Goal: Task Accomplishment & Management: Use online tool/utility

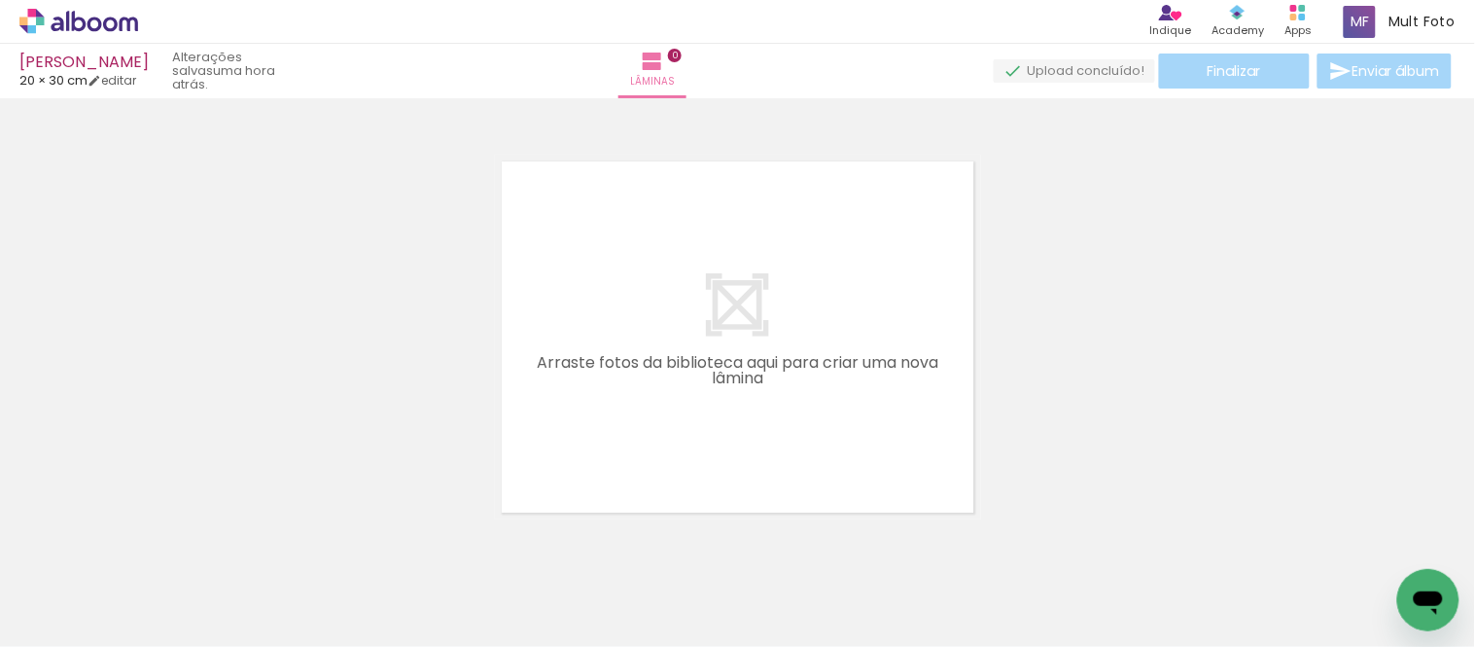
click at [148, 457] on iron-icon at bounding box center [152, 542] width 20 height 20
click at [154, 457] on iron-icon at bounding box center [152, 542] width 20 height 20
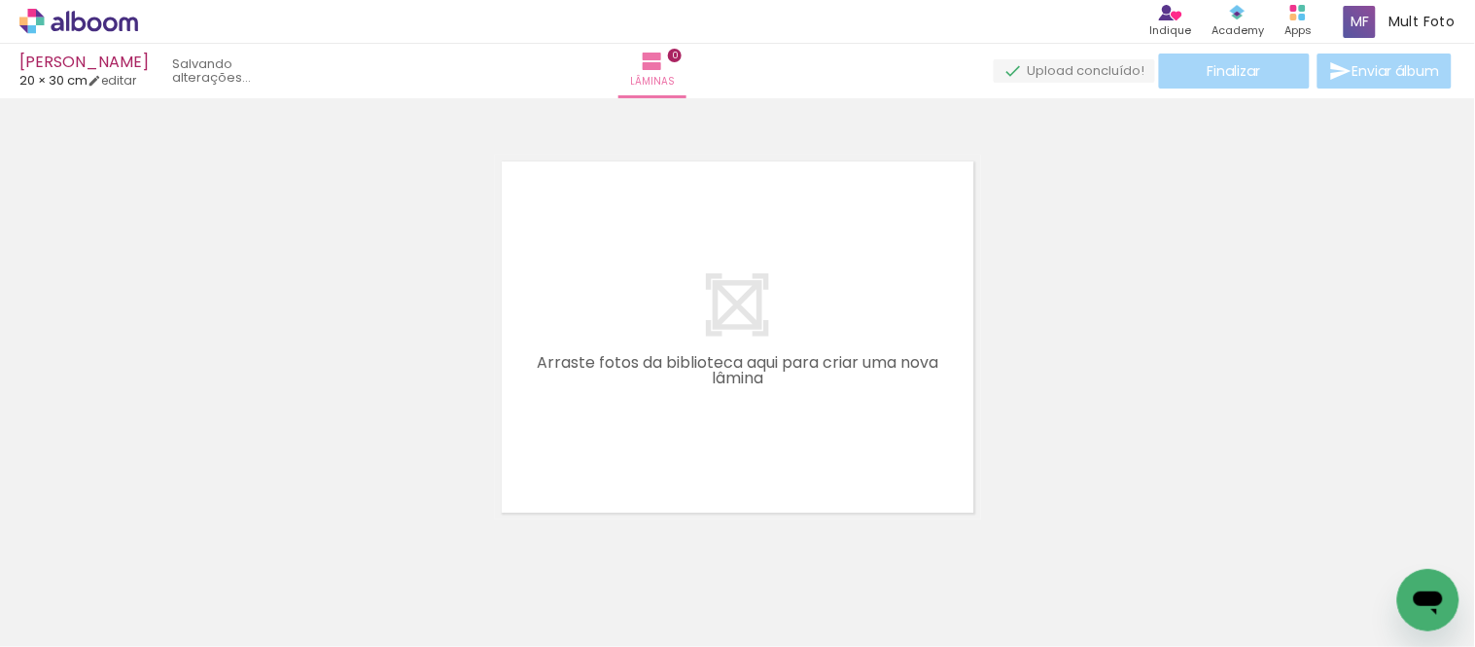
click at [154, 457] on iron-icon at bounding box center [152, 542] width 20 height 20
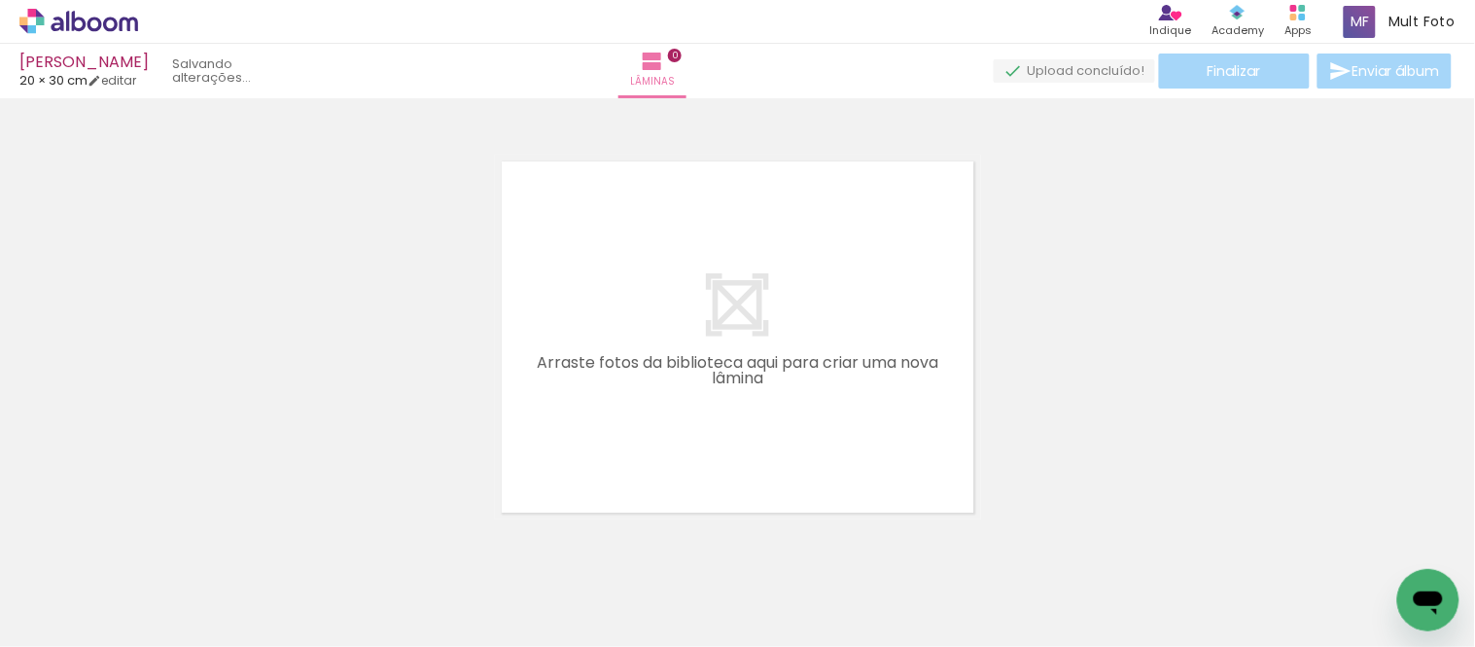
click at [154, 457] on iron-icon at bounding box center [152, 542] width 20 height 20
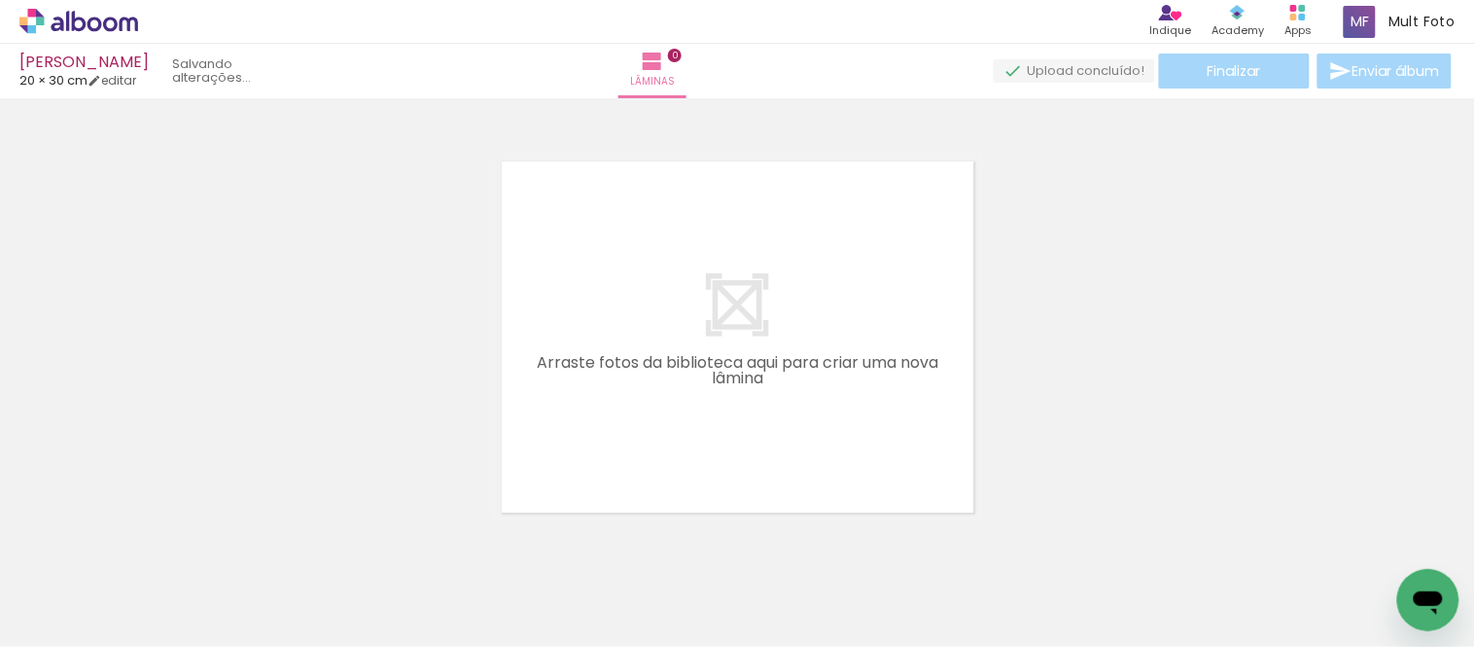
click at [154, 457] on iron-icon at bounding box center [152, 542] width 20 height 20
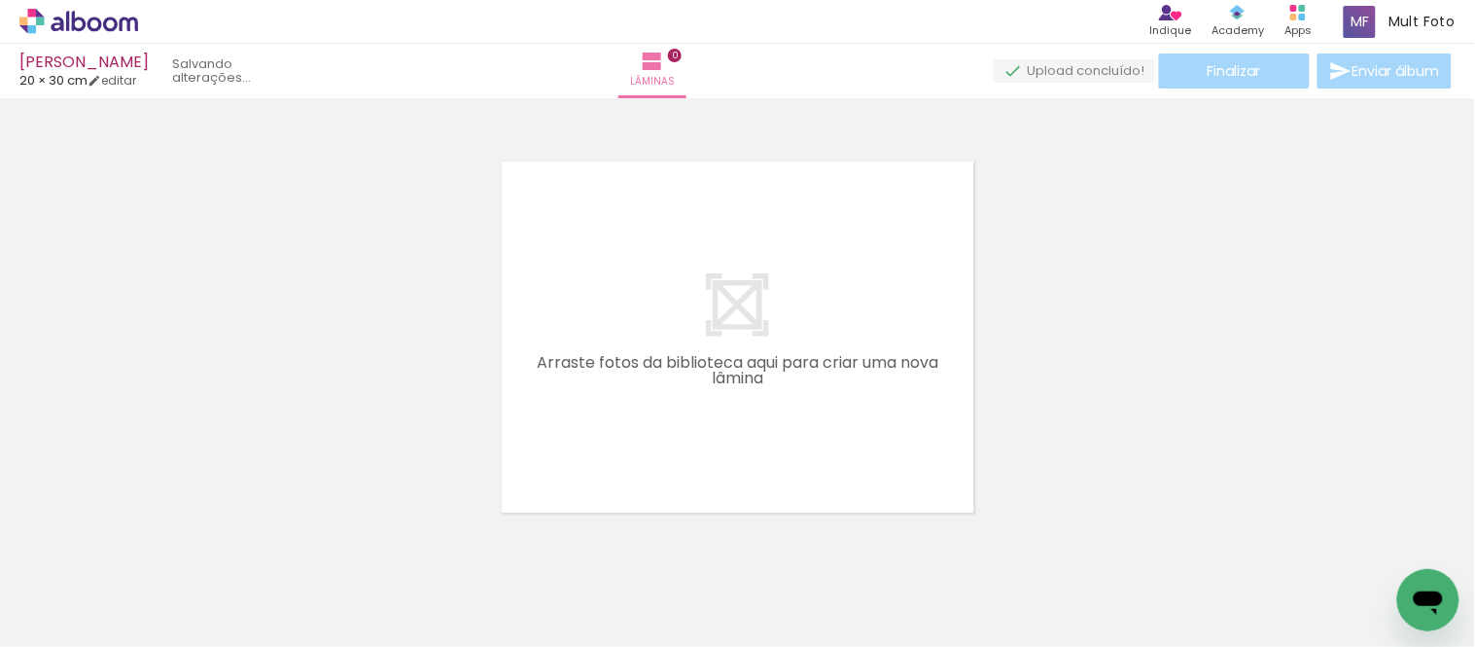
click at [154, 457] on iron-icon at bounding box center [152, 542] width 20 height 20
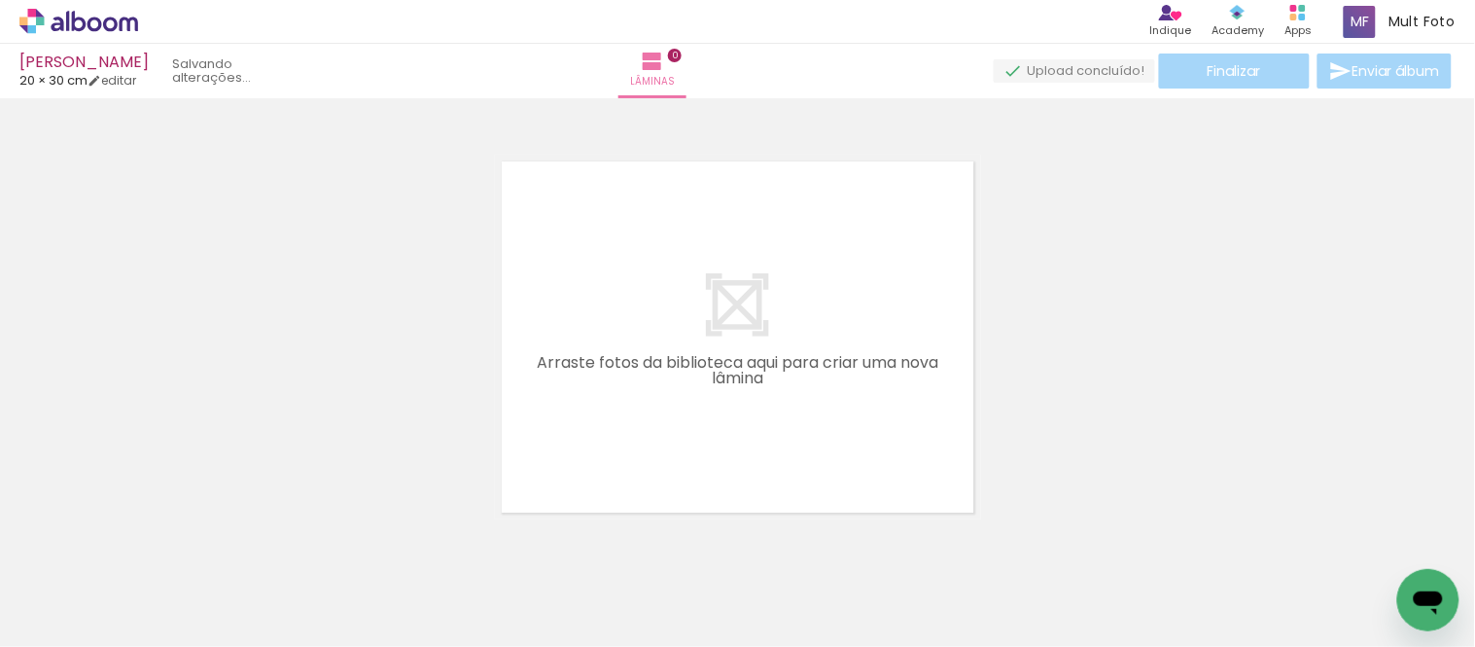
click at [154, 457] on iron-icon at bounding box center [152, 542] width 20 height 20
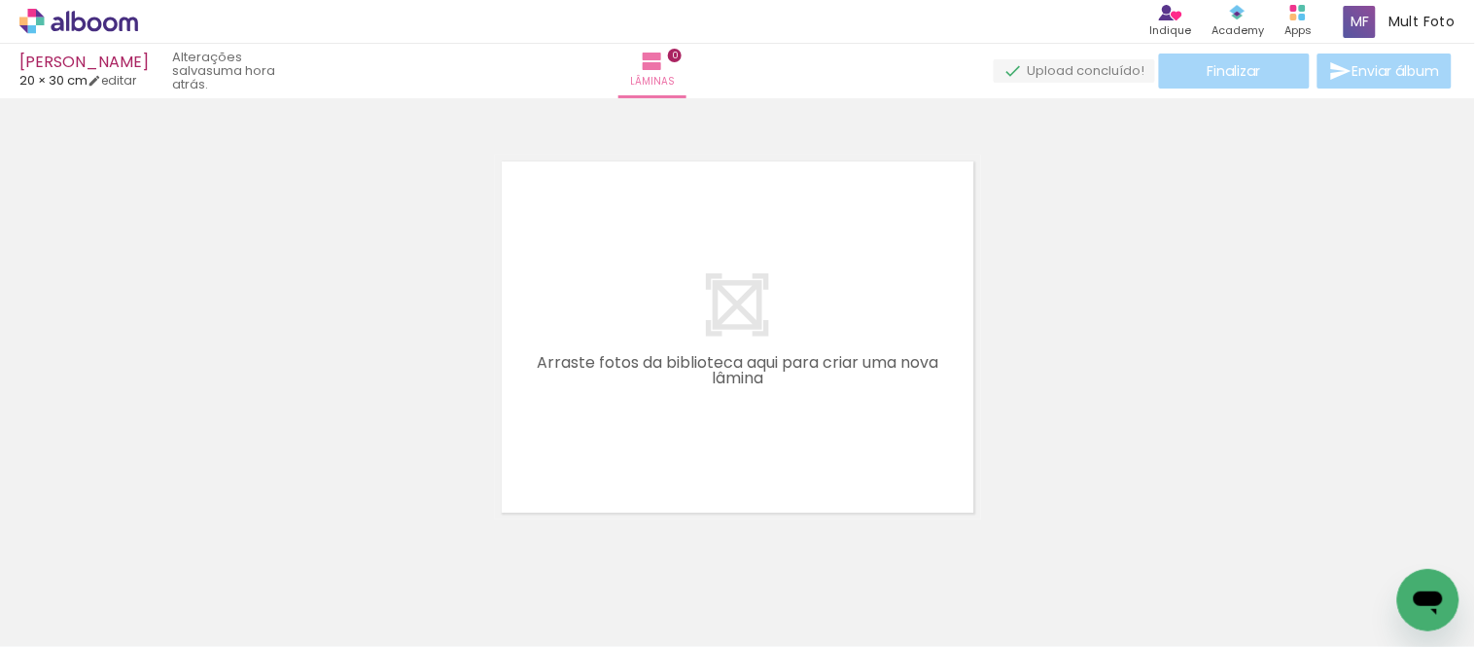
click at [154, 457] on iron-icon at bounding box center [152, 542] width 20 height 20
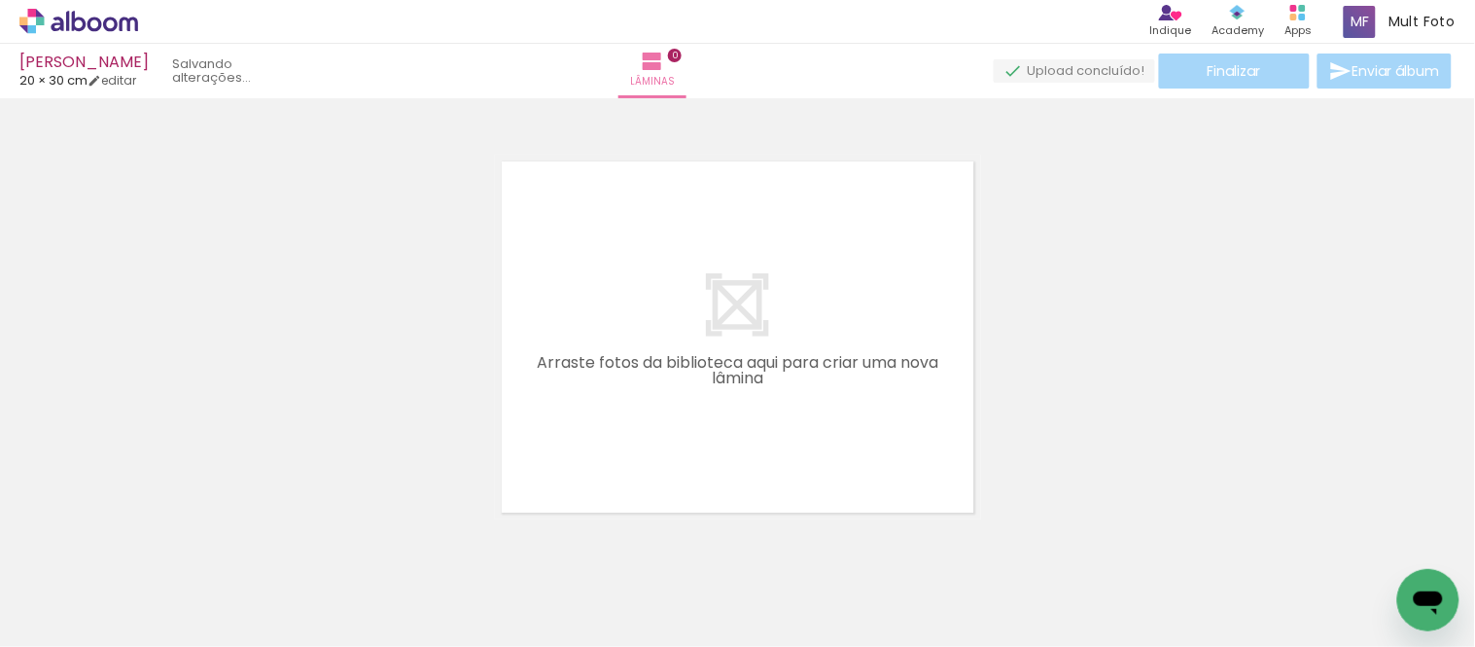
click at [154, 457] on iron-icon at bounding box center [152, 542] width 20 height 20
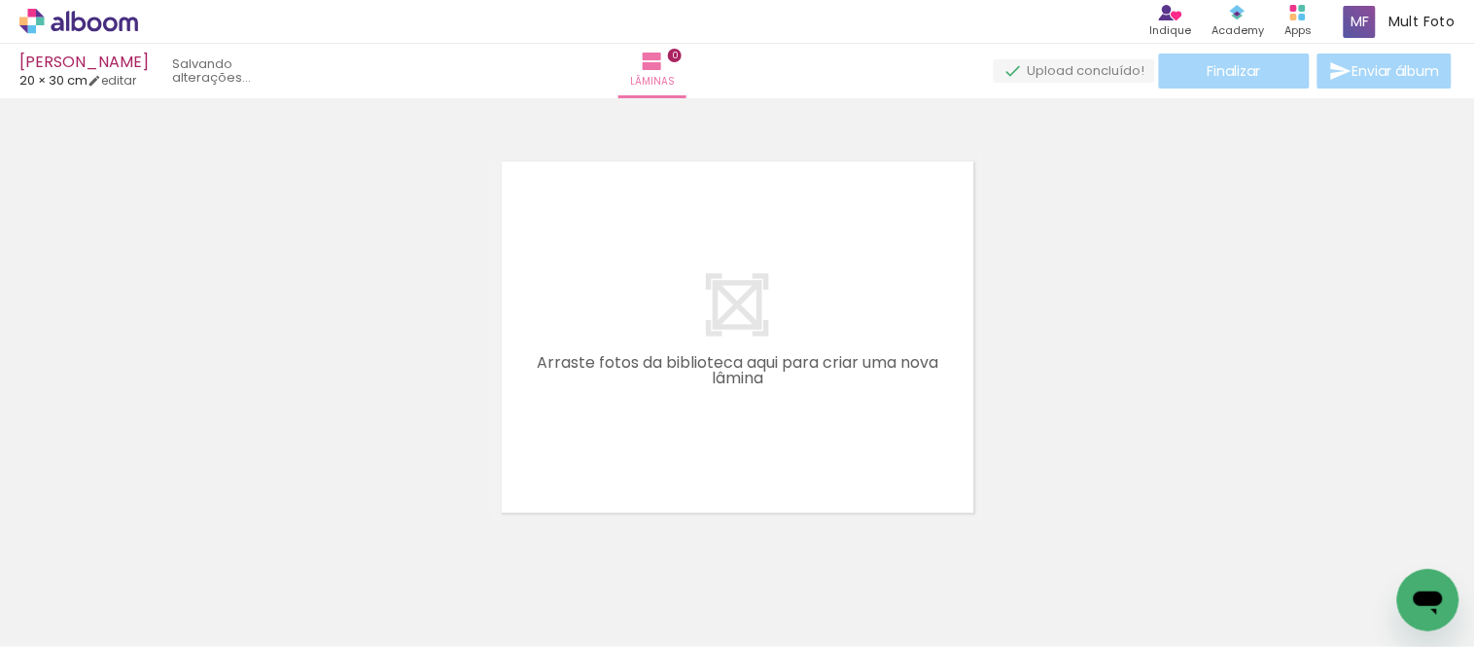
click at [154, 457] on iron-icon at bounding box center [152, 542] width 20 height 20
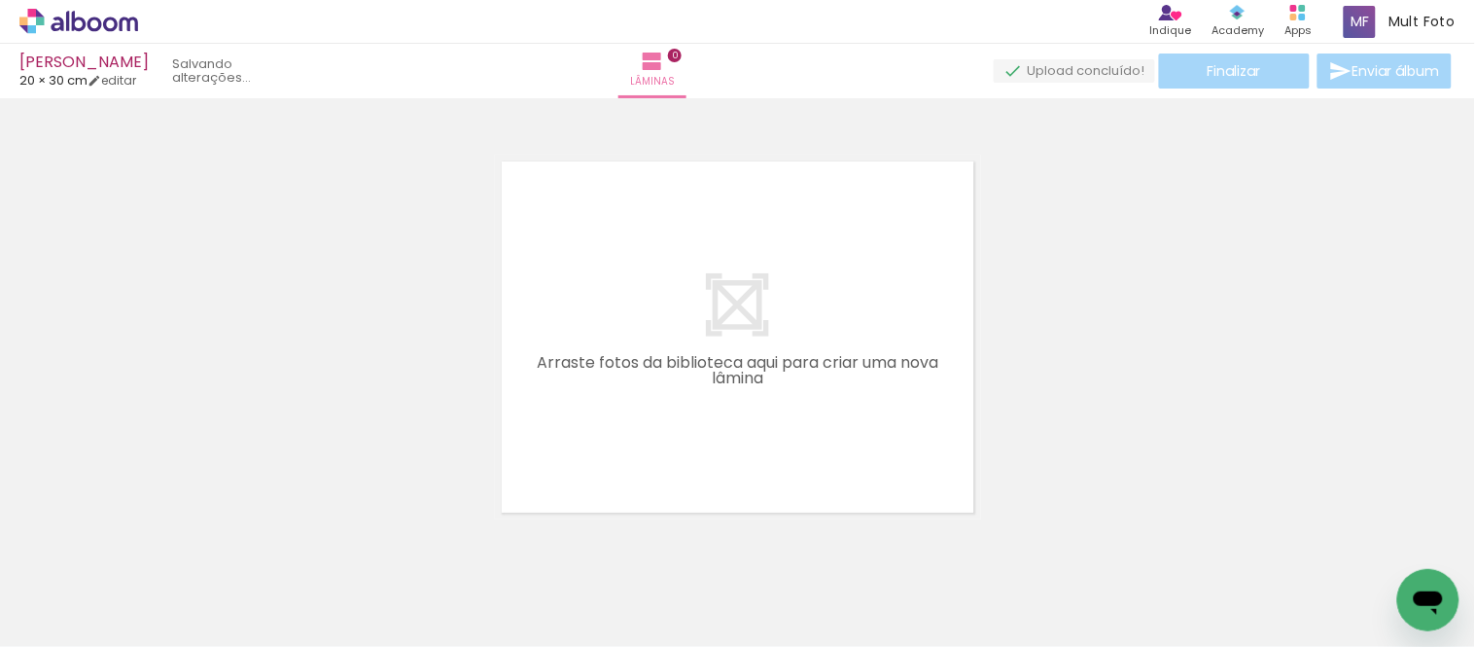
click at [154, 457] on iron-icon at bounding box center [152, 542] width 20 height 20
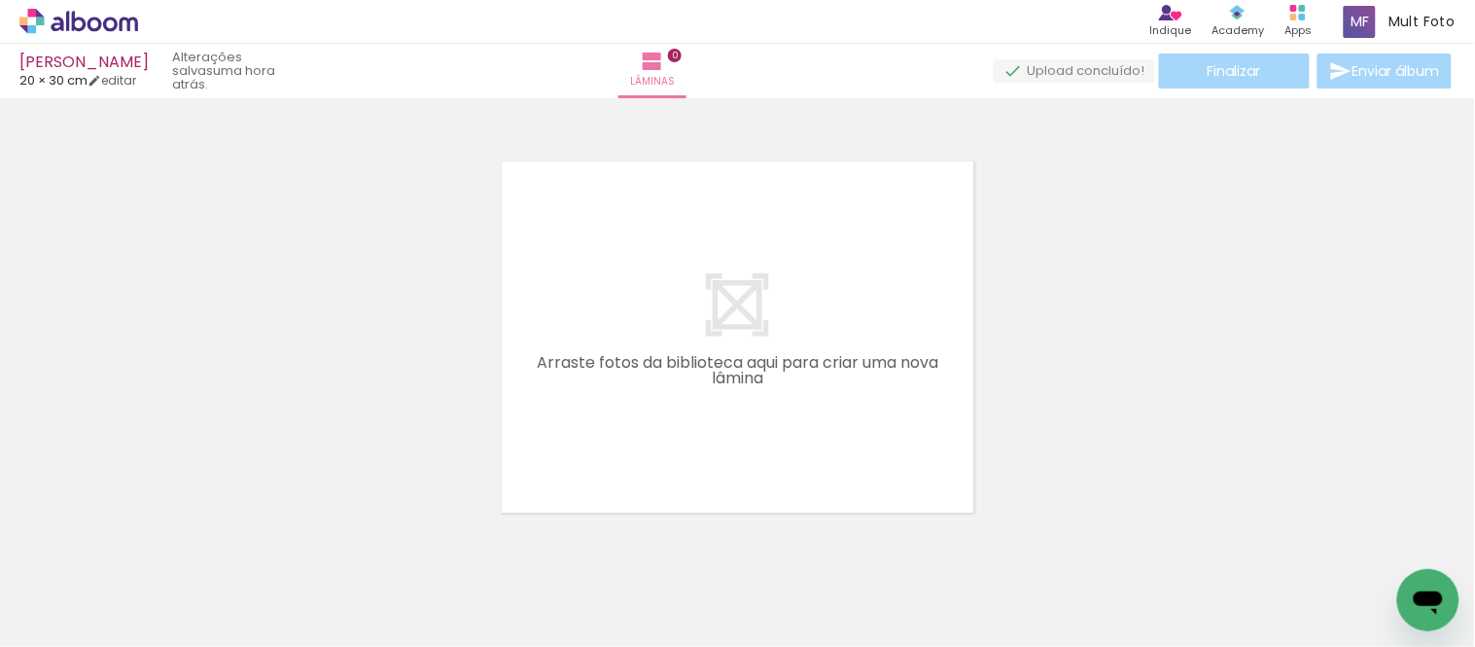
click at [154, 457] on iron-icon at bounding box center [152, 542] width 20 height 20
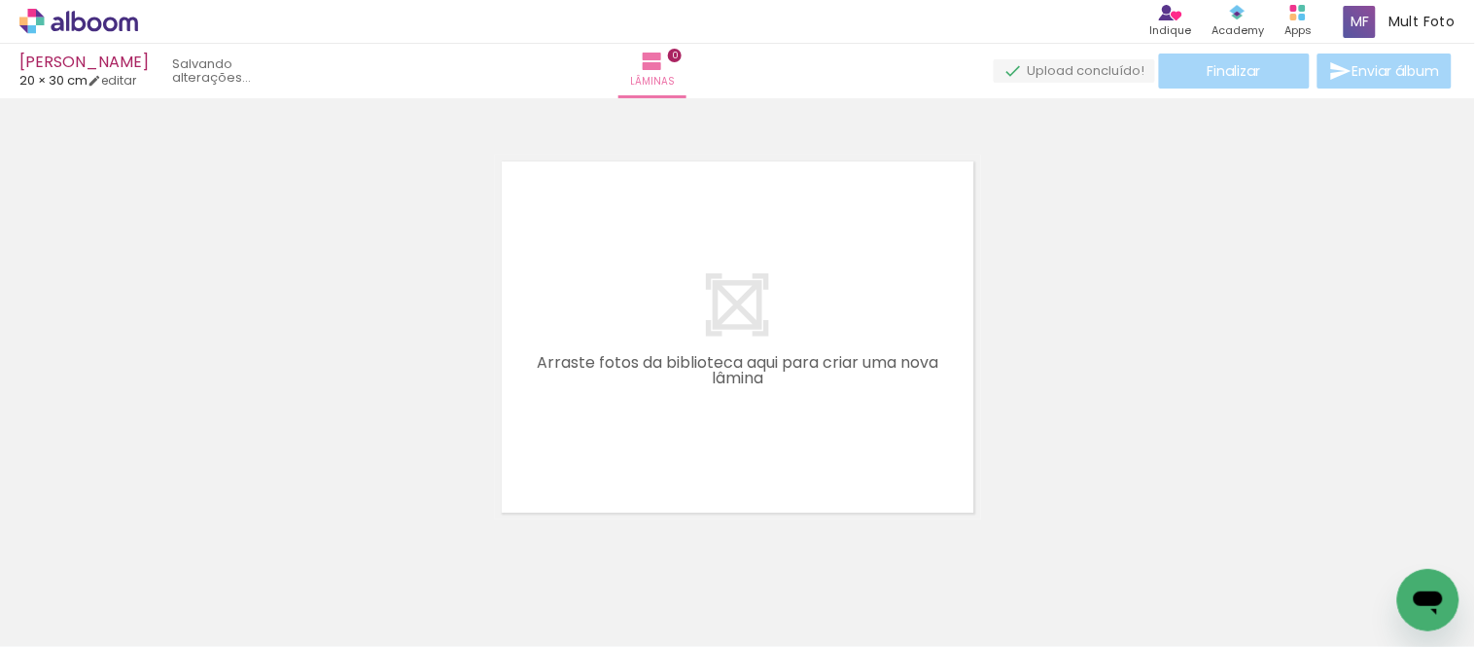
click at [154, 457] on iron-icon at bounding box center [152, 542] width 20 height 20
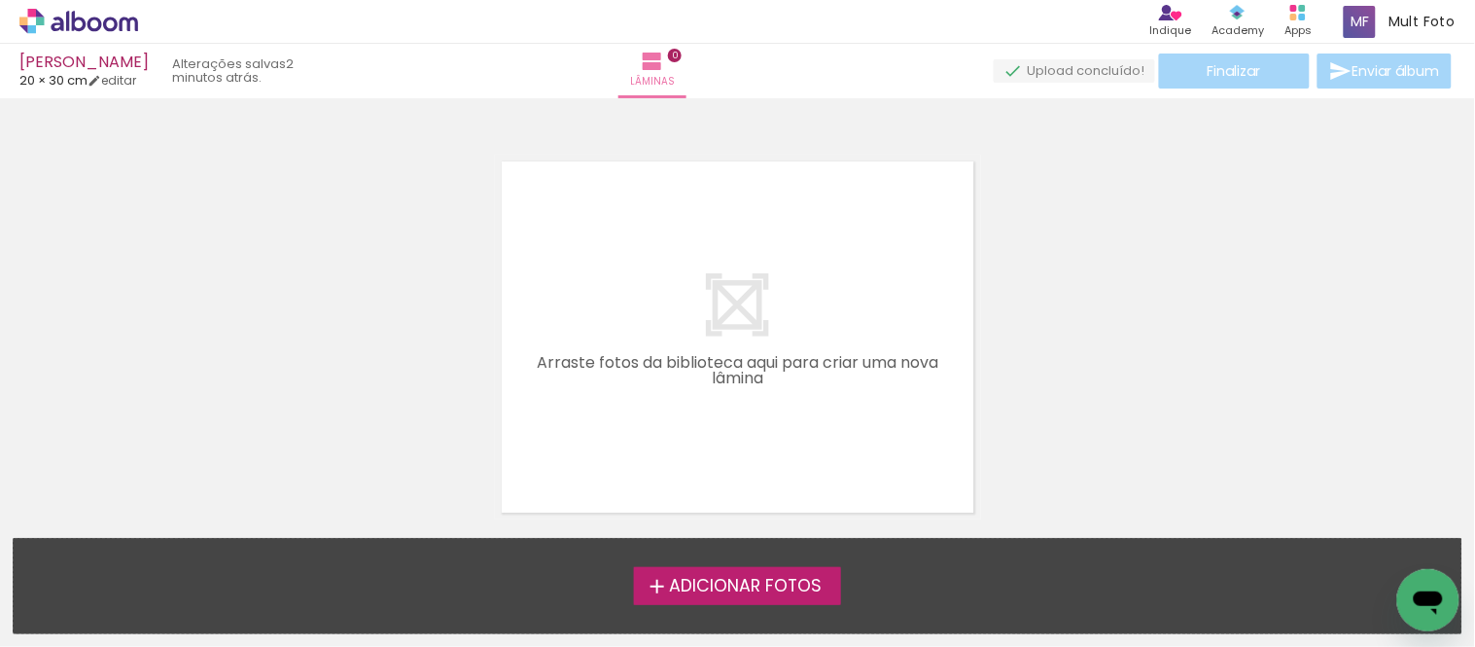
click at [734, 457] on div "Adicionar Fotos Solte suas fotos aqui..." at bounding box center [738, 586] width 1448 height 94
click at [706, 457] on span "Adicionar Fotos" at bounding box center [745, 587] width 153 height 18
click at [0, 0] on input "file" at bounding box center [0, 0] width 0 height 0
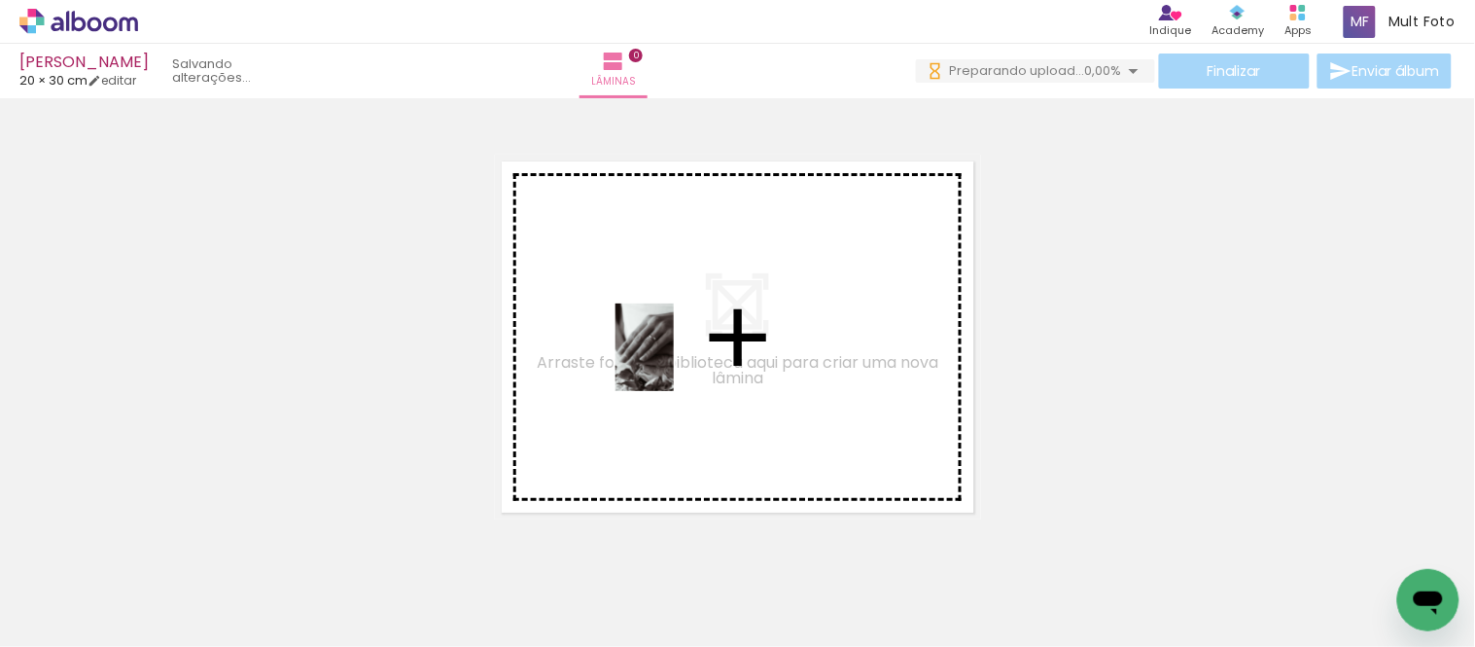
drag, startPoint x: 329, startPoint y: 586, endPoint x: 674, endPoint y: 362, distance: 411.9
click at [674, 362] on quentale-workspace at bounding box center [737, 323] width 1475 height 647
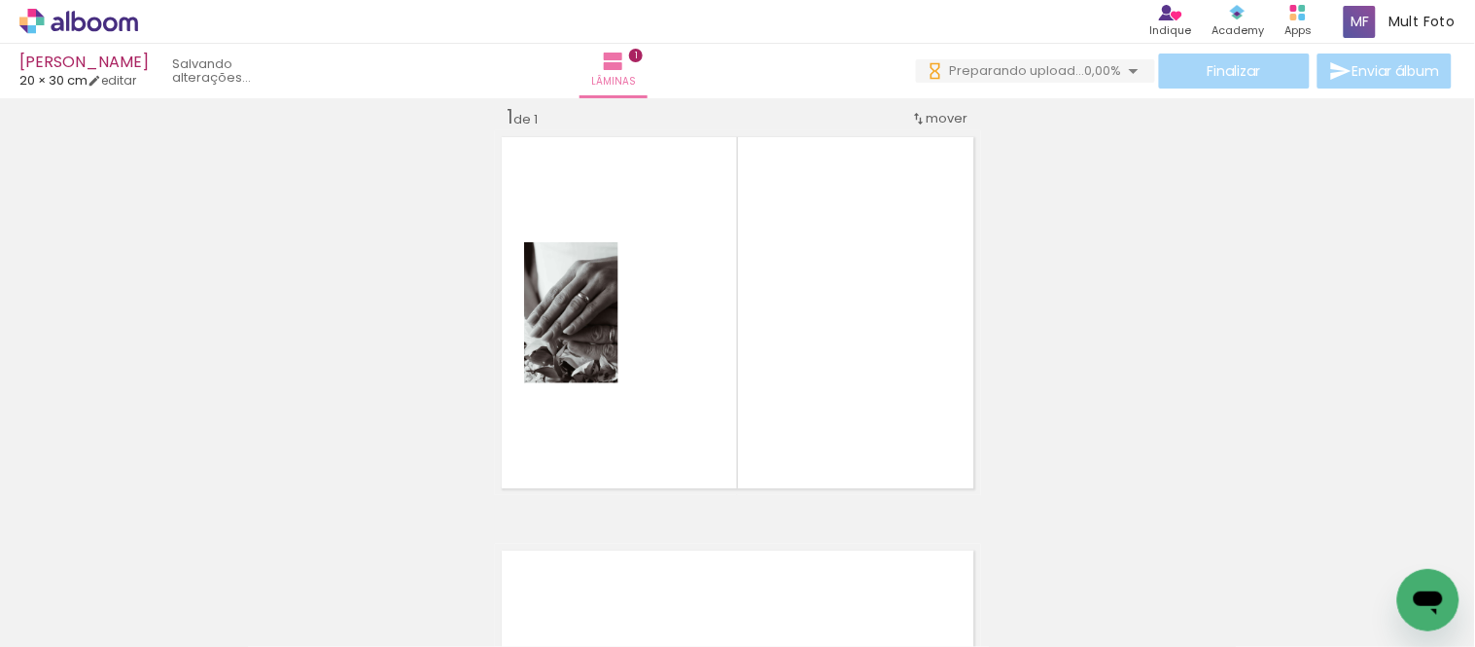
scroll to position [0, 476]
drag, startPoint x: 1075, startPoint y: 583, endPoint x: 1067, endPoint y: 577, distance: 10.3
click at [1067, 457] on quentale-thumb at bounding box center [1024, 581] width 109 height 112
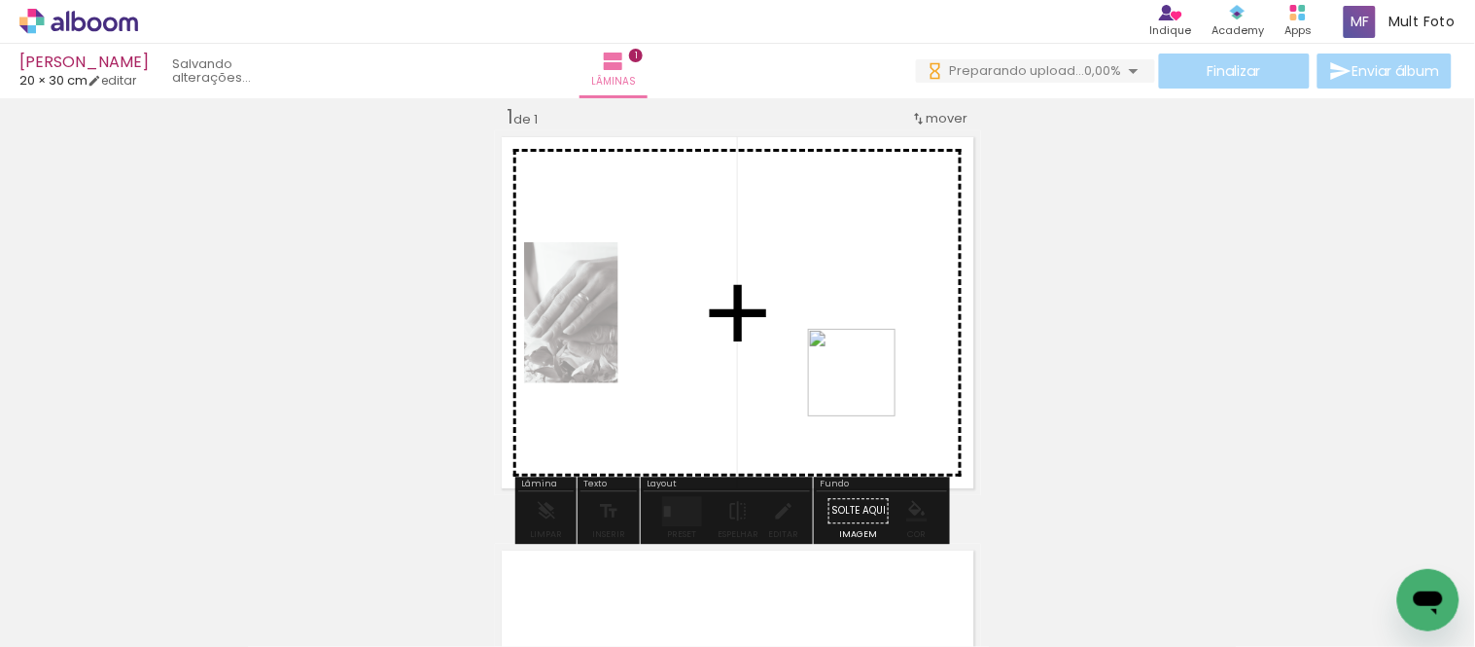
drag, startPoint x: 1046, startPoint y: 599, endPoint x: 862, endPoint y: 372, distance: 292.4
click at [862, 372] on quentale-workspace at bounding box center [737, 323] width 1475 height 647
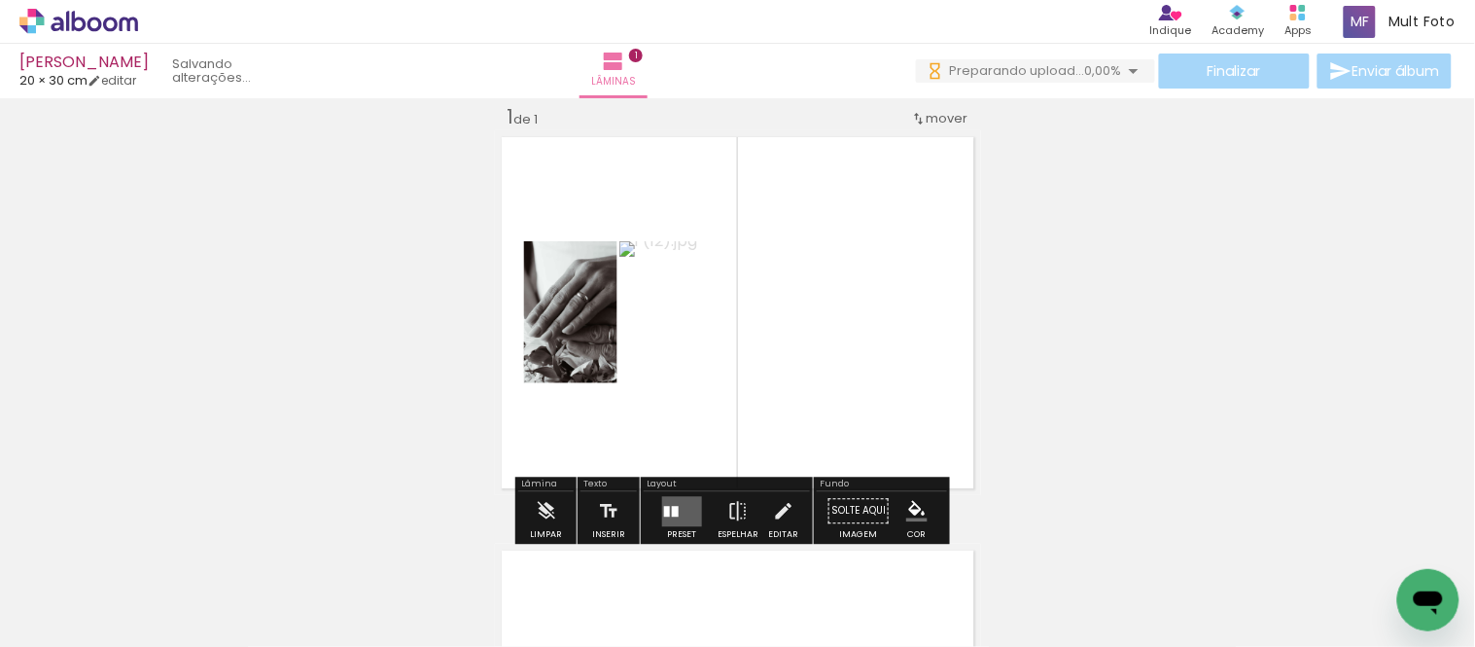
click at [690, 457] on quentale-layouter at bounding box center [682, 511] width 40 height 30
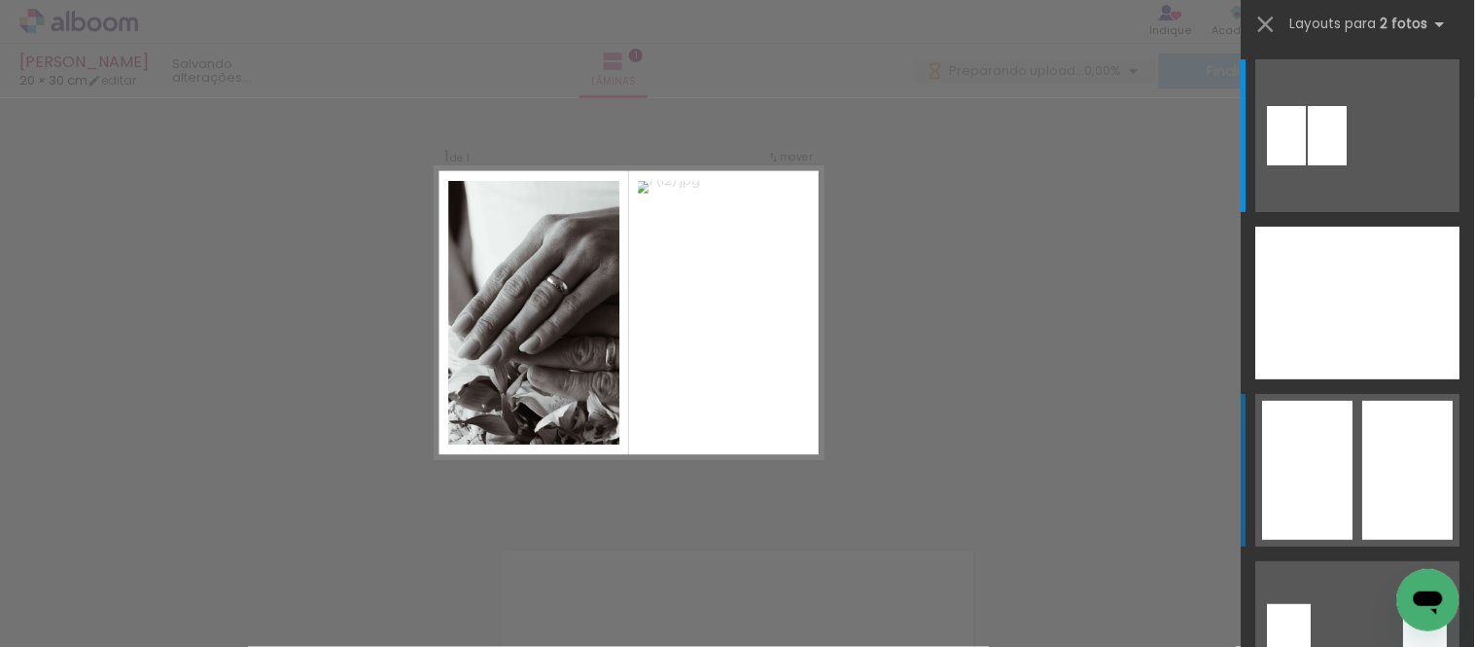
scroll to position [108, 0]
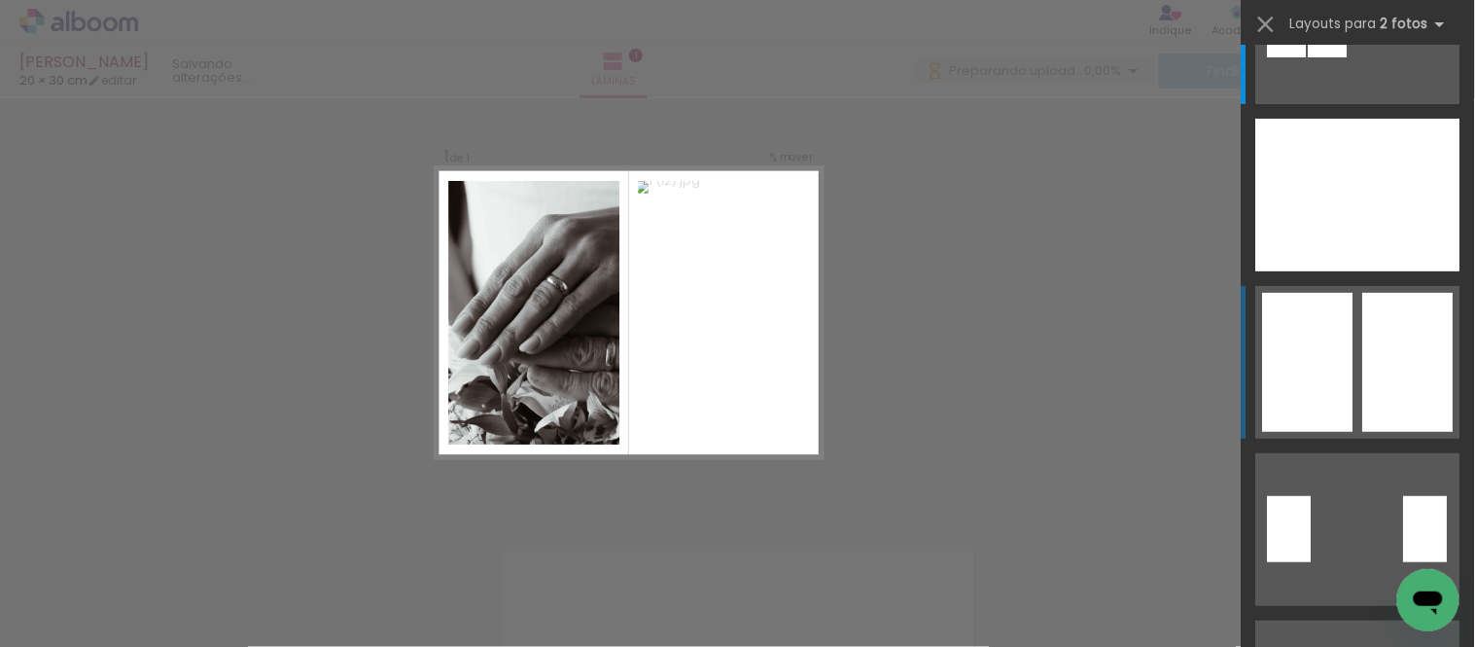
click at [1145, 364] on quentale-layouter at bounding box center [1358, 362] width 204 height 153
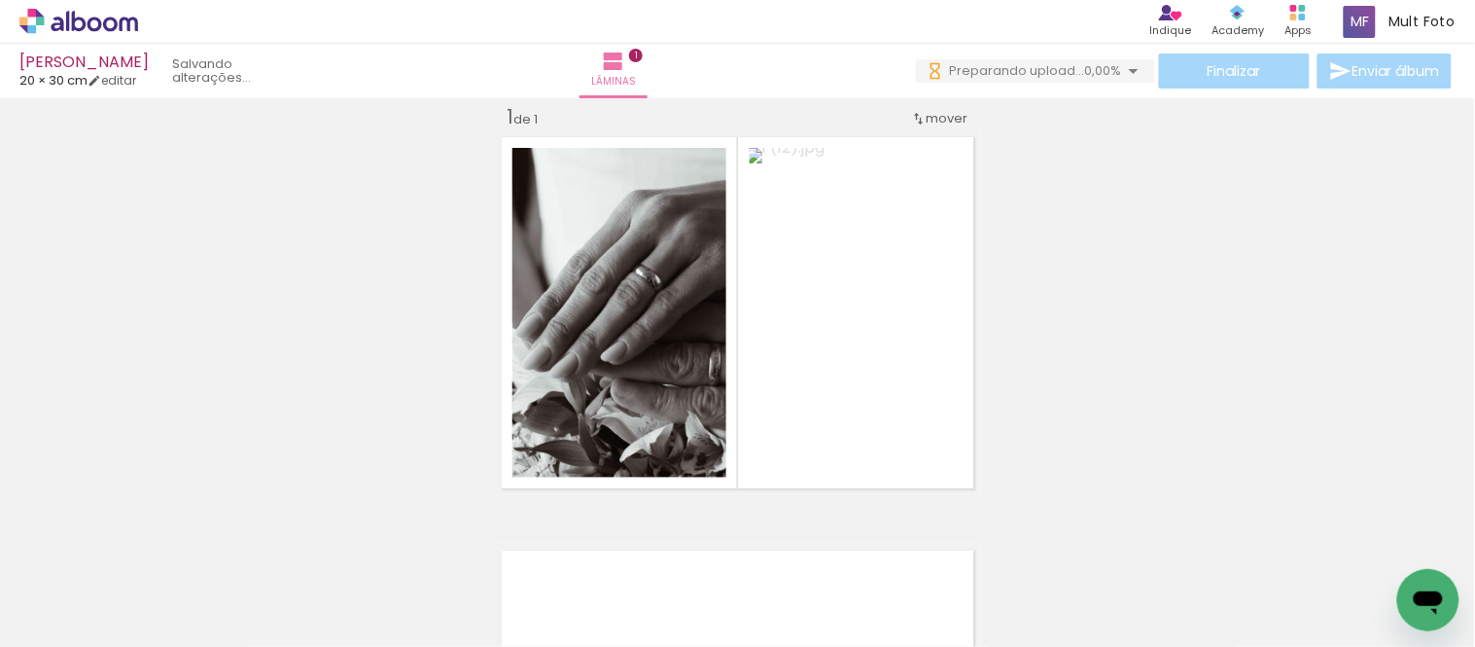
scroll to position [0, 1132]
drag, startPoint x: 1046, startPoint y: 593, endPoint x: 912, endPoint y: 366, distance: 264.2
click at [912, 366] on quentale-workspace at bounding box center [737, 323] width 1475 height 647
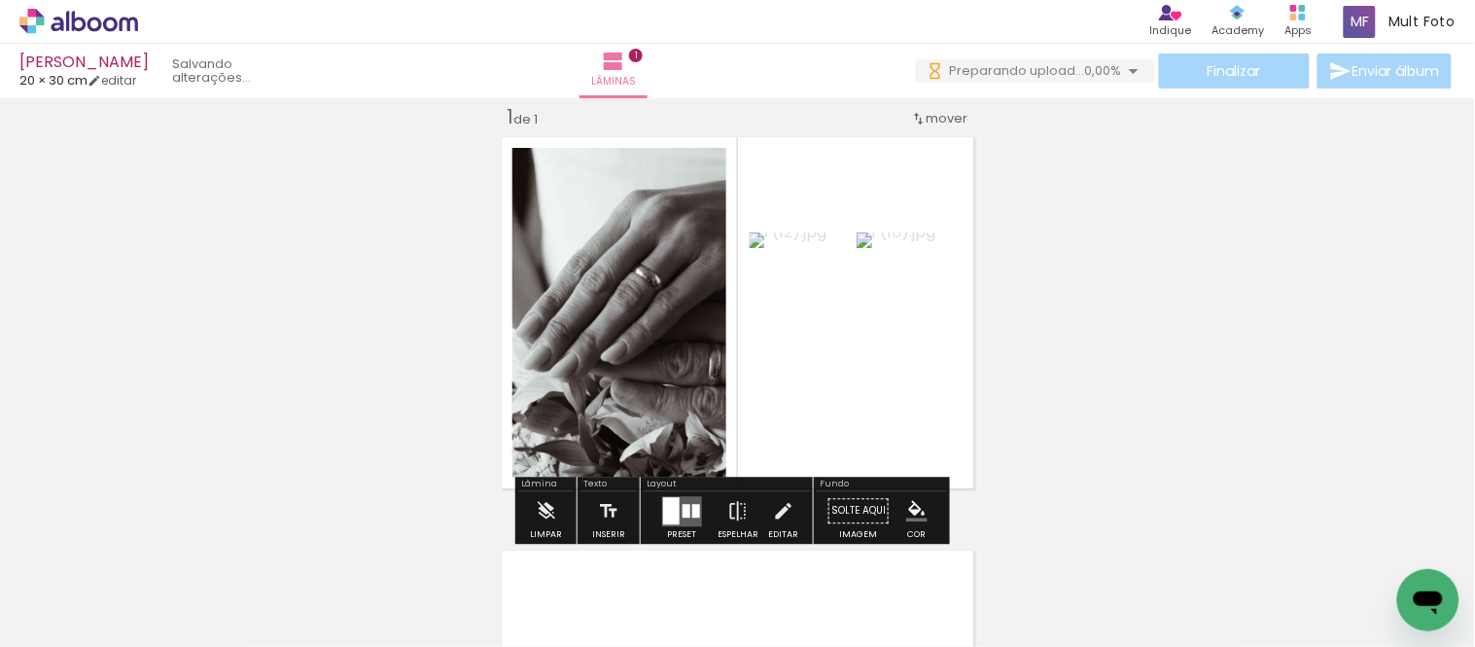
click at [1133, 323] on div "Inserir lâmina 1 de 1" at bounding box center [737, 495] width 1475 height 828
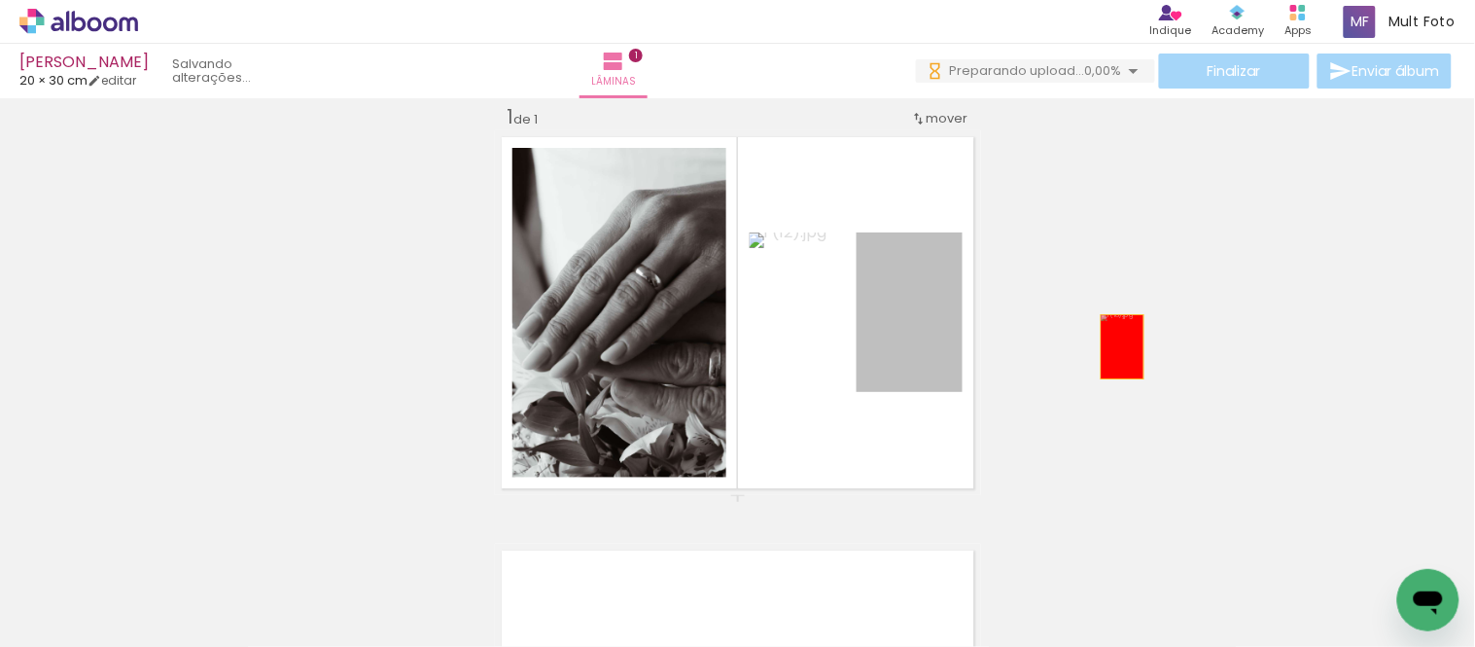
drag, startPoint x: 919, startPoint y: 365, endPoint x: 1114, endPoint y: 346, distance: 196.3
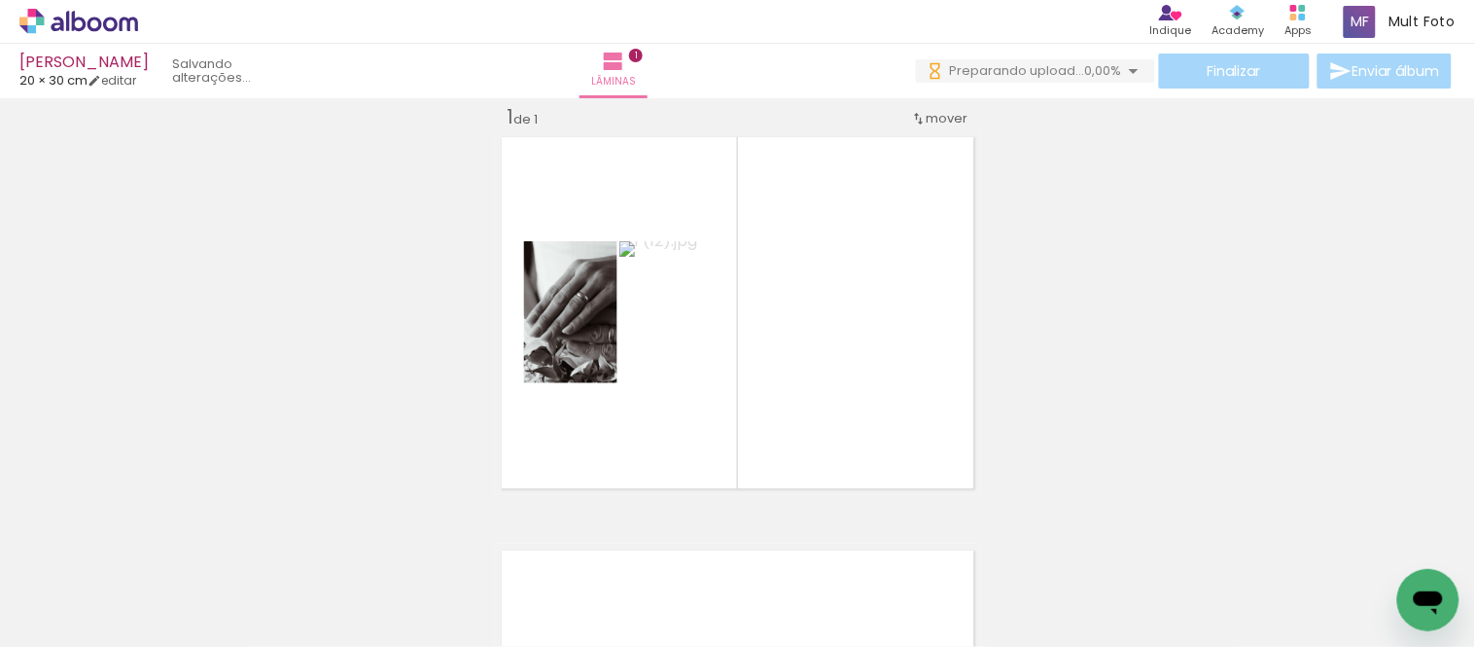
scroll to position [0, 0]
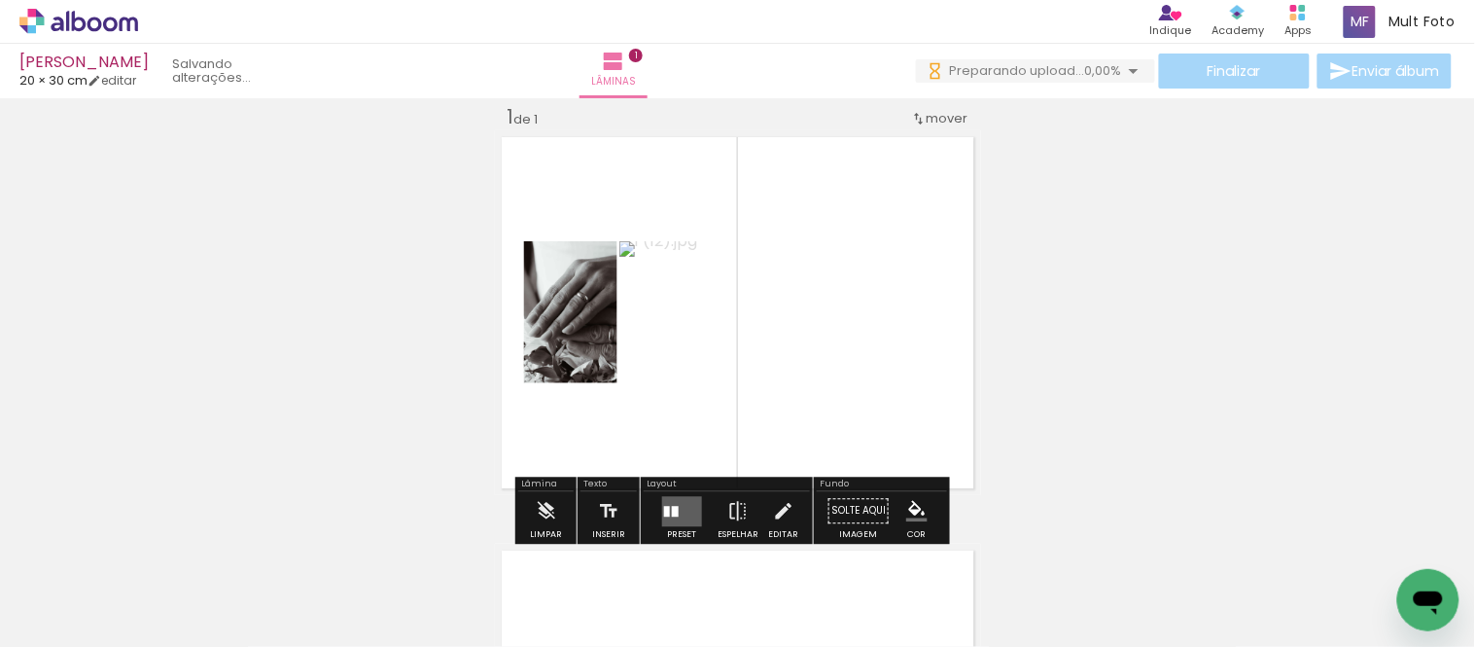
click at [804, 452] on quentale-layouter at bounding box center [738, 312] width 486 height 365
click at [686, 457] on quentale-layouter at bounding box center [682, 511] width 40 height 30
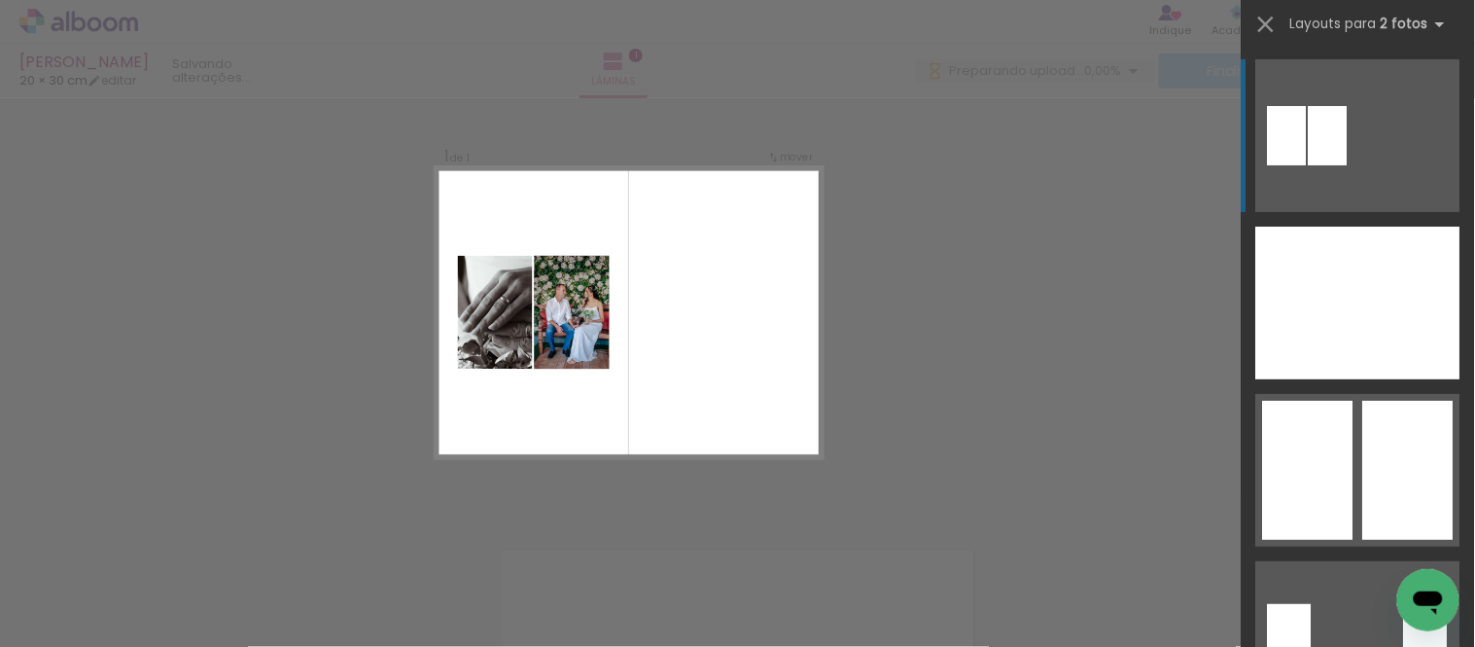
click at [1027, 391] on div "Confirmar Cancelar" at bounding box center [737, 510] width 1475 height 873
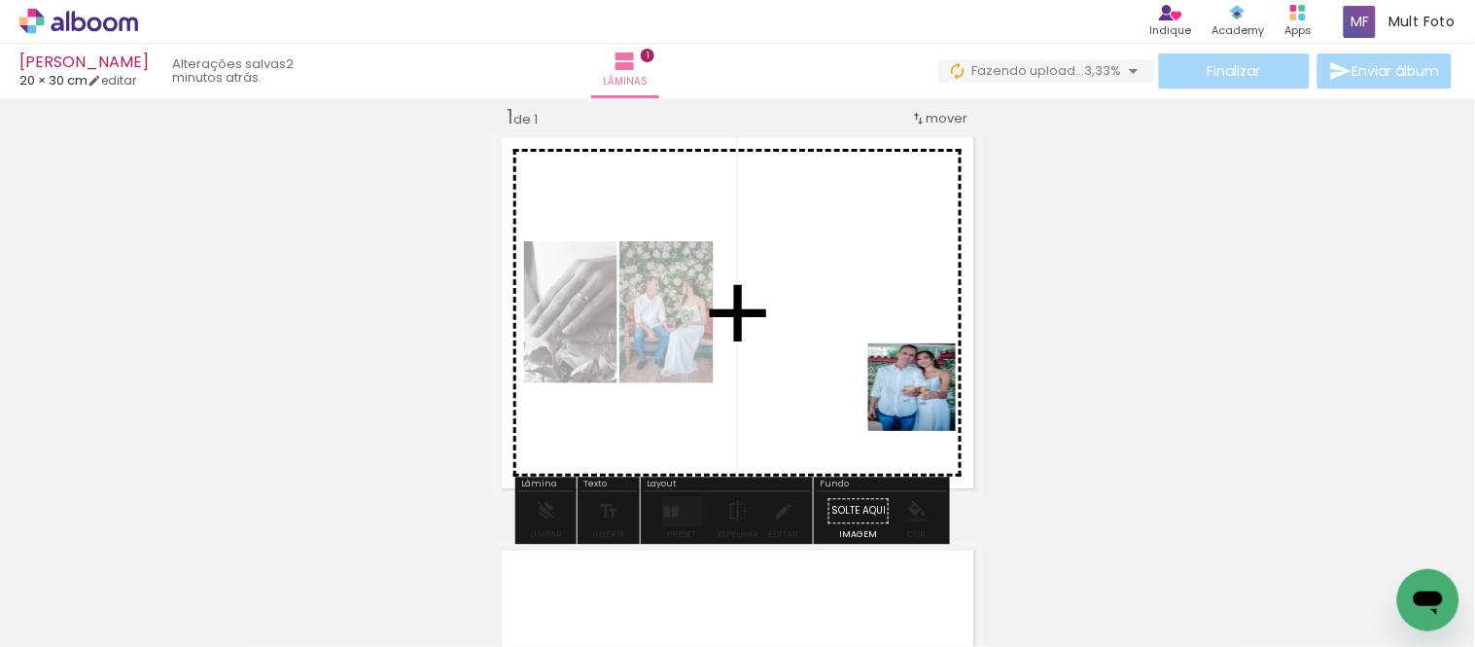
drag, startPoint x: 1308, startPoint y: 600, endPoint x: 908, endPoint y: 383, distance: 454.7
click at [908, 383] on quentale-workspace at bounding box center [737, 323] width 1475 height 647
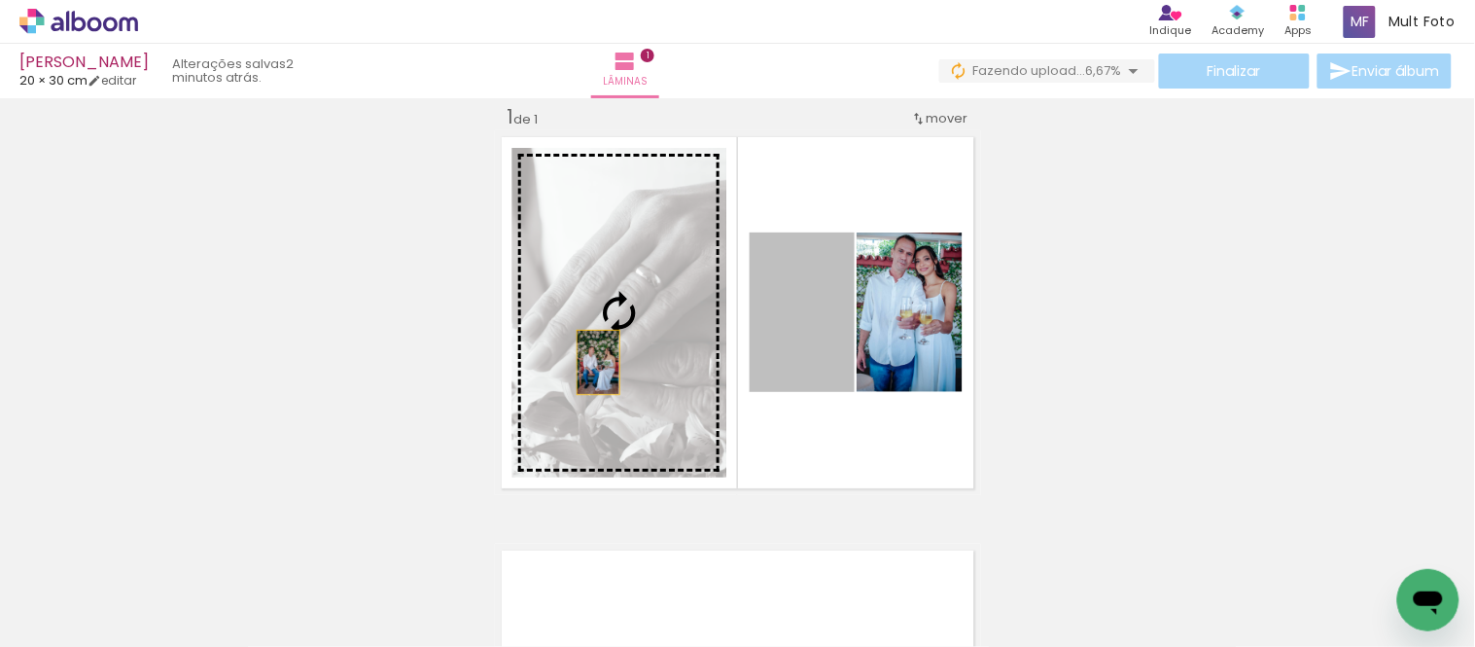
drag, startPoint x: 802, startPoint y: 363, endPoint x: 585, endPoint y: 362, distance: 216.8
click at [0, 0] on slot at bounding box center [0, 0] width 0 height 0
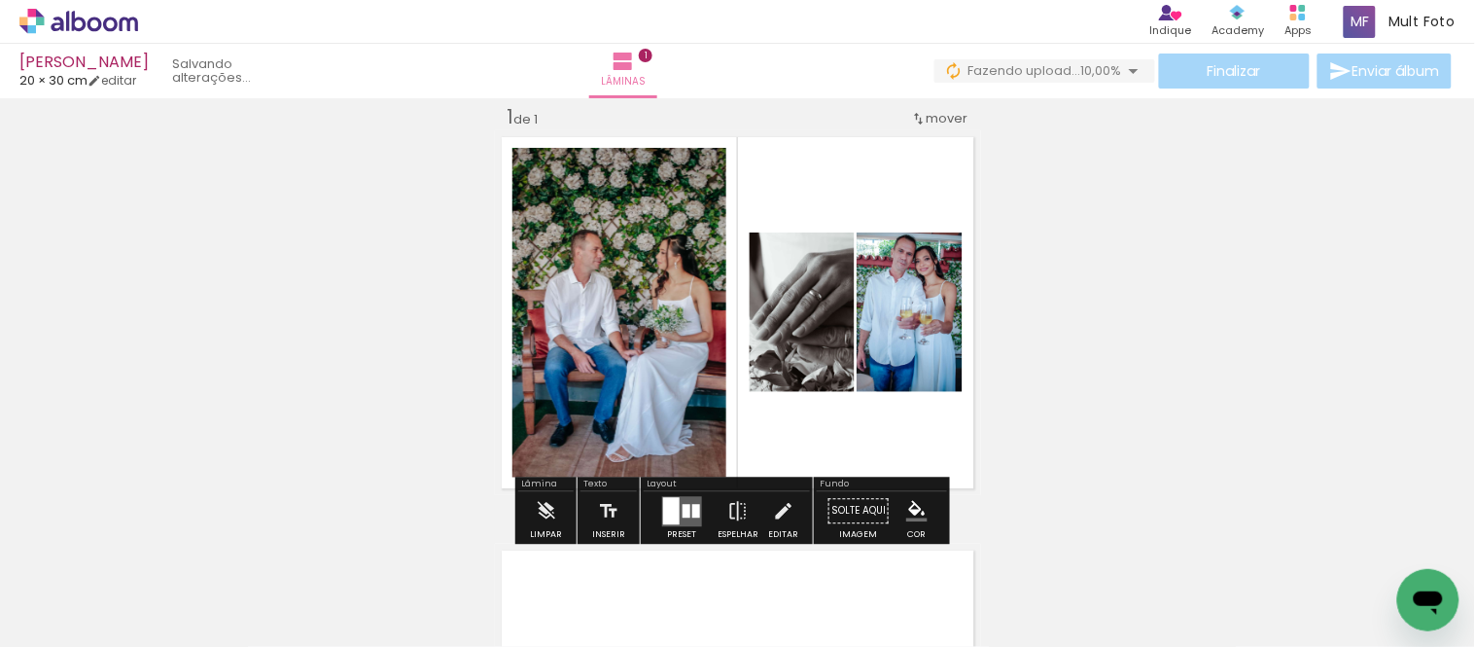
click at [664, 457] on div at bounding box center [671, 510] width 17 height 27
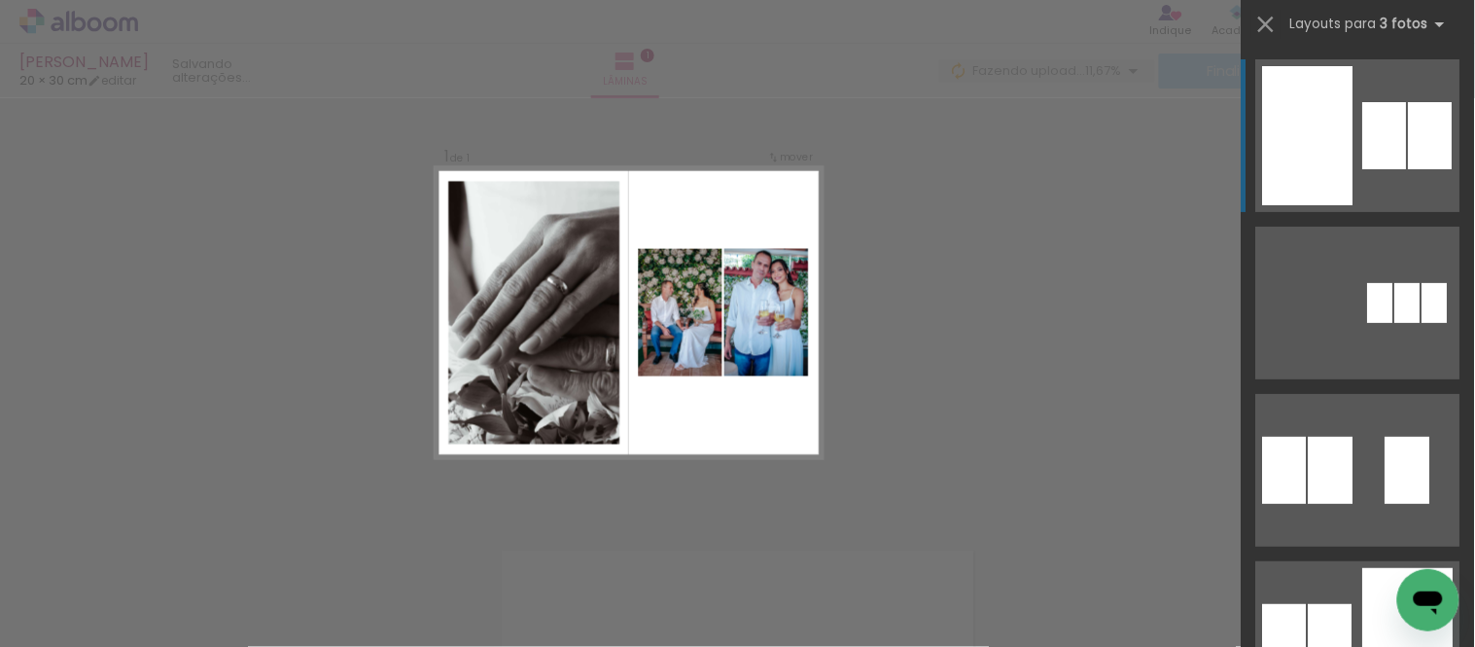
click at [1145, 115] on div at bounding box center [1308, 135] width 90 height 139
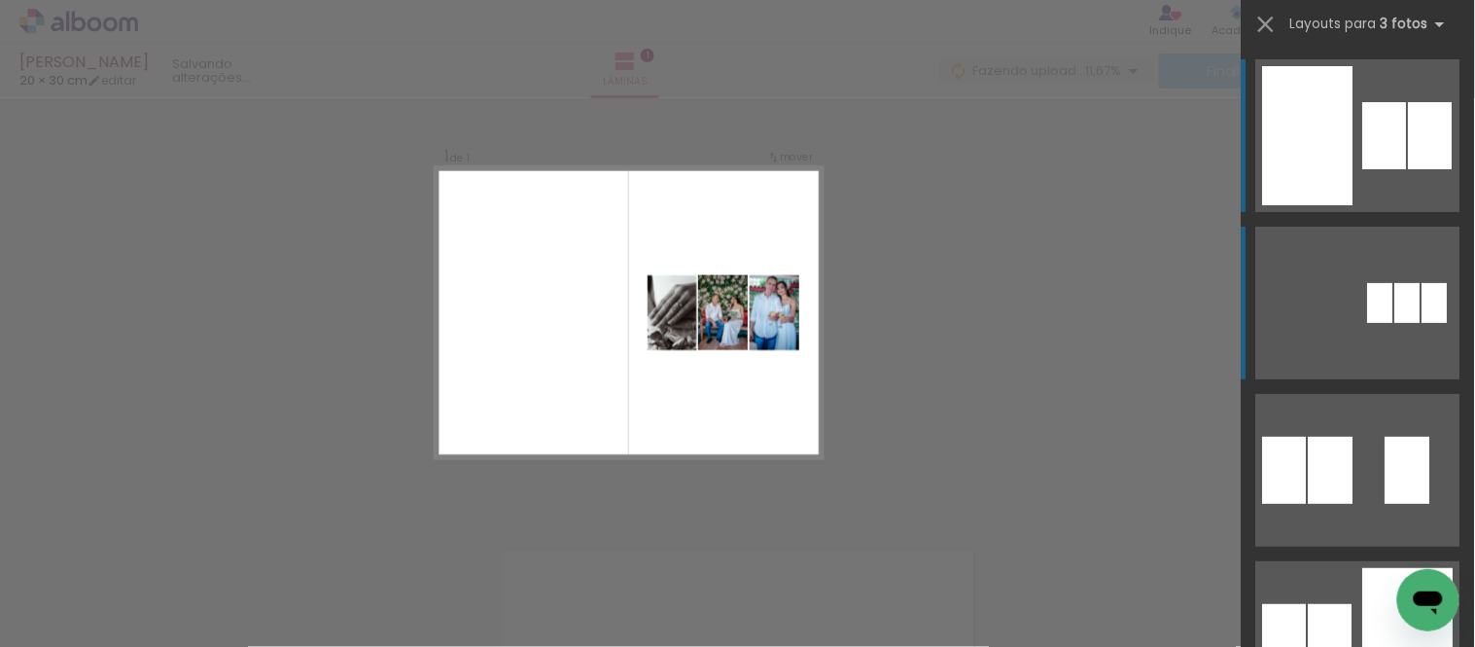
scroll to position [324, 0]
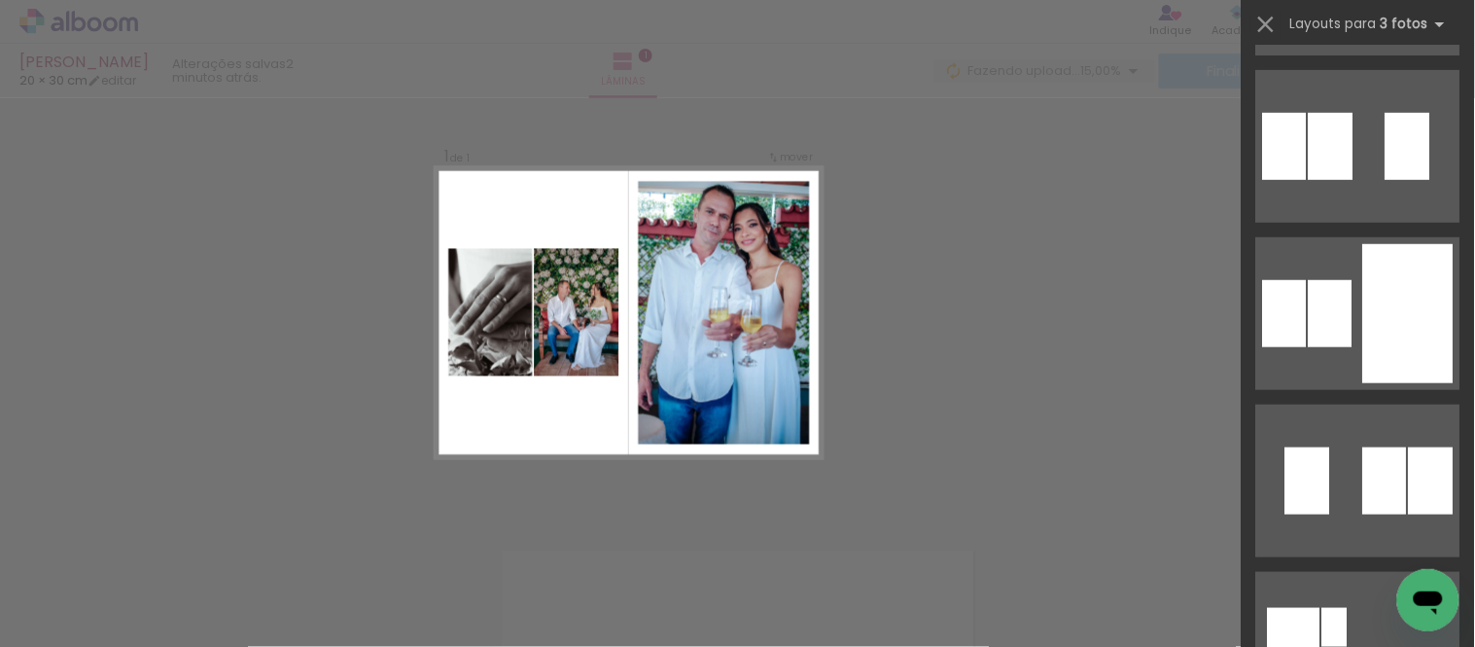
drag, startPoint x: 1383, startPoint y: 334, endPoint x: 1118, endPoint y: 344, distance: 264.7
click at [1145, 334] on div at bounding box center [1408, 313] width 90 height 139
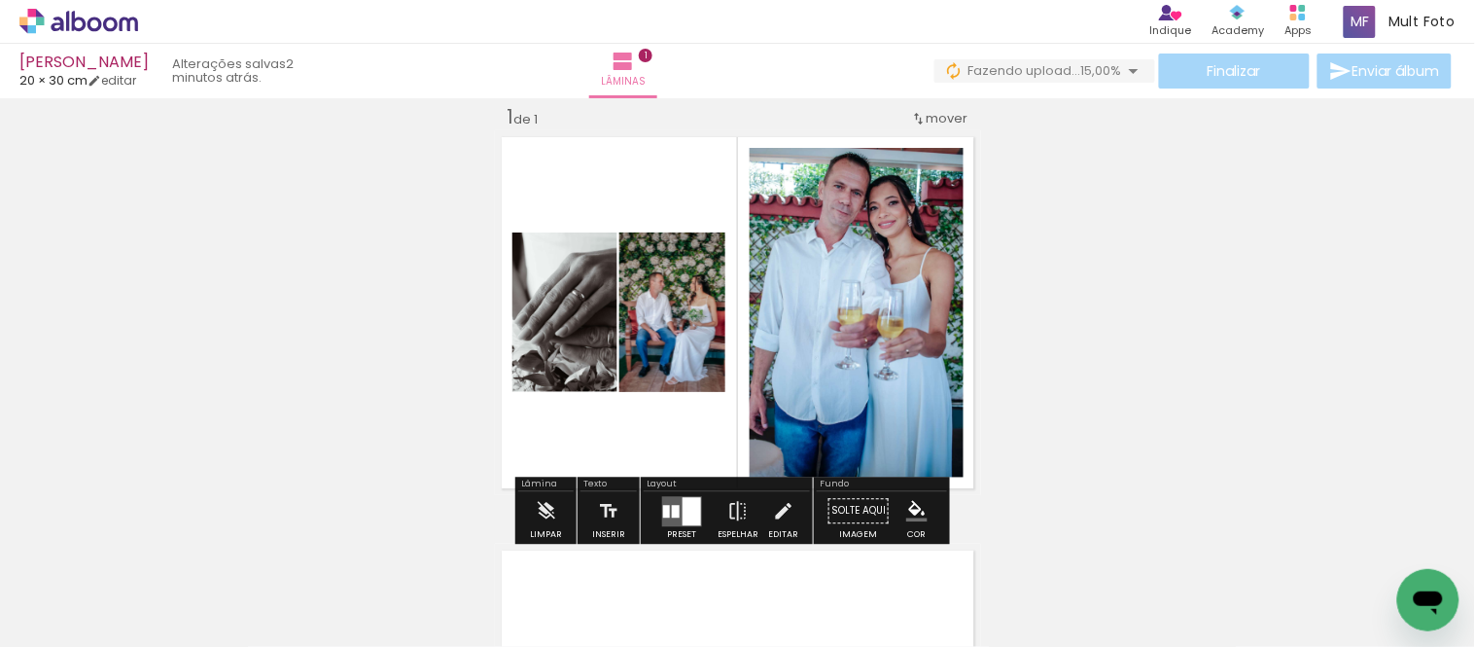
click at [1075, 329] on div "Inserir lâmina 1 de 1" at bounding box center [737, 495] width 1475 height 828
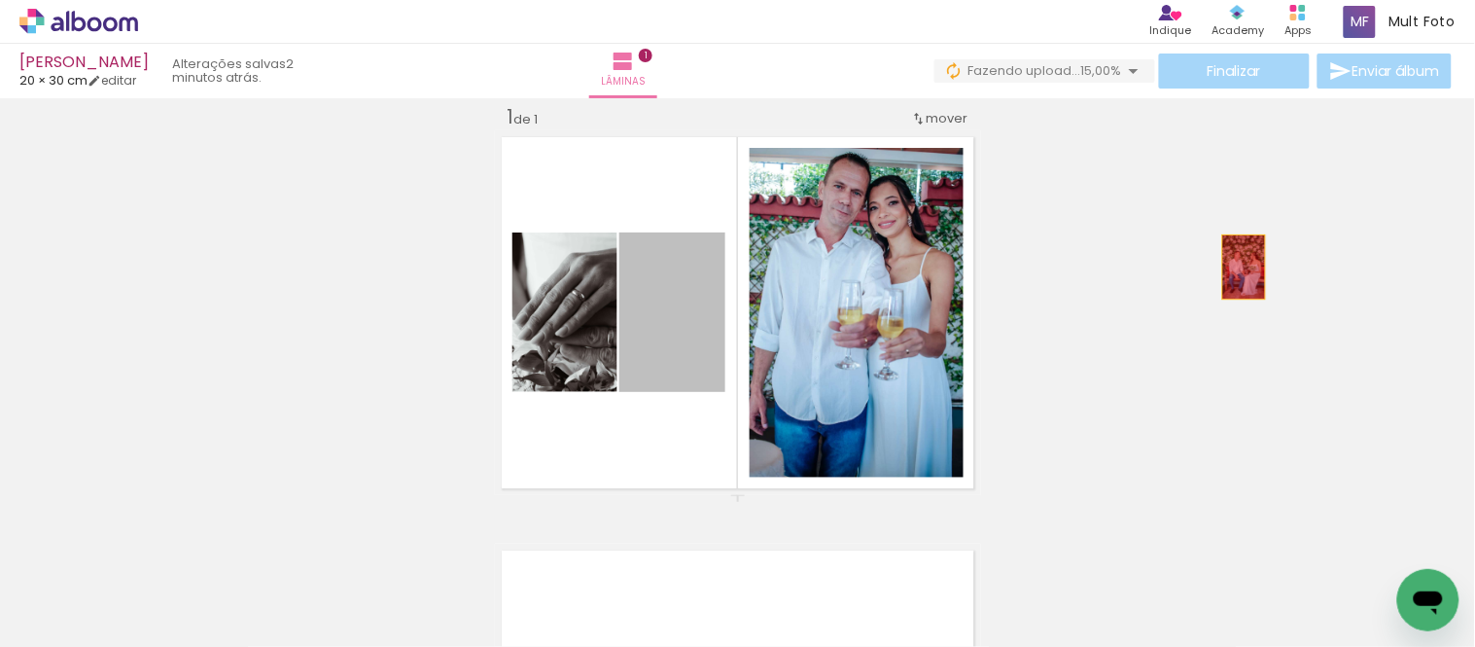
drag, startPoint x: 647, startPoint y: 375, endPoint x: 1236, endPoint y: 266, distance: 599.3
click at [1145, 266] on div "Inserir lâmina 1 de 1" at bounding box center [737, 495] width 1475 height 828
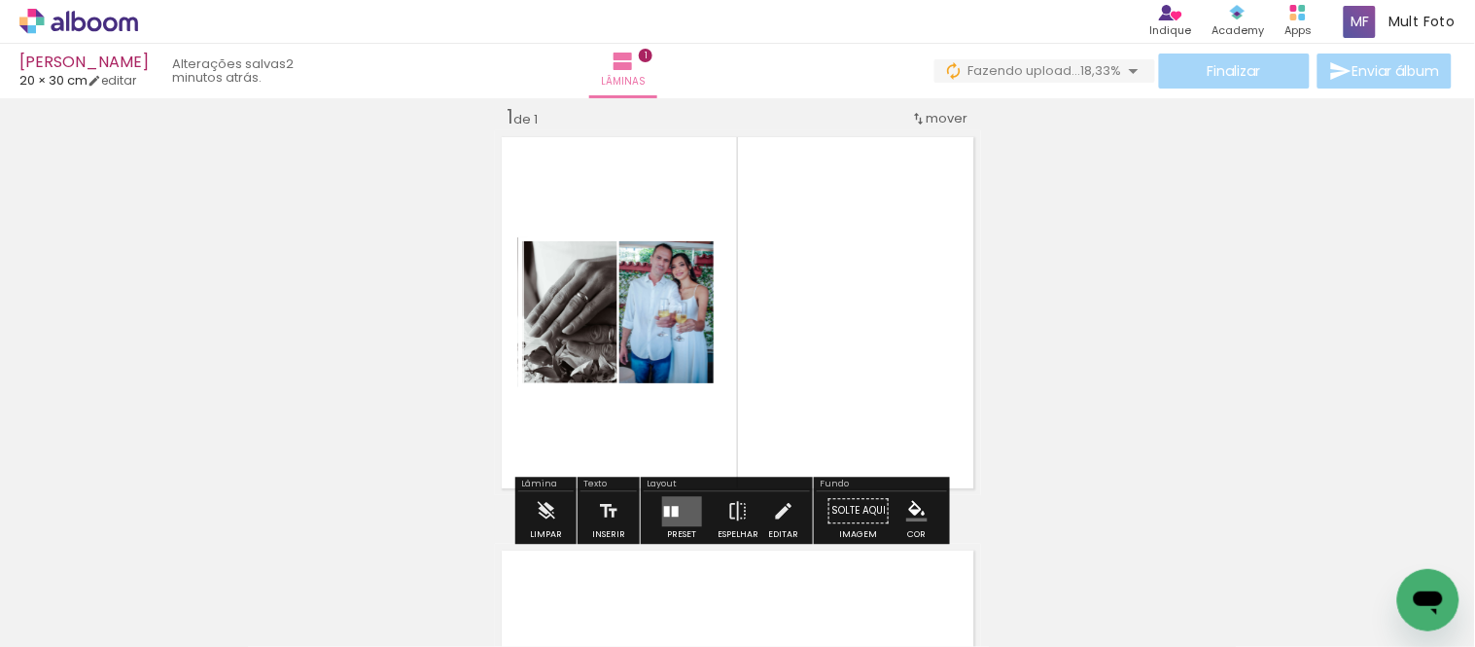
click at [677, 457] on quentale-layouter at bounding box center [682, 511] width 40 height 30
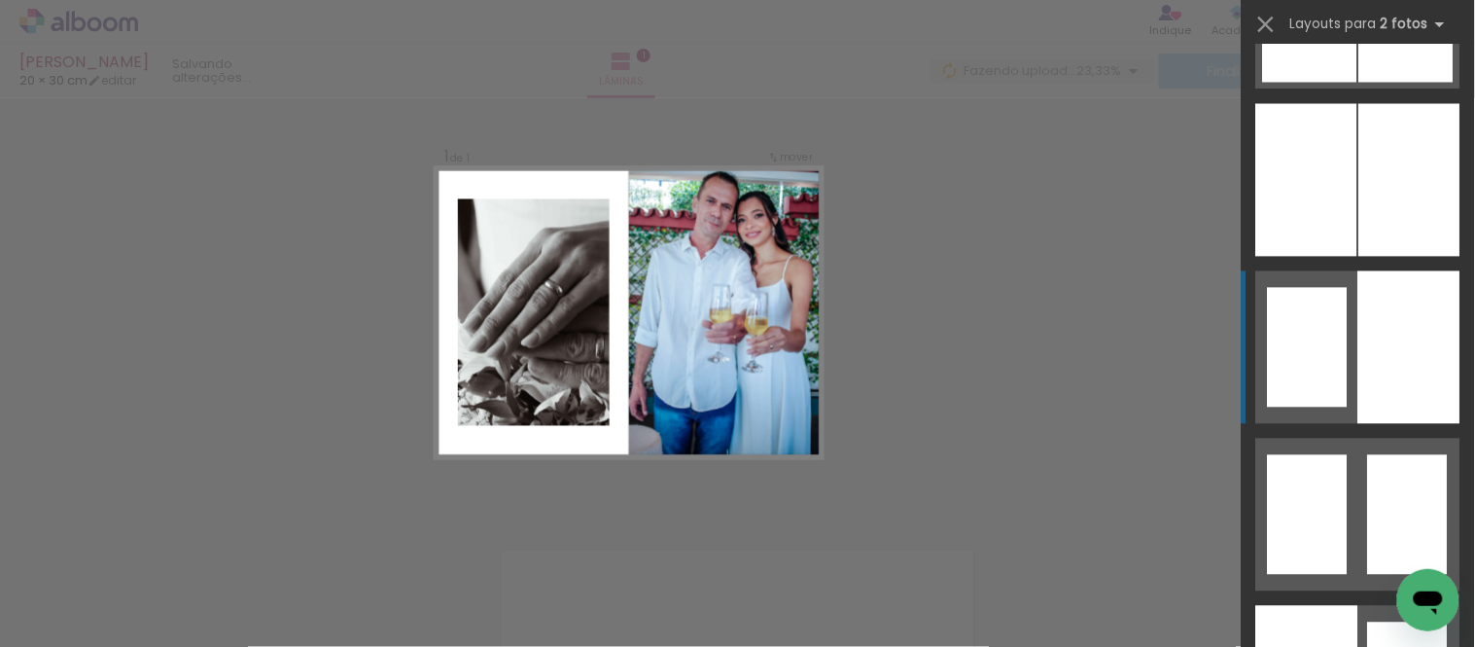
scroll to position [972, 0]
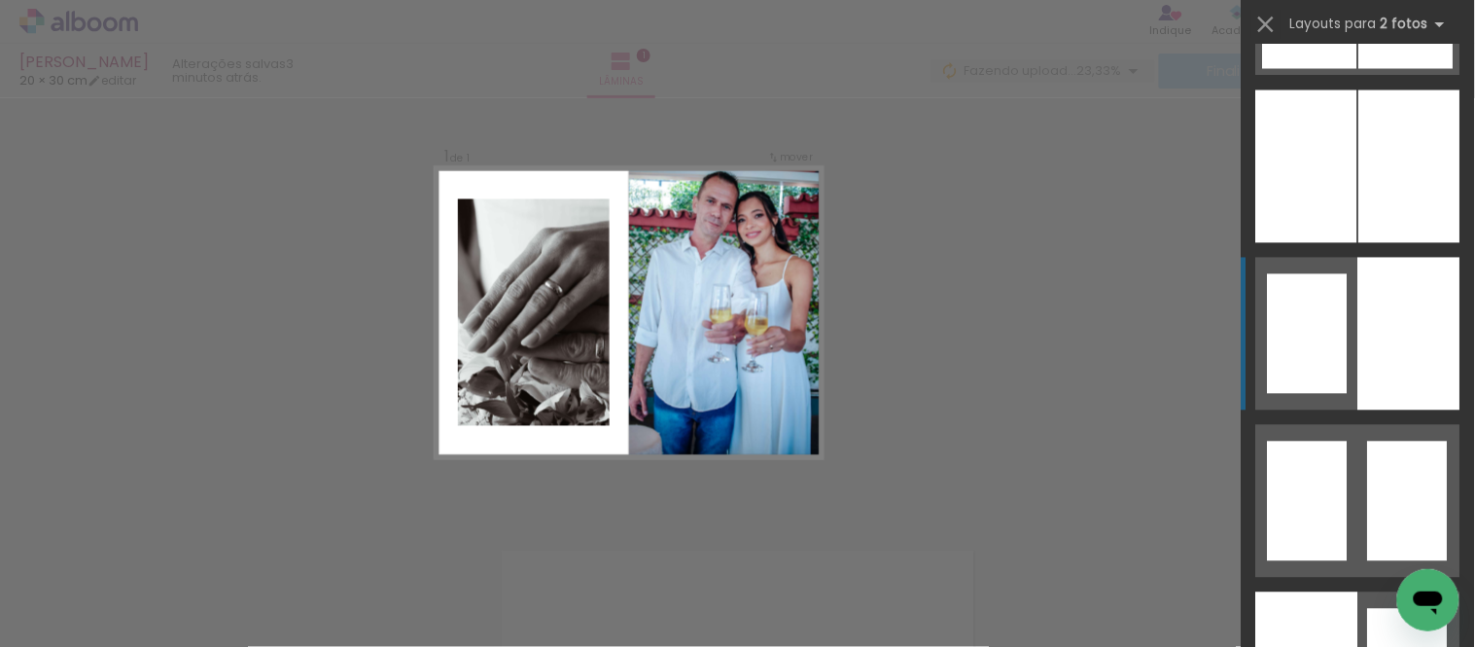
click at [1145, 350] on div at bounding box center [1409, 334] width 102 height 153
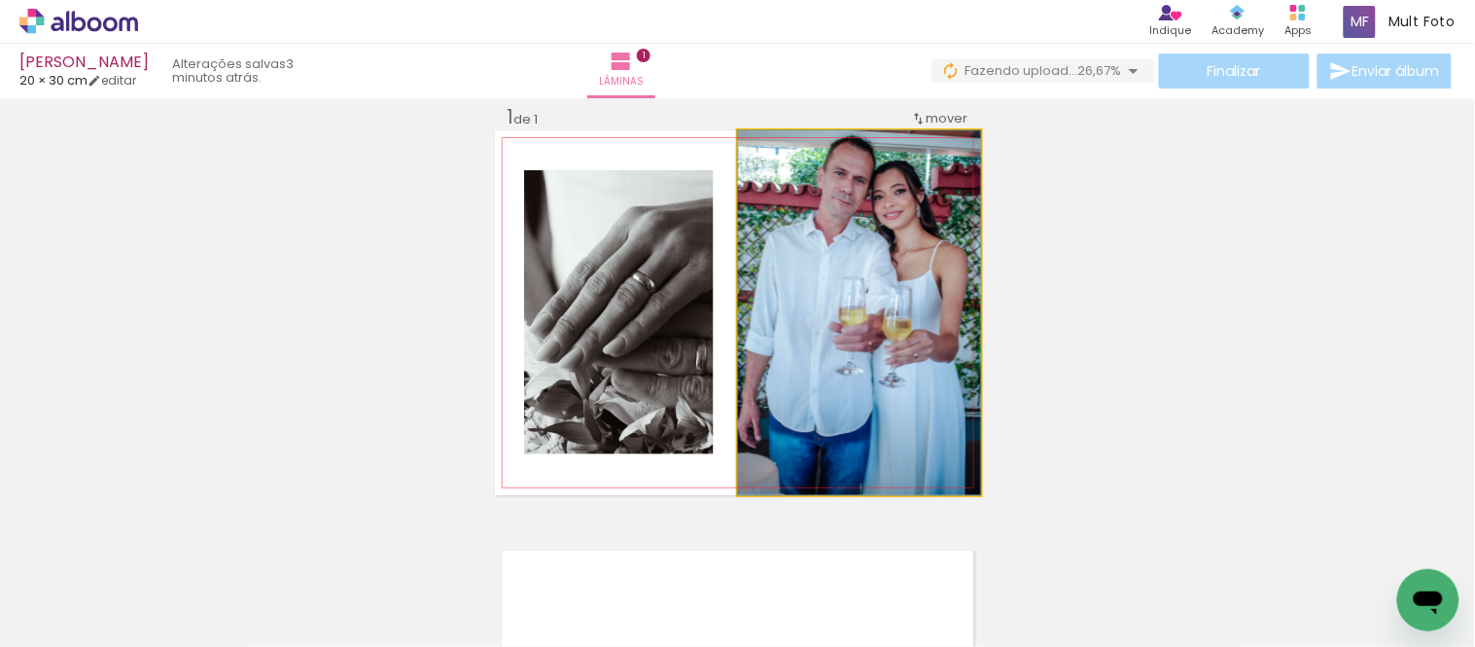
drag, startPoint x: 837, startPoint y: 354, endPoint x: 832, endPoint y: 370, distance: 16.3
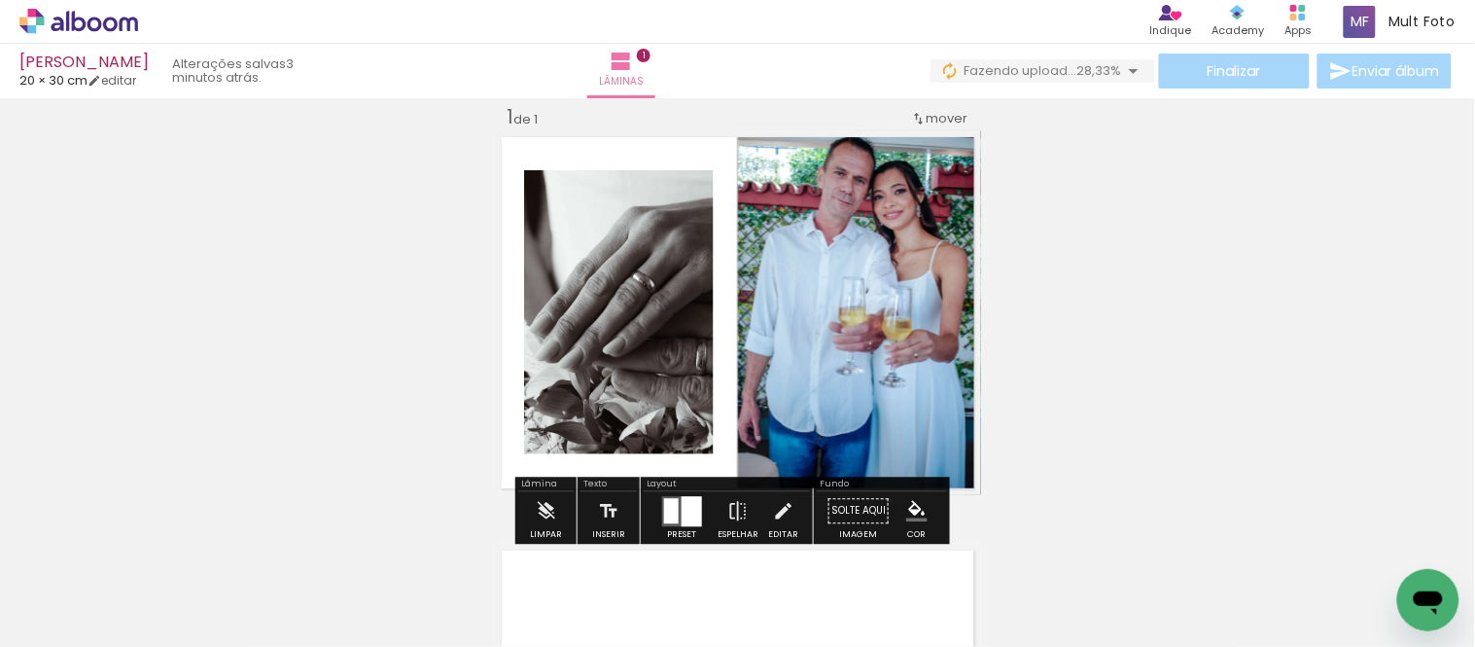
click at [1145, 263] on div "Inserir lâmina 1 de 1" at bounding box center [737, 495] width 1475 height 828
click at [829, 257] on quentale-photo at bounding box center [859, 312] width 243 height 365
click at [1145, 267] on div "Inserir lâmina 1 de 1" at bounding box center [737, 495] width 1475 height 828
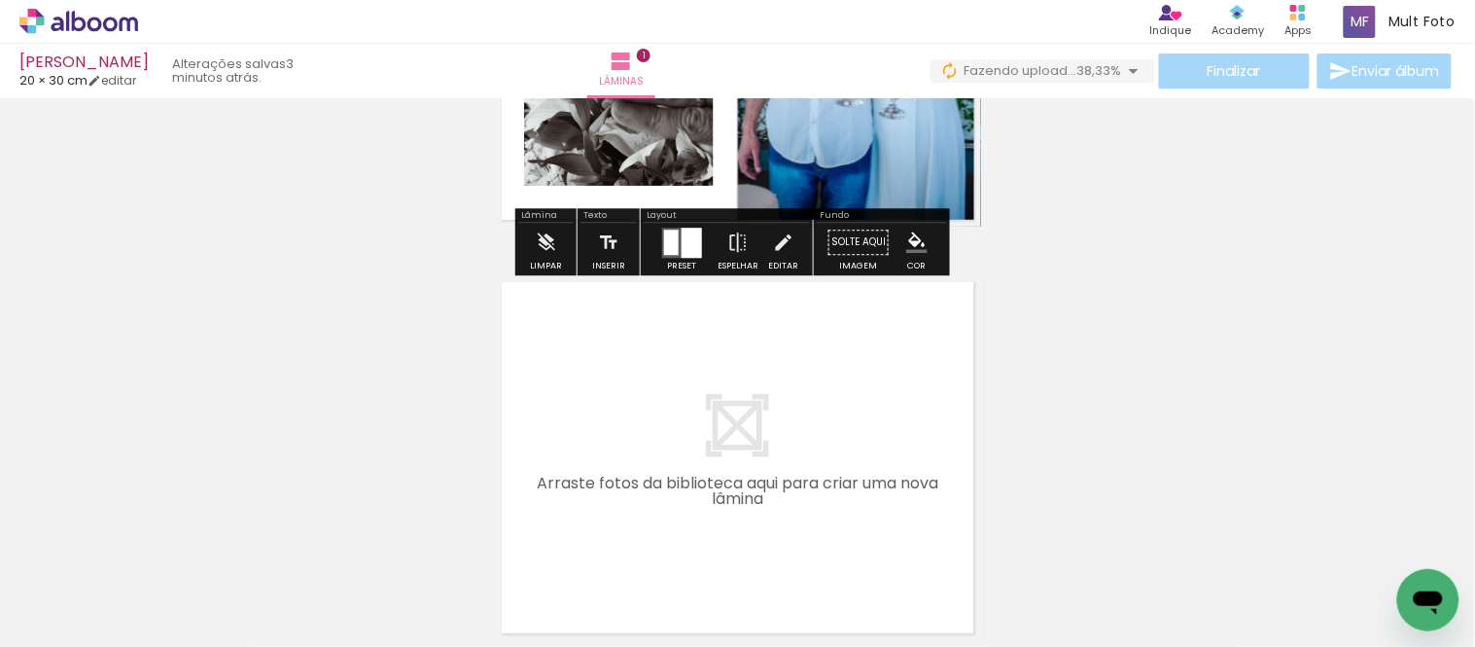
scroll to position [475, 0]
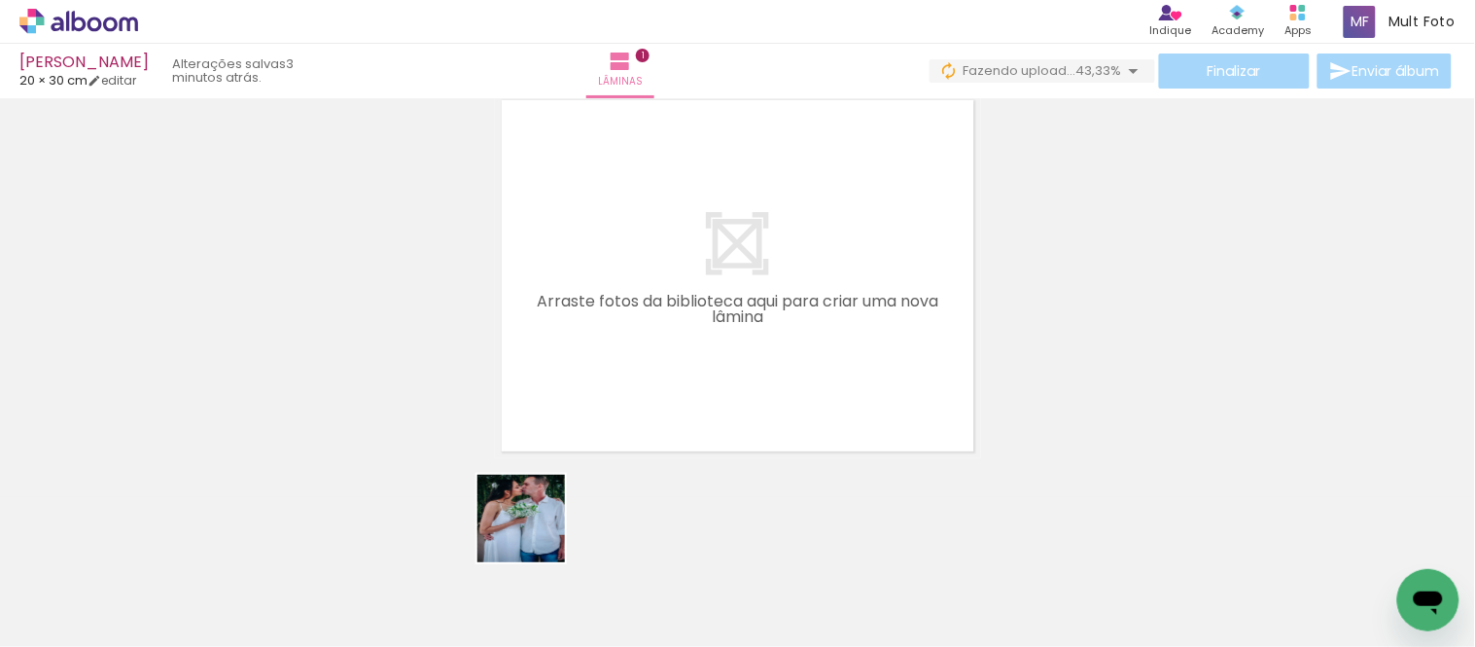
drag, startPoint x: 494, startPoint y: 604, endPoint x: 622, endPoint y: 348, distance: 286.1
click at [622, 348] on quentale-workspace at bounding box center [737, 323] width 1475 height 647
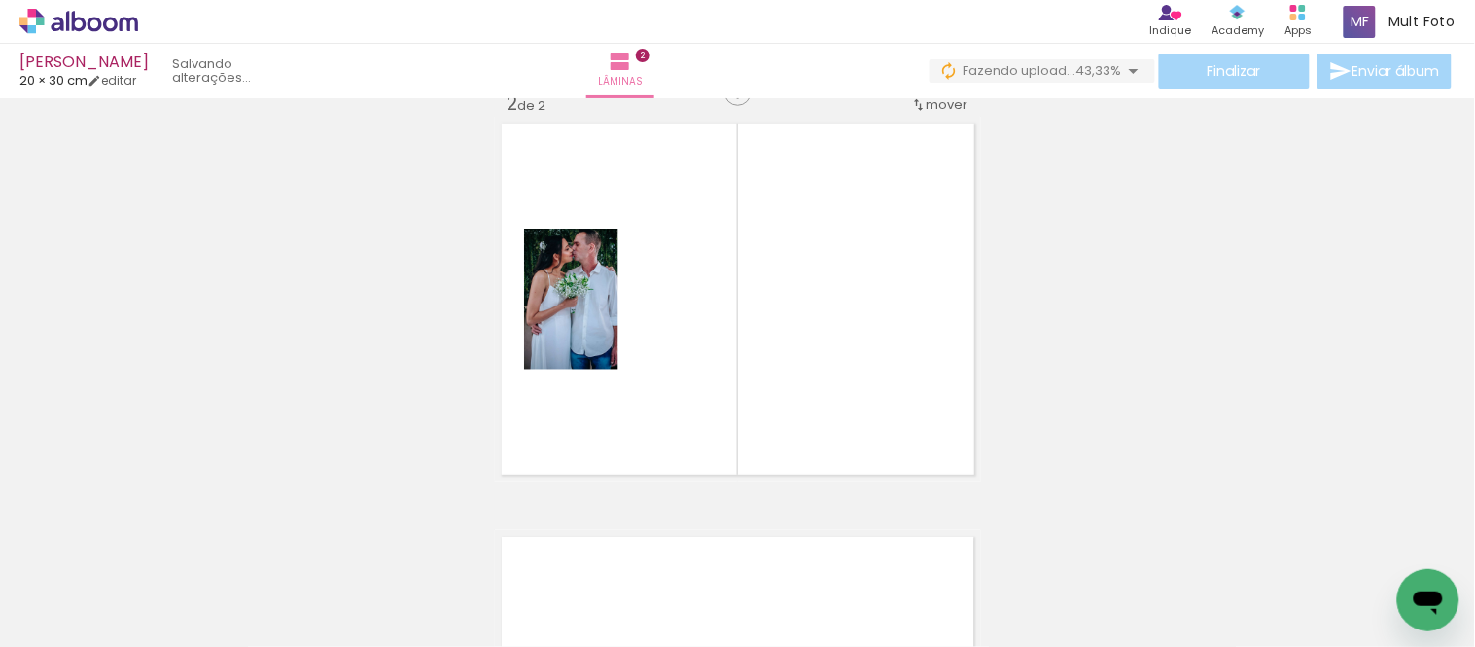
scroll to position [439, 0]
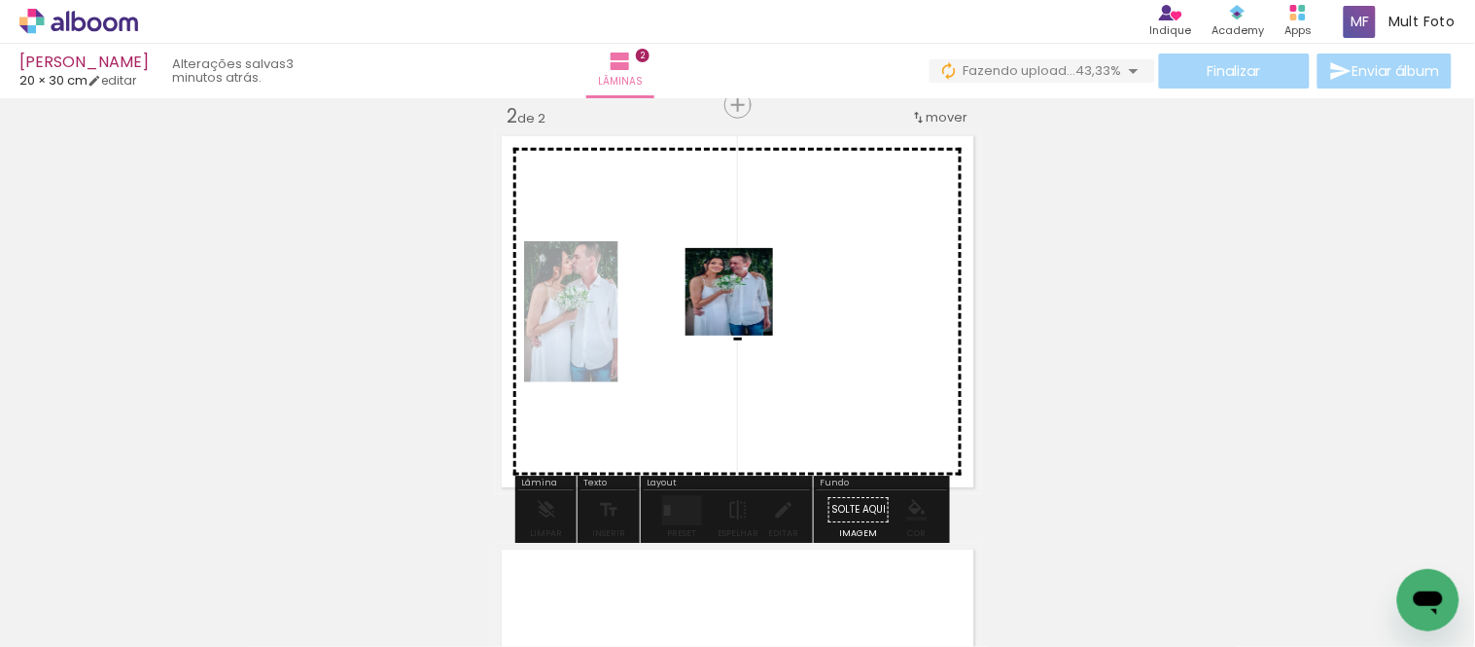
drag, startPoint x: 616, startPoint y: 594, endPoint x: 739, endPoint y: 298, distance: 321.3
click at [739, 298] on quentale-workspace at bounding box center [737, 323] width 1475 height 647
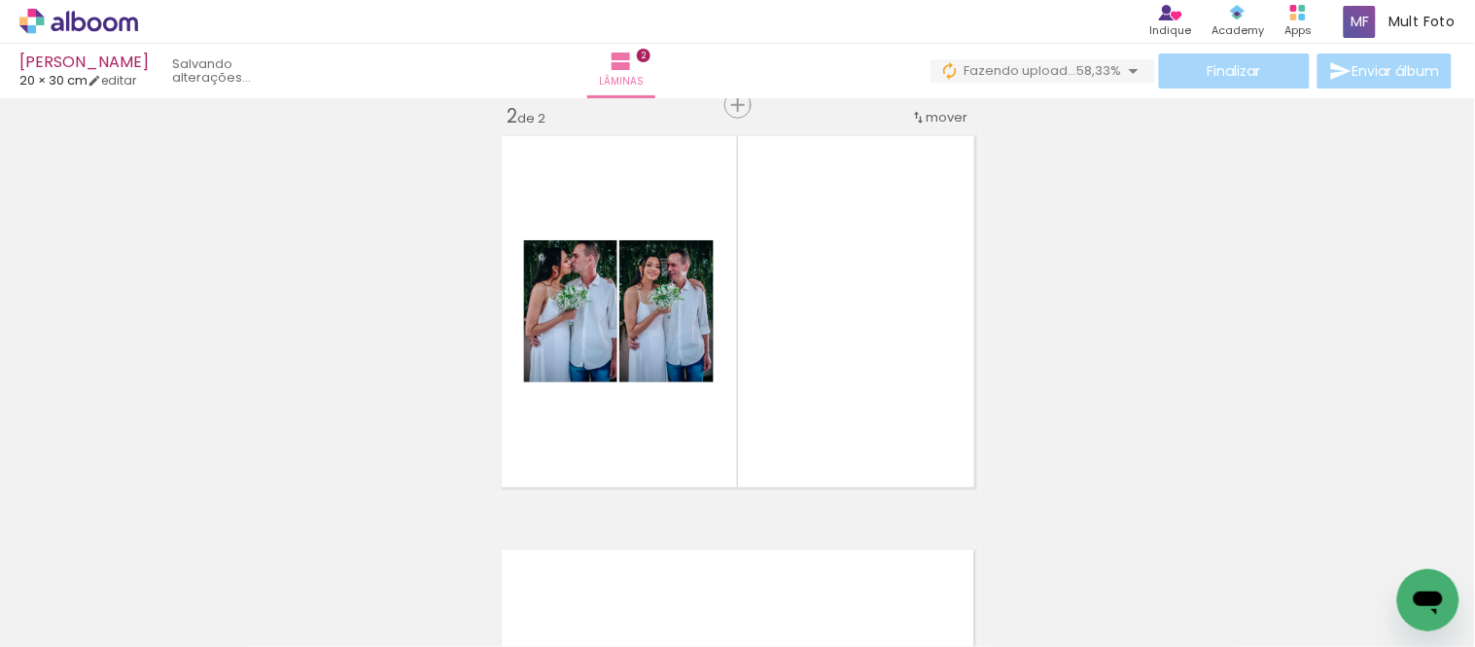
scroll to position [0, 0]
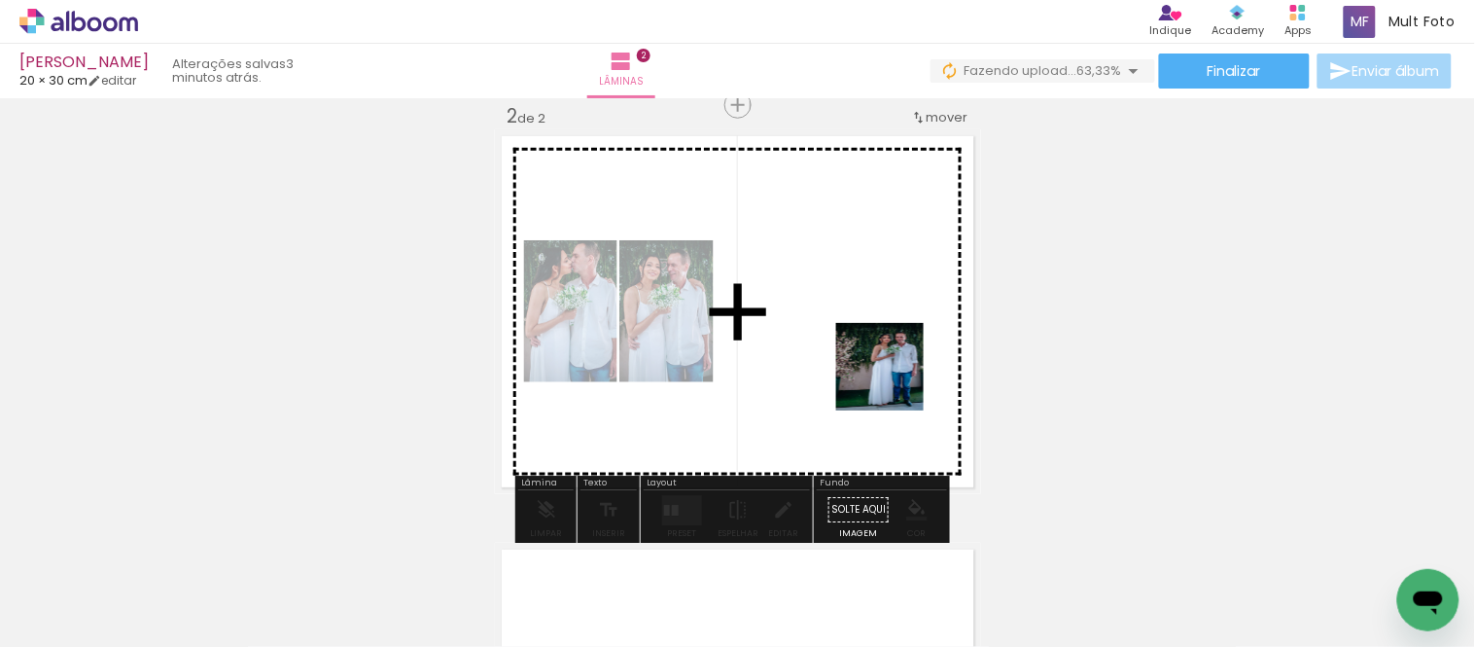
drag, startPoint x: 419, startPoint y: 584, endPoint x: 915, endPoint y: 353, distance: 547.3
click at [915, 353] on quentale-workspace at bounding box center [737, 323] width 1475 height 647
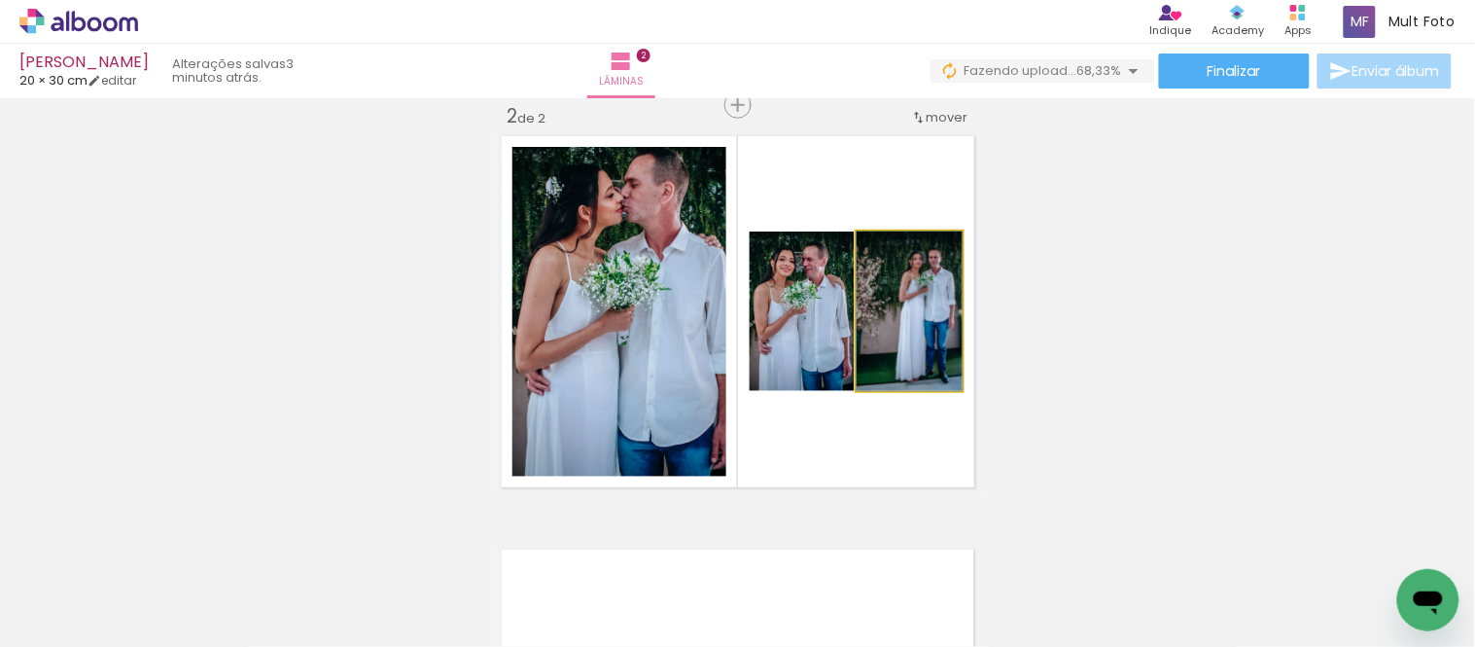
click at [930, 327] on quentale-photo at bounding box center [910, 310] width 106 height 159
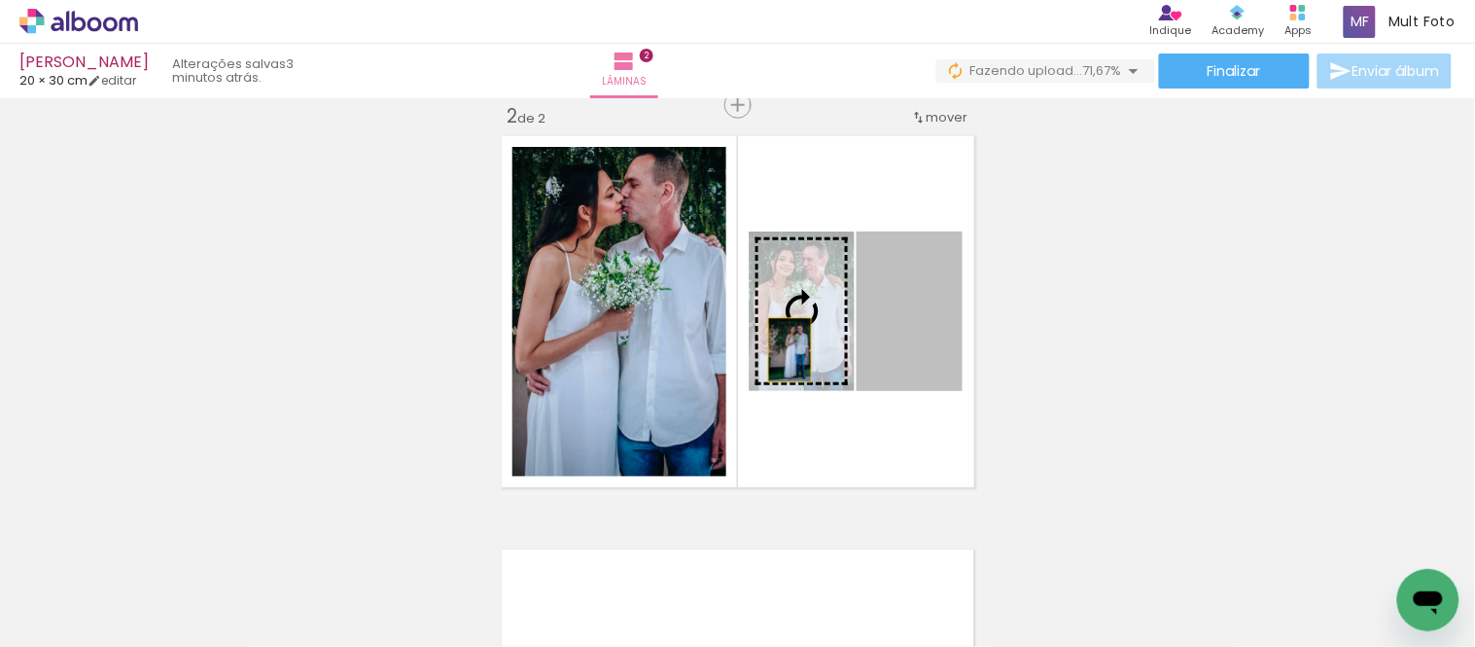
drag, startPoint x: 914, startPoint y: 347, endPoint x: 627, endPoint y: 348, distance: 286.9
click at [0, 0] on slot at bounding box center [0, 0] width 0 height 0
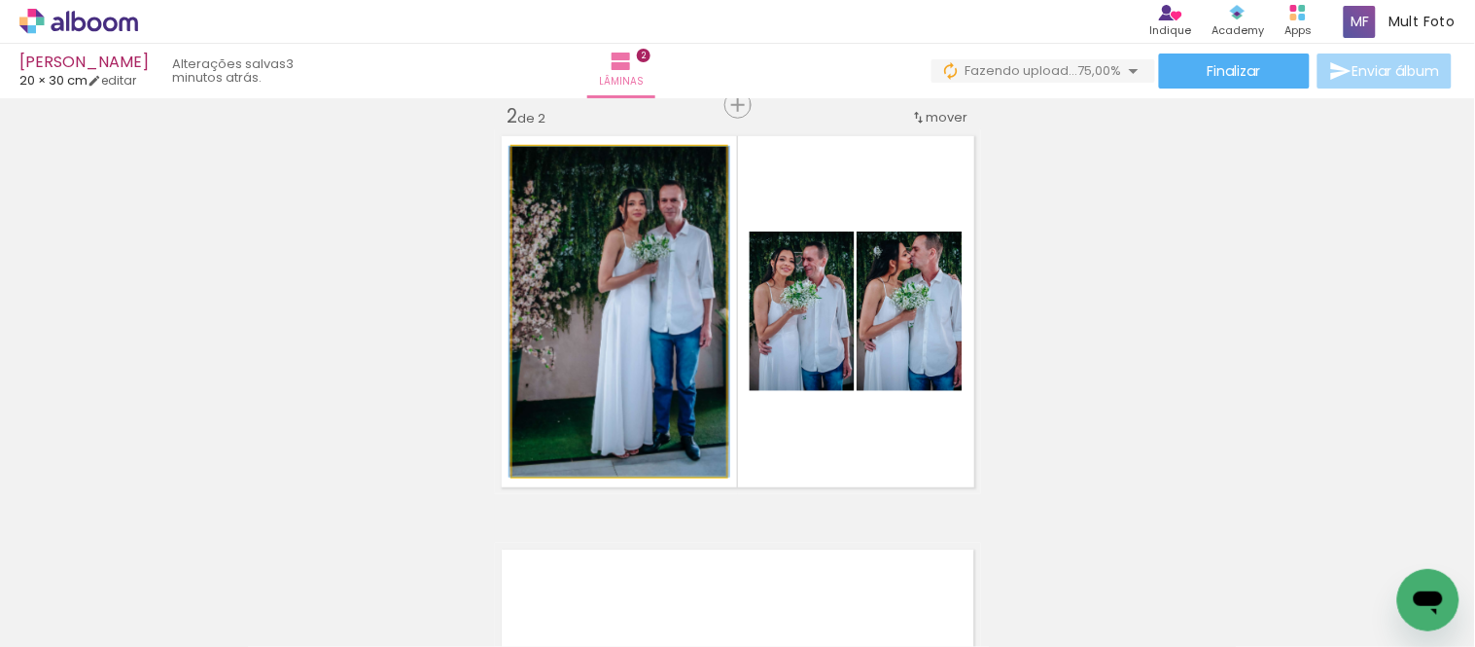
click at [694, 335] on quentale-photo at bounding box center [619, 312] width 214 height 330
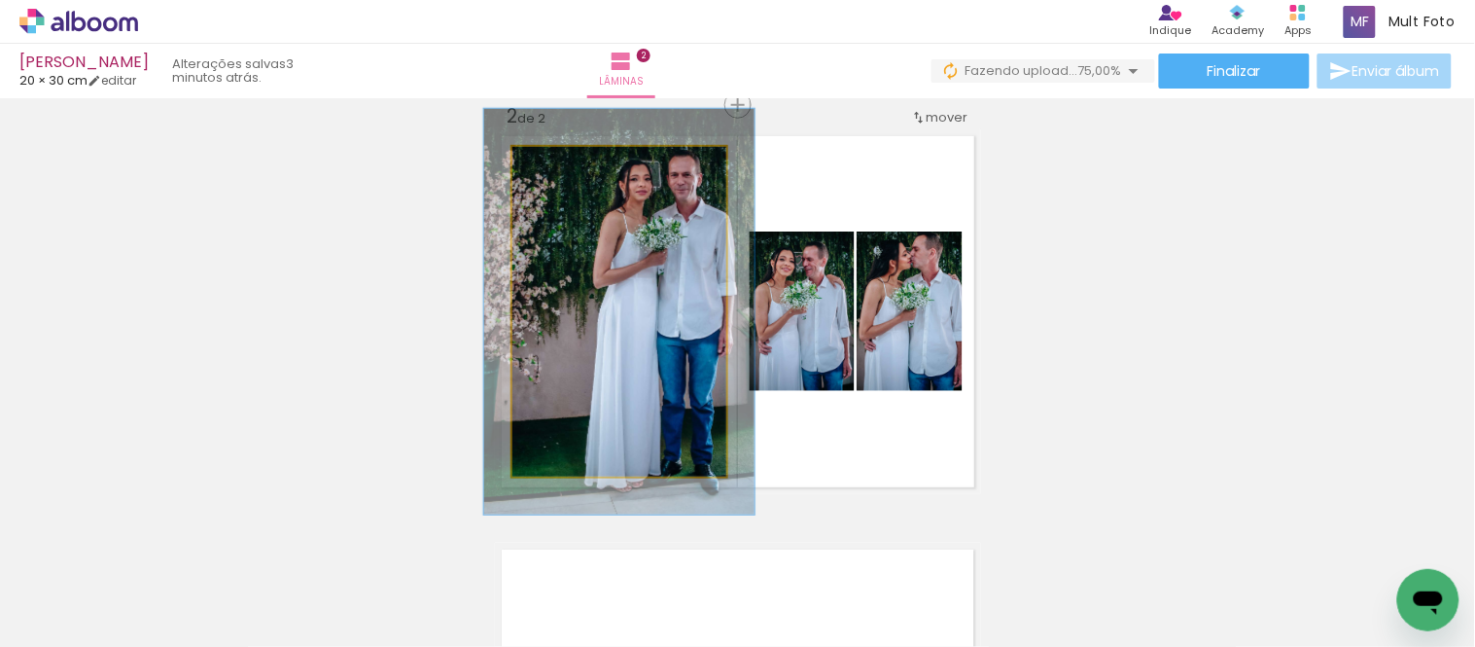
drag, startPoint x: 558, startPoint y: 166, endPoint x: 586, endPoint y: 177, distance: 30.2
click at [576, 168] on div at bounding box center [572, 167] width 31 height 31
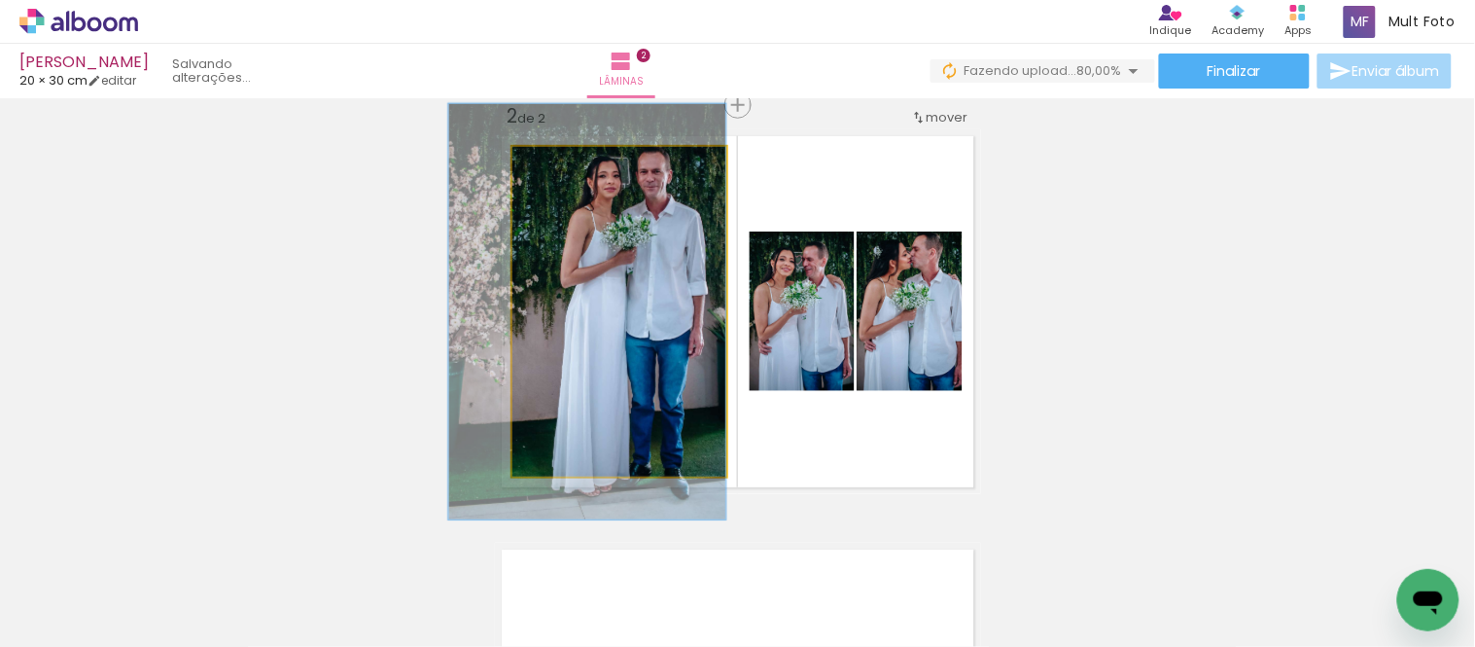
drag, startPoint x: 710, startPoint y: 323, endPoint x: 611, endPoint y: 322, distance: 99.2
click at [569, 171] on div at bounding box center [578, 168] width 18 height 18
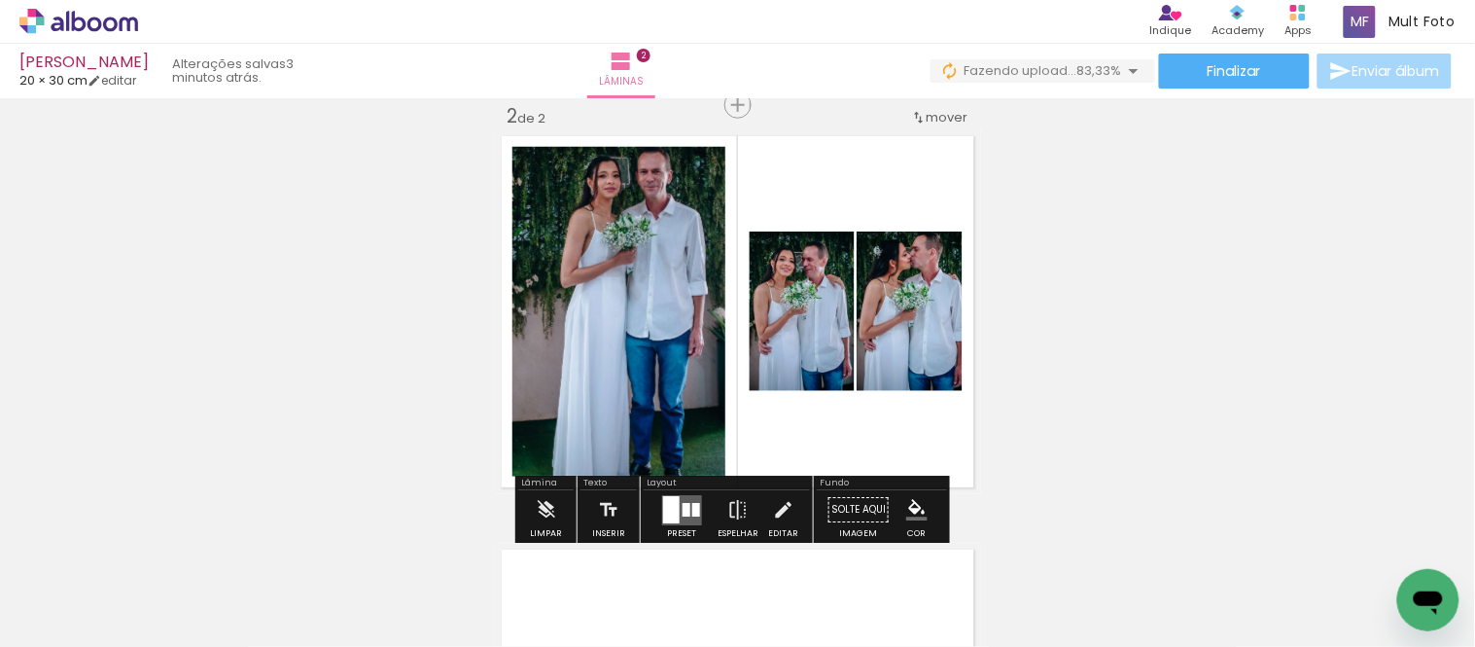
click at [1073, 245] on div "Inserir lâmina 1 de 2 Inserir lâmina 2 de 2" at bounding box center [737, 286] width 1475 height 1241
click at [590, 323] on quentale-photo at bounding box center [619, 312] width 214 height 330
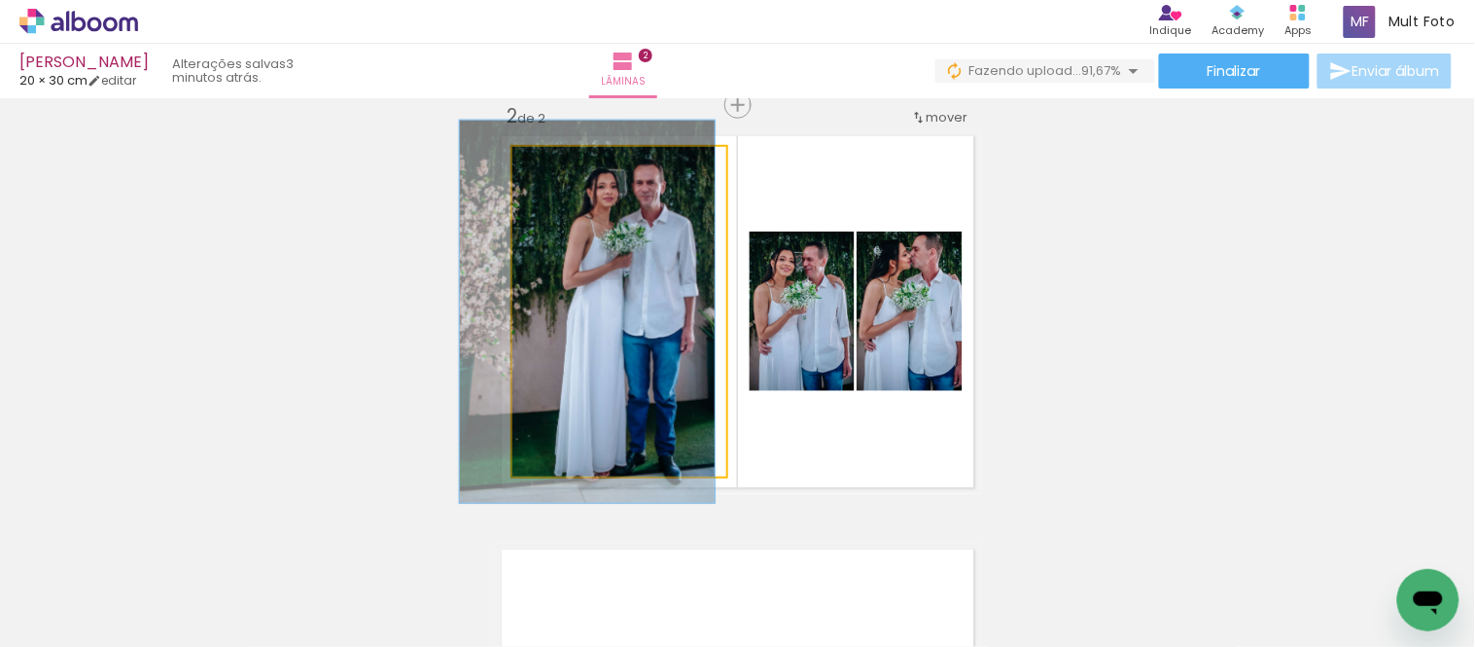
type paper-slider "116"
click at [570, 169] on div at bounding box center [569, 167] width 31 height 31
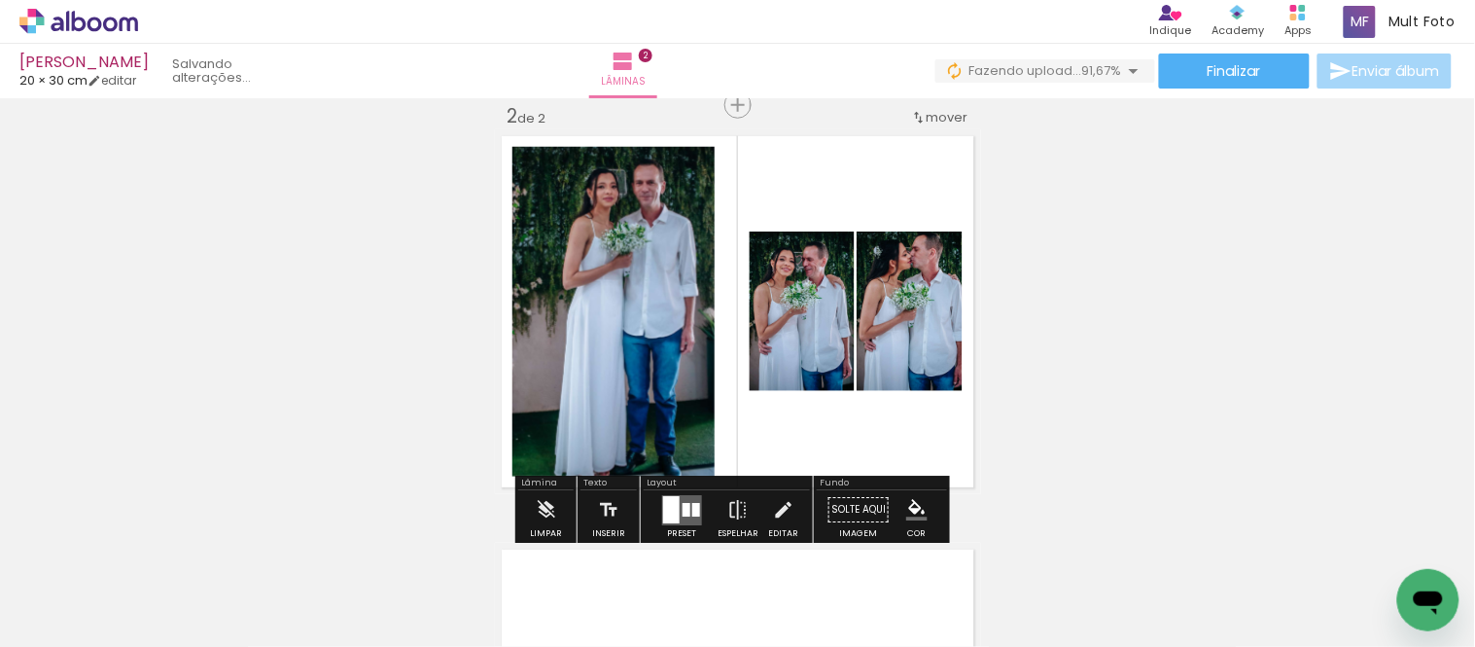
click at [348, 332] on div "Inserir lâmina 1 de 2 Inserir lâmina 2 de 2" at bounding box center [737, 286] width 1475 height 1241
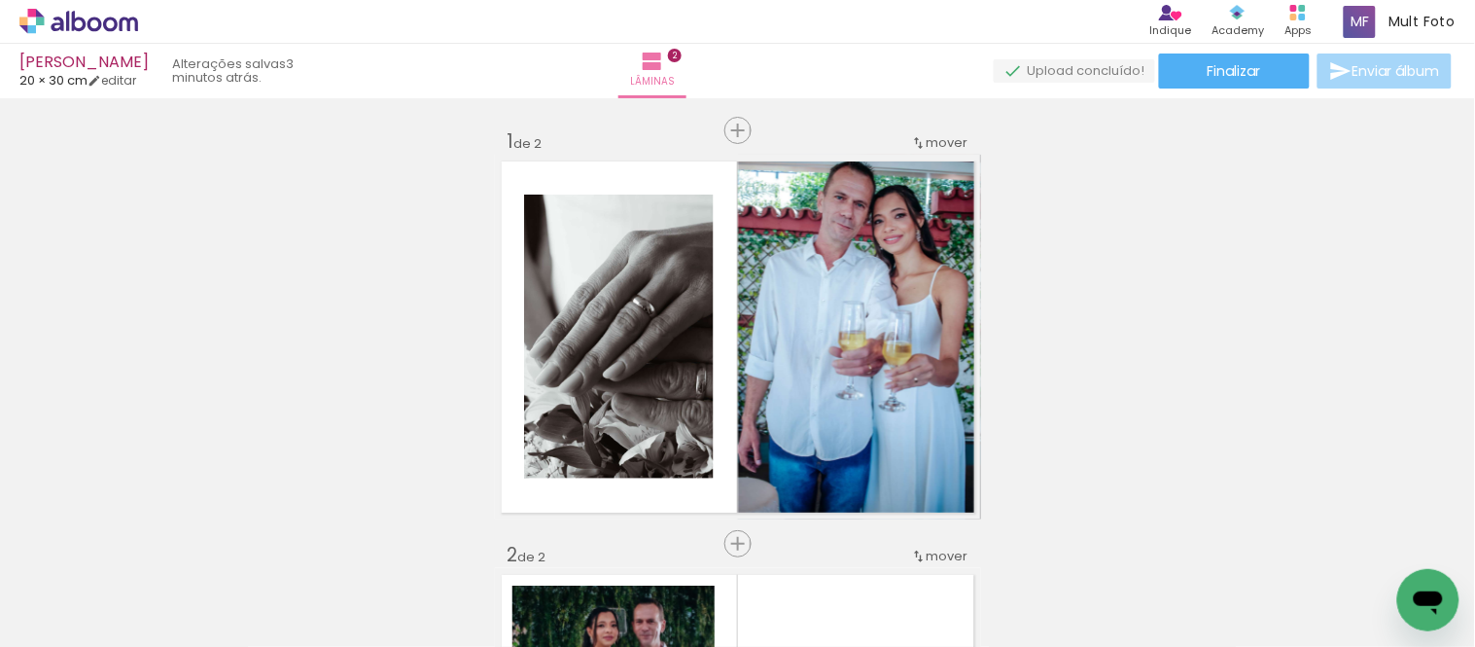
scroll to position [756, 0]
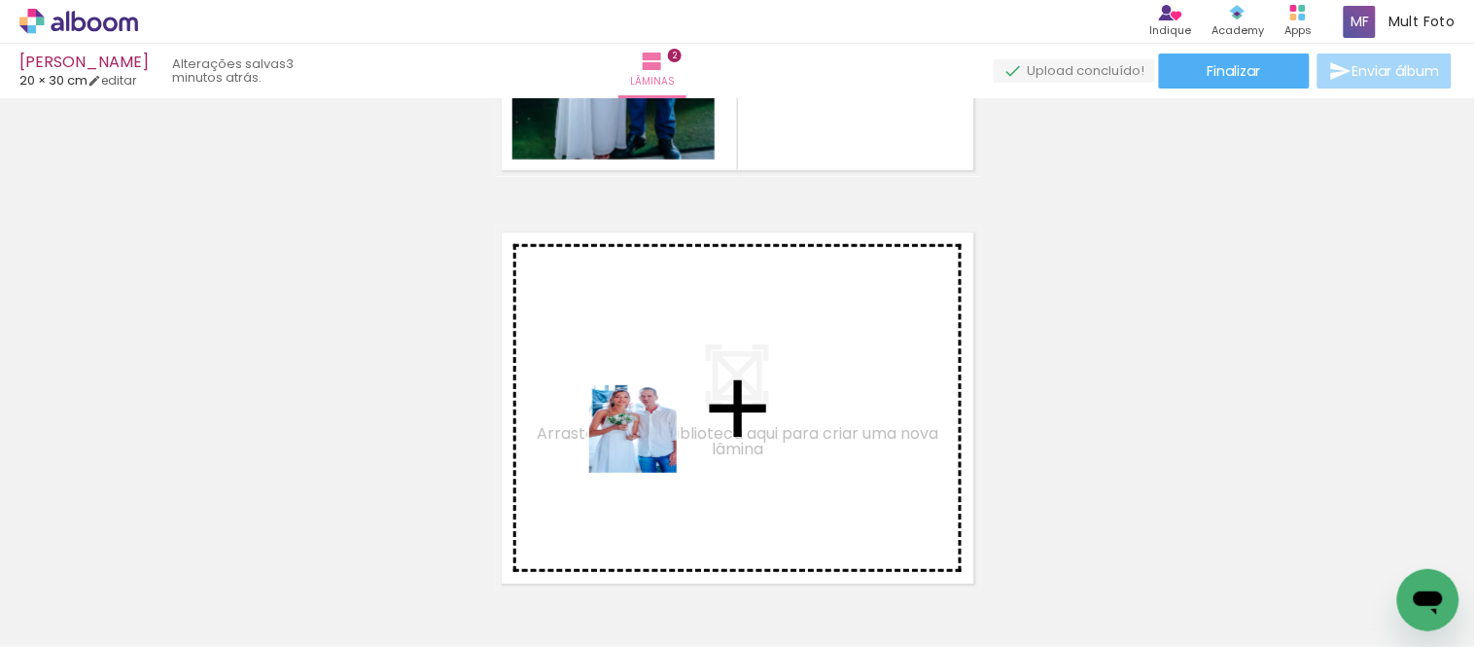
drag, startPoint x: 761, startPoint y: 614, endPoint x: 648, endPoint y: 442, distance: 205.5
click at [648, 442] on quentale-workspace at bounding box center [737, 323] width 1475 height 647
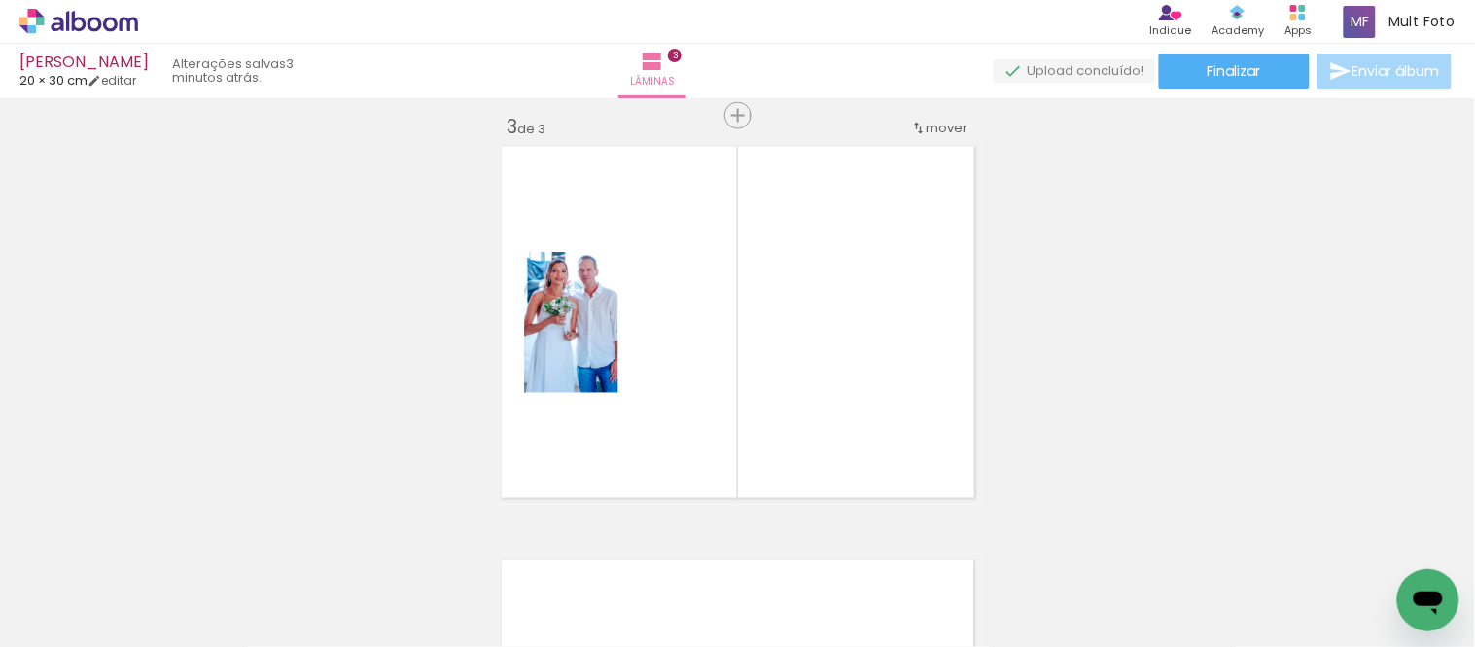
scroll to position [851, 0]
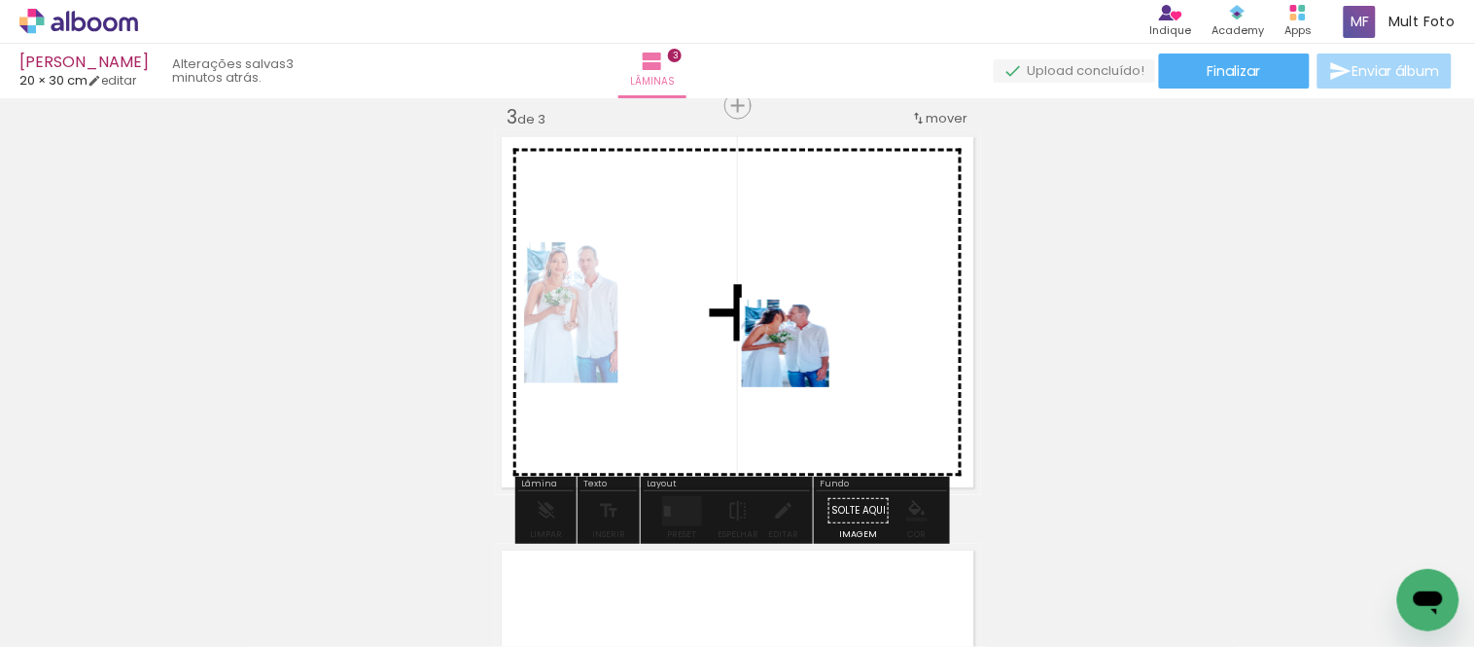
drag, startPoint x: 879, startPoint y: 591, endPoint x: 802, endPoint y: 356, distance: 247.5
click at [802, 356] on quentale-workspace at bounding box center [737, 323] width 1475 height 647
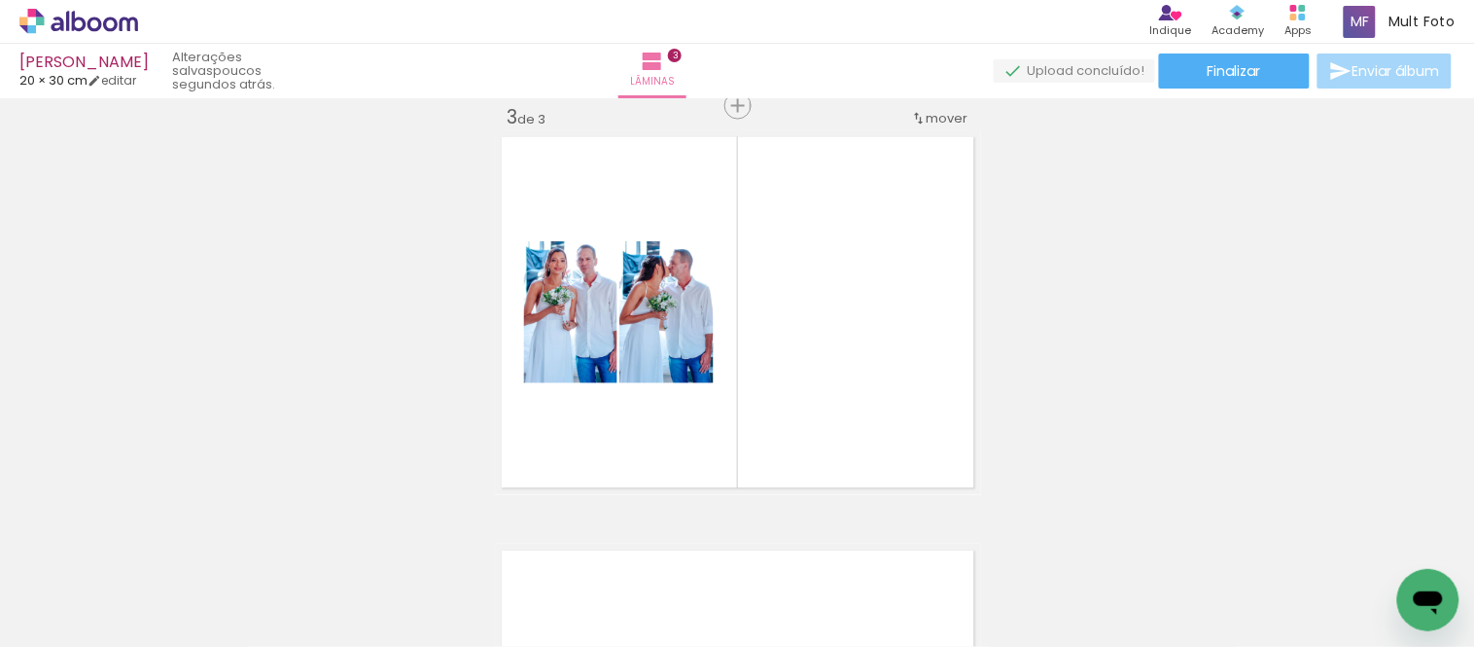
scroll to position [0, 200]
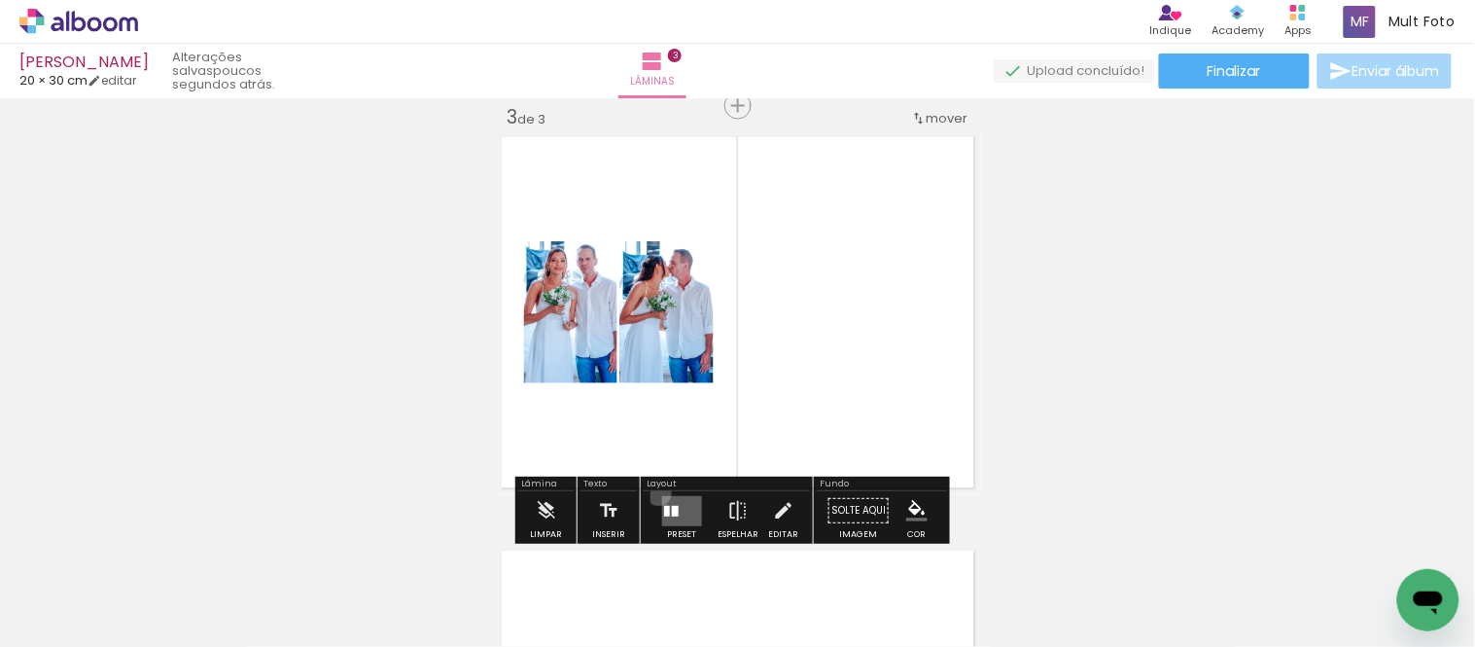
click at [655, 457] on div at bounding box center [681, 510] width 53 height 39
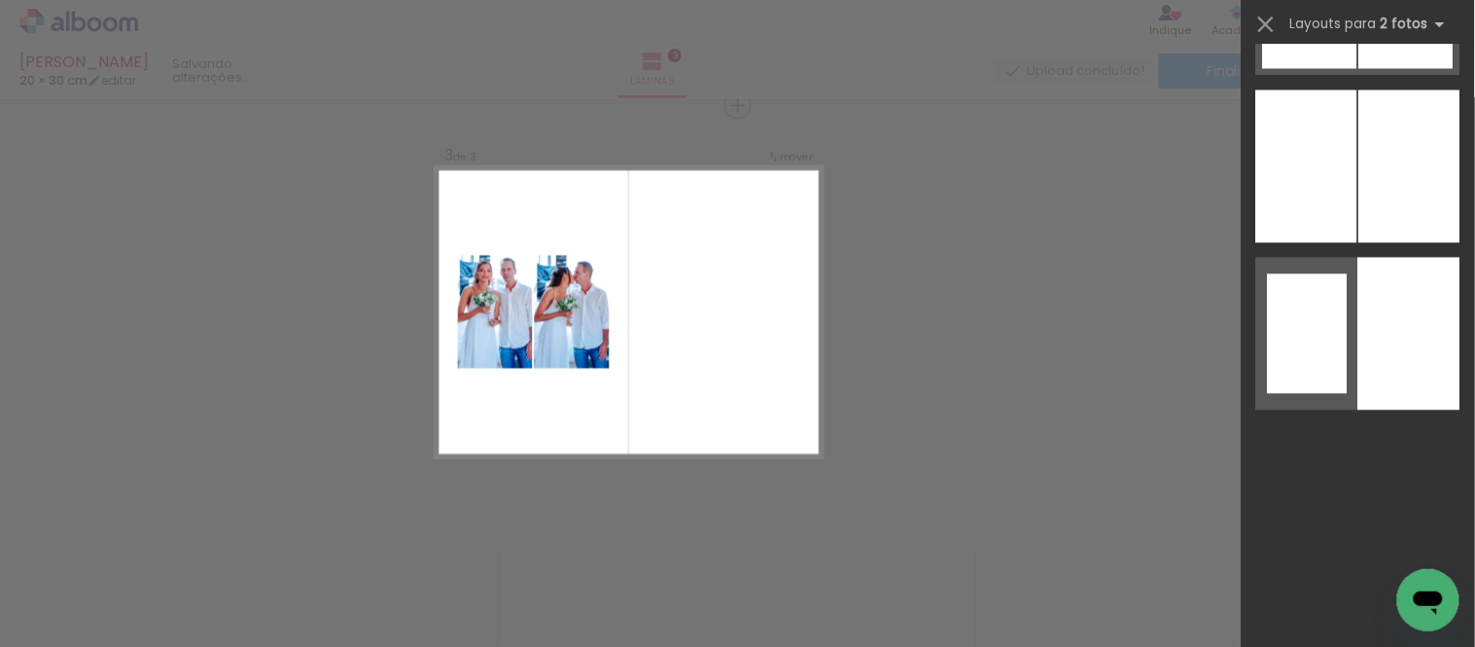
scroll to position [0, 0]
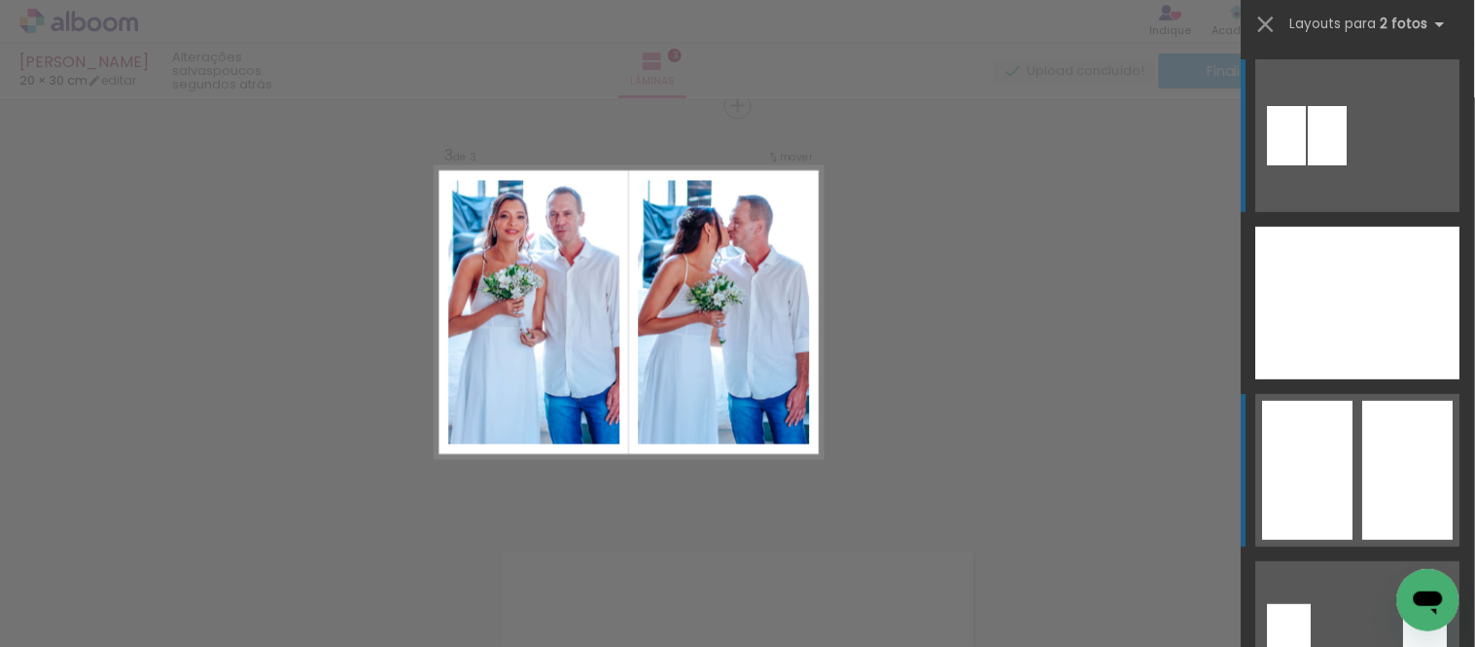
click at [1145, 444] on div at bounding box center [1408, 470] width 90 height 139
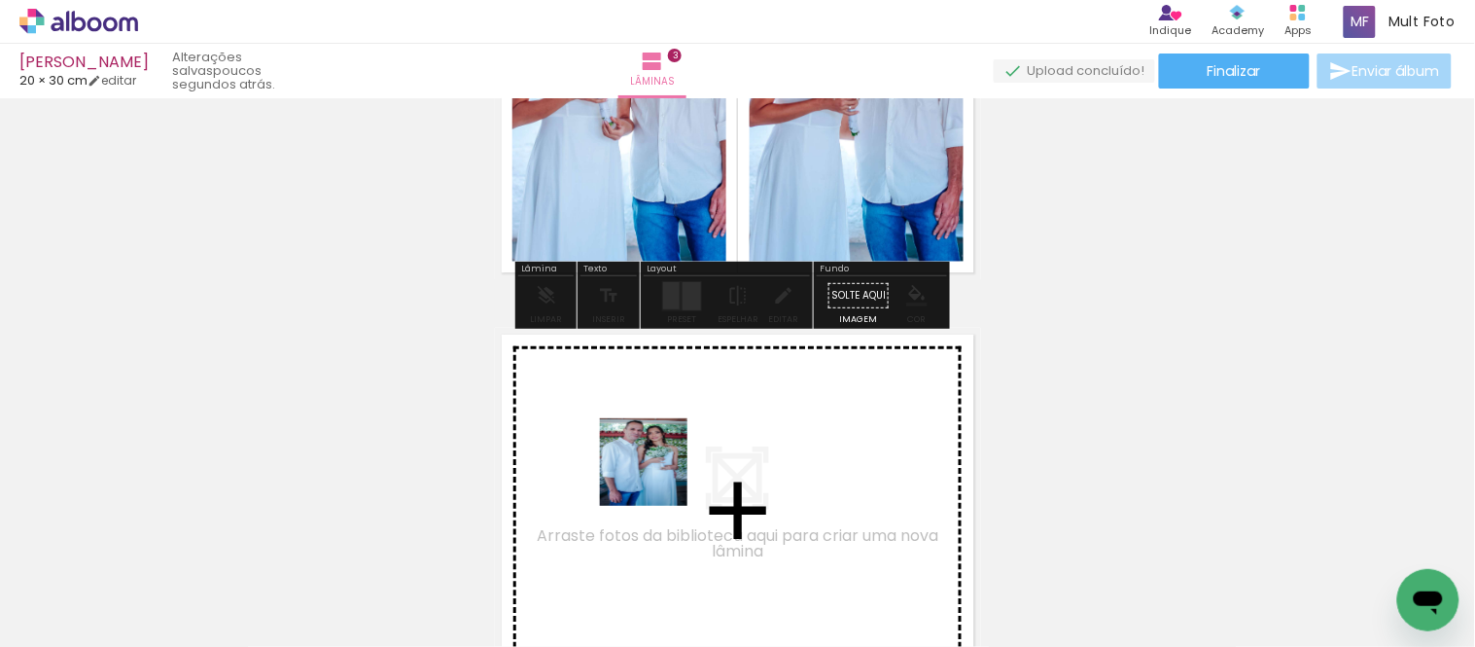
drag, startPoint x: 681, startPoint y: 510, endPoint x: 828, endPoint y: 583, distance: 165.3
click at [653, 457] on quentale-workspace at bounding box center [737, 323] width 1475 height 647
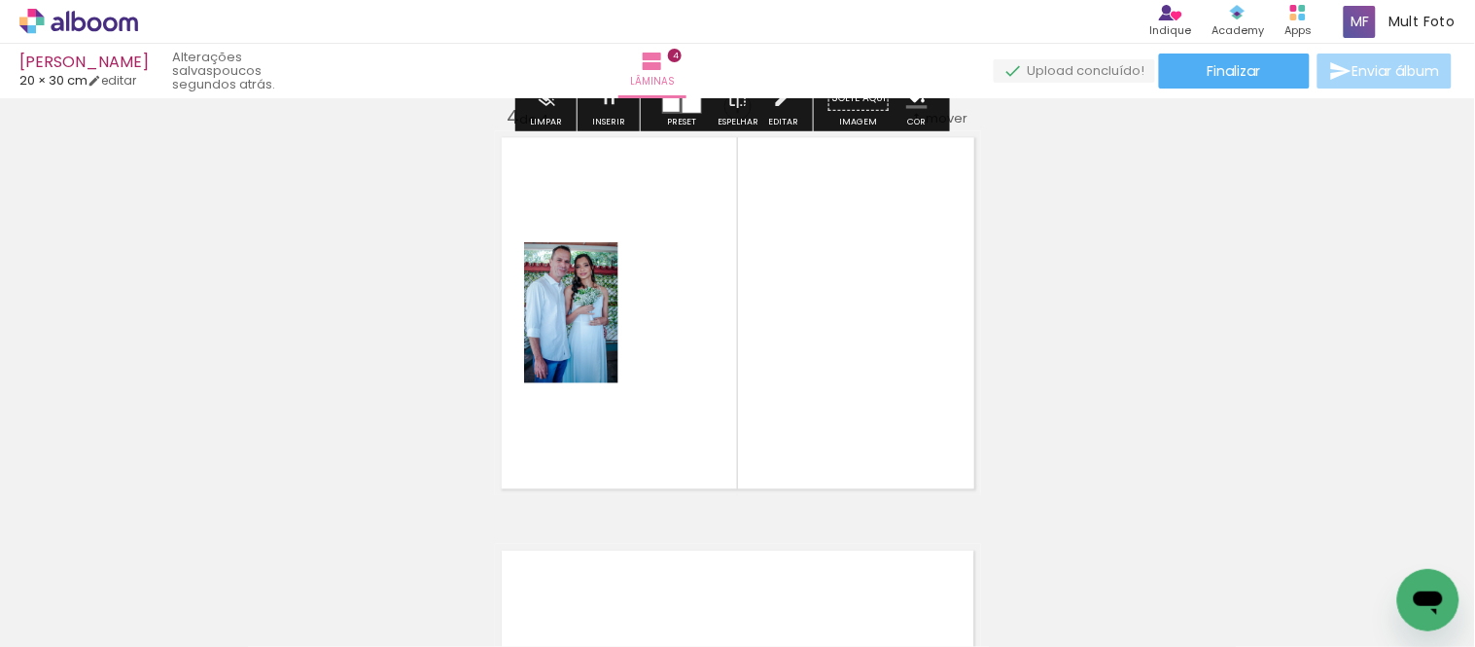
scroll to position [1265, 0]
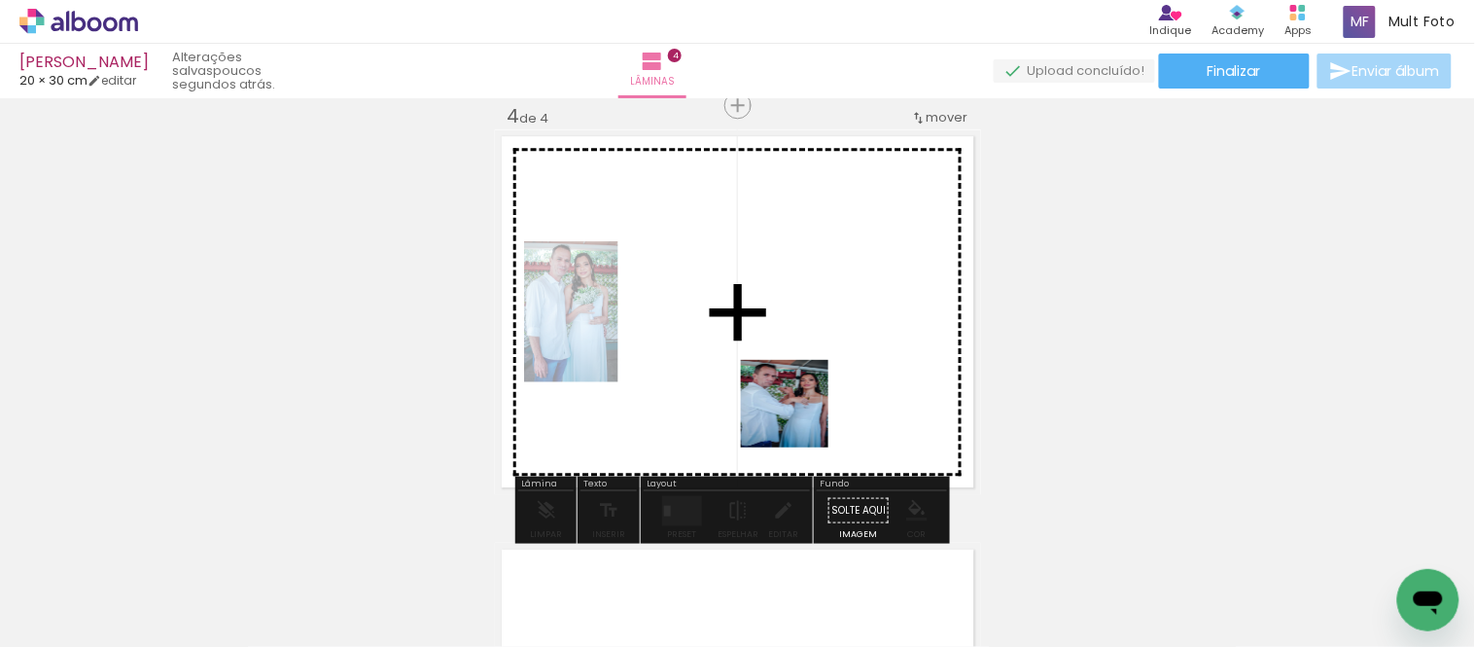
drag, startPoint x: 844, startPoint y: 580, endPoint x: 992, endPoint y: 570, distance: 148.1
click at [799, 415] on quentale-workspace at bounding box center [737, 323] width 1475 height 647
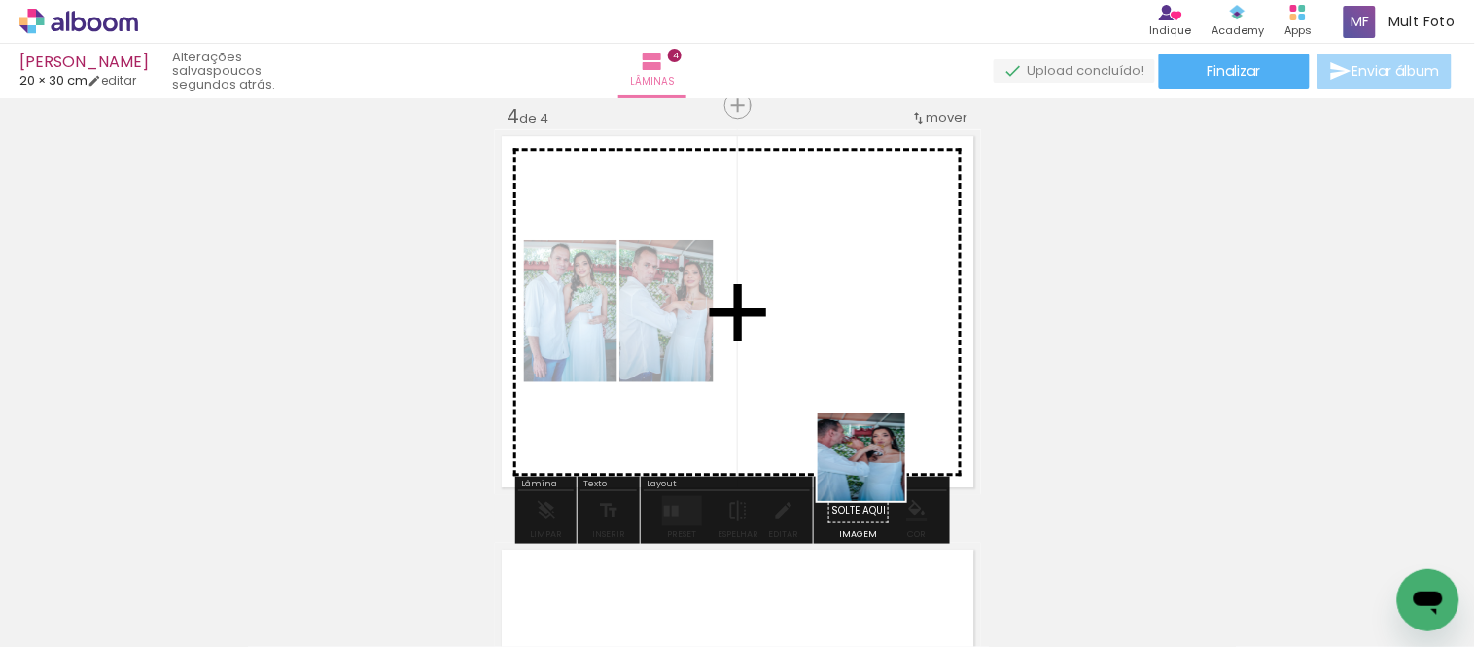
drag, startPoint x: 890, startPoint y: 493, endPoint x: 871, endPoint y: 434, distance: 62.1
click at [871, 434] on quentale-workspace at bounding box center [737, 323] width 1475 height 647
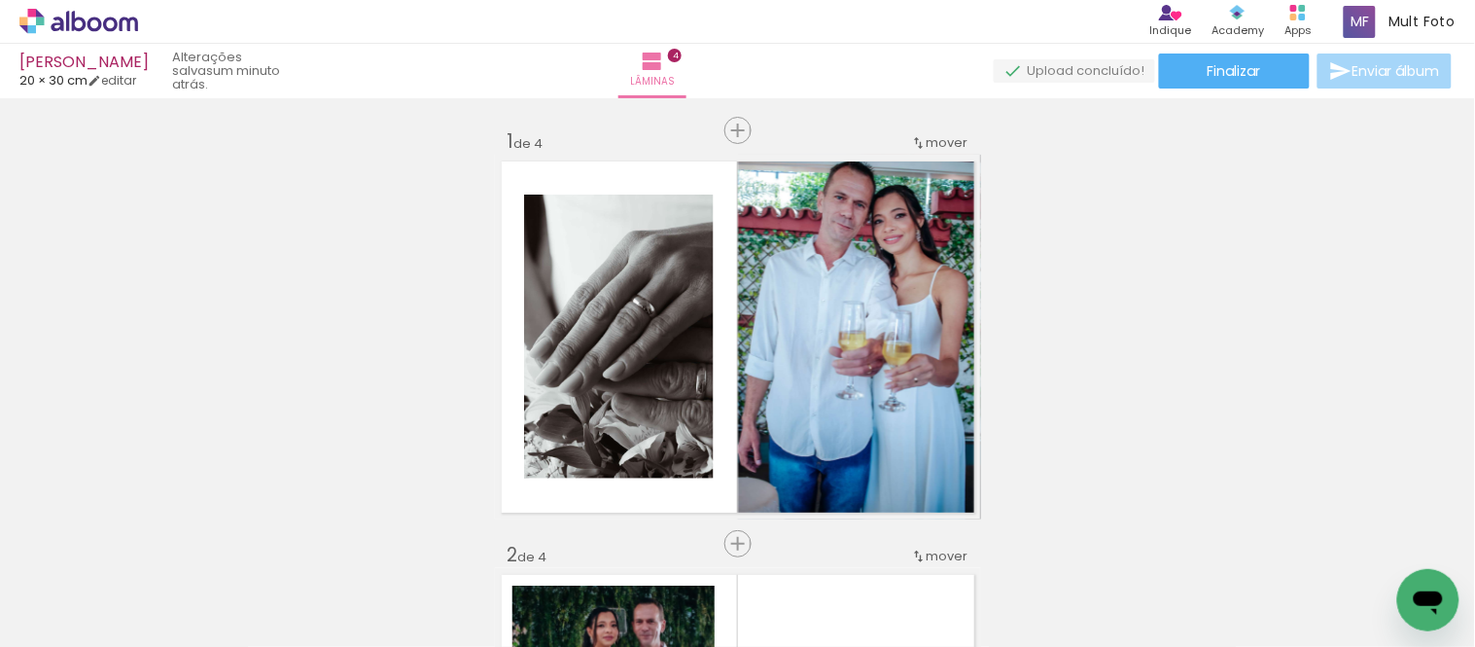
scroll to position [540, 0]
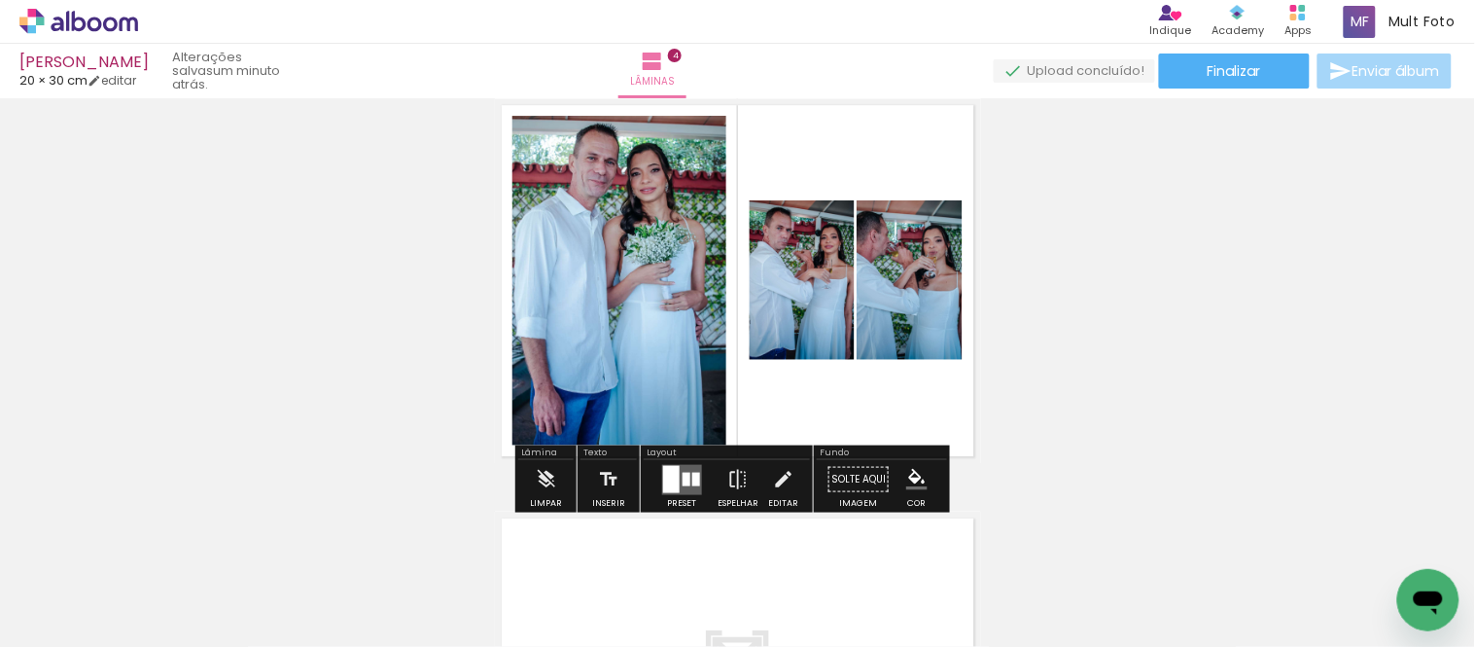
click at [897, 415] on quentale-layouter at bounding box center [738, 280] width 486 height 365
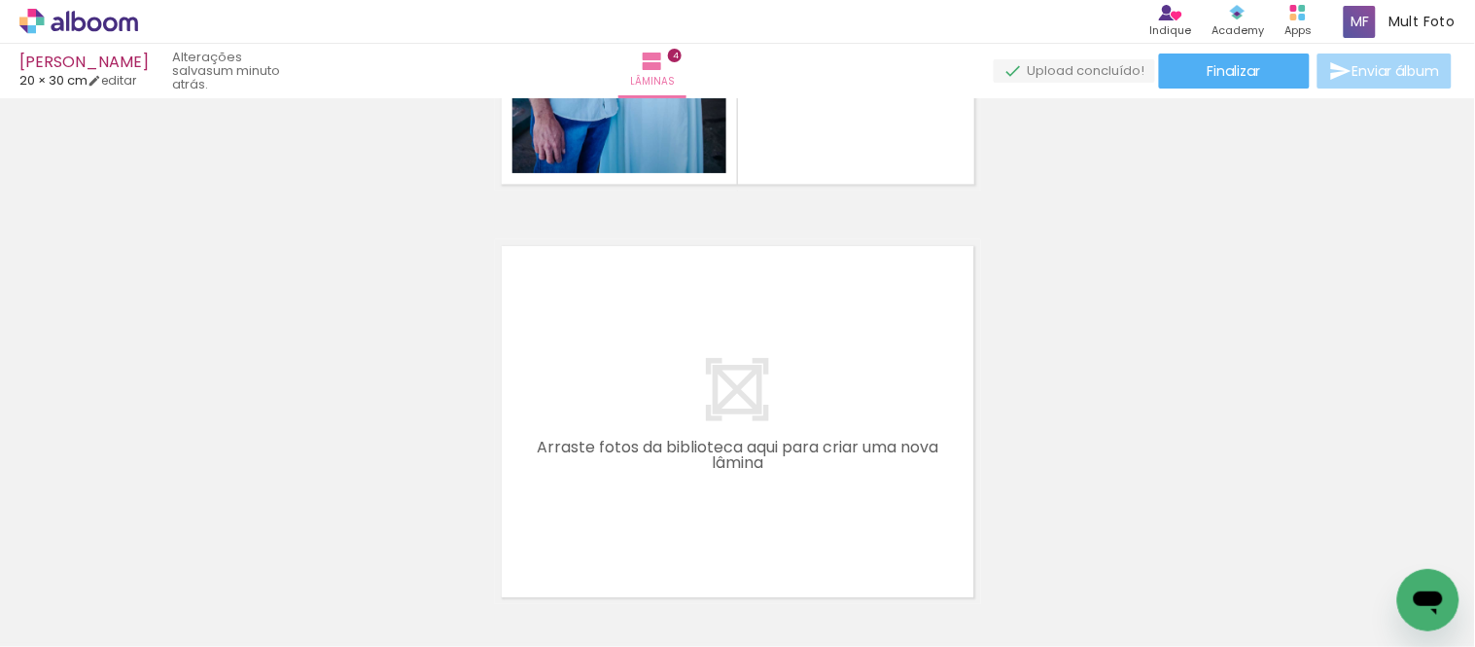
scroll to position [1620, 0]
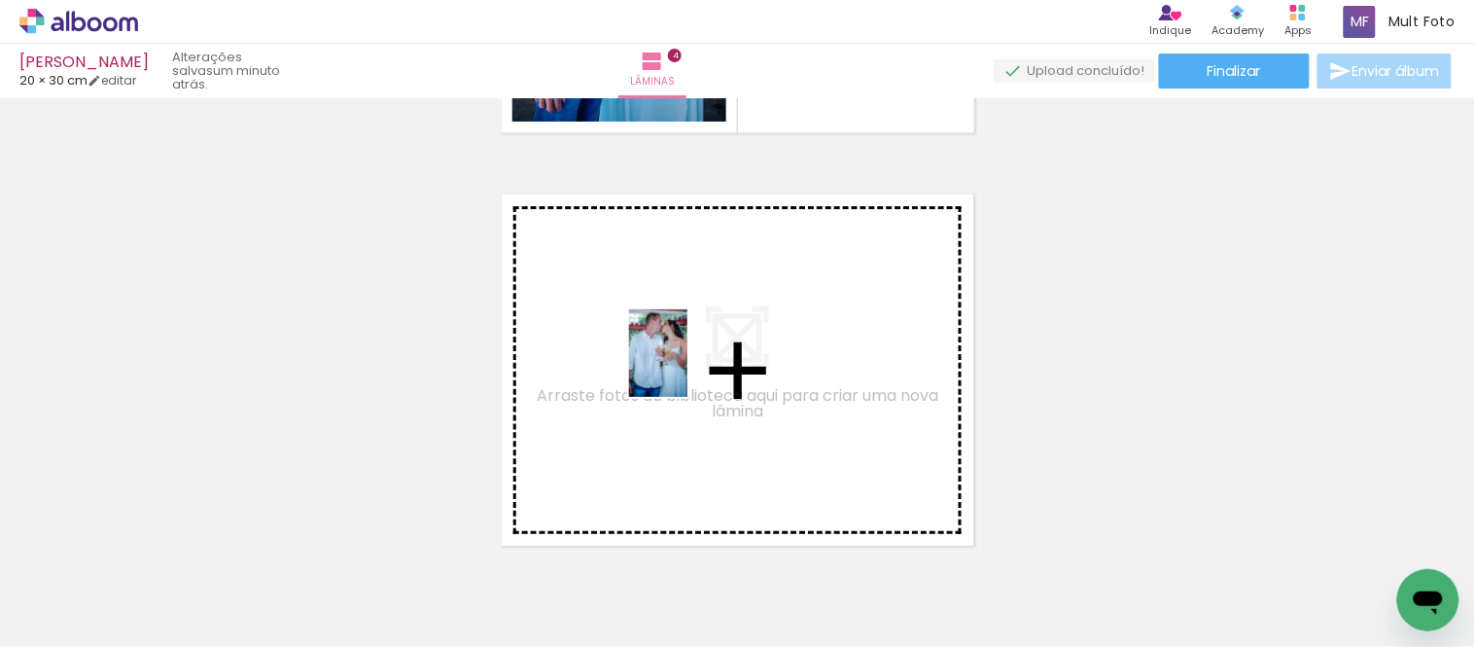
drag, startPoint x: 450, startPoint y: 580, endPoint x: 685, endPoint y: 370, distance: 314.1
click at [685, 370] on quentale-workspace at bounding box center [737, 323] width 1475 height 647
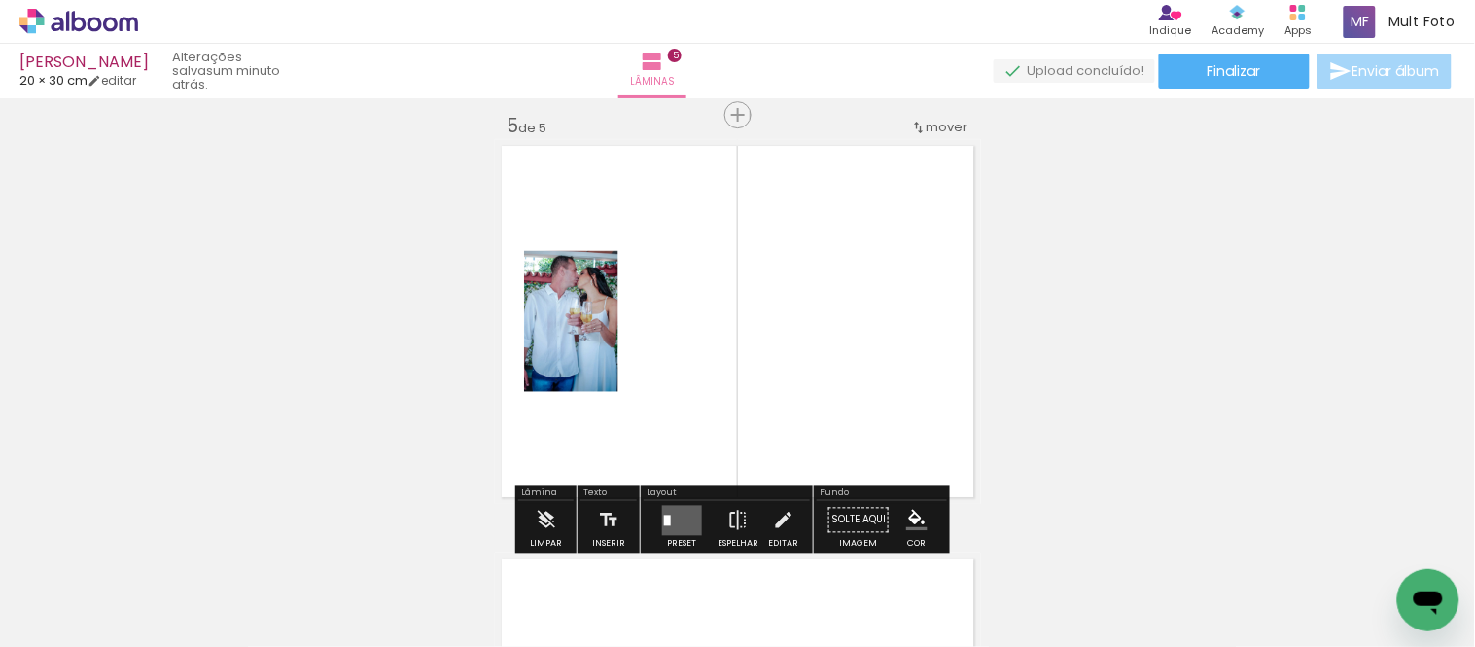
scroll to position [1677, 0]
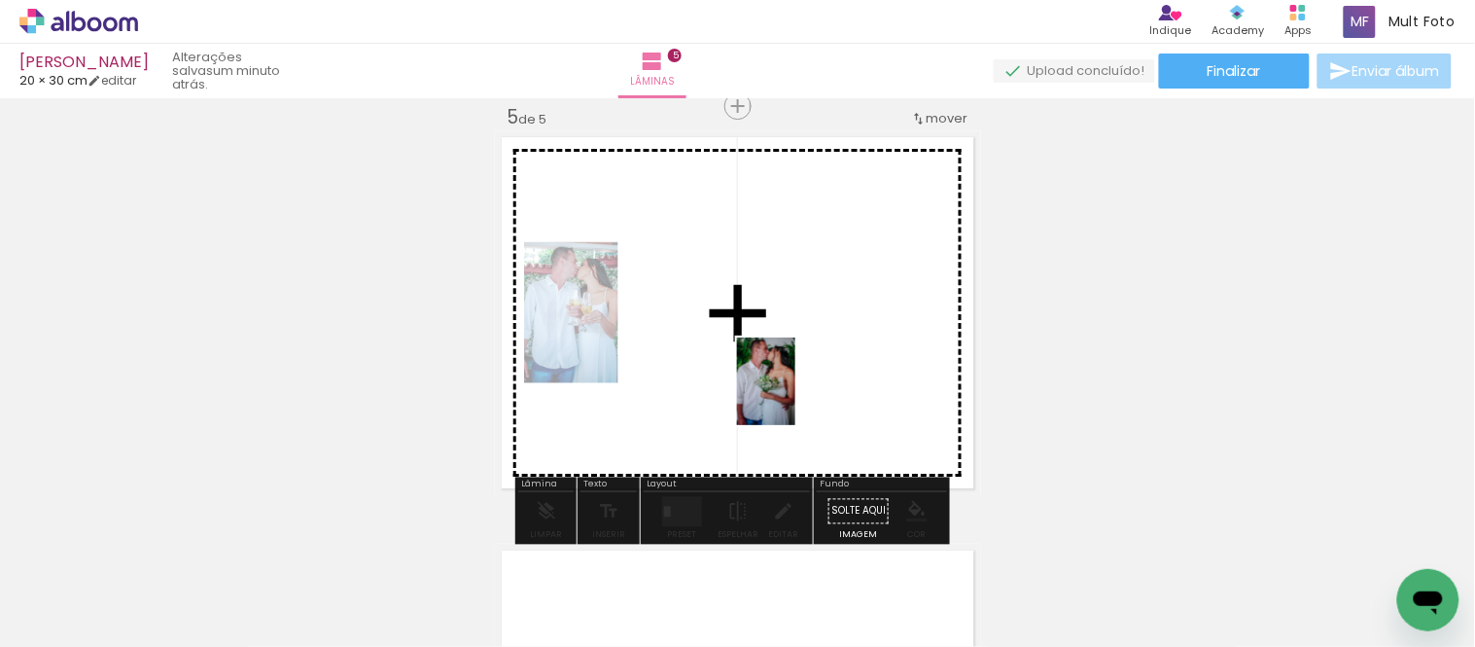
drag, startPoint x: 879, startPoint y: 601, endPoint x: 807, endPoint y: 461, distance: 157.4
click at [794, 393] on quentale-workspace at bounding box center [737, 323] width 1475 height 647
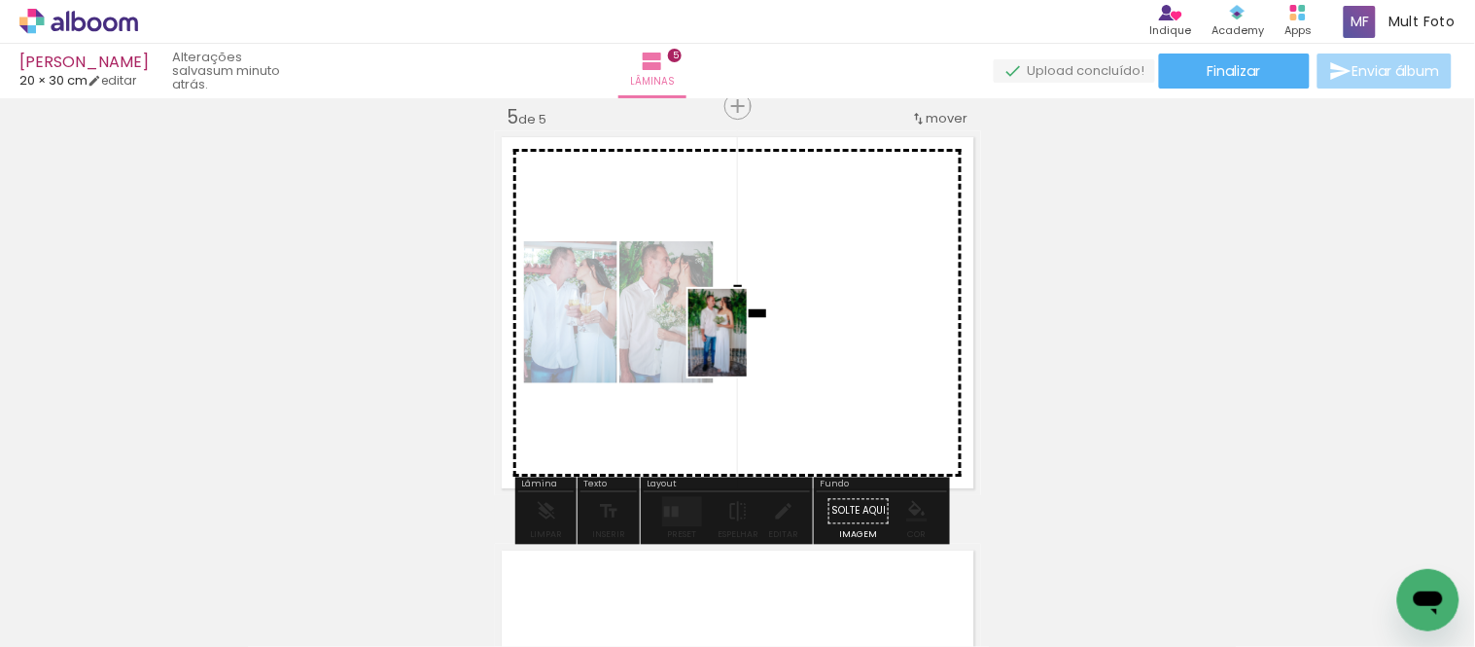
drag, startPoint x: 716, startPoint y: 441, endPoint x: 747, endPoint y: 347, distance: 98.4
click at [747, 347] on quentale-workspace at bounding box center [737, 323] width 1475 height 647
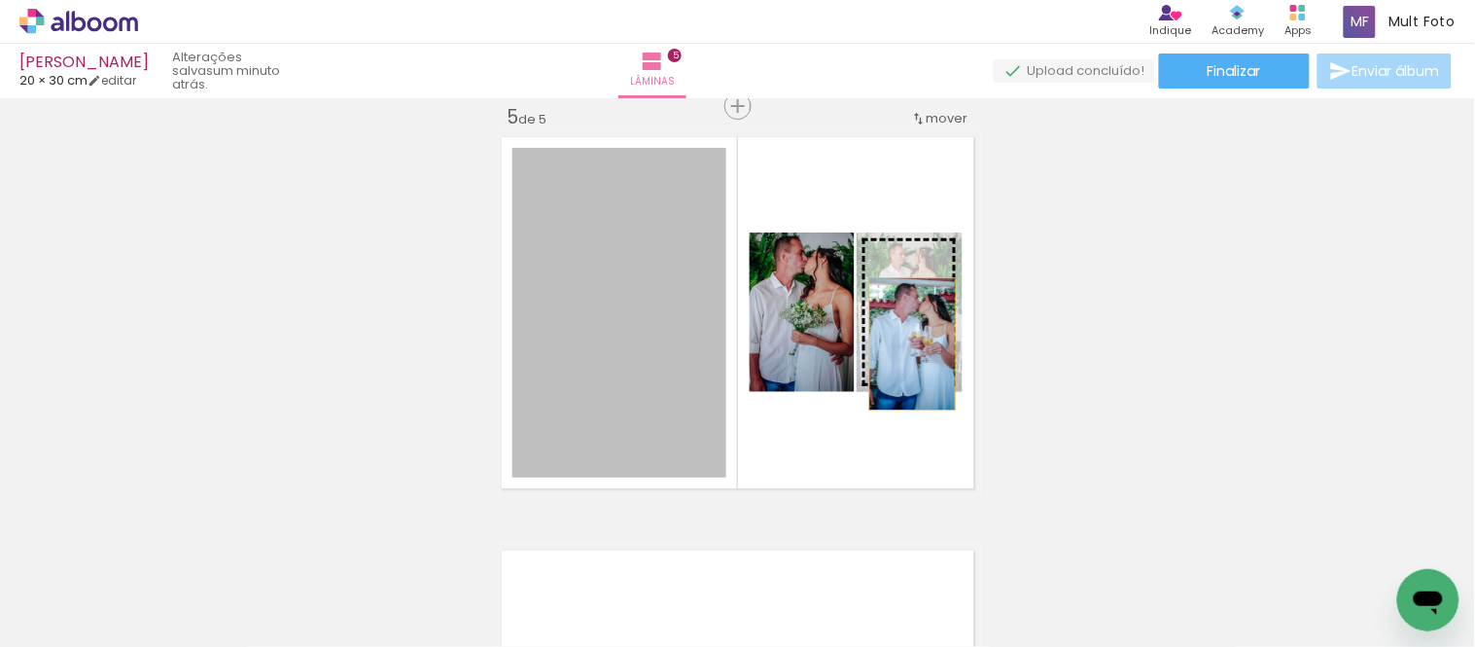
drag, startPoint x: 652, startPoint y: 362, endPoint x: 917, endPoint y: 334, distance: 266.0
click at [0, 0] on slot at bounding box center [0, 0] width 0 height 0
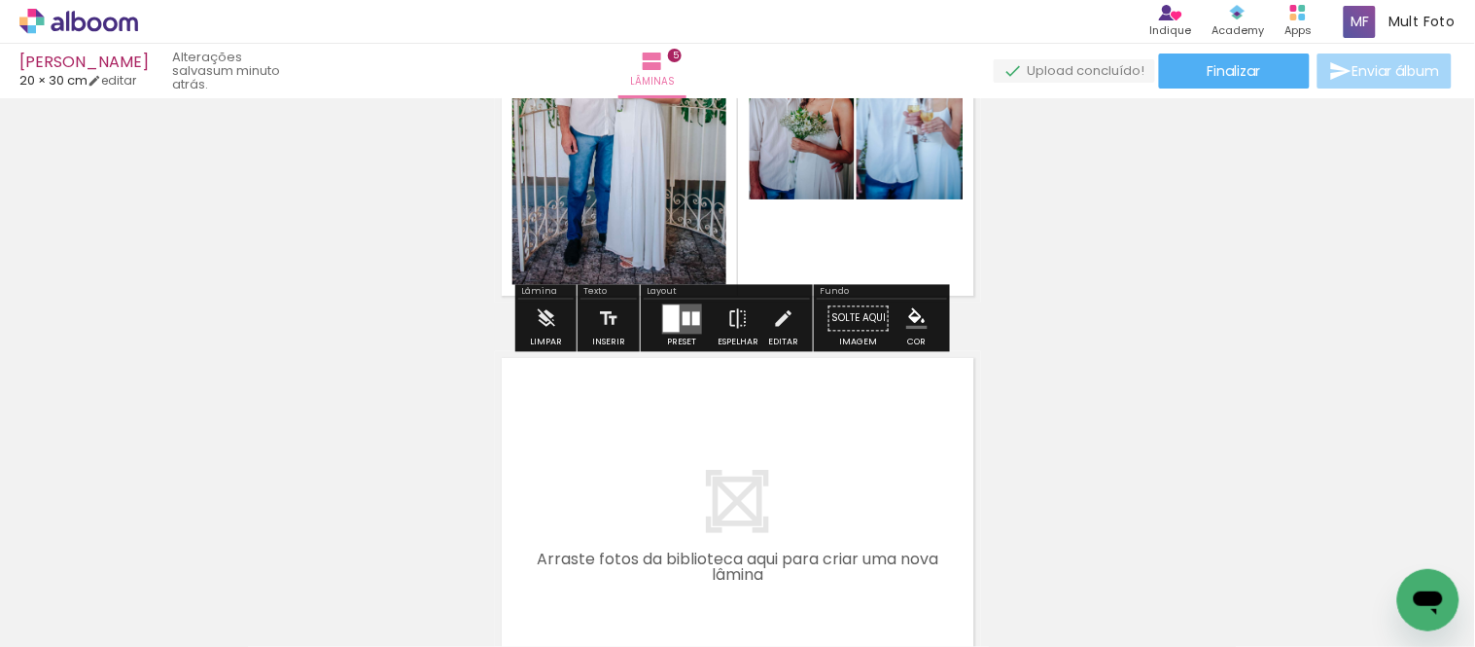
scroll to position [1893, 0]
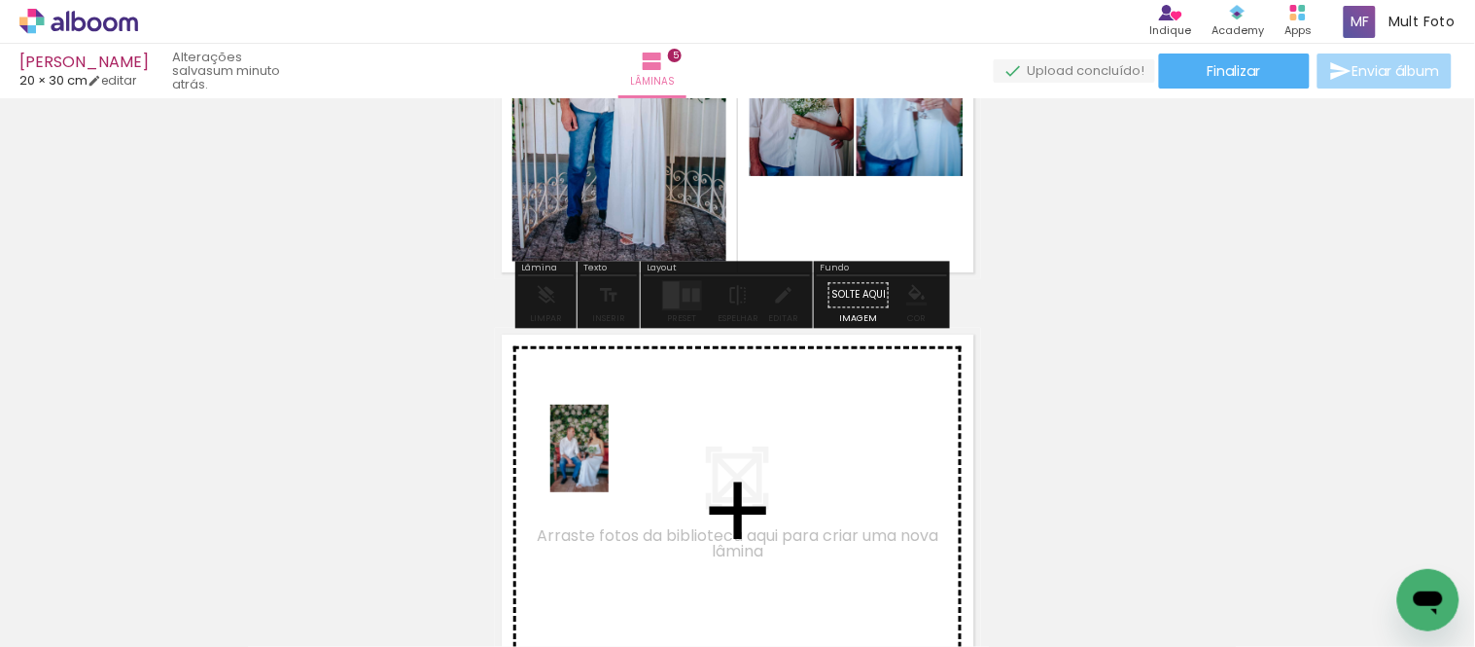
drag, startPoint x: 559, startPoint y: 596, endPoint x: 609, endPoint y: 463, distance: 142.2
click at [609, 457] on quentale-workspace at bounding box center [737, 323] width 1475 height 647
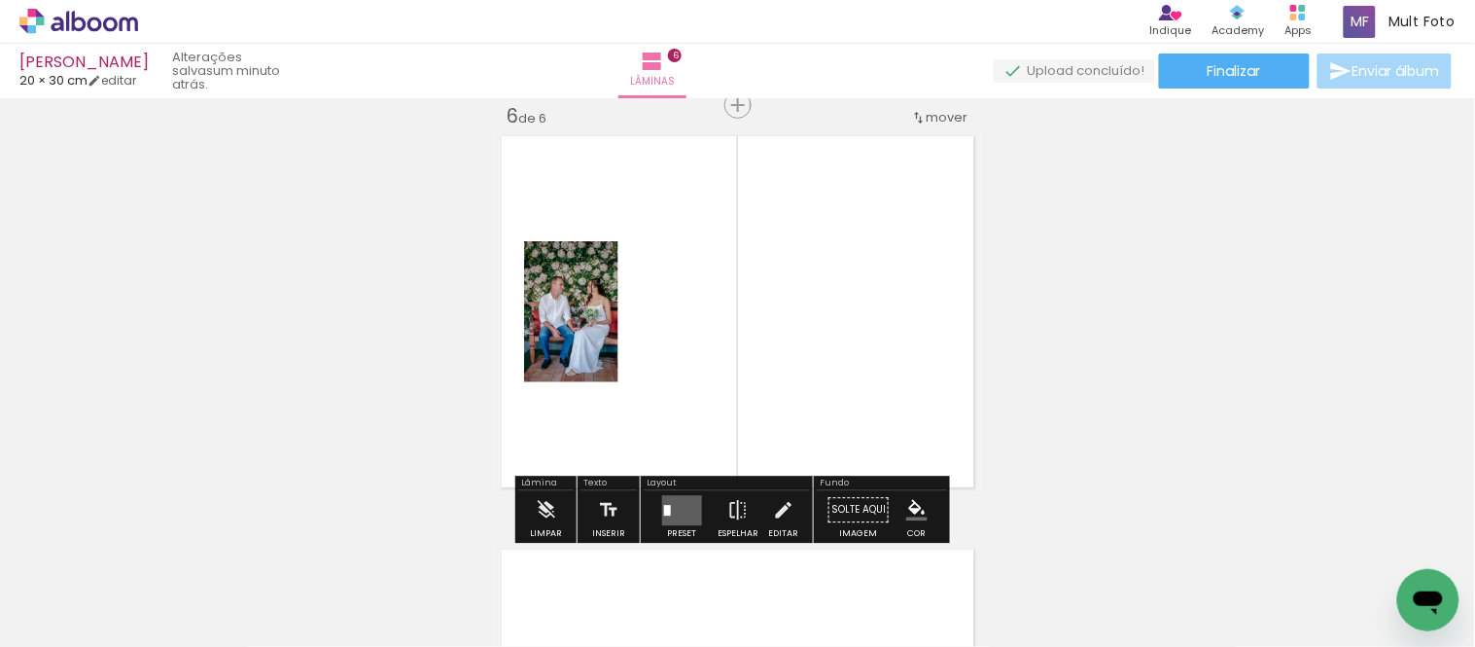
scroll to position [0, 1105]
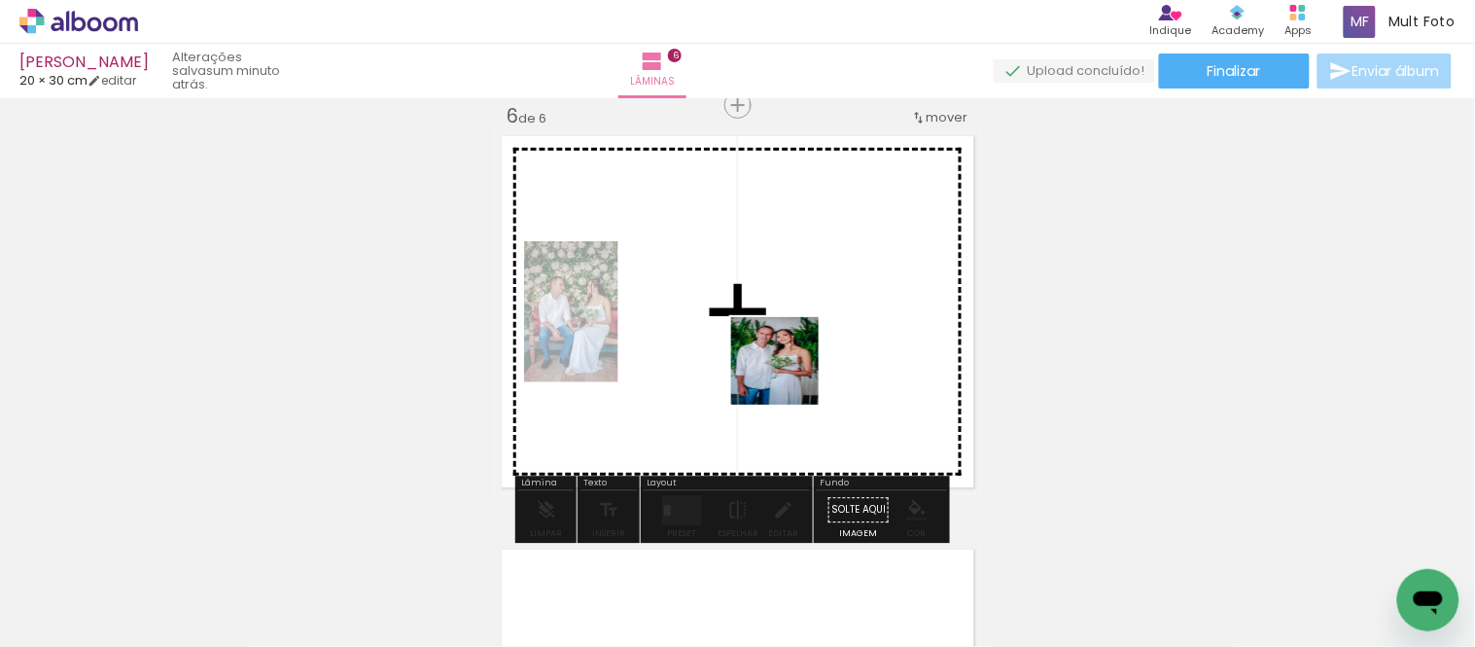
drag, startPoint x: 618, startPoint y: 581, endPoint x: 791, endPoint y: 374, distance: 268.6
click at [791, 374] on quentale-workspace at bounding box center [737, 323] width 1475 height 647
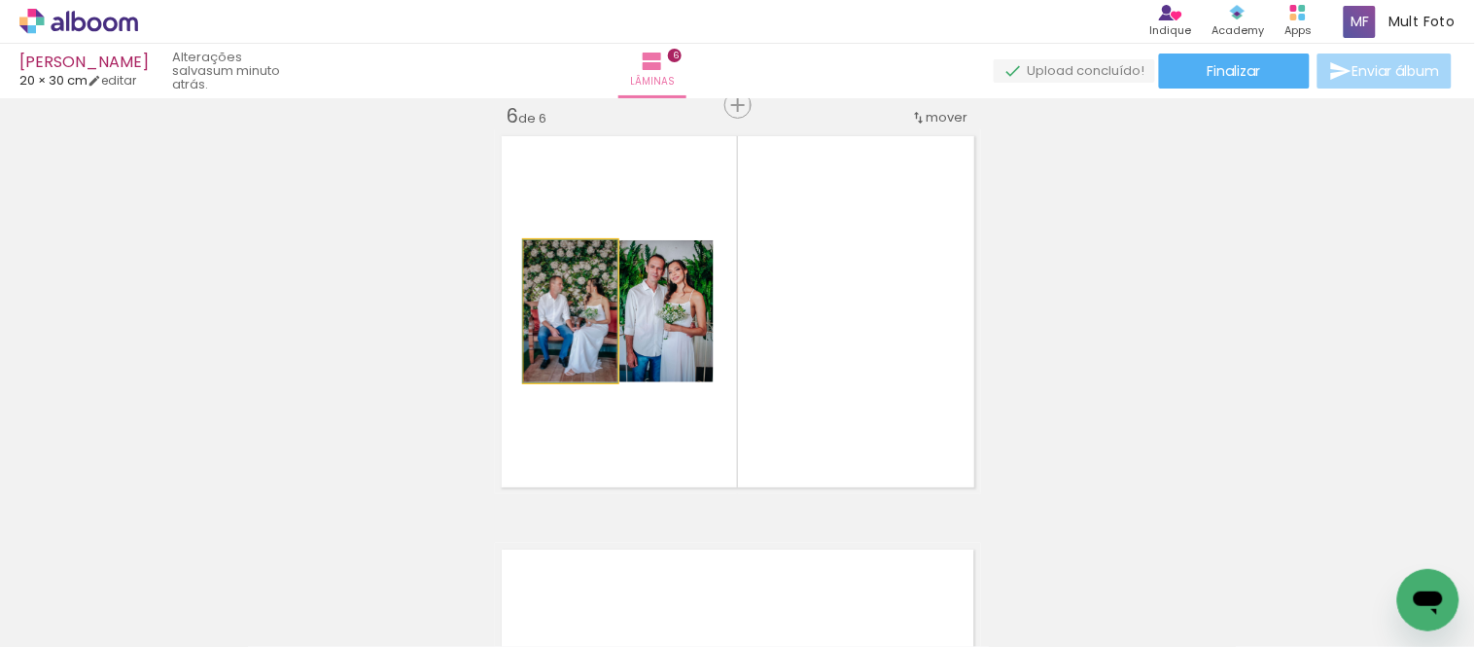
drag, startPoint x: 590, startPoint y: 343, endPoint x: 441, endPoint y: 327, distance: 149.7
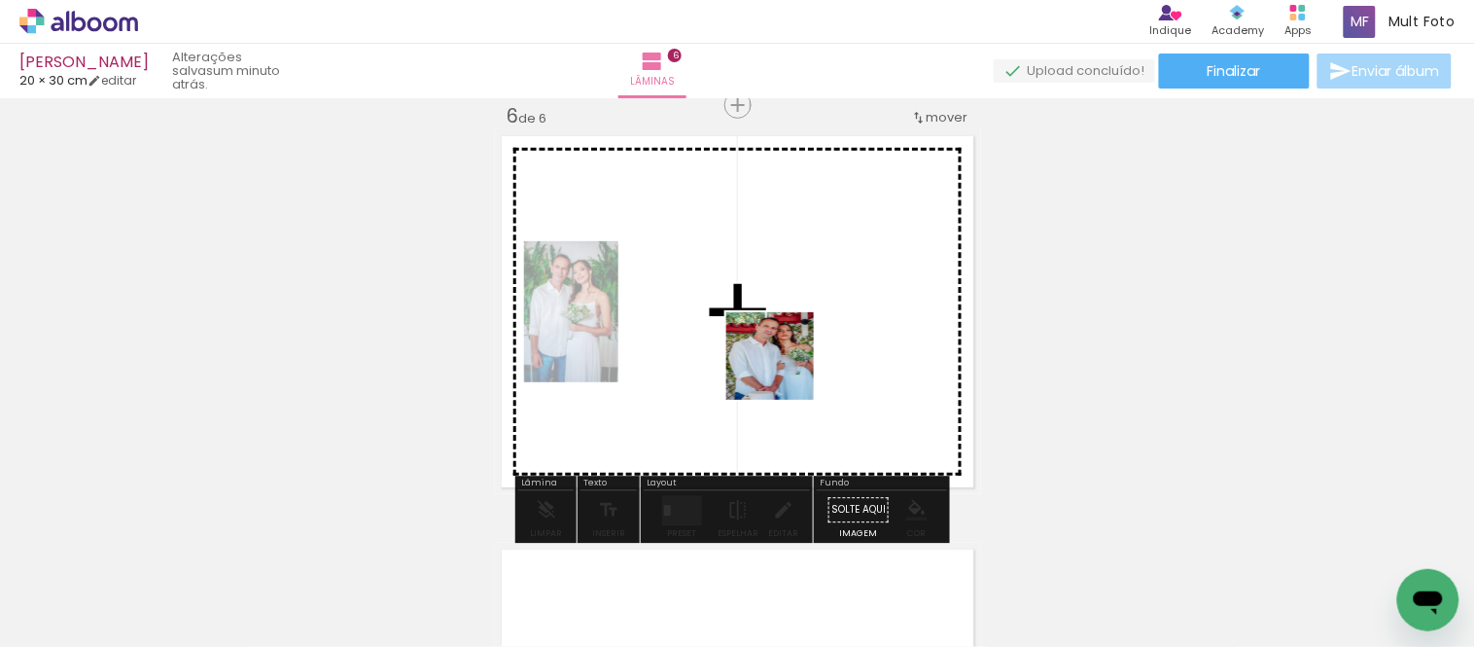
drag, startPoint x: 828, startPoint y: 554, endPoint x: 885, endPoint y: 515, distance: 68.5
click at [781, 331] on quentale-workspace at bounding box center [737, 323] width 1475 height 647
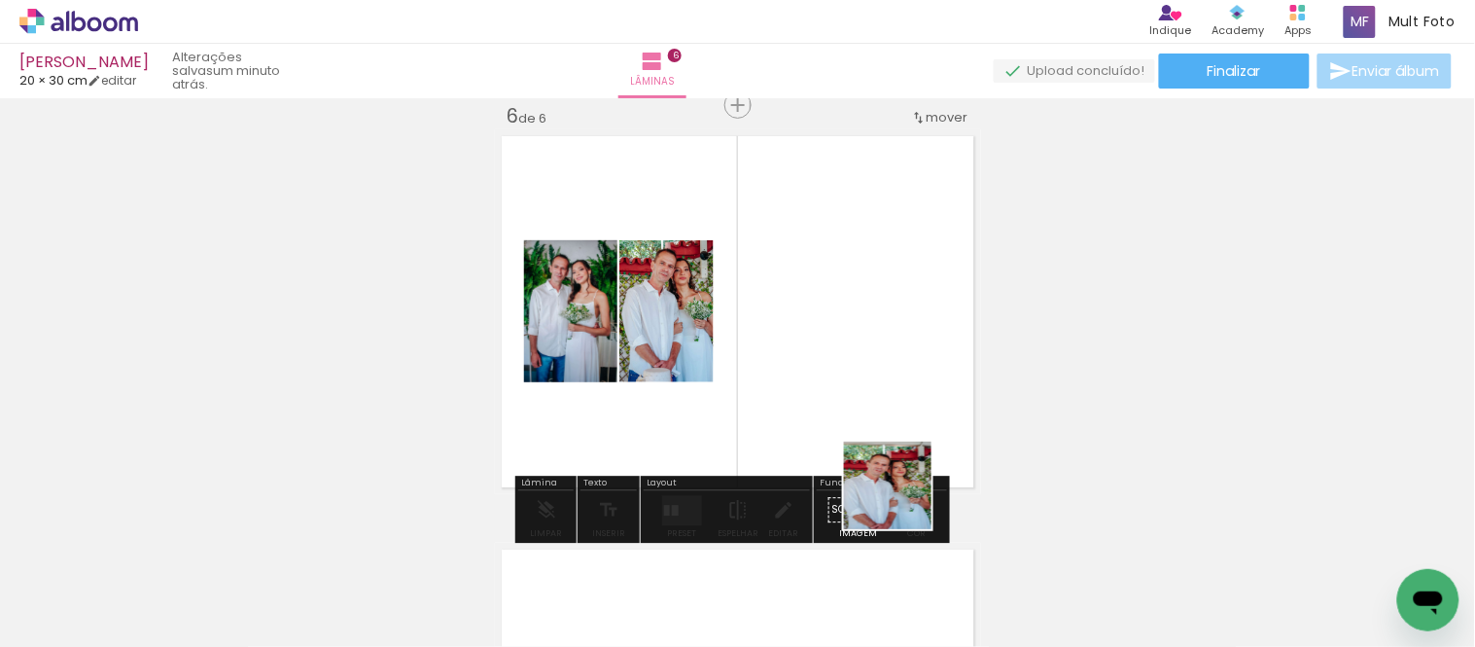
drag, startPoint x: 934, startPoint y: 578, endPoint x: 713, endPoint y: 499, distance: 234.4
click at [864, 376] on quentale-workspace at bounding box center [737, 323] width 1475 height 647
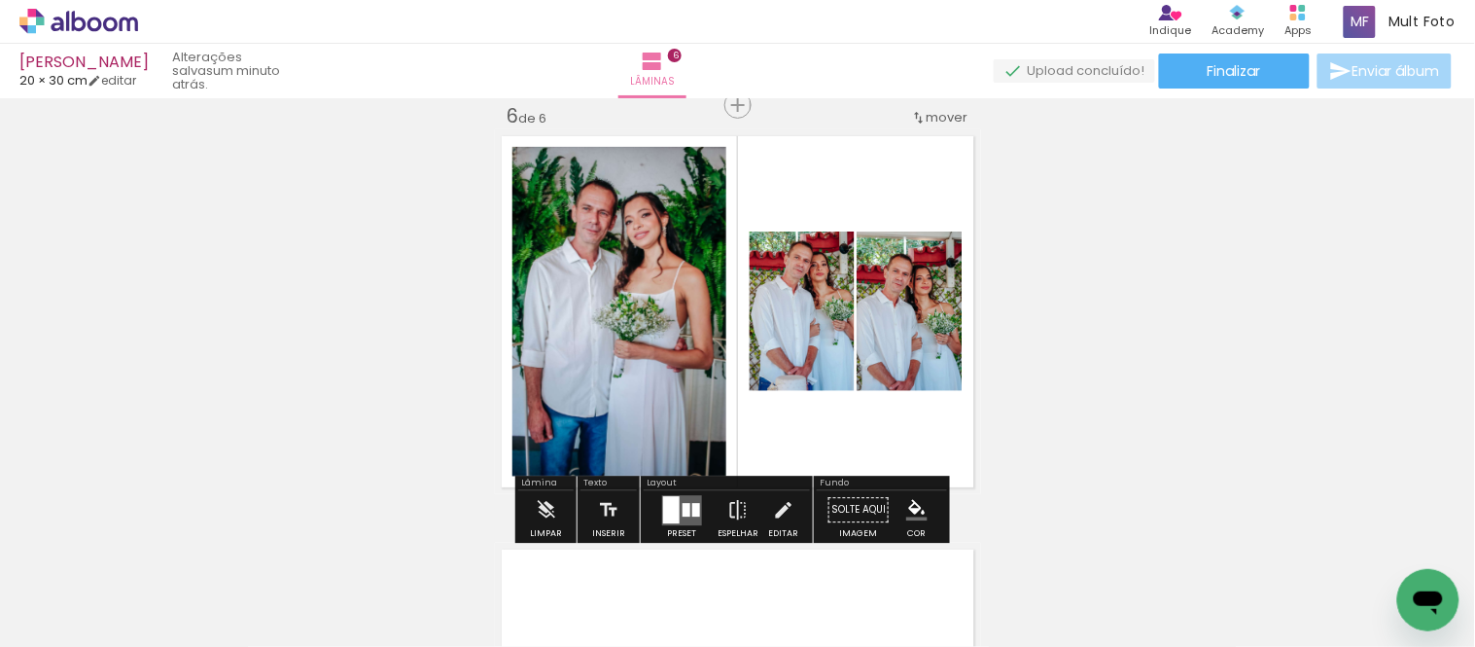
click at [684, 457] on div at bounding box center [687, 510] width 8 height 14
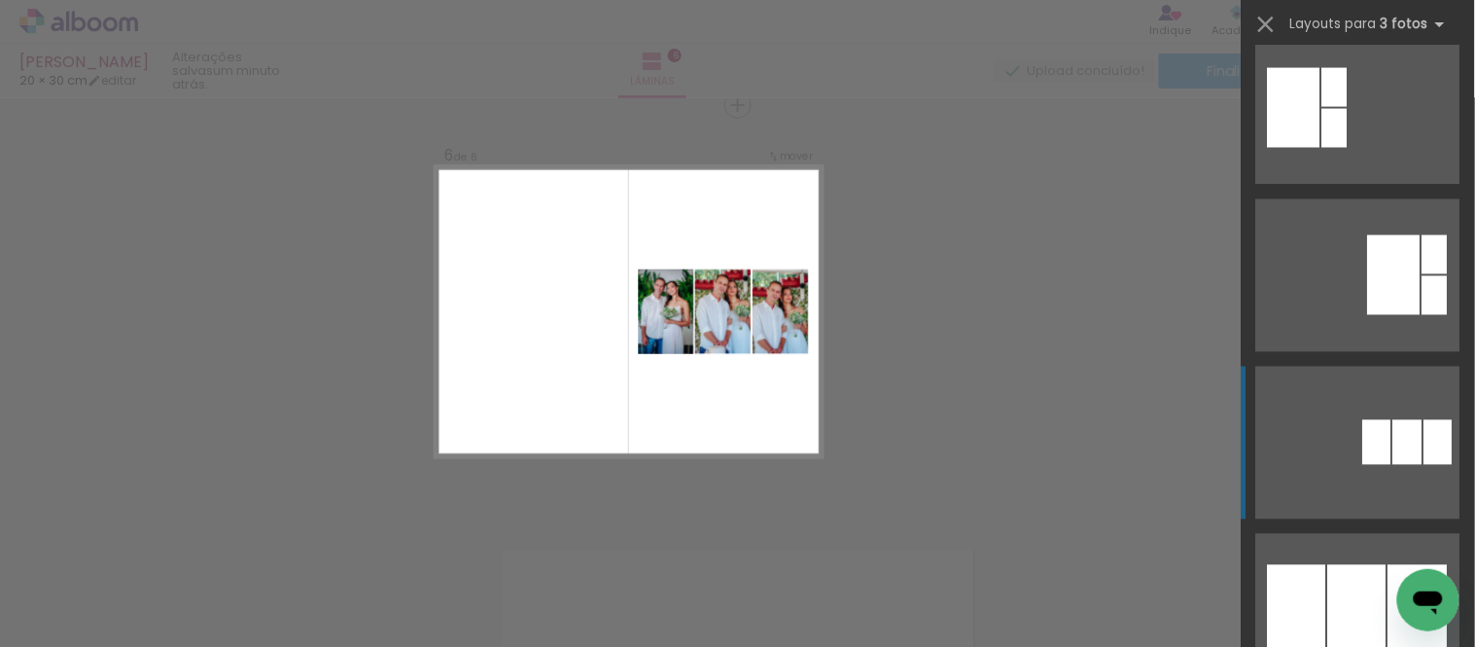
scroll to position [1080, 0]
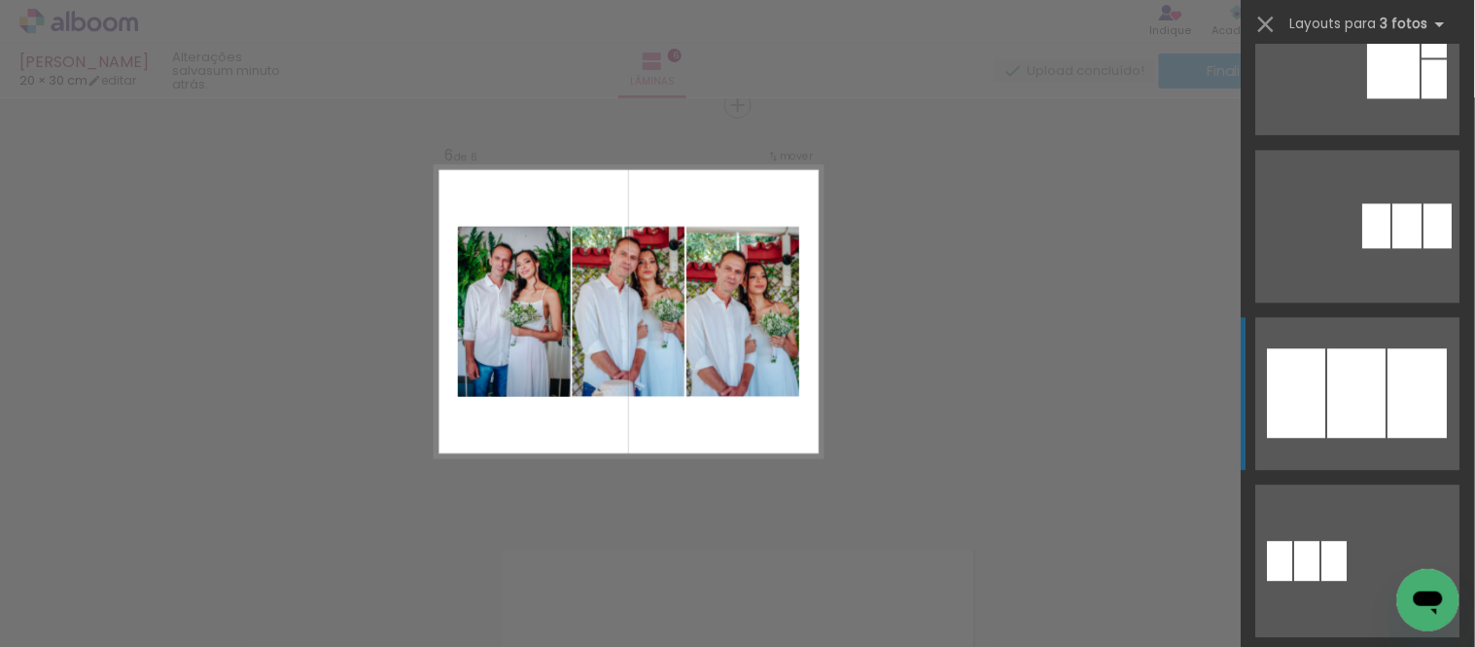
click at [1145, 379] on div at bounding box center [1357, 392] width 58 height 89
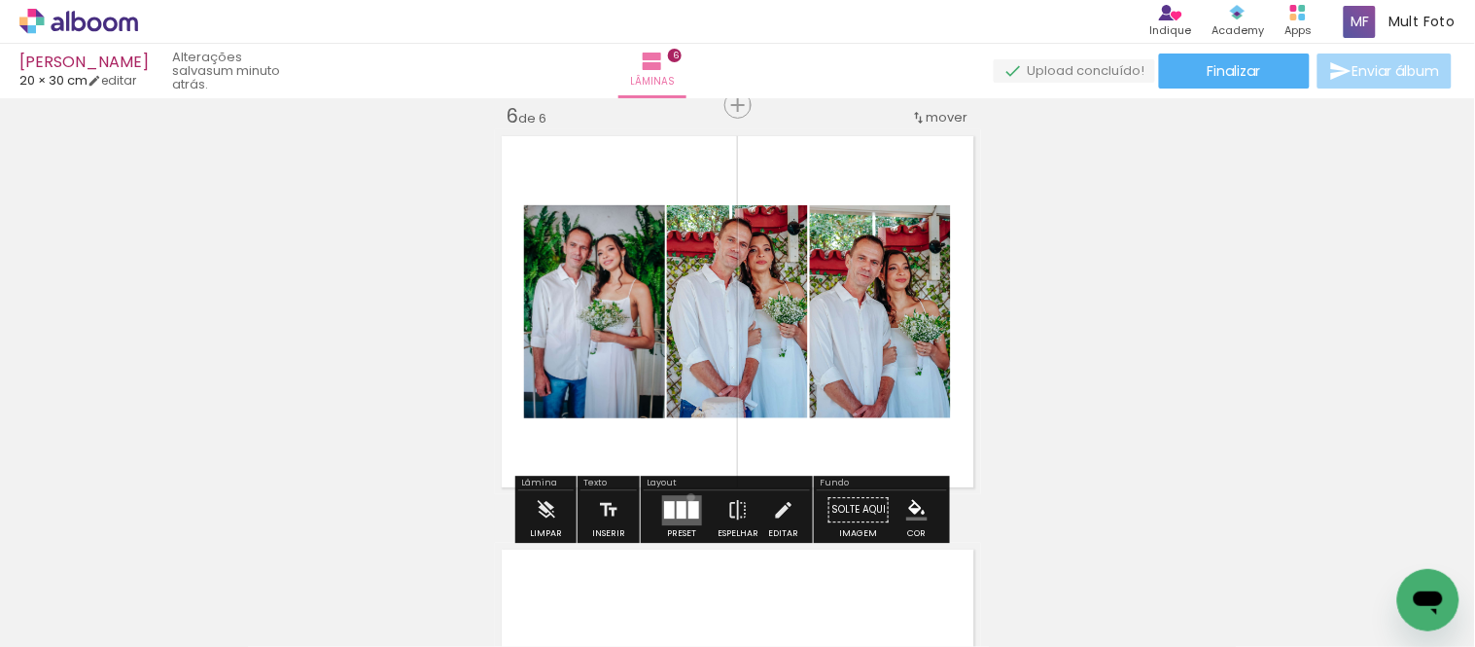
click at [687, 457] on quentale-layouter at bounding box center [682, 510] width 40 height 30
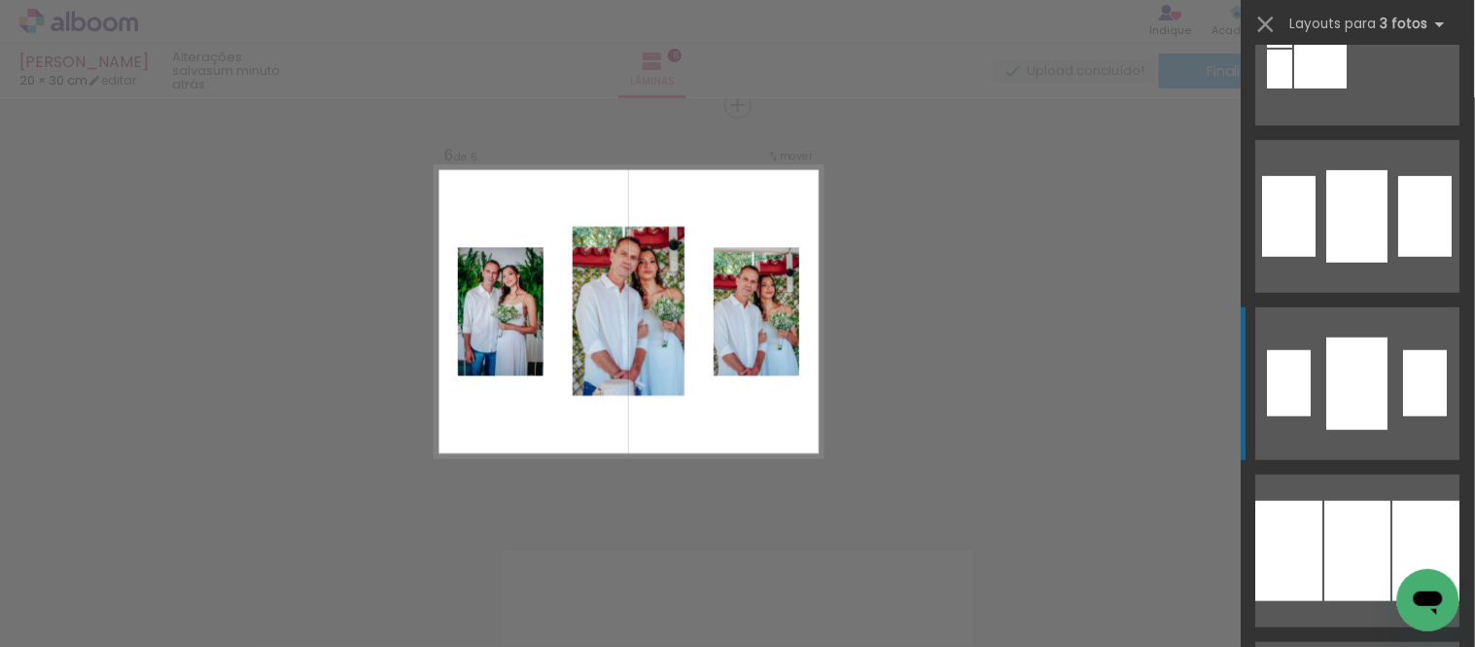
scroll to position [2309, 0]
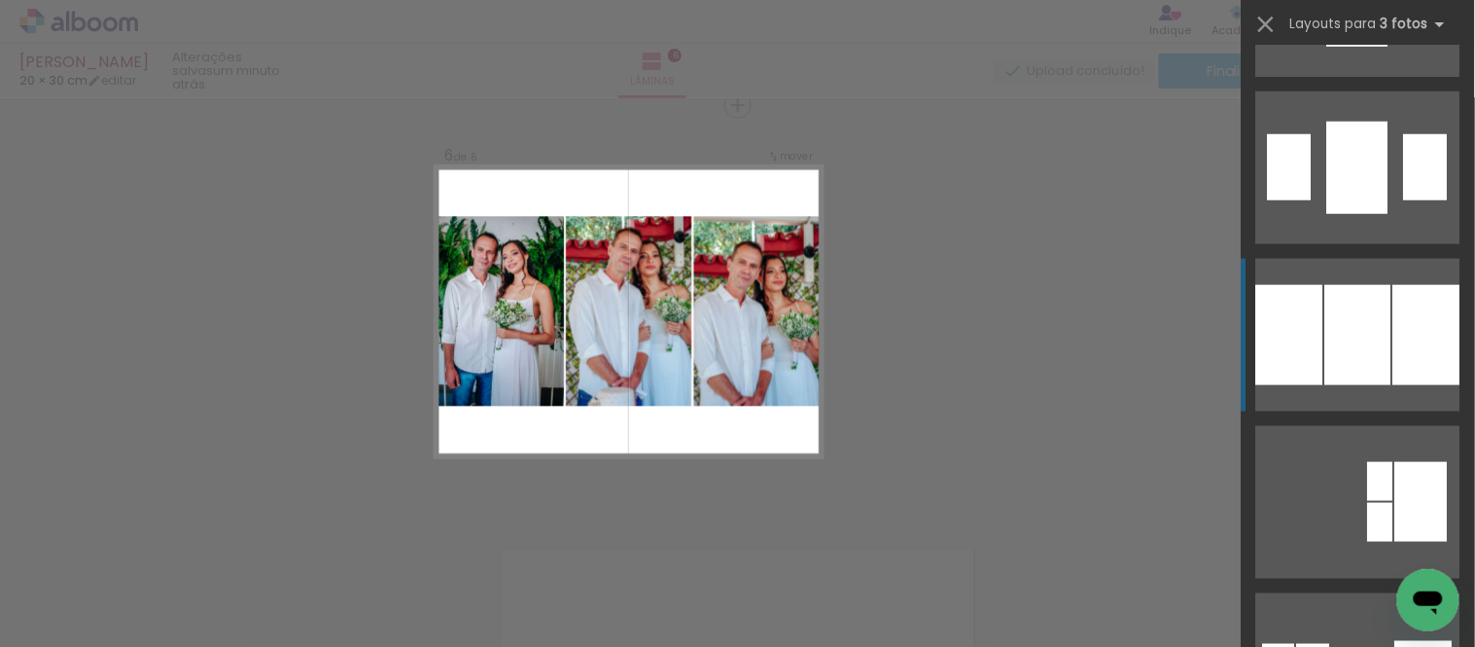
click at [1145, 298] on div at bounding box center [1358, 335] width 66 height 100
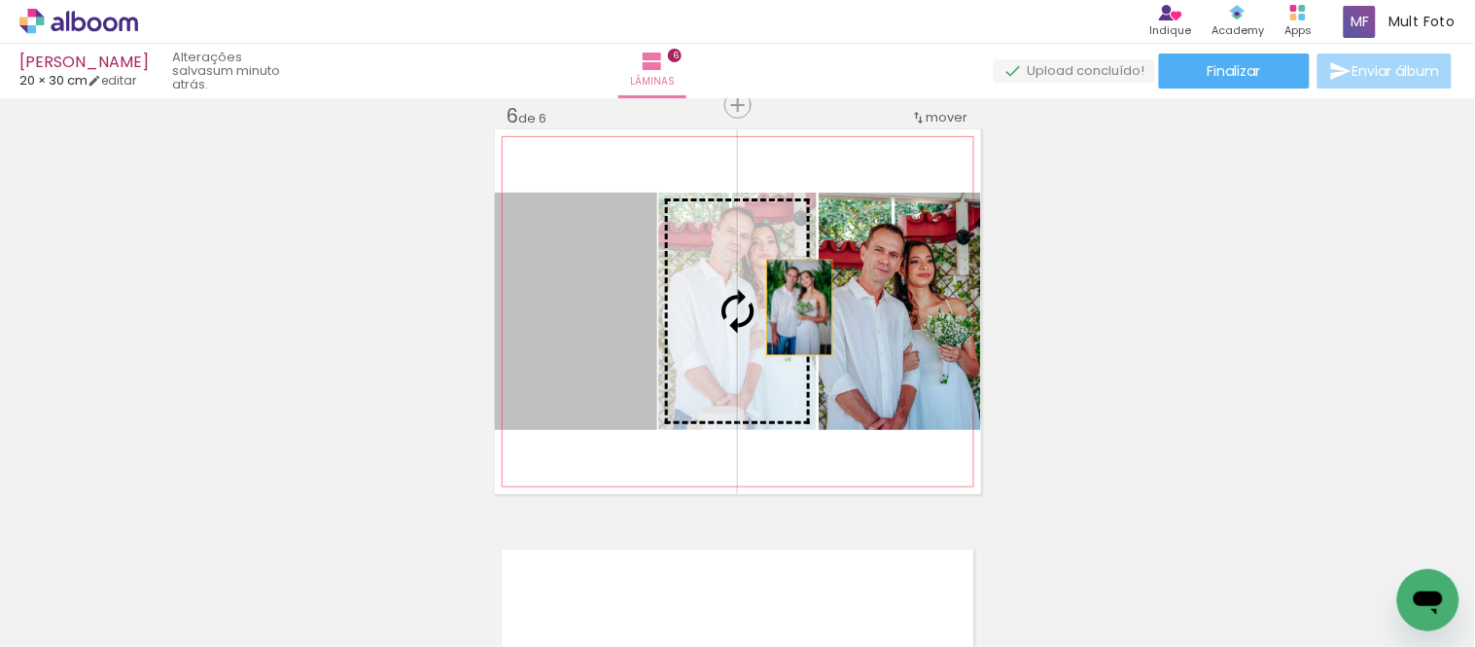
drag, startPoint x: 601, startPoint y: 351, endPoint x: 844, endPoint y: 297, distance: 249.1
click at [0, 0] on slot at bounding box center [0, 0] width 0 height 0
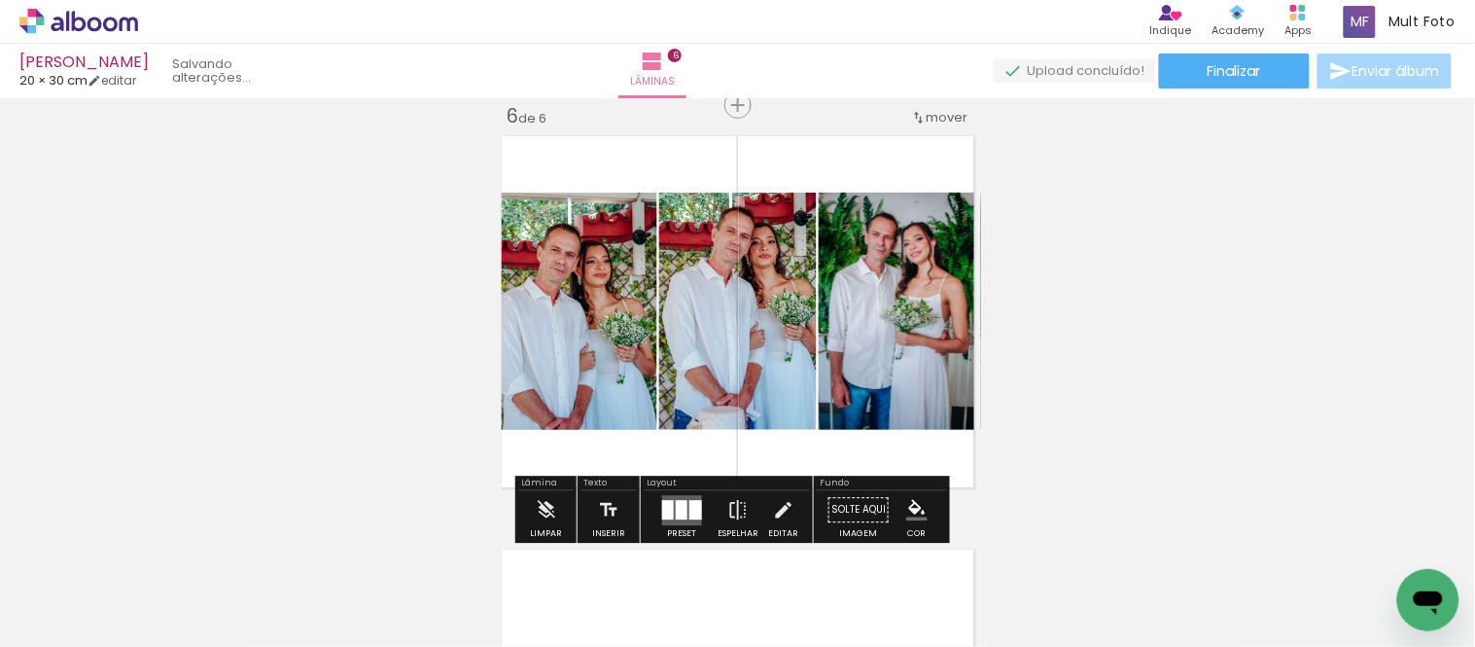
click at [0, 0] on slot at bounding box center [0, 0] width 0 height 0
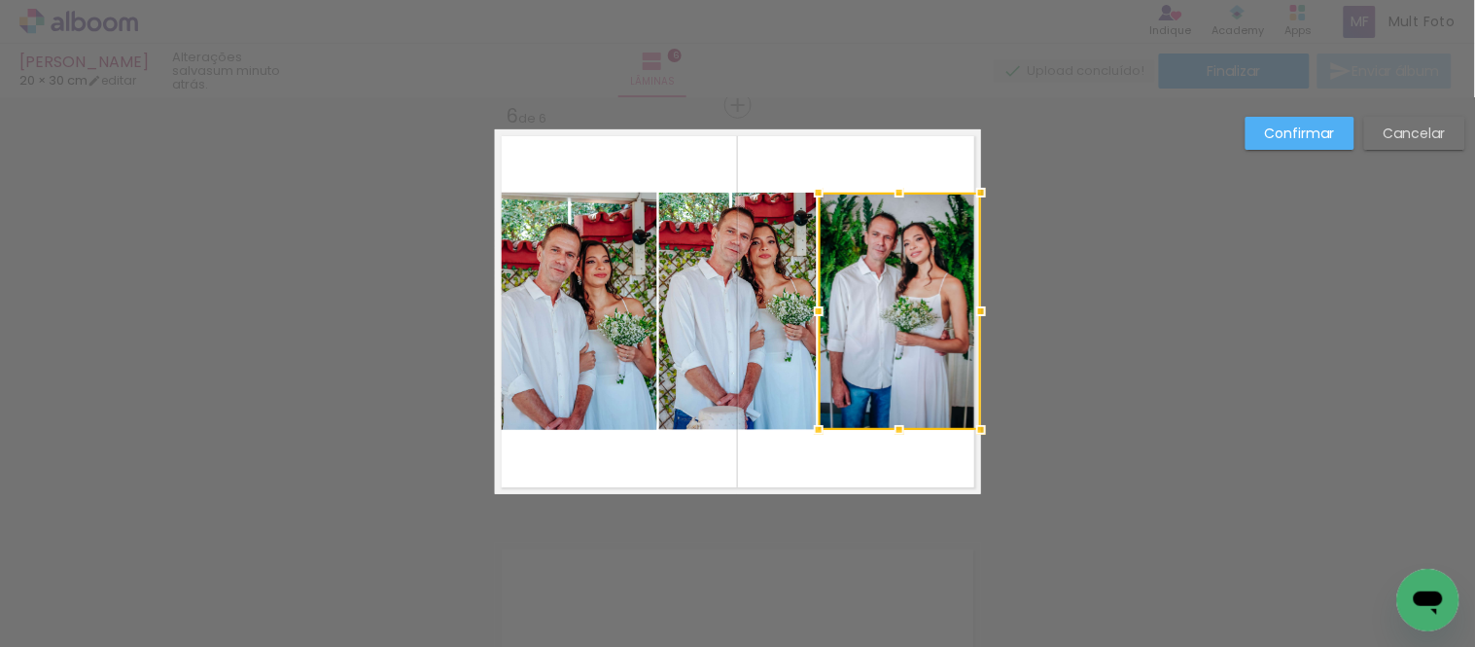
click at [1145, 119] on paper-button "Cancelar" at bounding box center [1414, 133] width 101 height 33
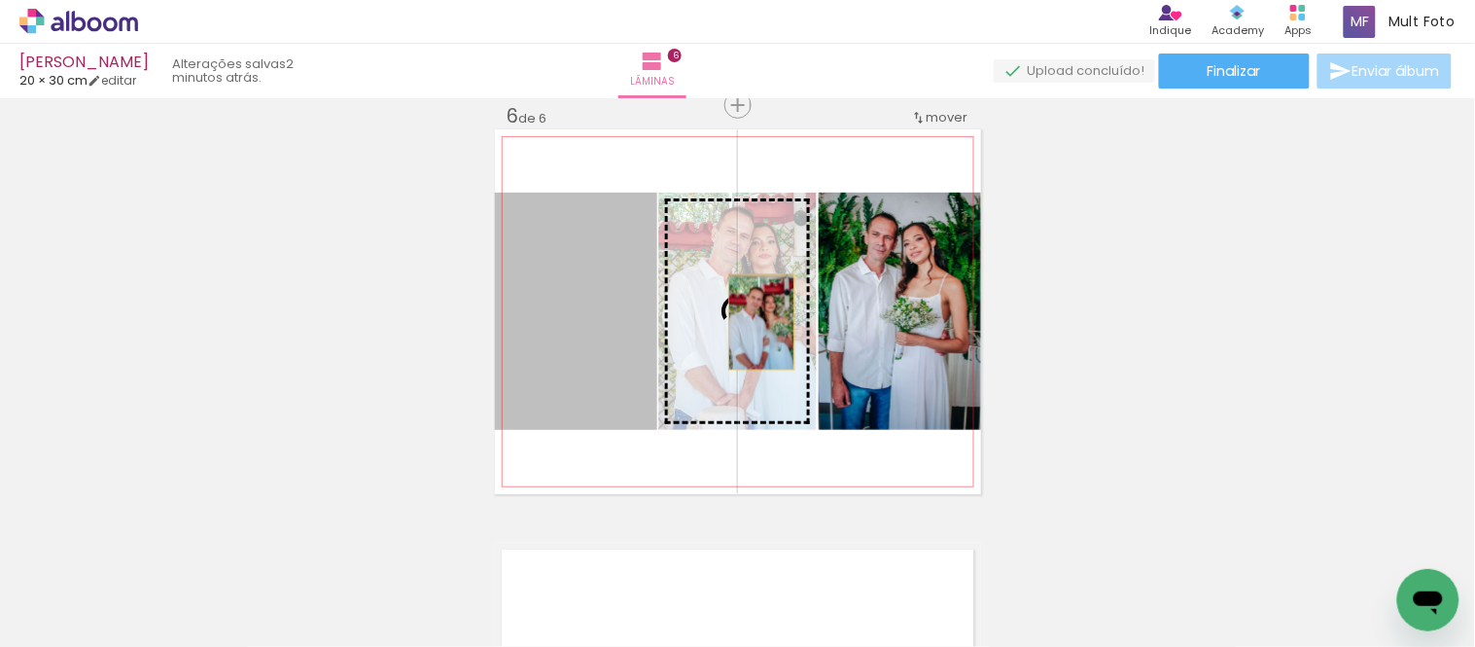
drag, startPoint x: 608, startPoint y: 355, endPoint x: 762, endPoint y: 322, distance: 158.1
click at [0, 0] on slot at bounding box center [0, 0] width 0 height 0
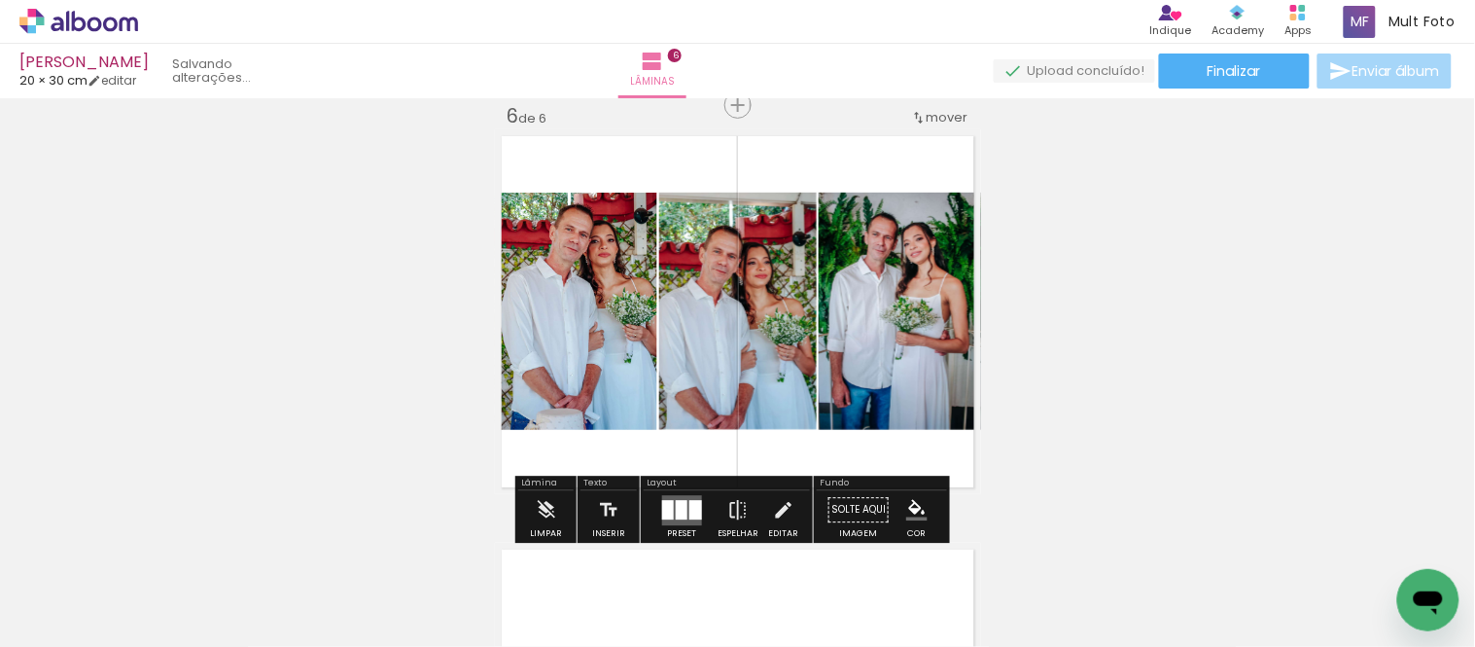
drag, startPoint x: 979, startPoint y: 356, endPoint x: 770, endPoint y: 334, distance: 210.3
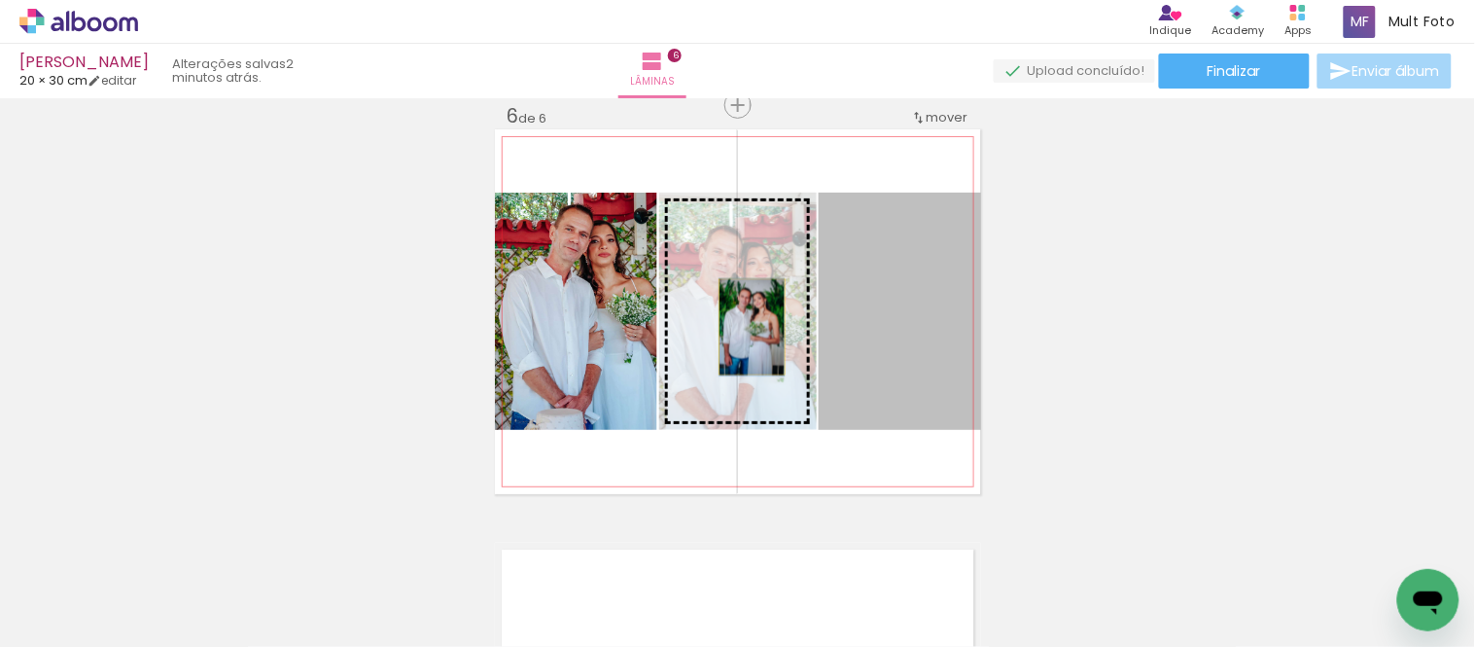
drag, startPoint x: 935, startPoint y: 325, endPoint x: 744, endPoint y: 327, distance: 191.6
click at [0, 0] on slot at bounding box center [0, 0] width 0 height 0
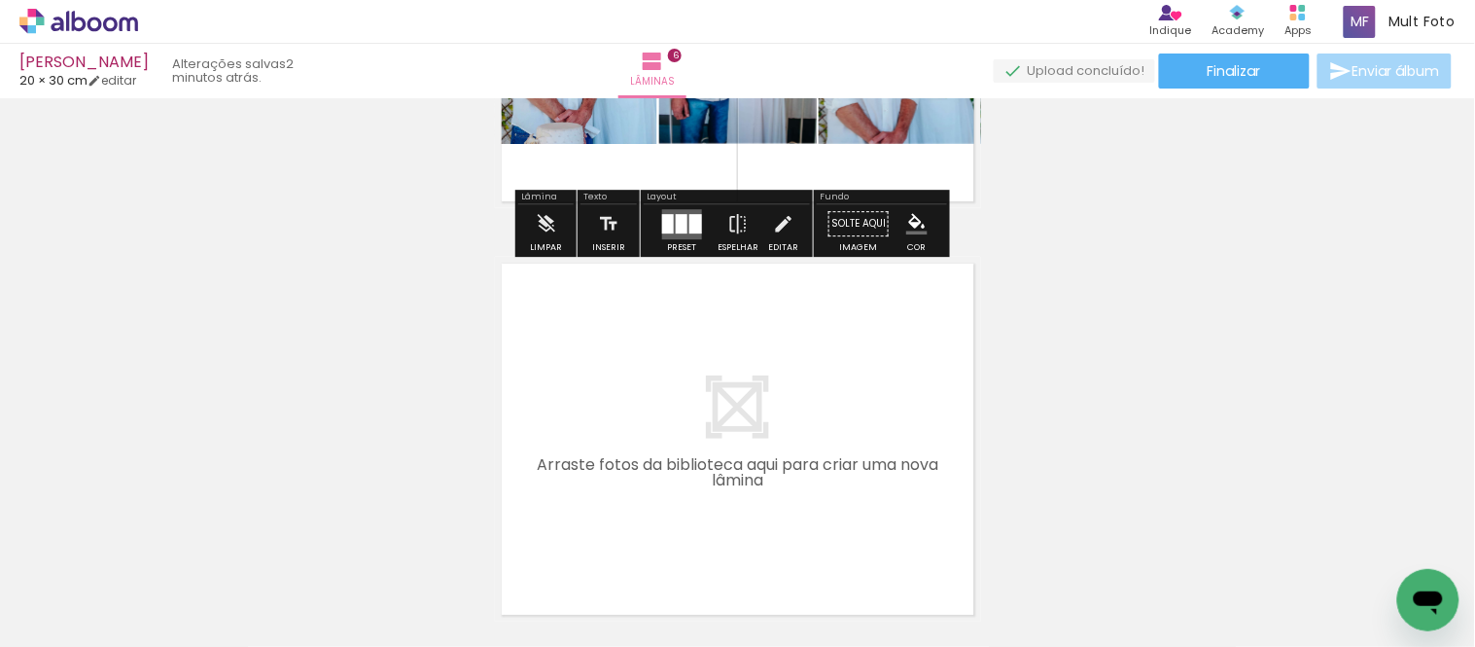
scroll to position [2415, 0]
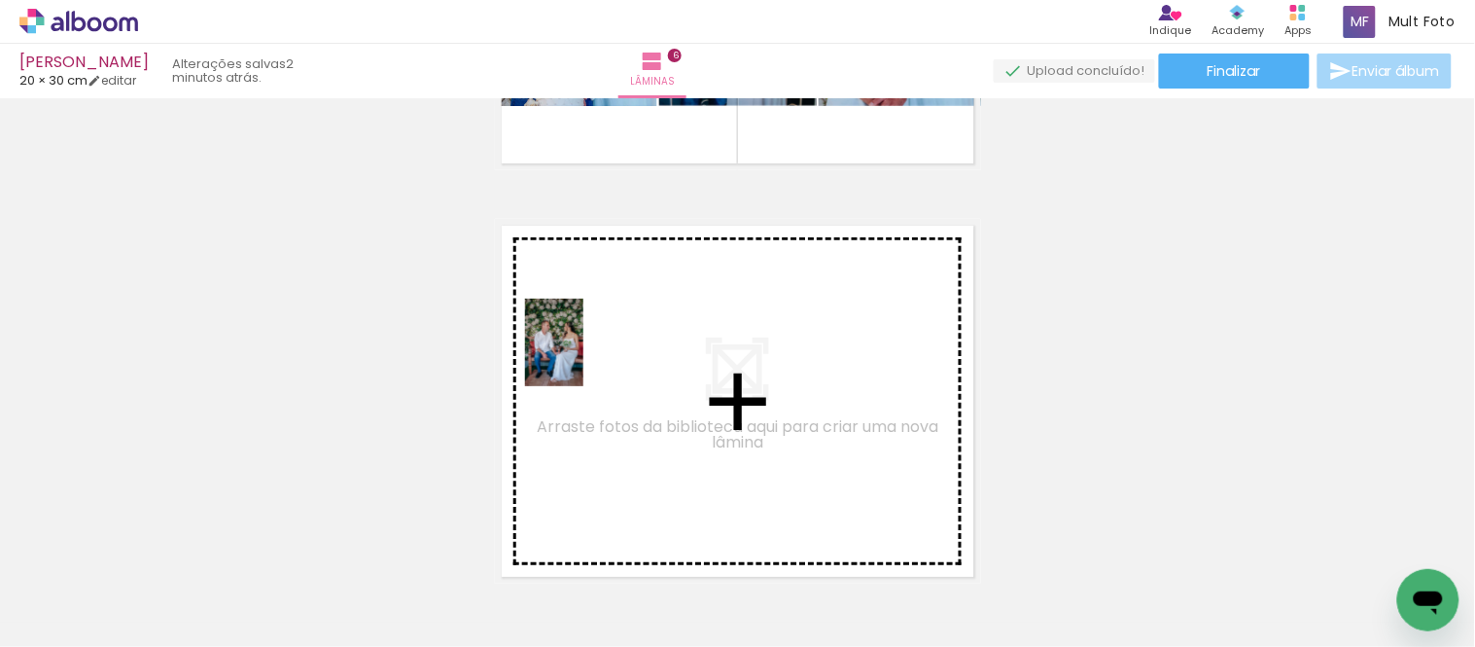
drag, startPoint x: 202, startPoint y: 597, endPoint x: 583, endPoint y: 357, distance: 450.5
click at [583, 357] on quentale-workspace at bounding box center [737, 323] width 1475 height 647
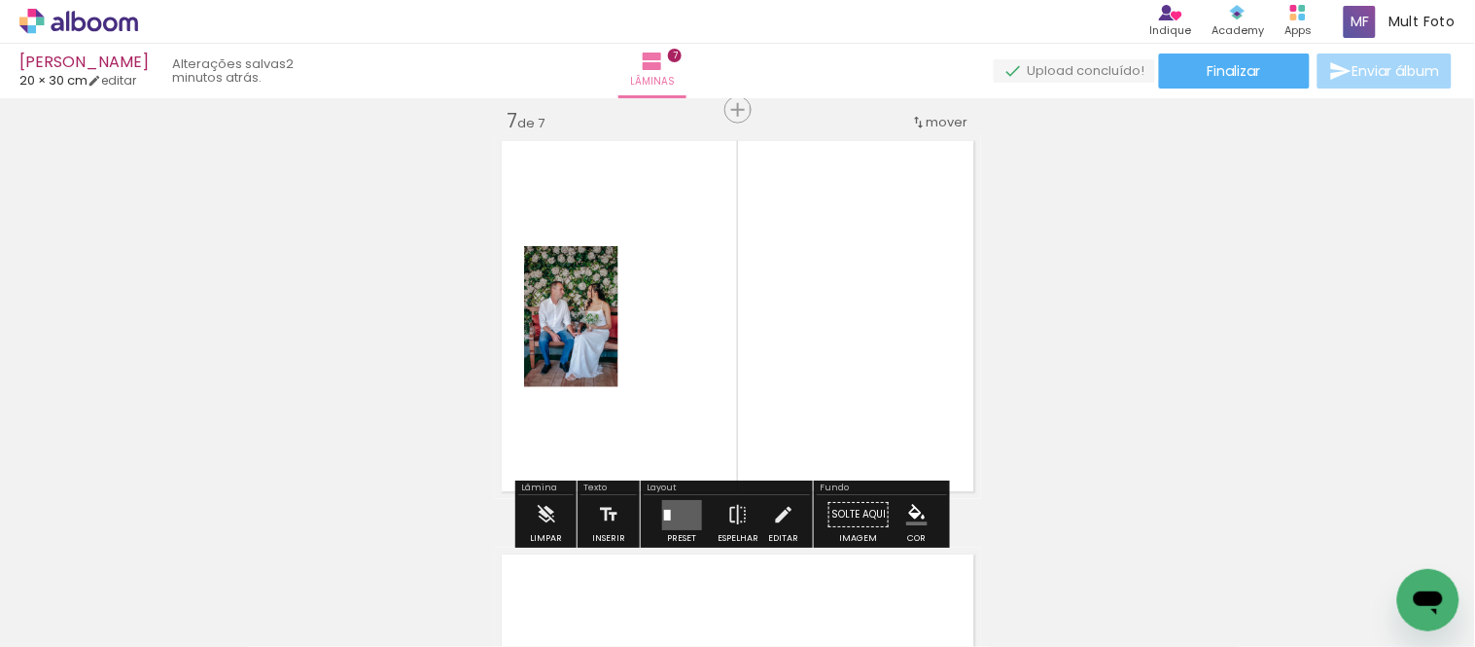
scroll to position [2504, 0]
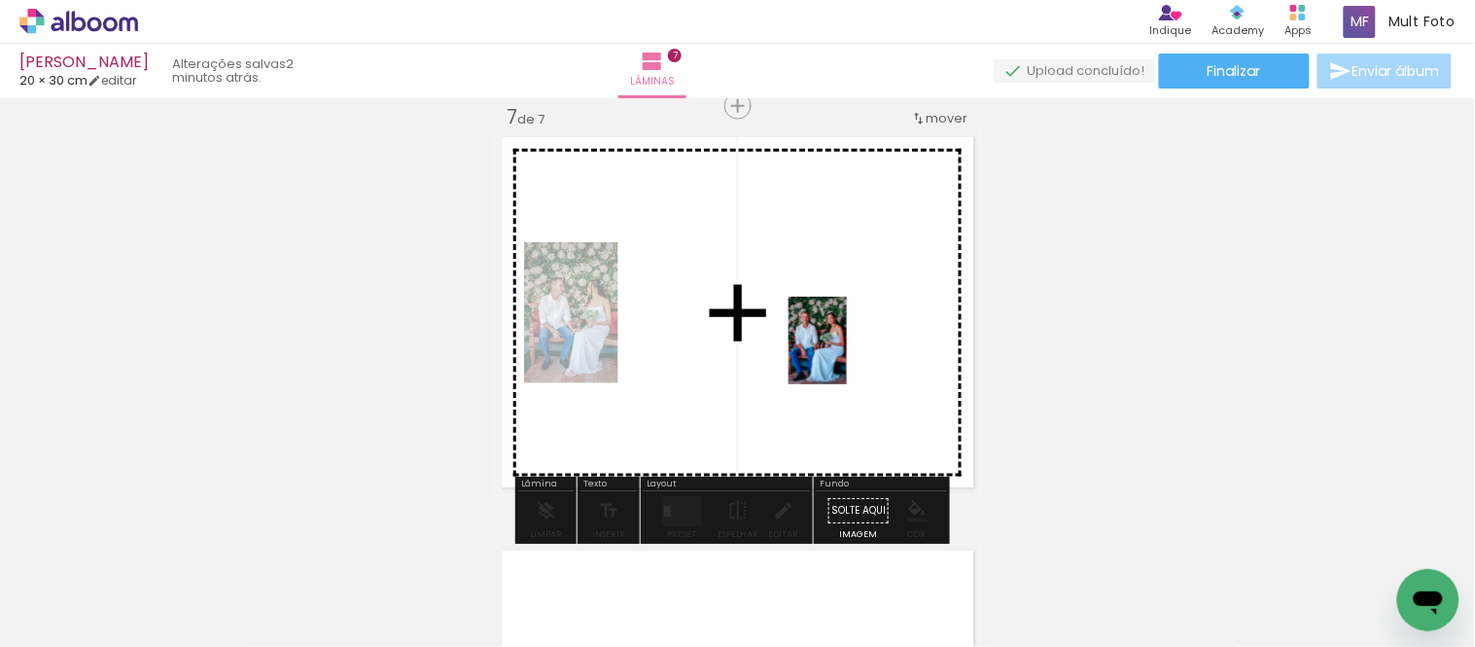
drag, startPoint x: 856, startPoint y: 599, endPoint x: 847, endPoint y: 355, distance: 244.2
click at [847, 355] on quentale-workspace at bounding box center [737, 323] width 1475 height 647
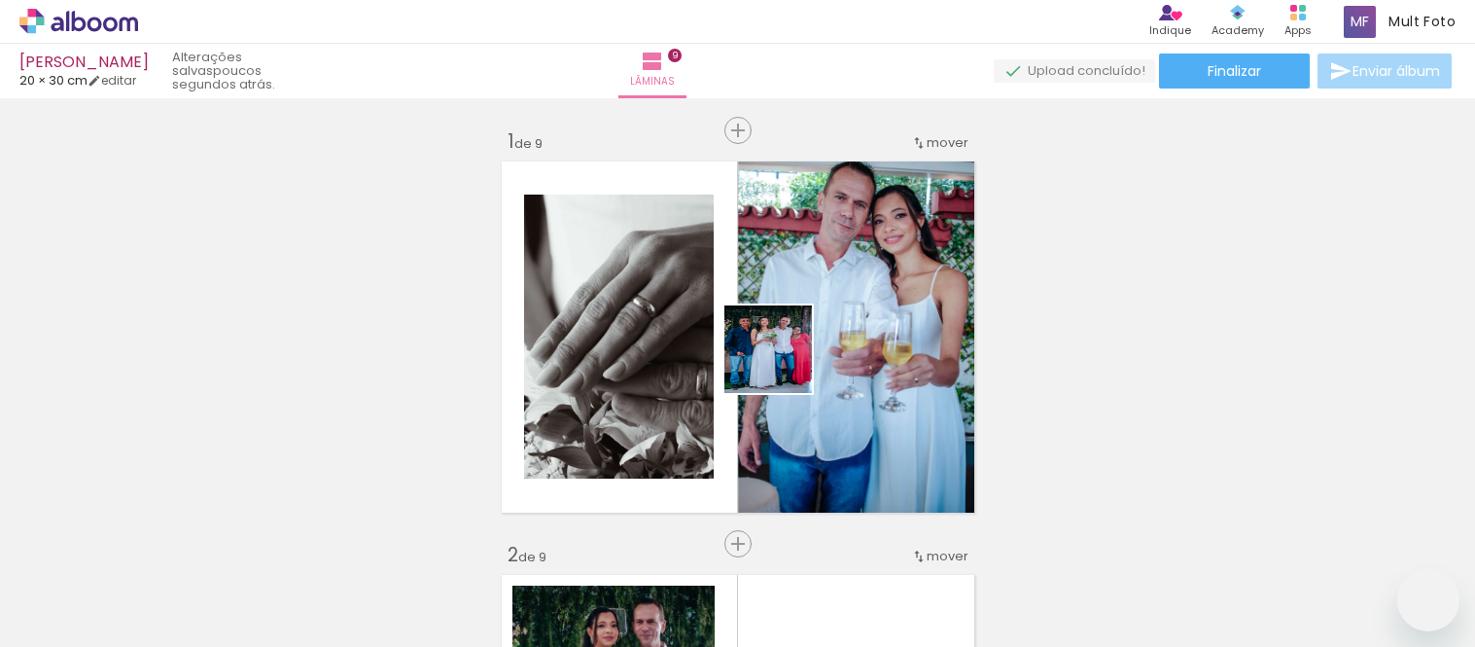
click at [783, 362] on quentale-workspace at bounding box center [737, 323] width 1475 height 647
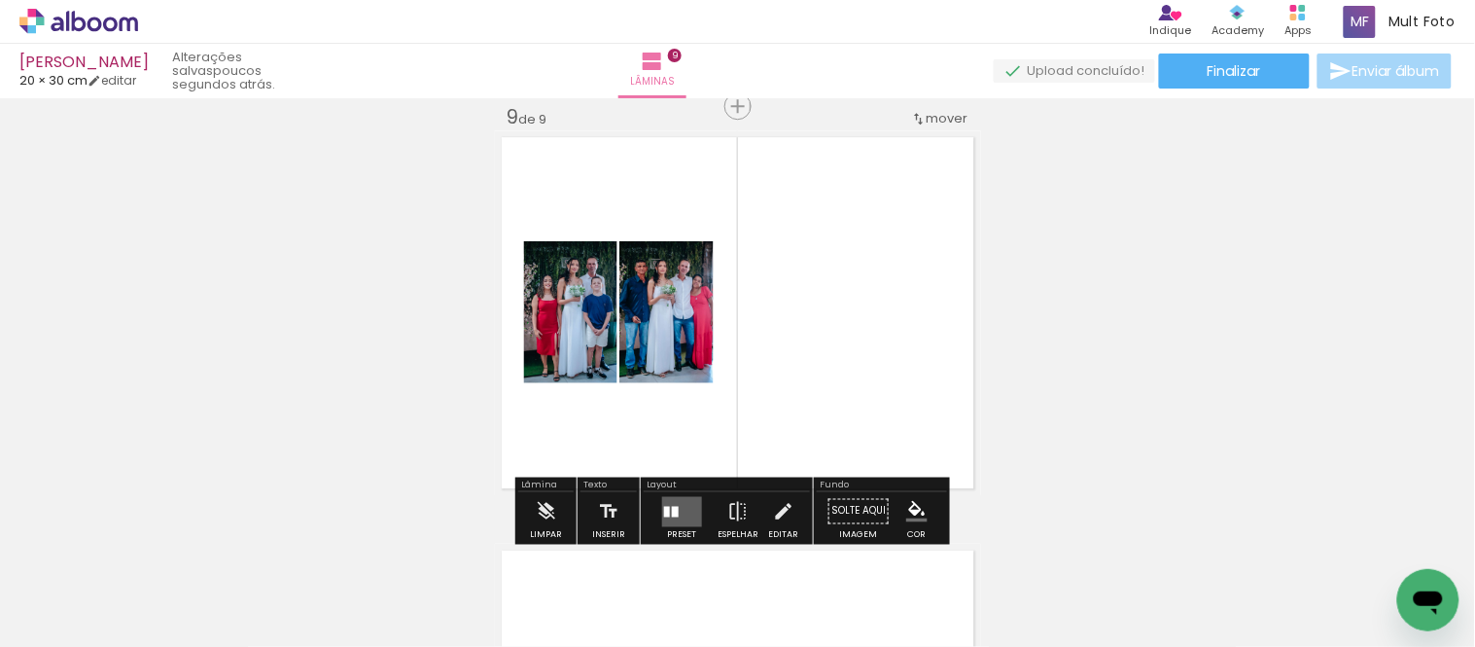
scroll to position [0, 2183]
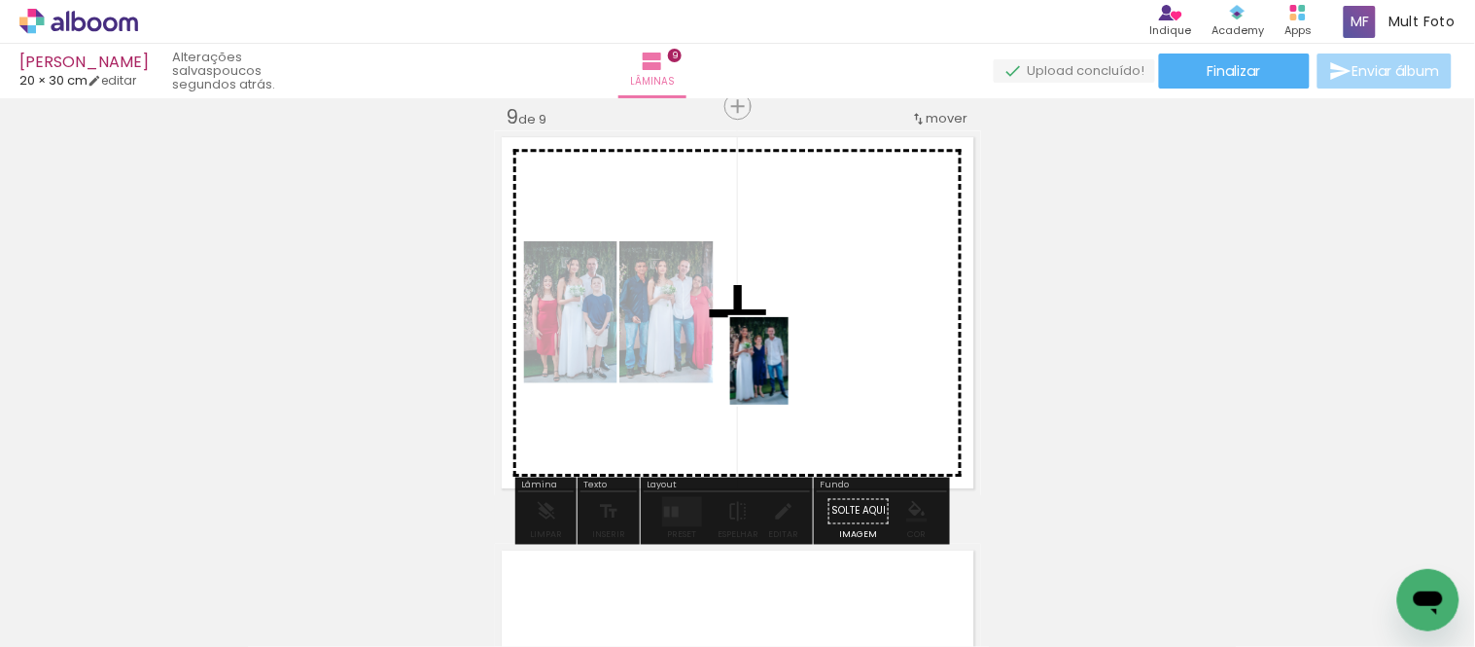
drag, startPoint x: 961, startPoint y: 585, endPoint x: 788, endPoint y: 370, distance: 276.7
click at [788, 370] on quentale-workspace at bounding box center [737, 323] width 1475 height 647
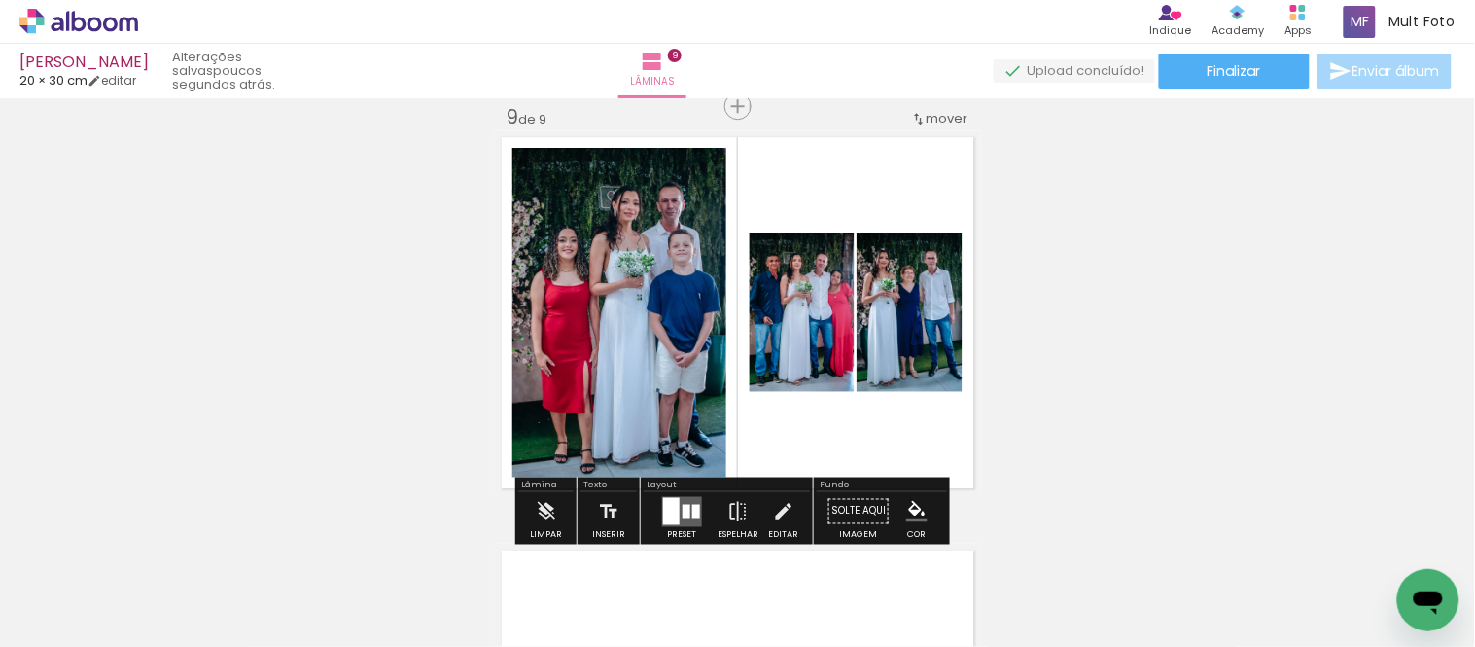
click at [665, 511] on div at bounding box center [671, 510] width 17 height 27
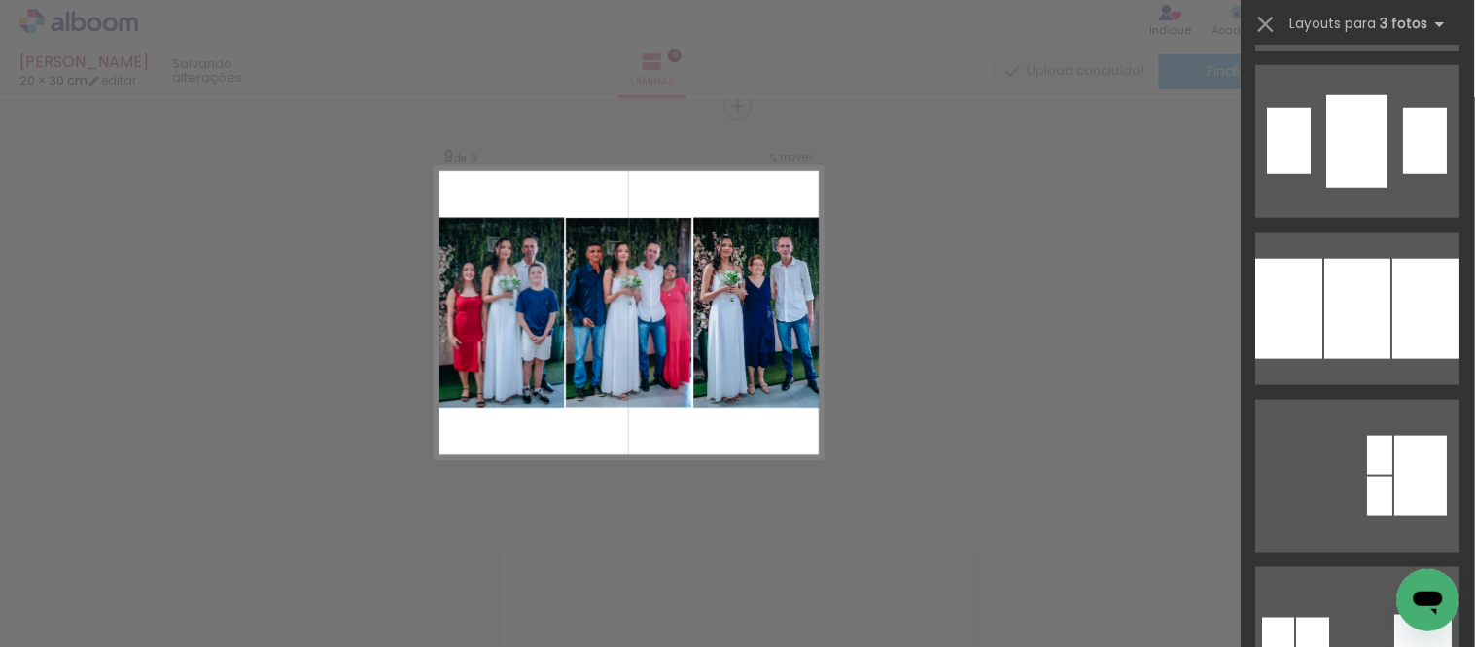
scroll to position [2377, 0]
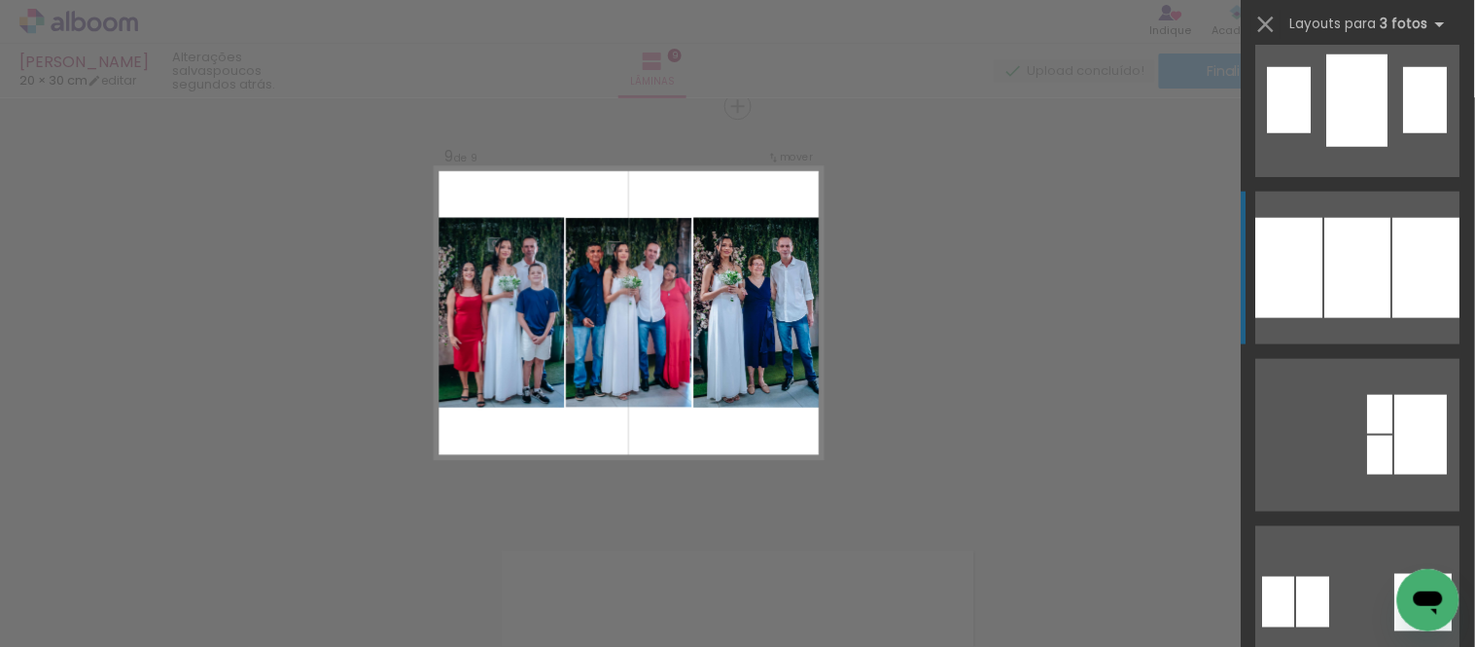
click at [1355, 308] on div at bounding box center [1358, 268] width 66 height 100
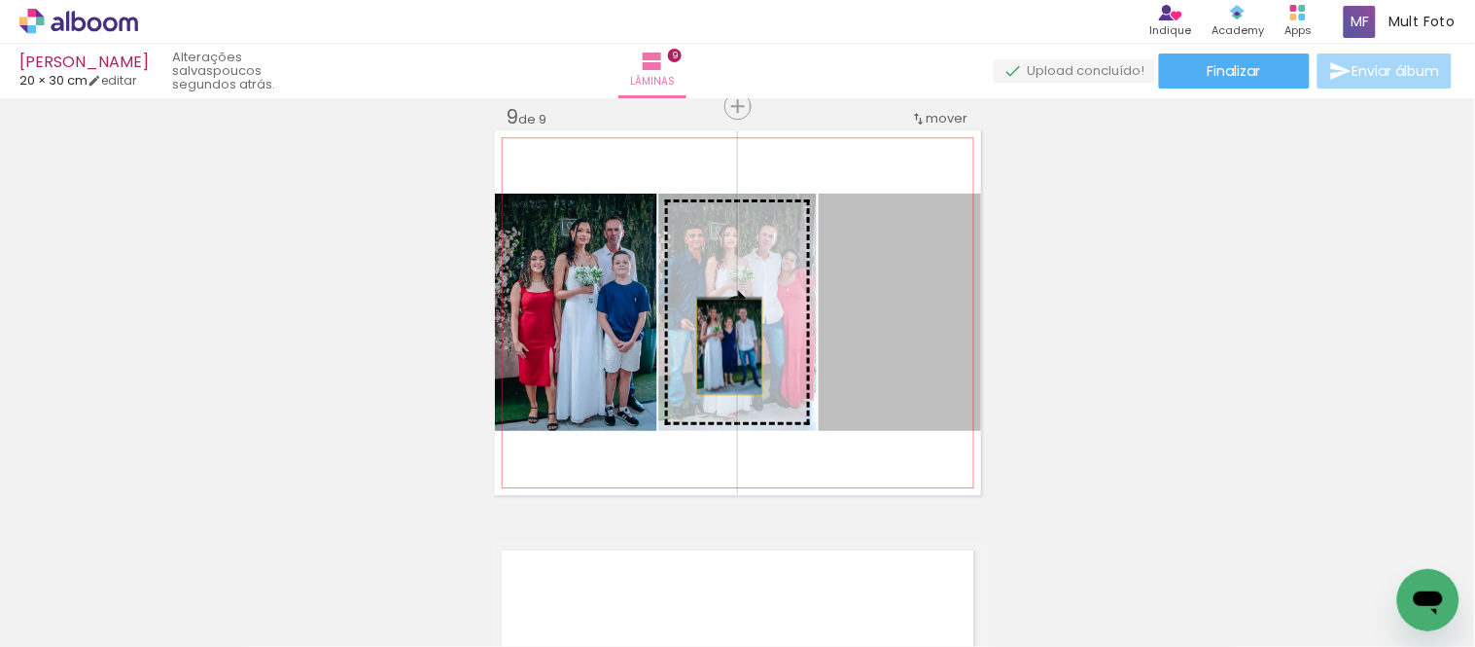
drag, startPoint x: 917, startPoint y: 374, endPoint x: 722, endPoint y: 346, distance: 197.5
click at [0, 0] on slot at bounding box center [0, 0] width 0 height 0
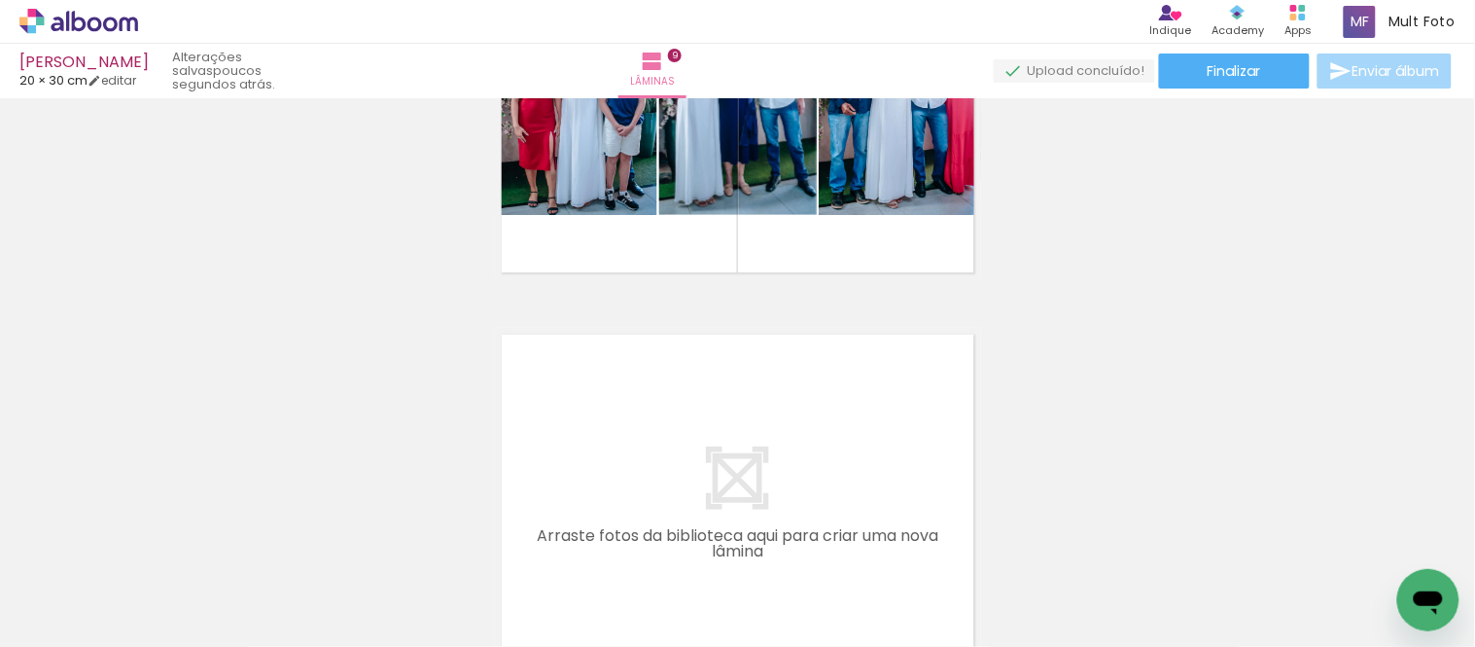
scroll to position [0, 2541]
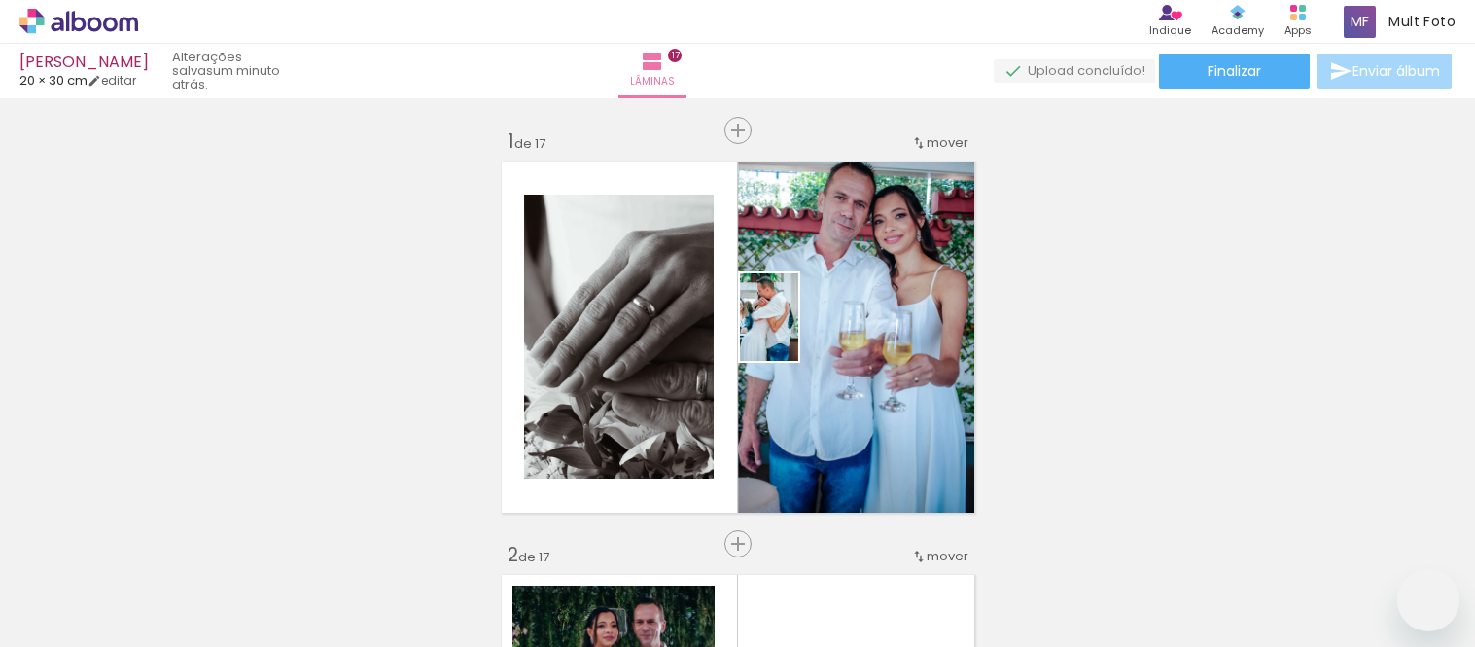
click at [791, 331] on quentale-workspace at bounding box center [737, 323] width 1475 height 647
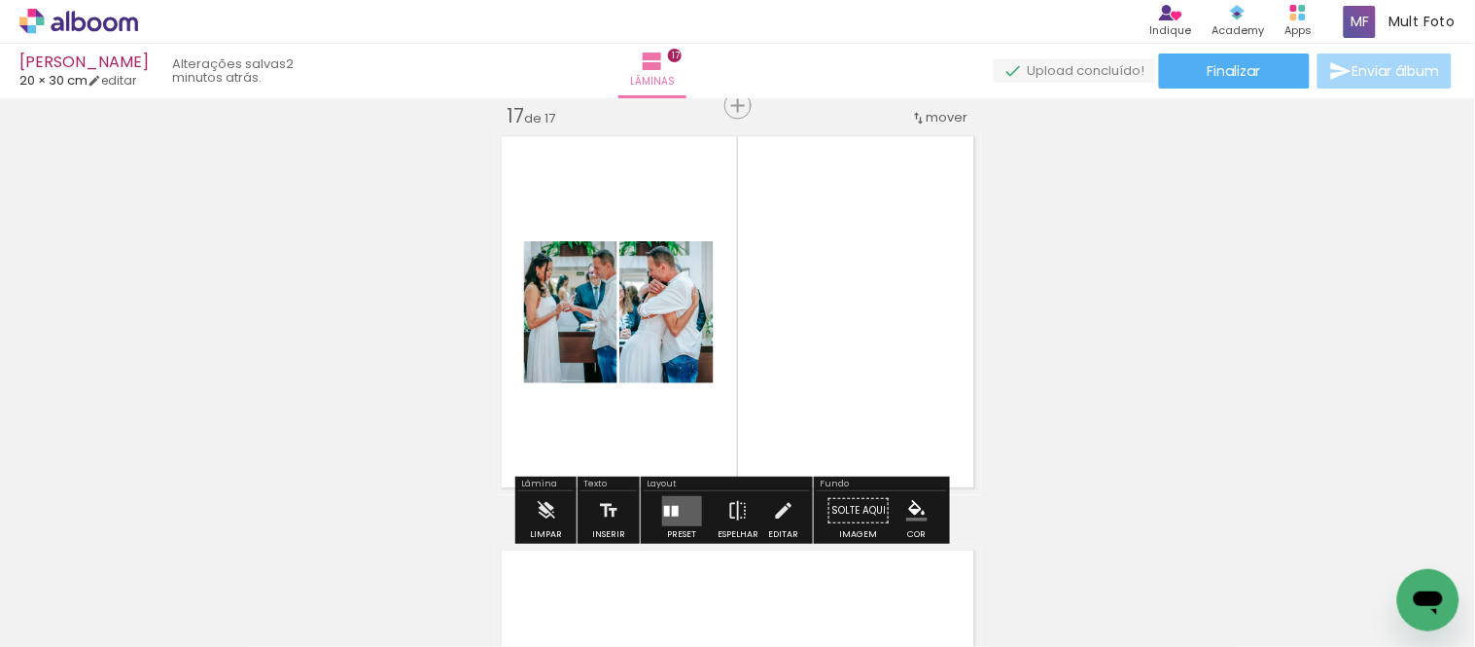
scroll to position [0, 4931]
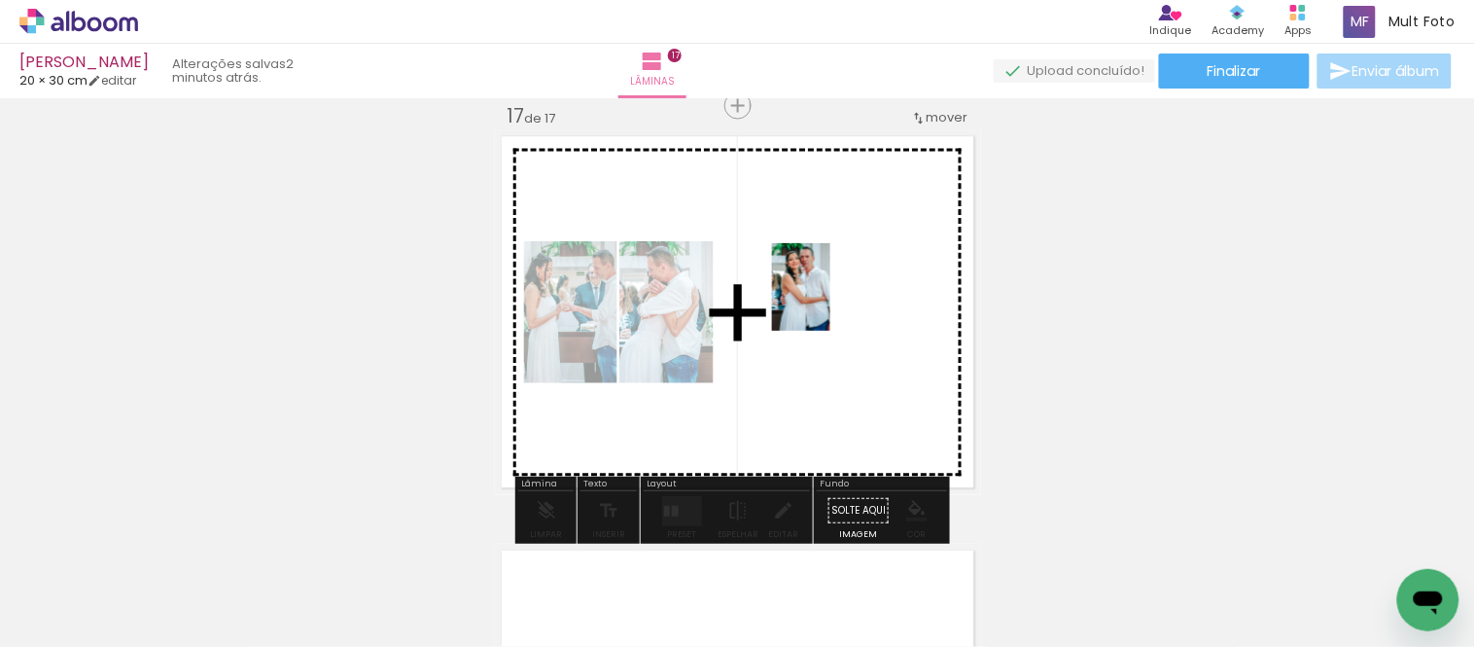
drag, startPoint x: 1268, startPoint y: 590, endPoint x: 830, endPoint y: 301, distance: 524.3
click at [830, 301] on quentale-workspace at bounding box center [737, 323] width 1475 height 647
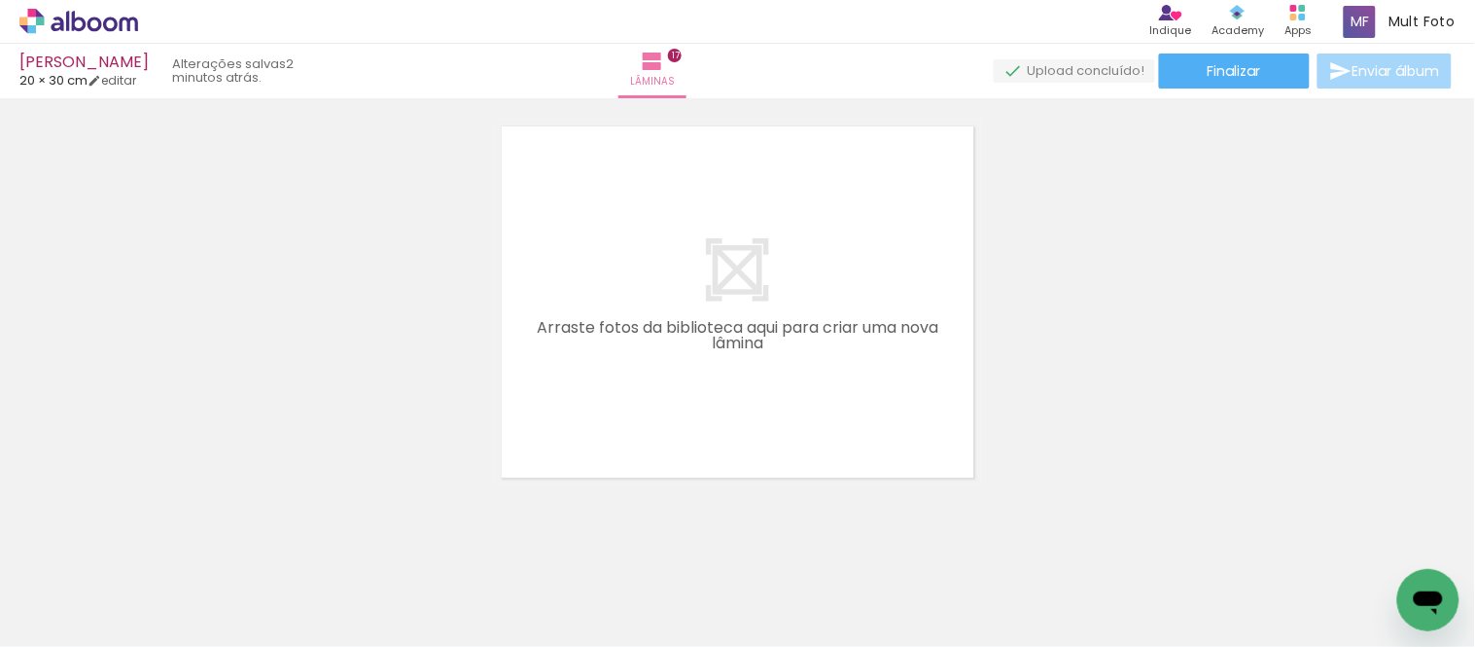
scroll to position [7069, 0]
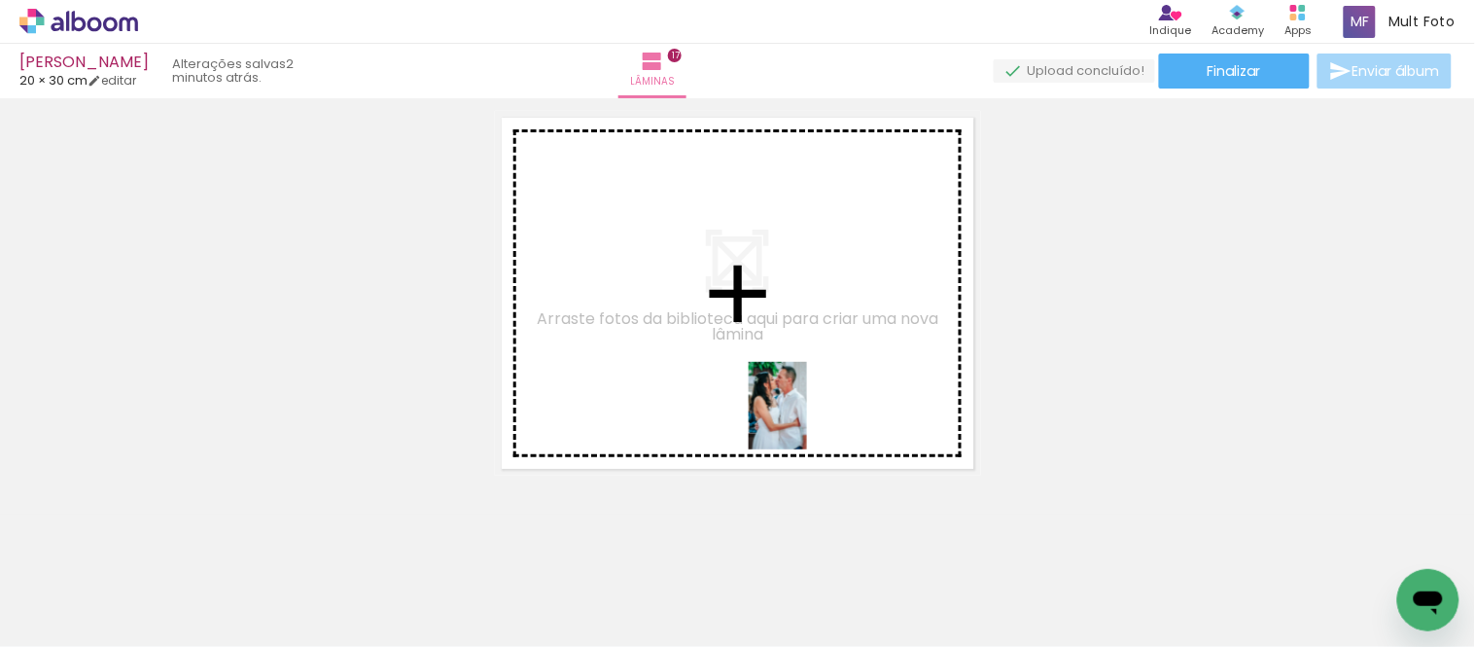
drag, startPoint x: 1356, startPoint y: 586, endPoint x: 807, endPoint y: 419, distance: 573.4
click at [807, 419] on quentale-workspace at bounding box center [737, 323] width 1475 height 647
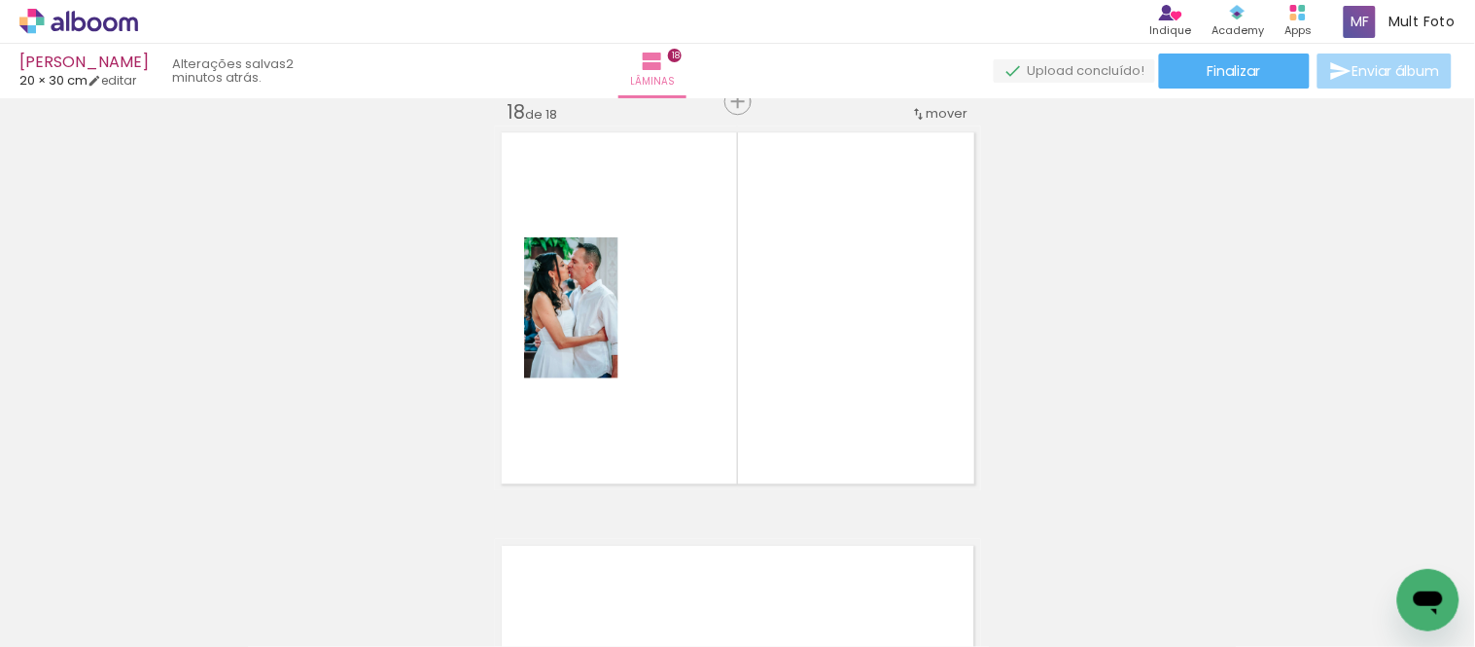
scroll to position [7051, 0]
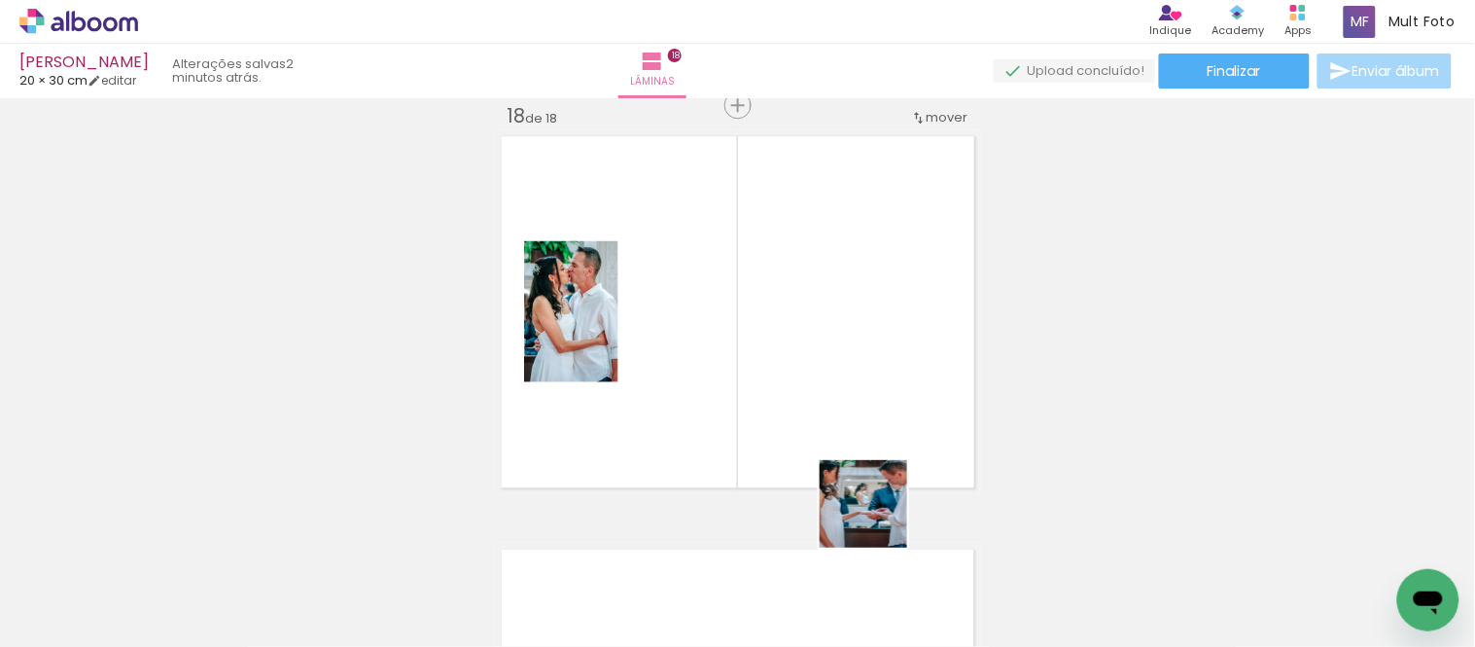
drag, startPoint x: 924, startPoint y: 569, endPoint x: 792, endPoint y: 385, distance: 226.4
click at [792, 385] on quentale-workspace at bounding box center [737, 323] width 1475 height 647
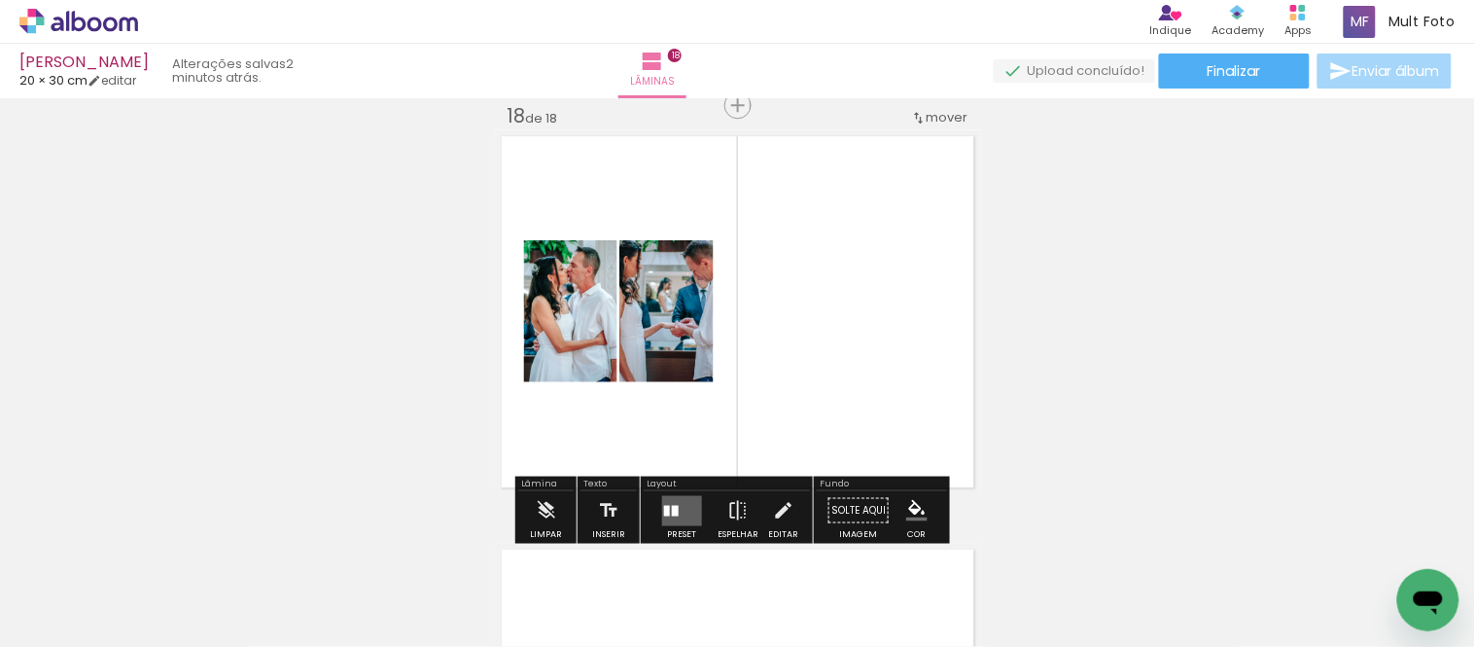
scroll to position [7159, 0]
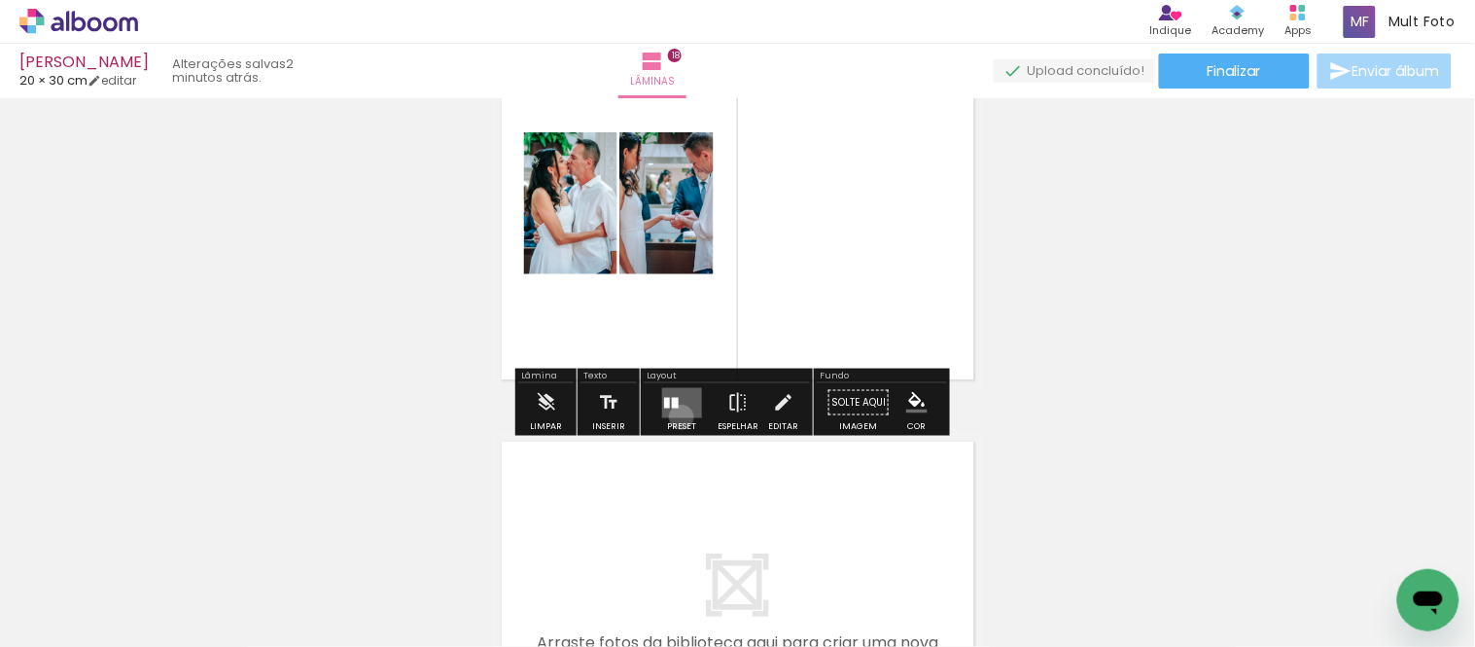
click at [677, 416] on div at bounding box center [681, 401] width 53 height 39
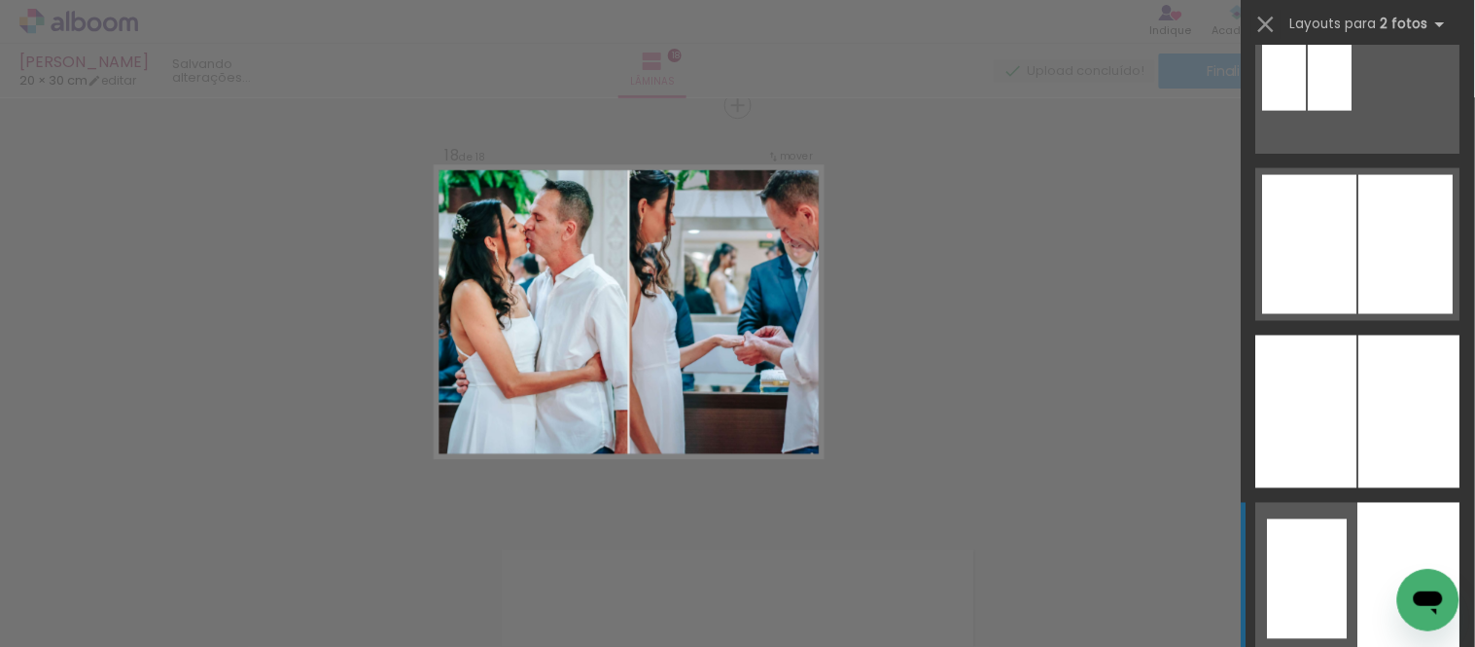
scroll to position [756, 0]
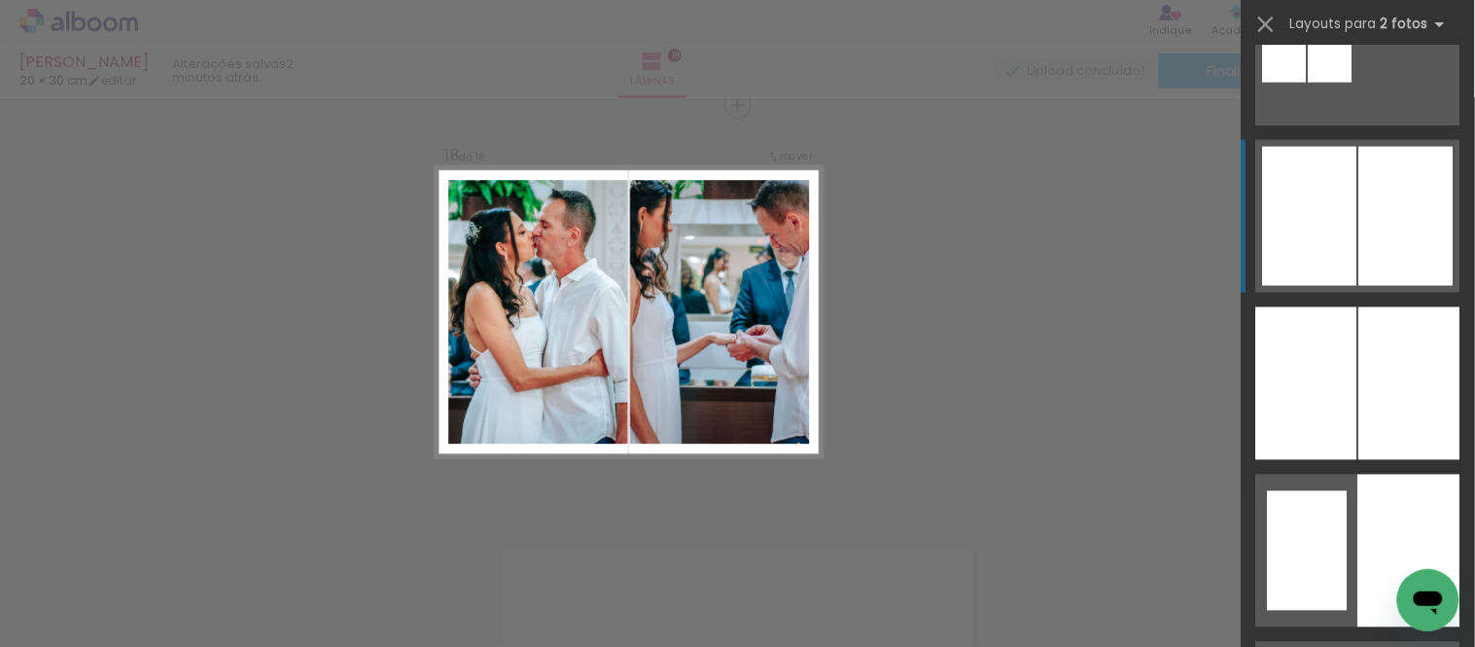
click at [1374, 193] on div at bounding box center [1406, 216] width 94 height 139
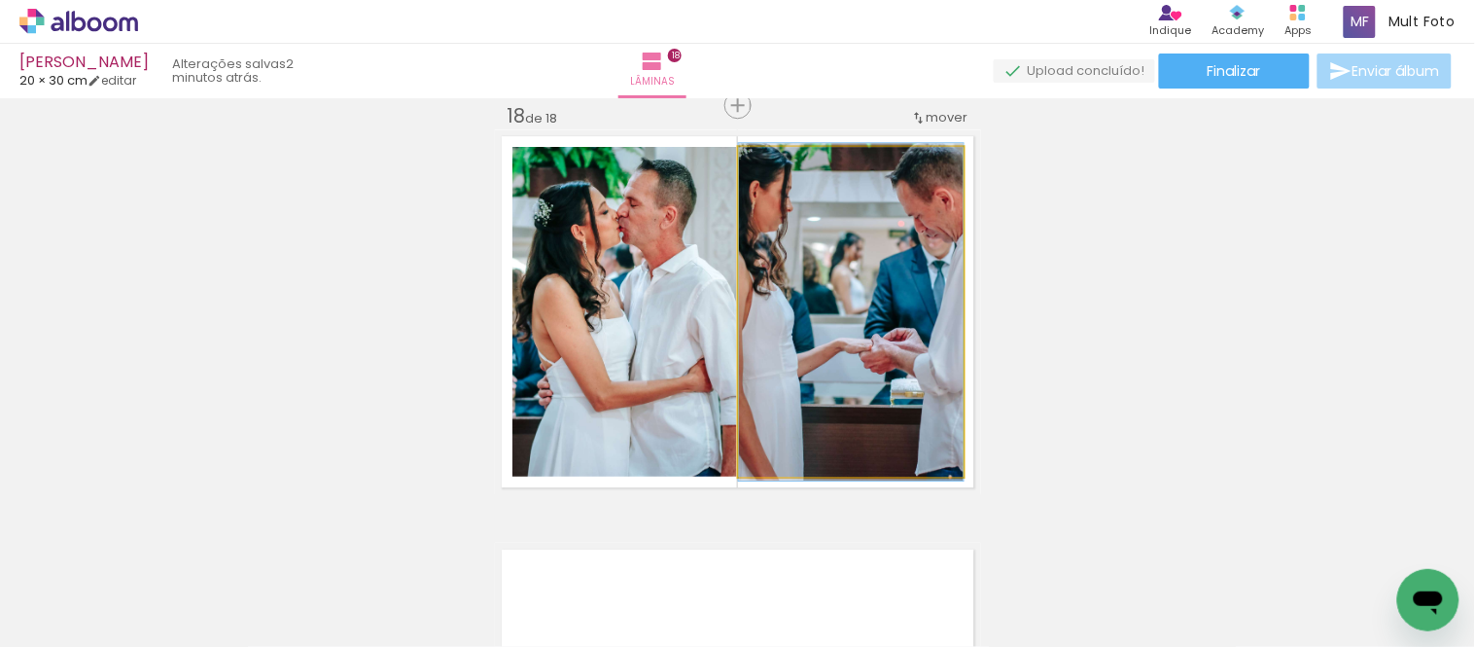
click at [895, 338] on quentale-photo at bounding box center [851, 312] width 225 height 330
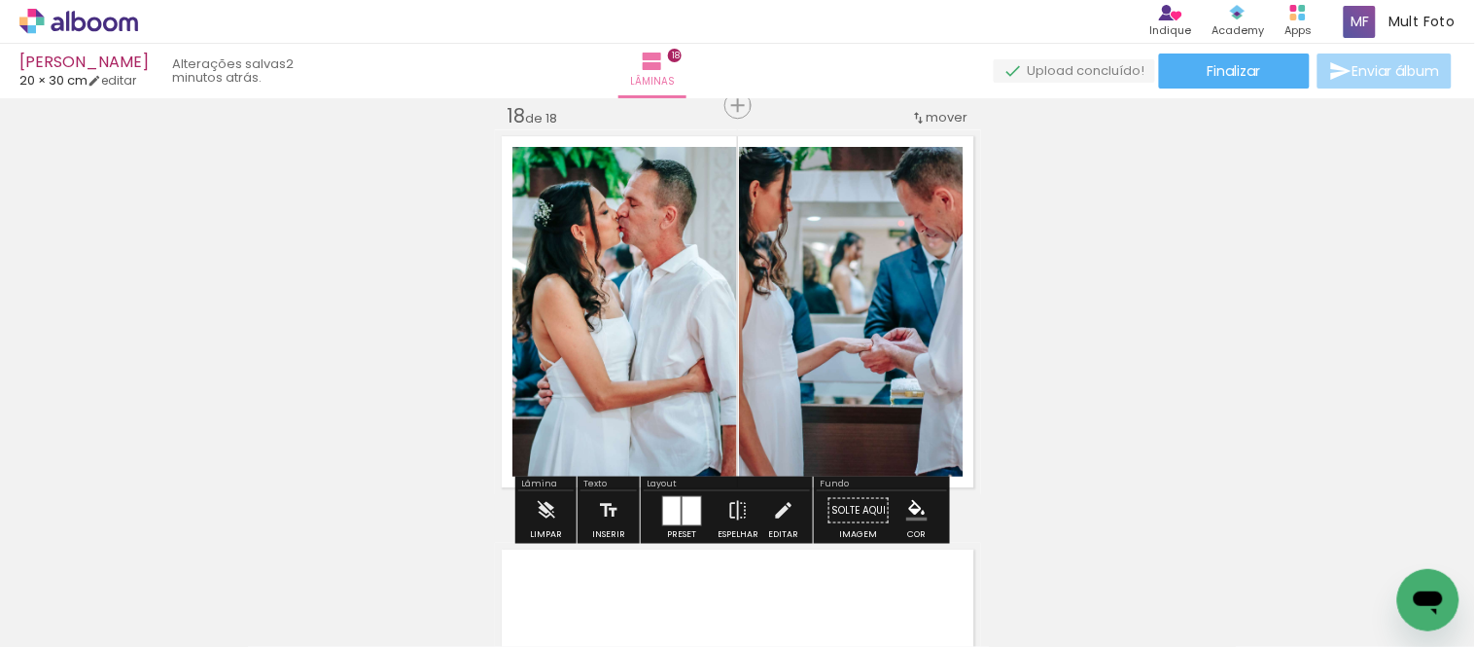
click at [615, 343] on quentale-photo at bounding box center [624, 312] width 225 height 330
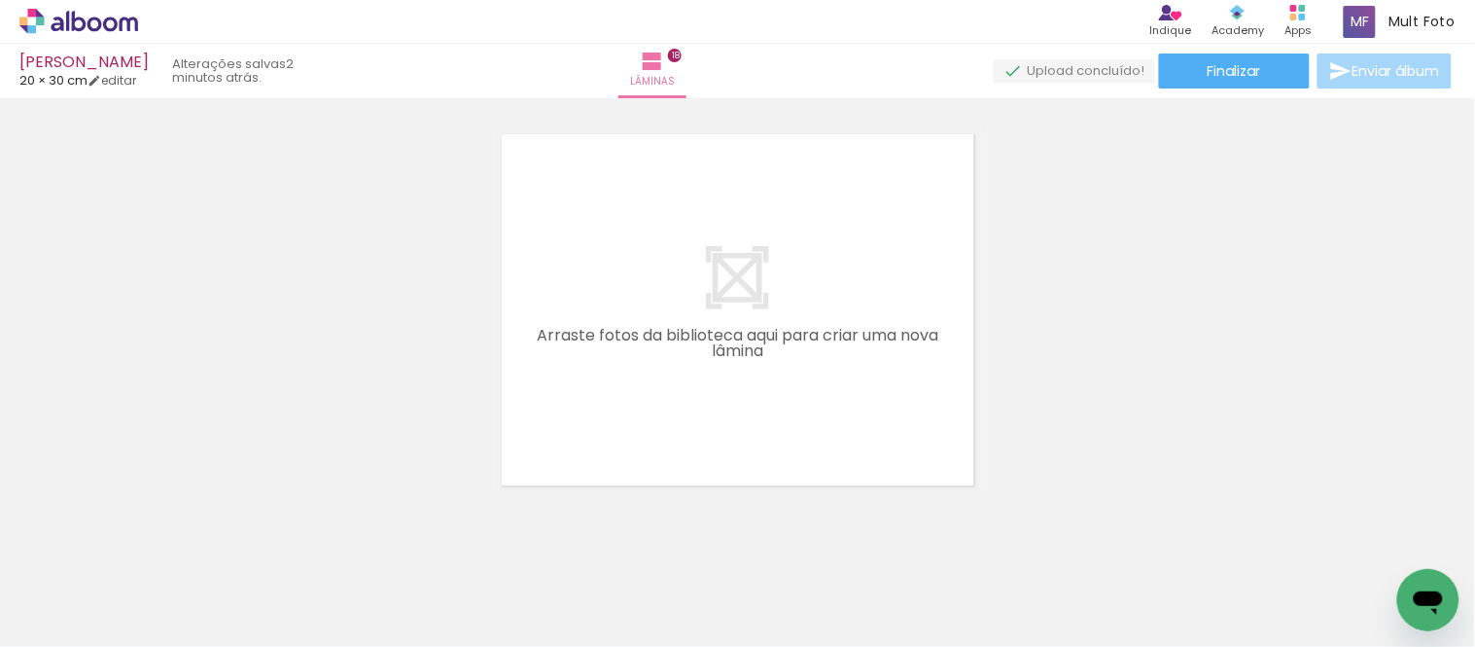
scroll to position [7483, 0]
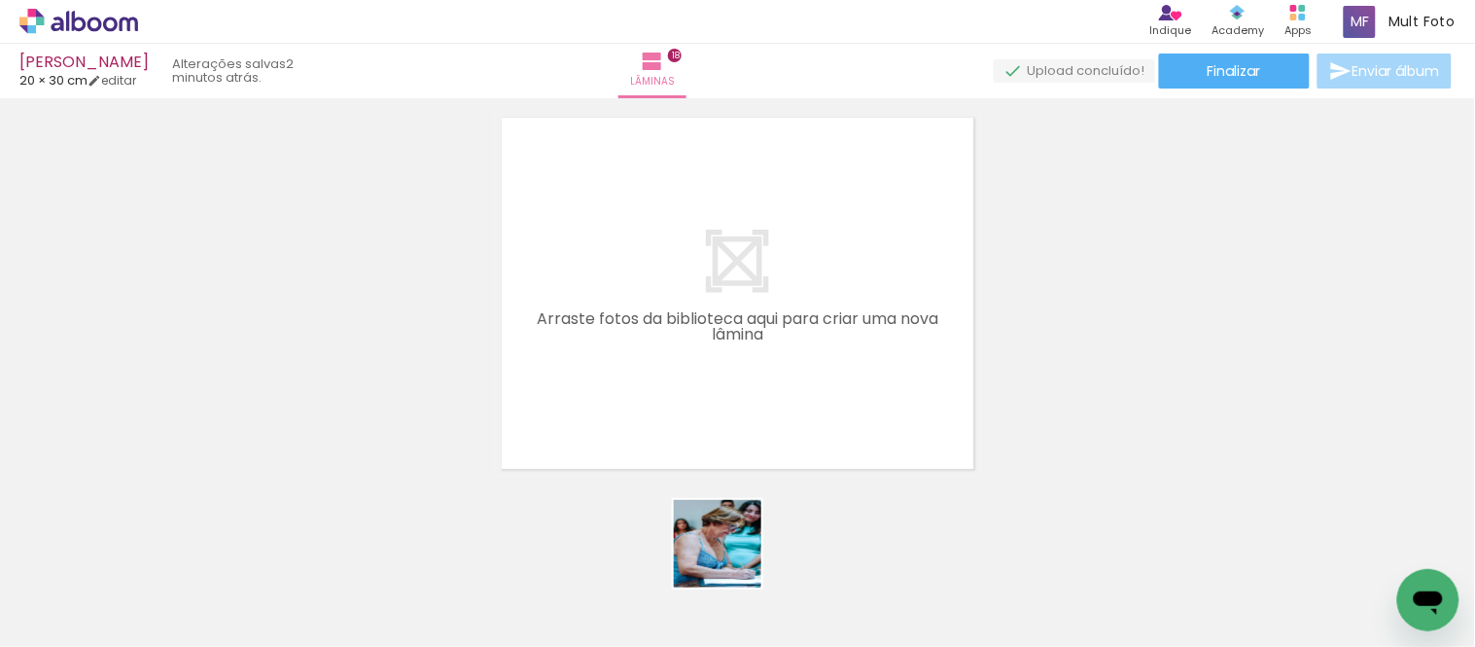
drag, startPoint x: 745, startPoint y: 570, endPoint x: 830, endPoint y: 583, distance: 86.6
click at [597, 290] on quentale-workspace at bounding box center [737, 323] width 1475 height 647
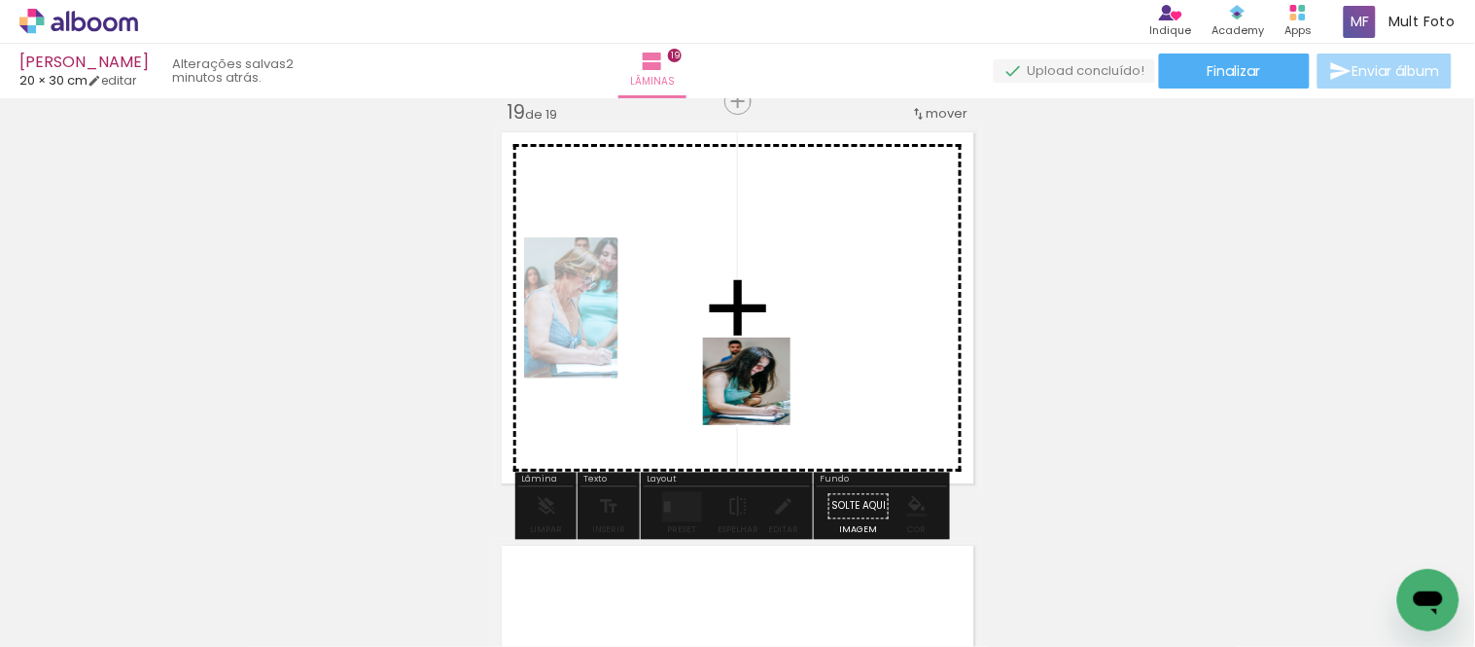
scroll to position [7463, 0]
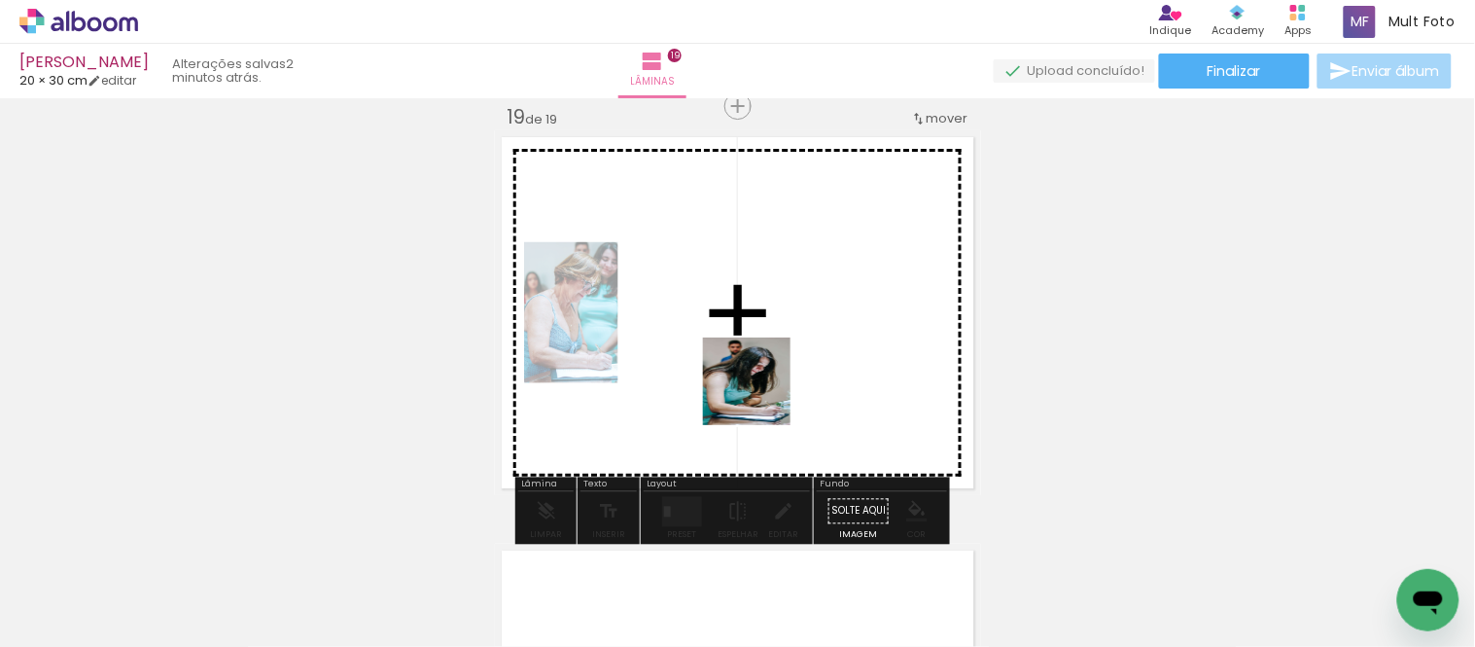
drag, startPoint x: 847, startPoint y: 565, endPoint x: 1187, endPoint y: 643, distance: 349.1
click at [758, 357] on quentale-workspace at bounding box center [737, 323] width 1475 height 647
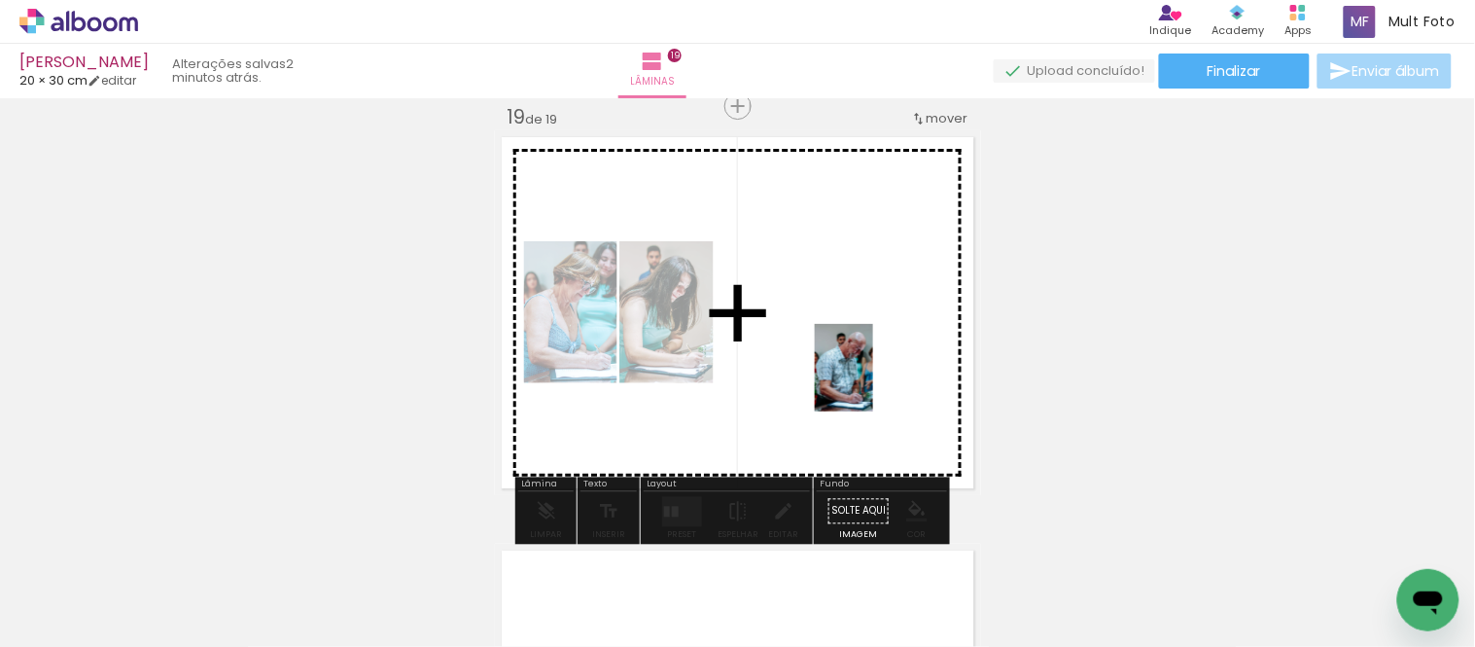
drag, startPoint x: 1047, startPoint y: 588, endPoint x: 873, endPoint y: 382, distance: 269.8
click at [873, 382] on quentale-workspace at bounding box center [737, 323] width 1475 height 647
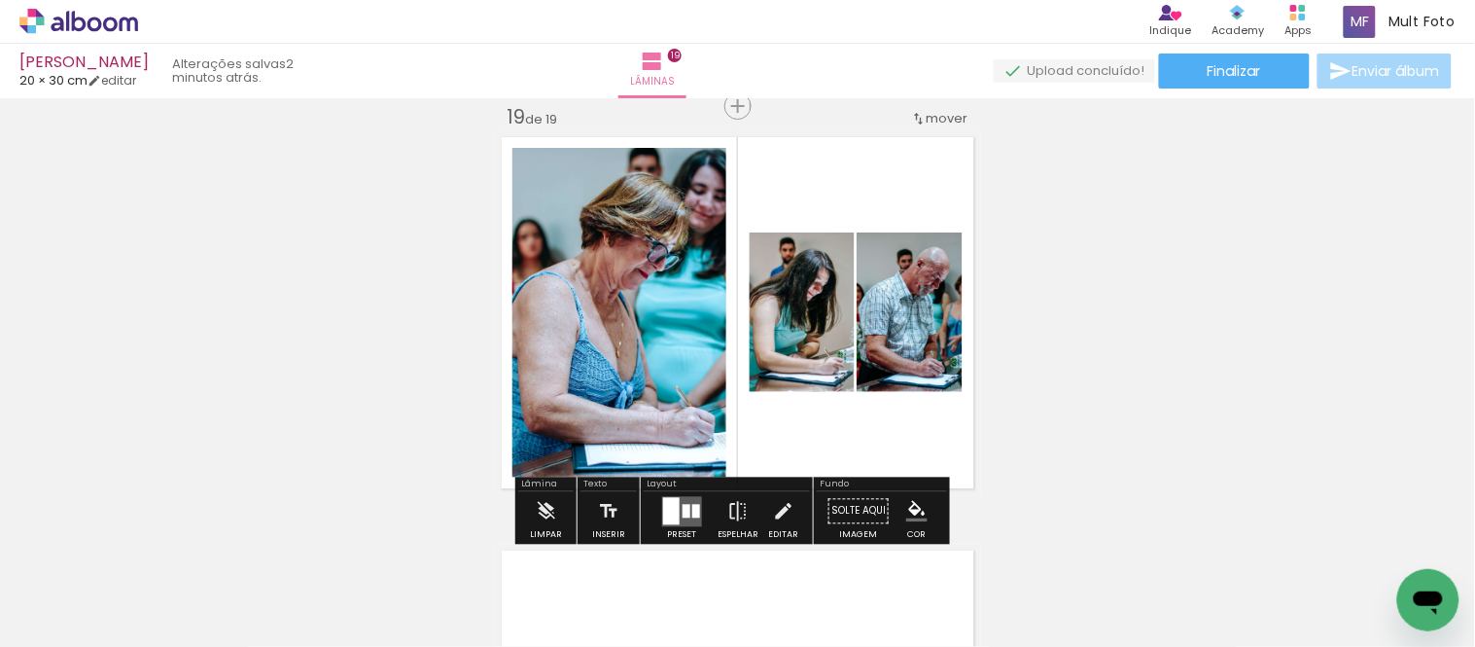
scroll to position [7571, 0]
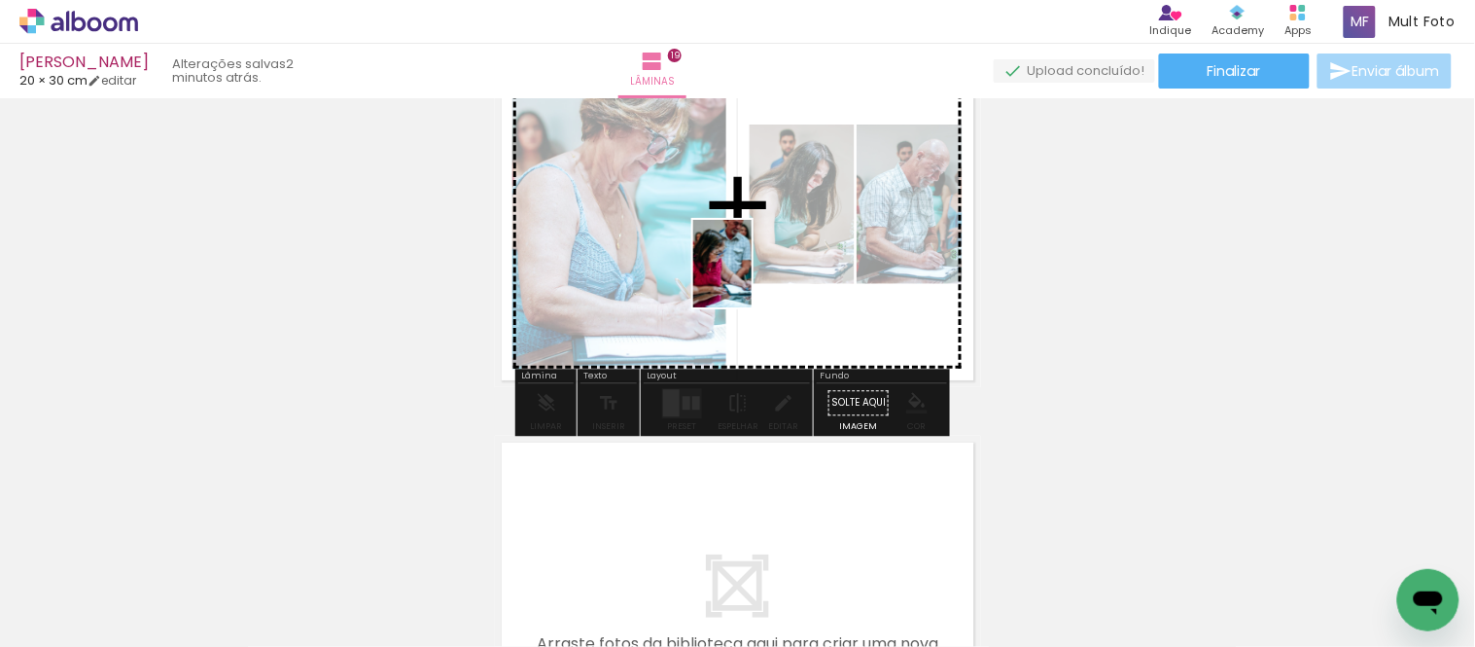
drag, startPoint x: 512, startPoint y: 601, endPoint x: 785, endPoint y: 256, distance: 439.7
click at [785, 256] on quentale-workspace at bounding box center [737, 323] width 1475 height 647
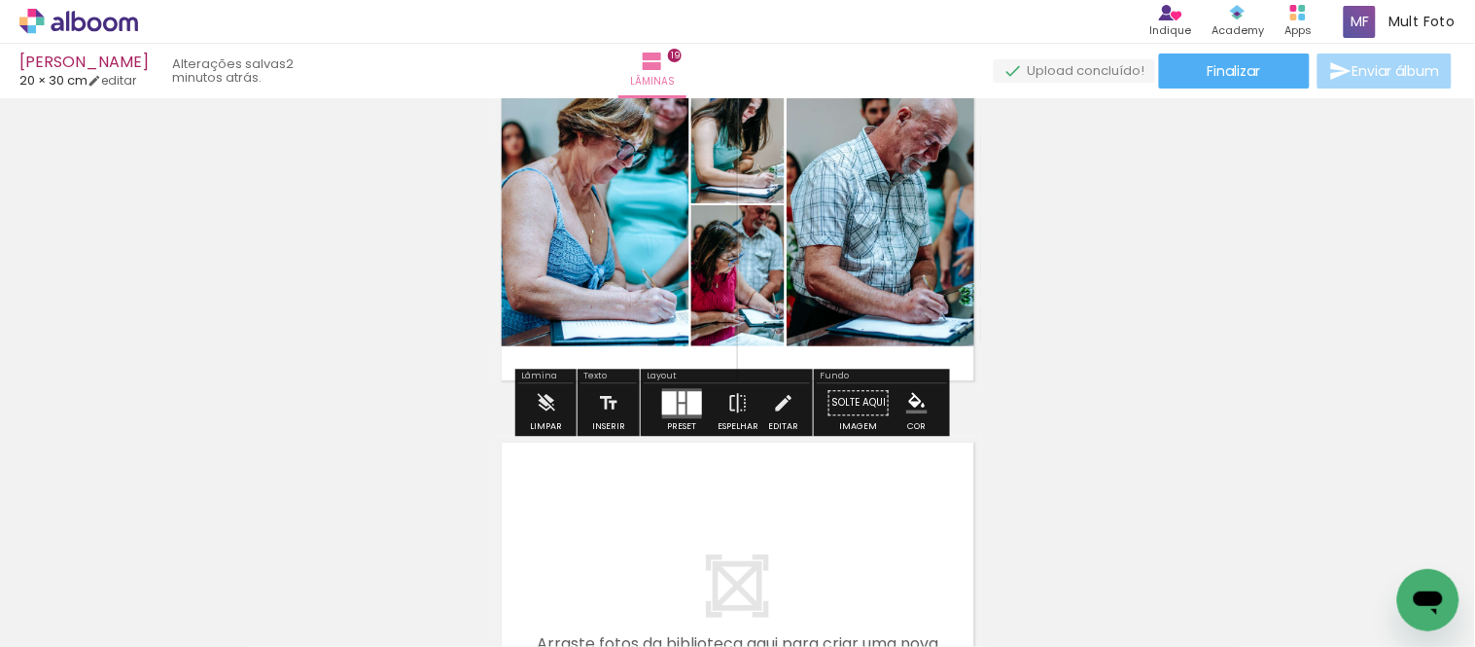
scroll to position [7463, 0]
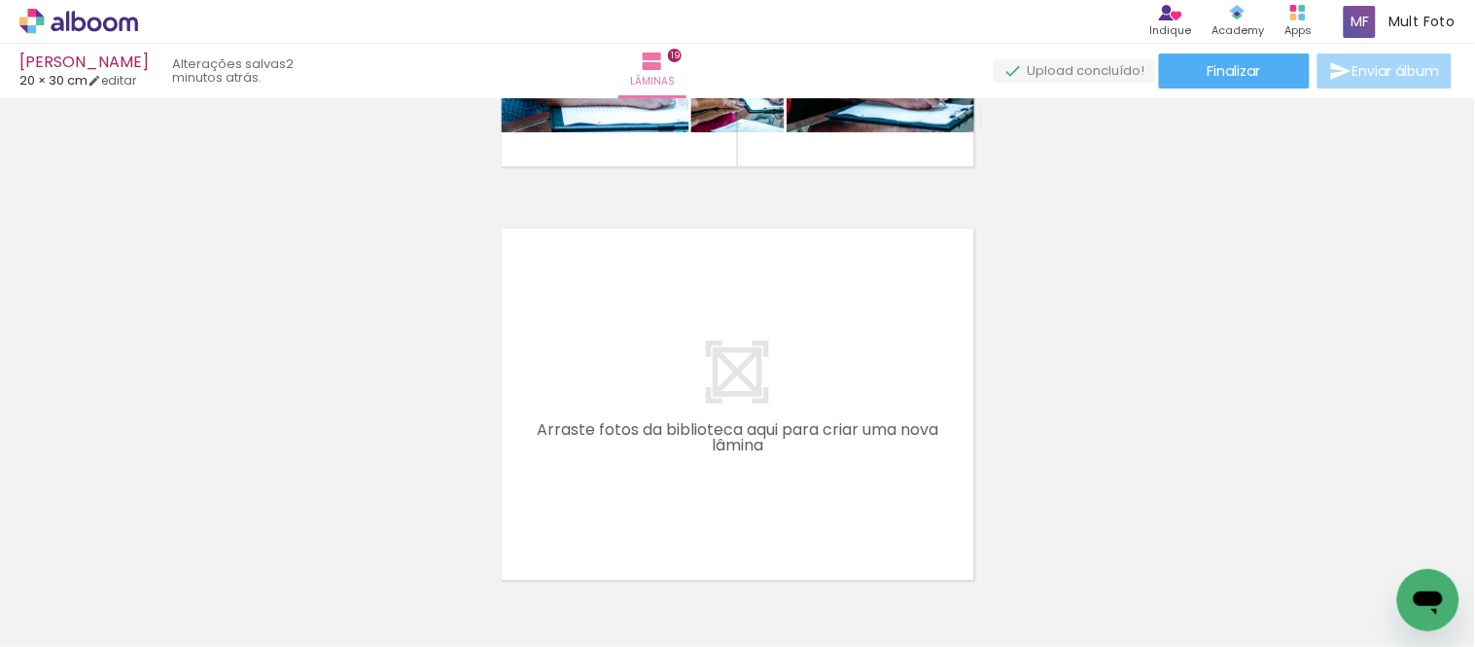
scroll to position [7787, 0]
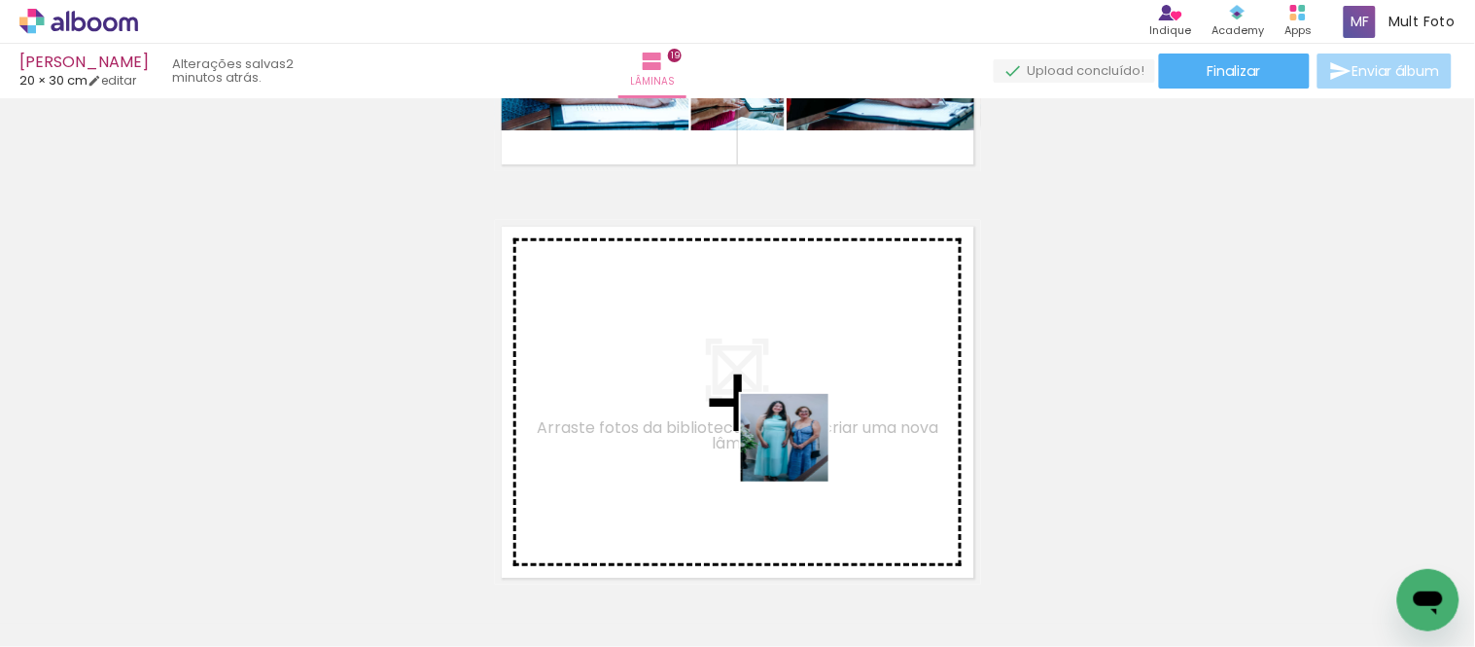
drag, startPoint x: 1182, startPoint y: 572, endPoint x: 799, endPoint y: 452, distance: 401.4
click at [799, 452] on quentale-workspace at bounding box center [737, 323] width 1475 height 647
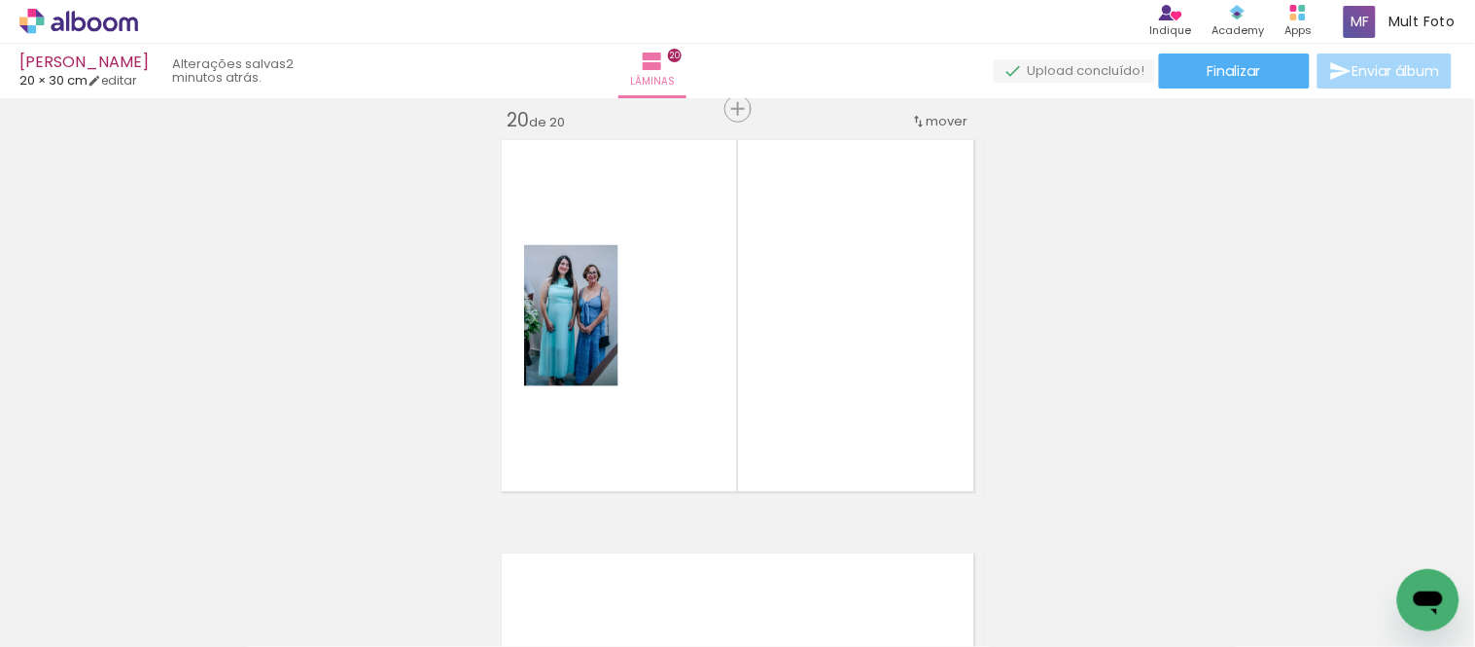
scroll to position [7878, 0]
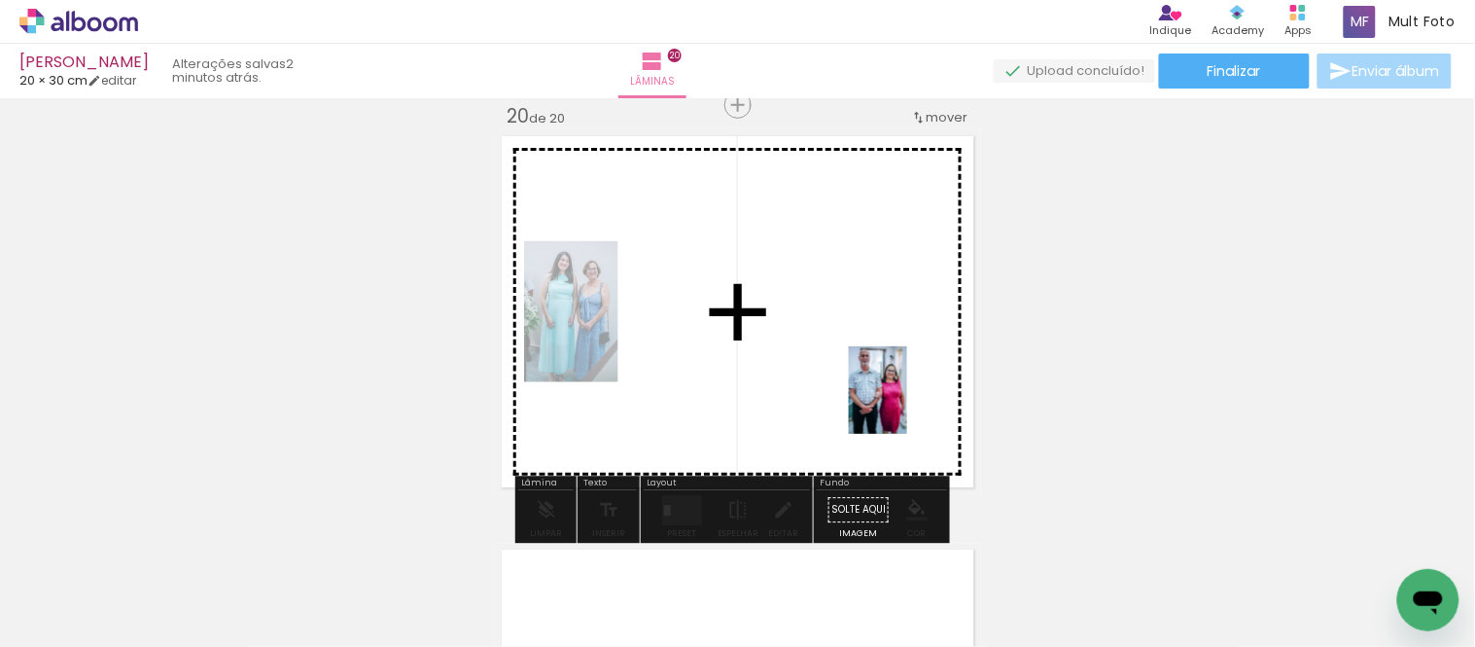
drag, startPoint x: 1241, startPoint y: 576, endPoint x: 1474, endPoint y: 567, distance: 233.5
click at [890, 391] on quentale-workspace at bounding box center [737, 323] width 1475 height 647
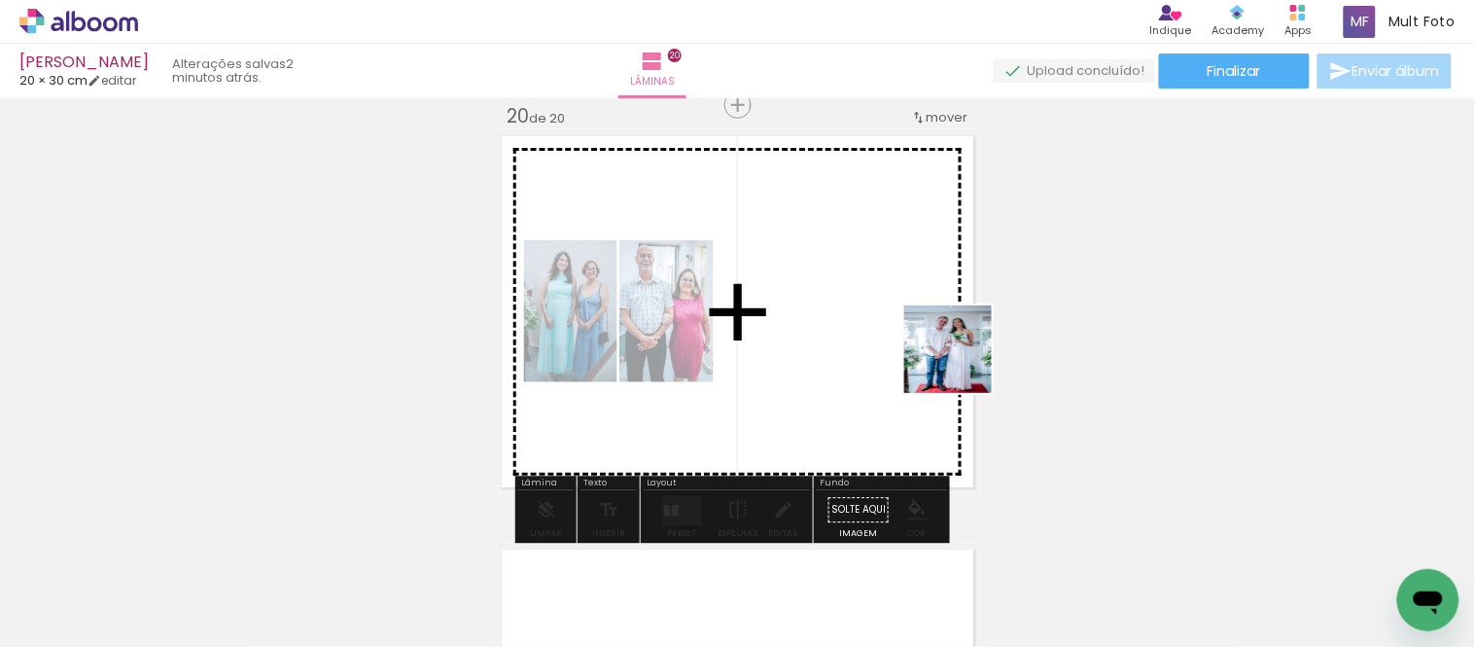
drag, startPoint x: 1401, startPoint y: 564, endPoint x: 929, endPoint y: 343, distance: 521.6
click at [929, 343] on quentale-workspace at bounding box center [737, 323] width 1475 height 647
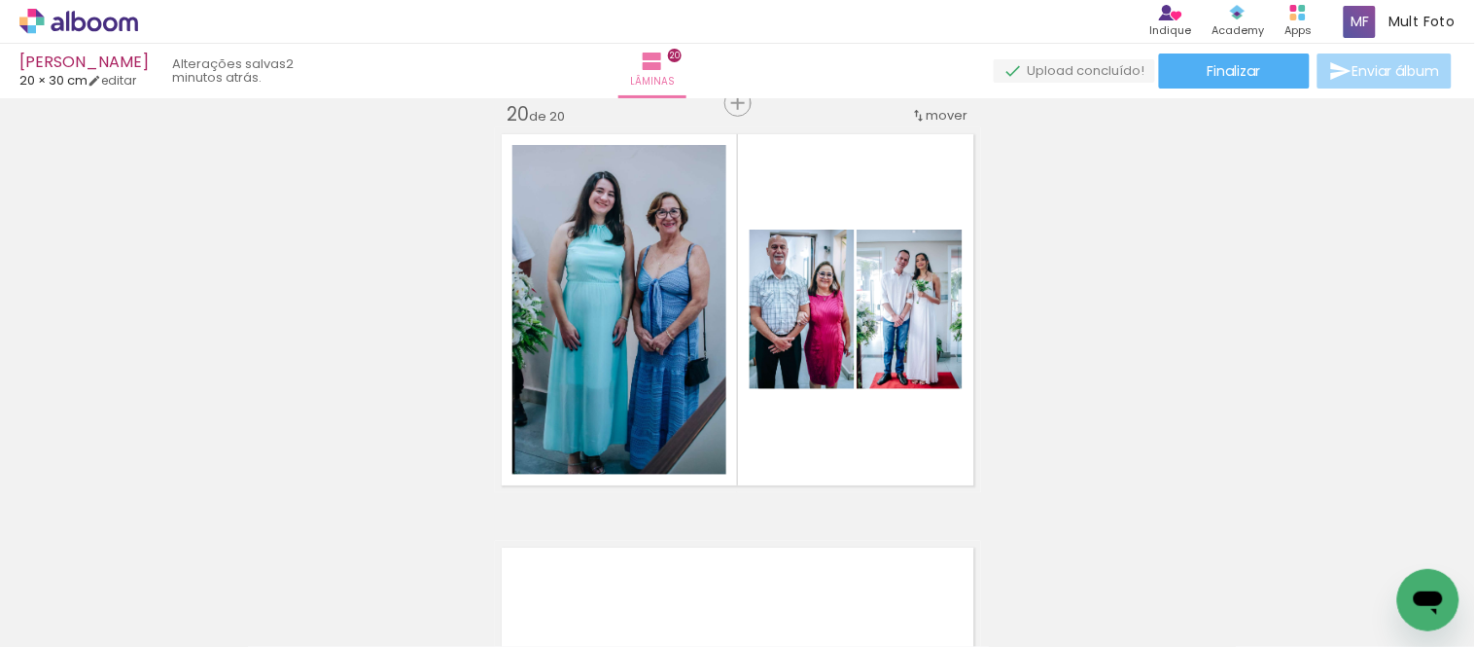
scroll to position [0, 0]
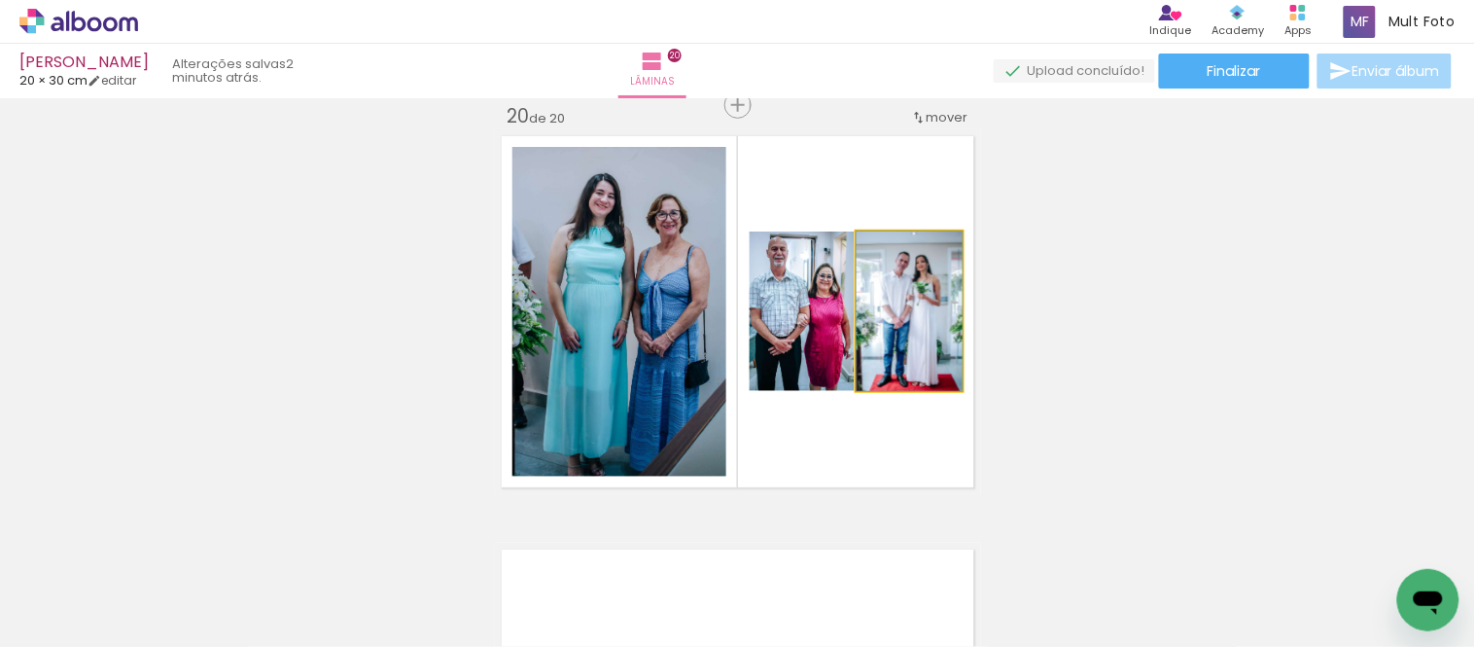
drag, startPoint x: 908, startPoint y: 348, endPoint x: 1238, endPoint y: 345, distance: 329.7
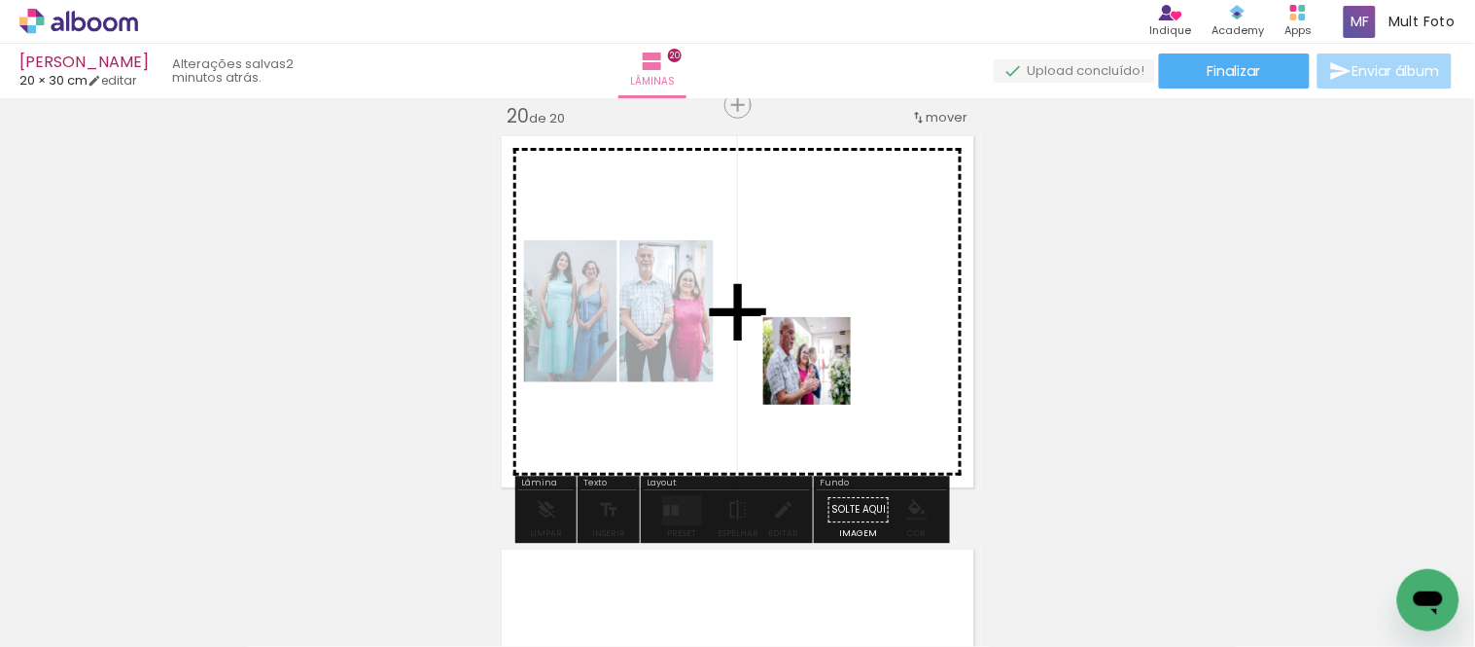
drag, startPoint x: 781, startPoint y: 598, endPoint x: 819, endPoint y: 368, distance: 233.6
click at [819, 368] on quentale-workspace at bounding box center [737, 323] width 1475 height 647
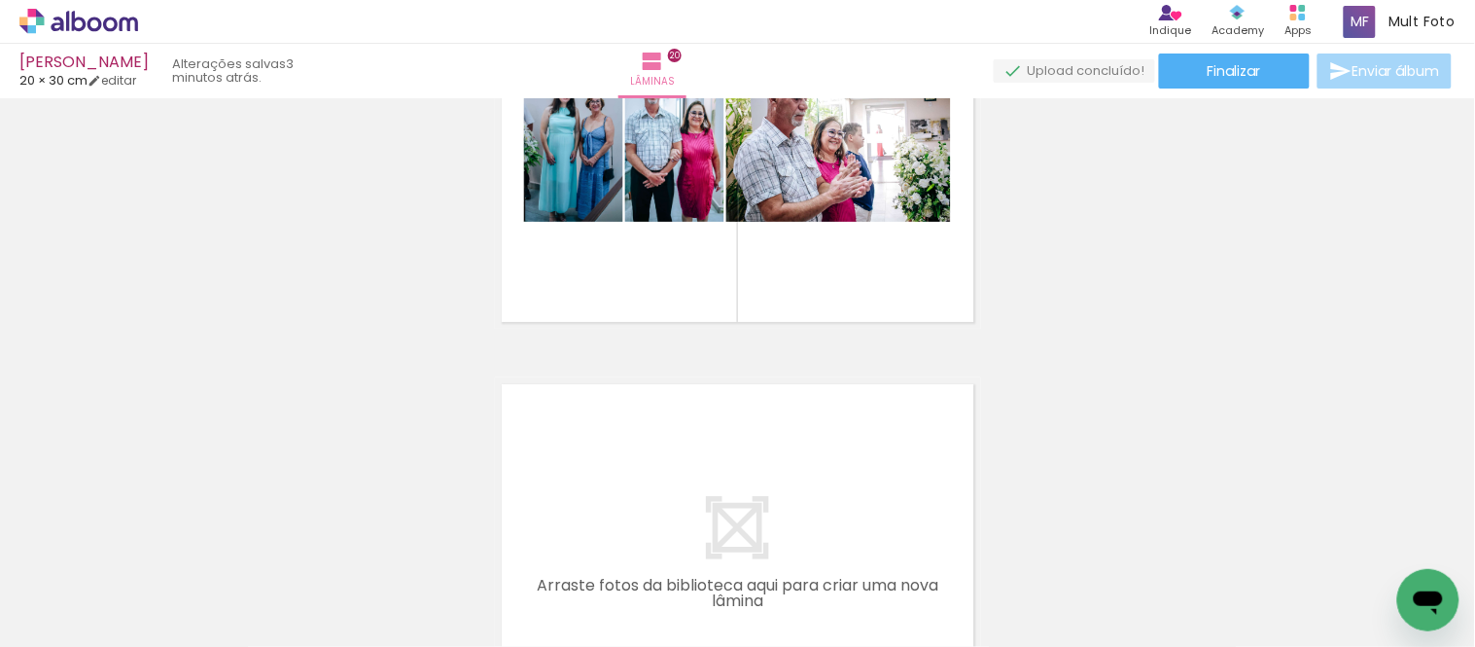
scroll to position [8093, 0]
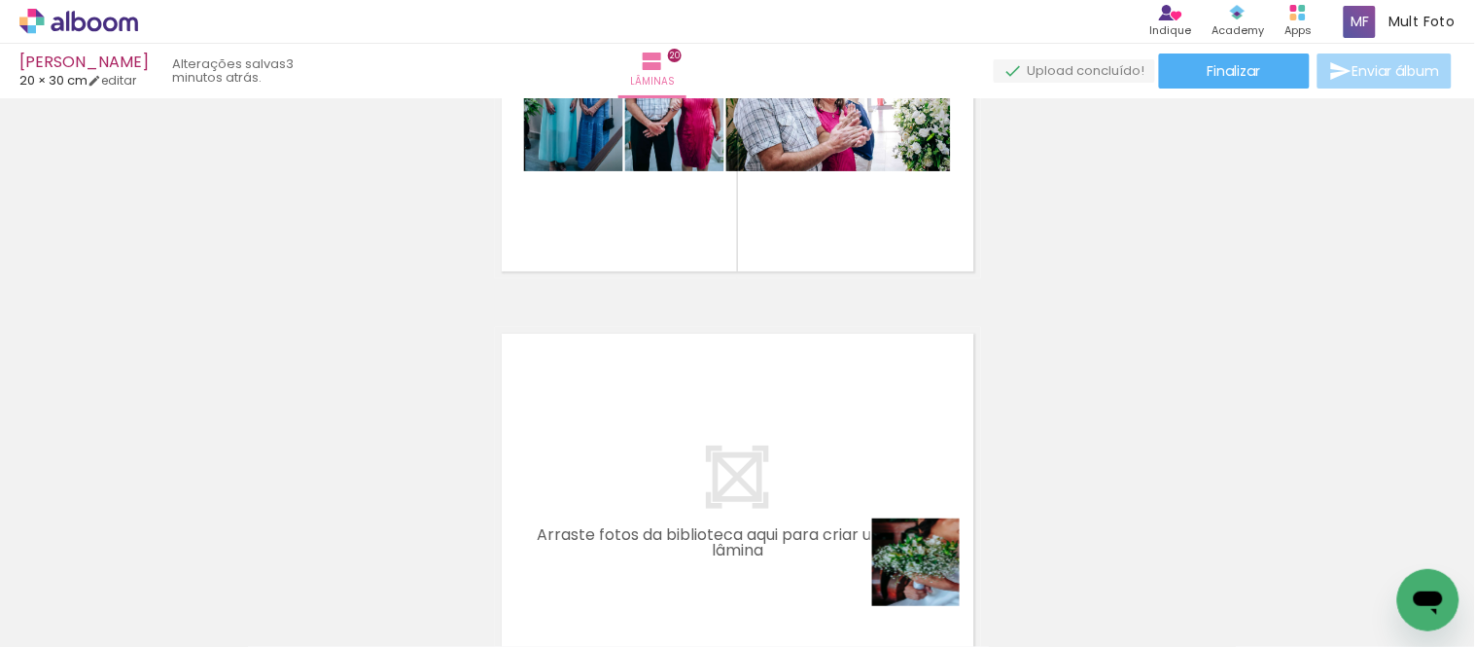
drag, startPoint x: 931, startPoint y: 577, endPoint x: 900, endPoint y: 599, distance: 37.5
click at [800, 462] on quentale-workspace at bounding box center [737, 323] width 1475 height 647
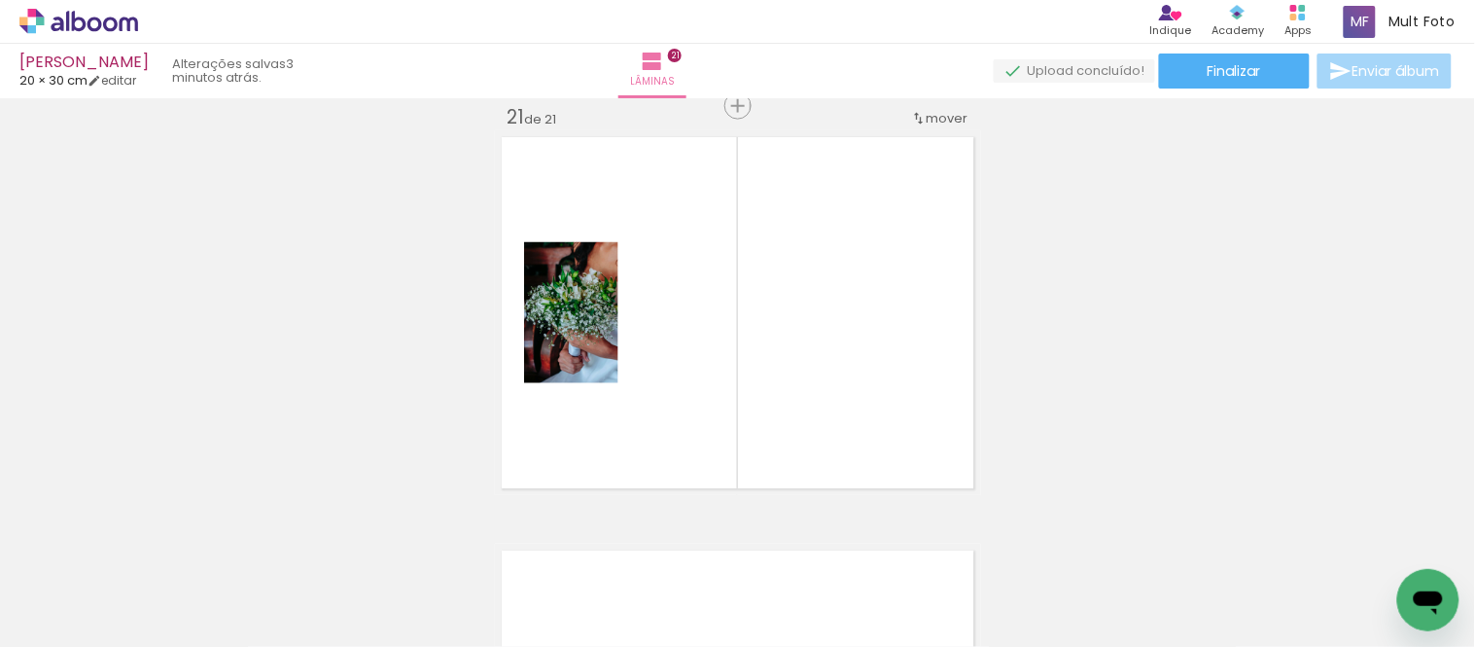
scroll to position [0, 5224]
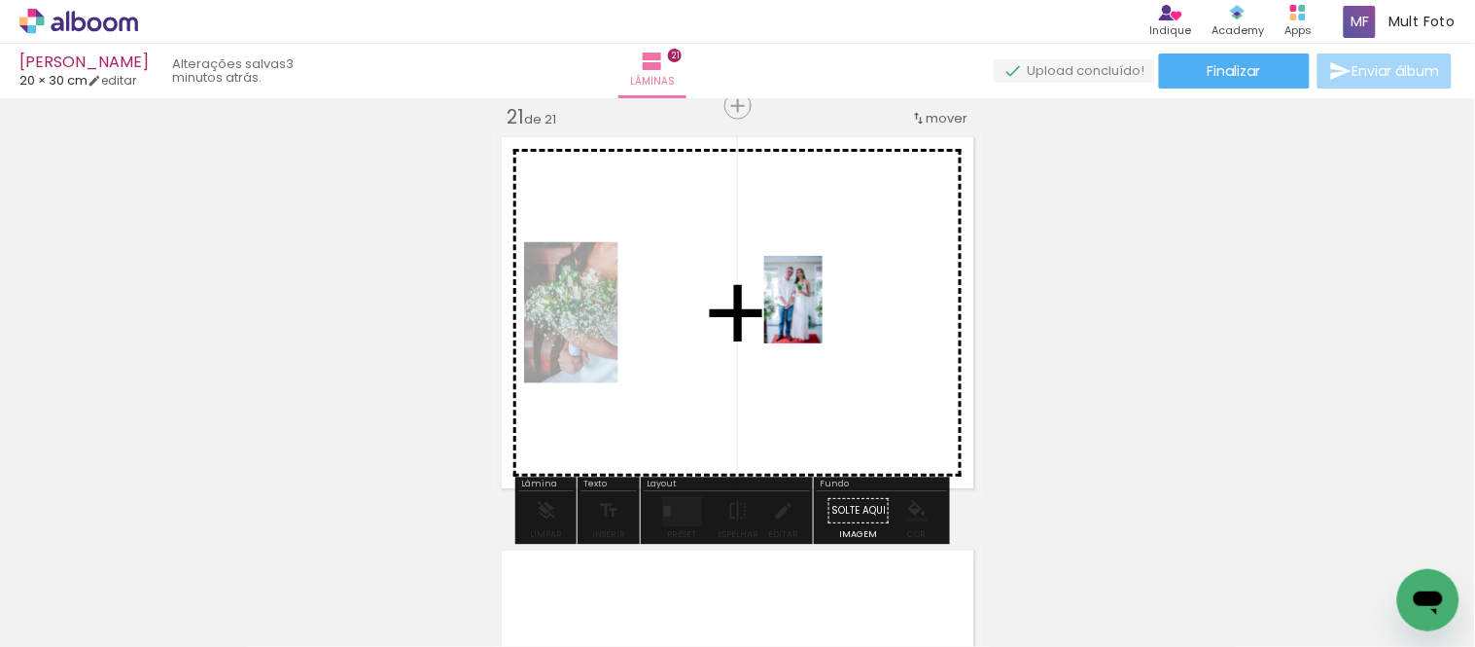
drag, startPoint x: 1395, startPoint y: 567, endPoint x: 821, endPoint y: 314, distance: 627.8
click at [821, 314] on quentale-workspace at bounding box center [737, 323] width 1475 height 647
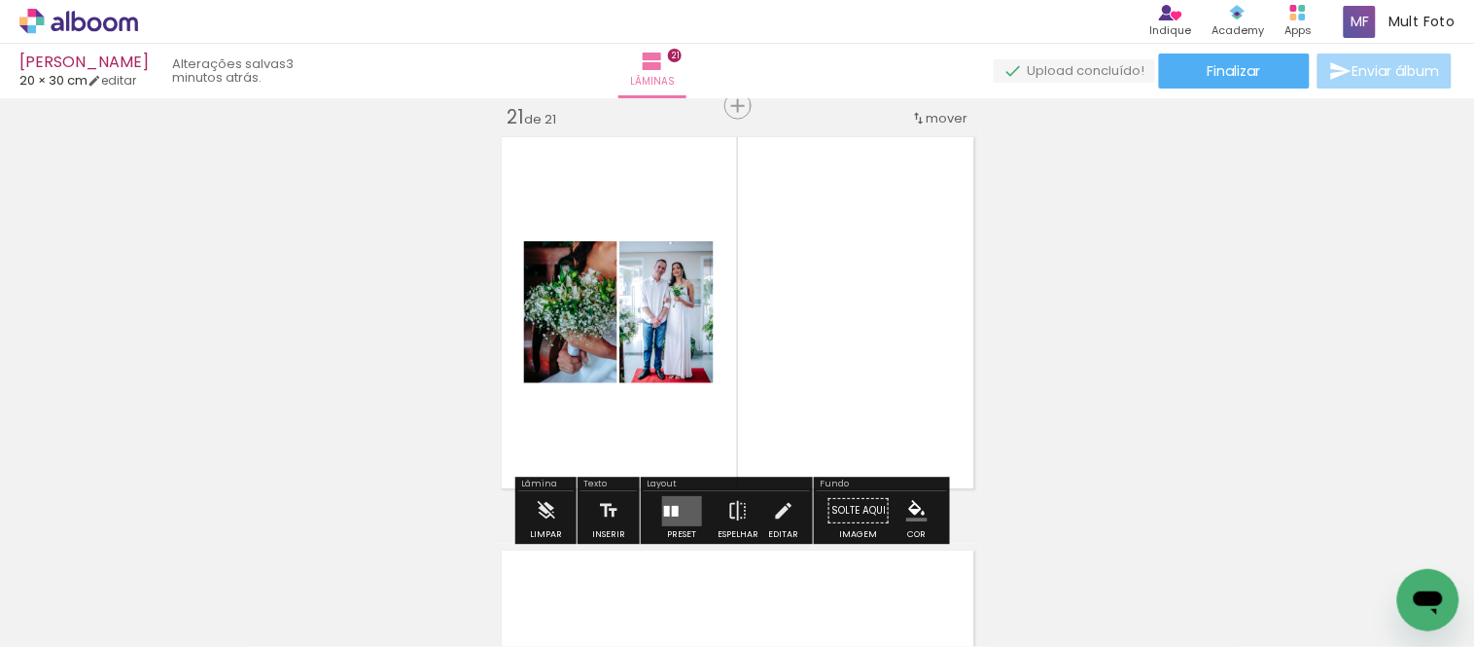
click at [668, 502] on quentale-layouter at bounding box center [682, 511] width 40 height 30
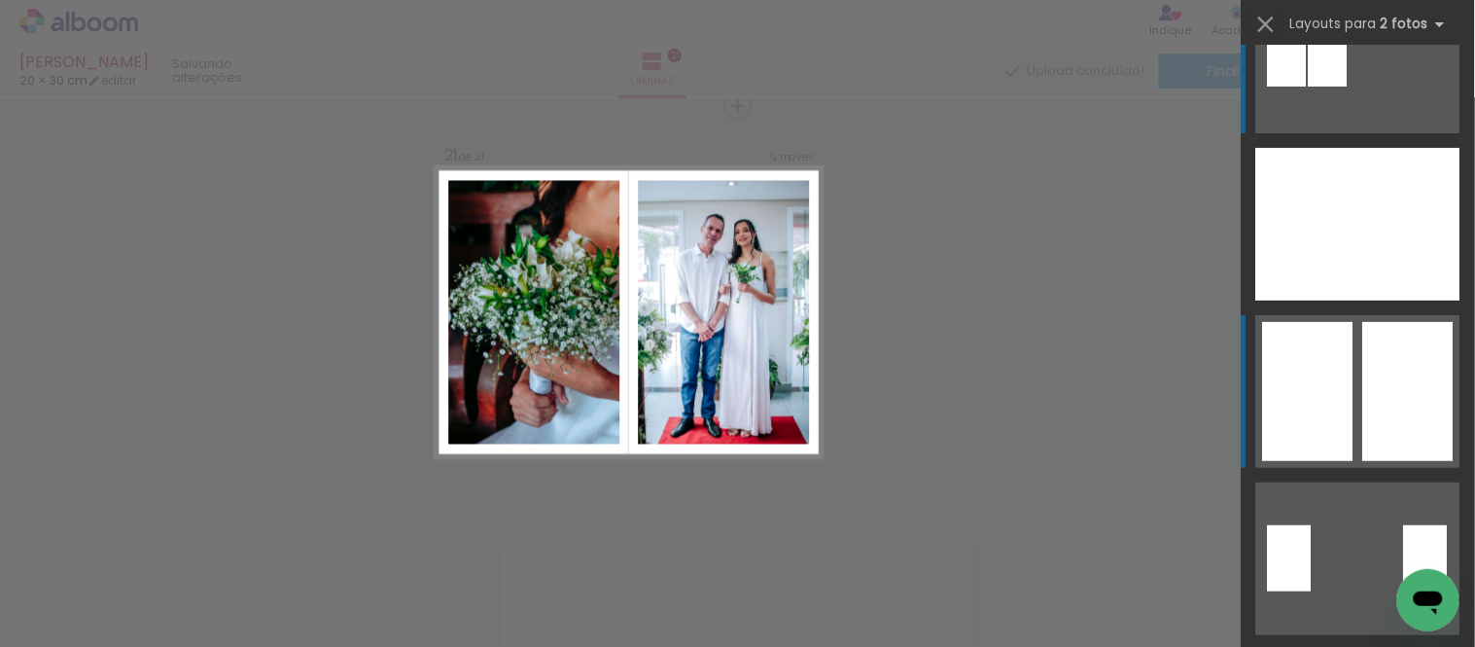
scroll to position [108, 0]
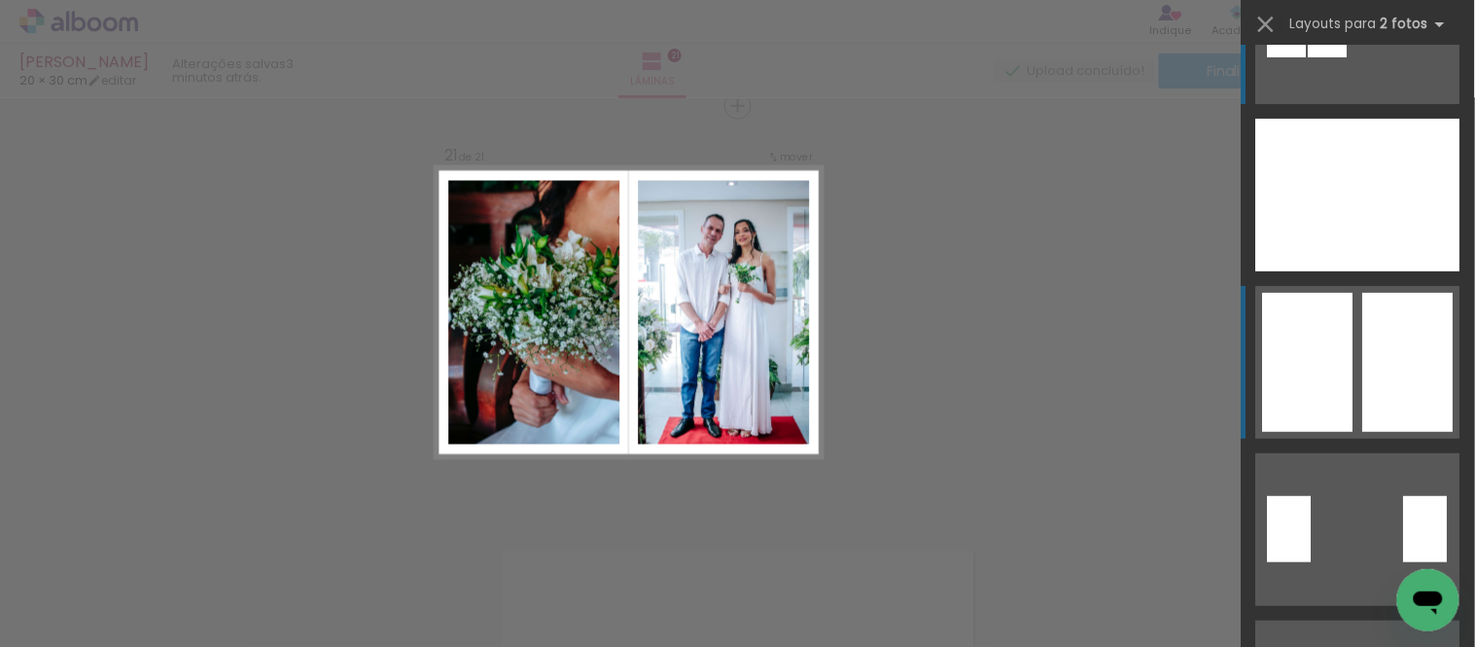
click at [1349, 321] on quentale-layouter at bounding box center [1358, 362] width 204 height 153
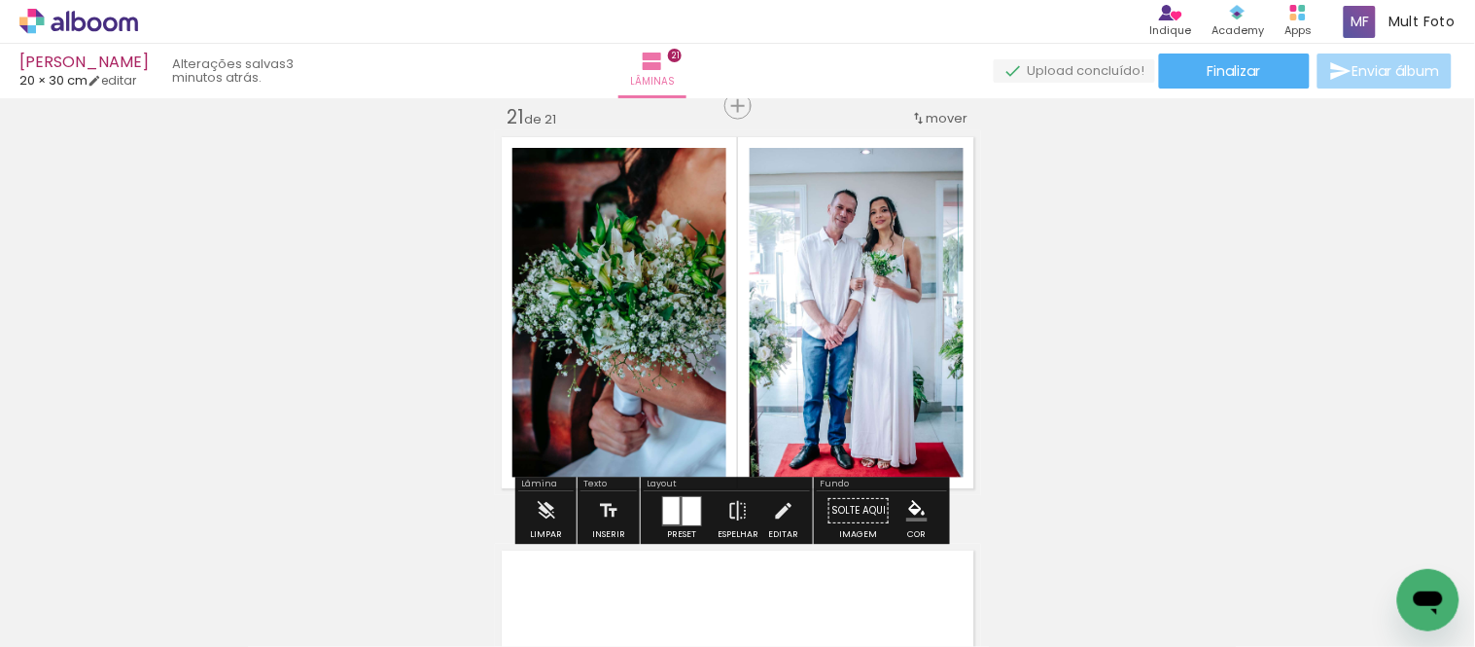
click at [879, 357] on quentale-photo at bounding box center [857, 313] width 214 height 330
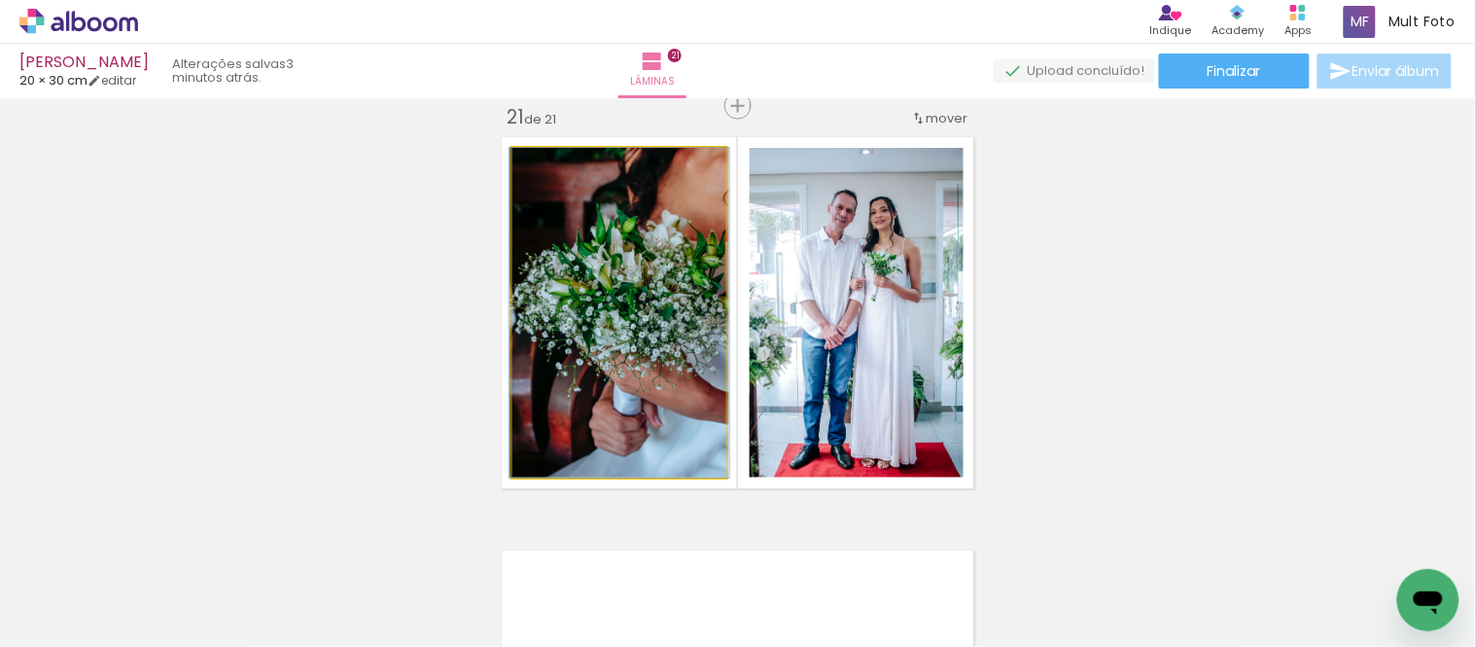
click at [685, 347] on quentale-photo at bounding box center [619, 313] width 214 height 330
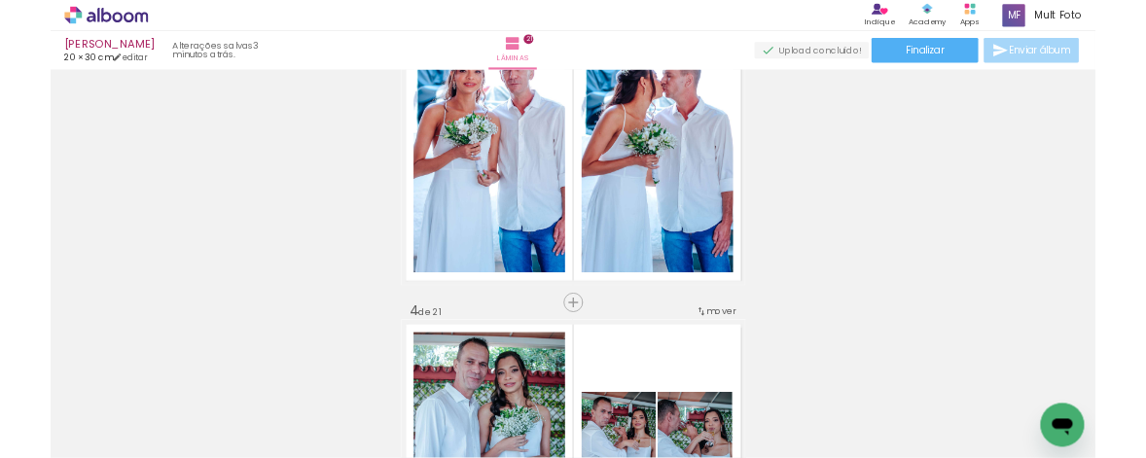
scroll to position [0, 0]
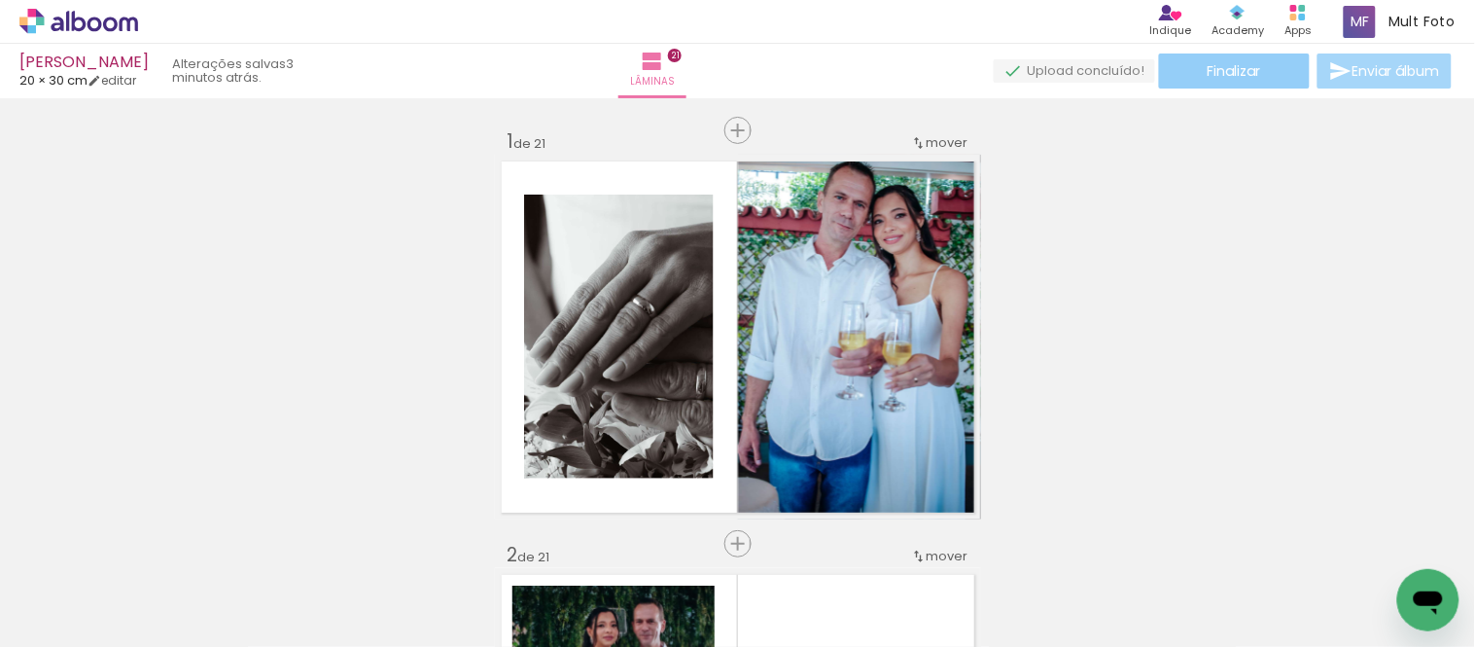
click at [1260, 65] on paper-button "Finalizar" at bounding box center [1234, 70] width 151 height 35
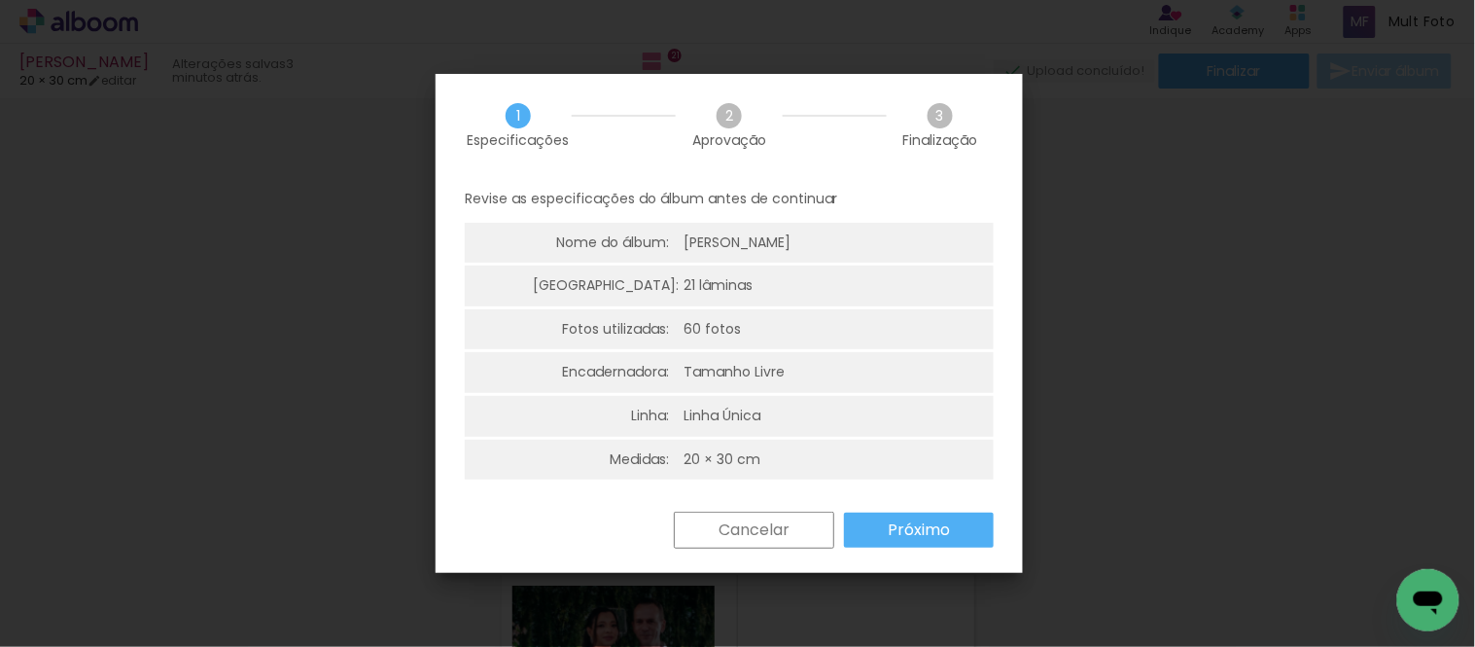
click at [0, 0] on slot "Próximo" at bounding box center [0, 0] width 0 height 0
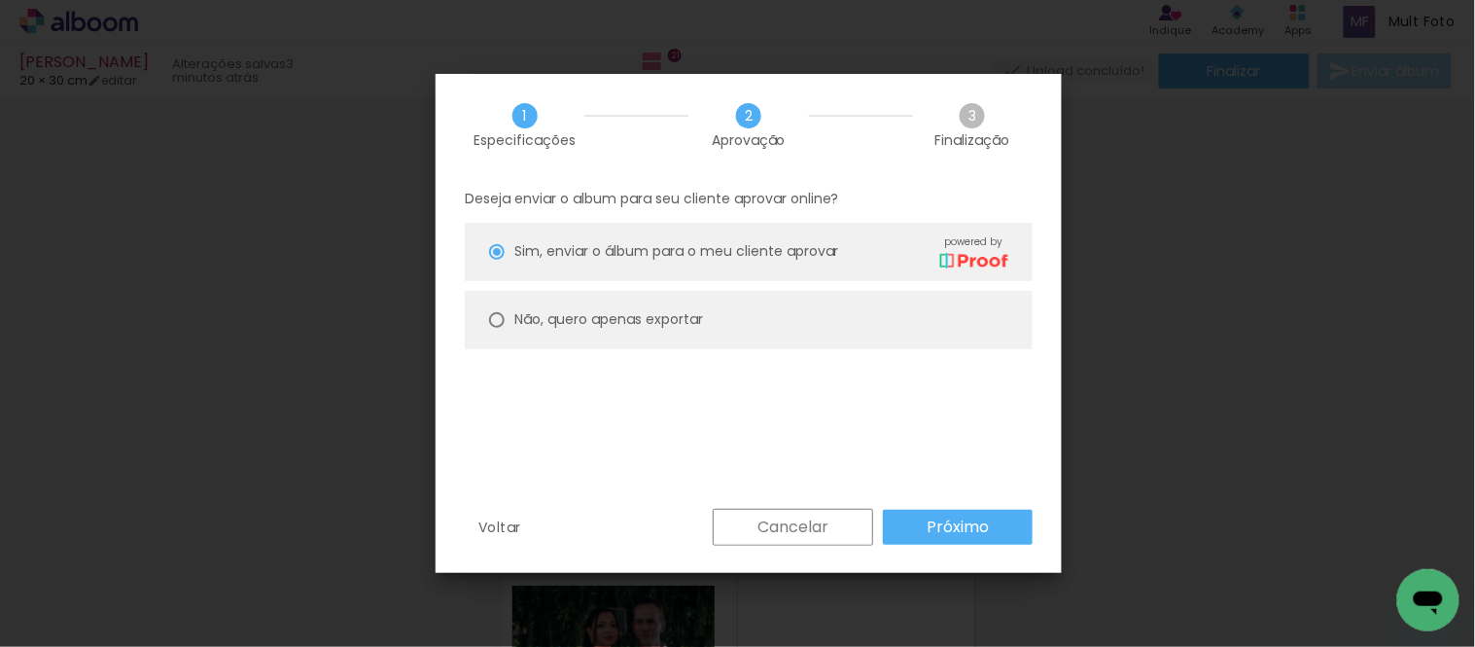
click at [764, 335] on paper-radio-button "Não, quero apenas exportar" at bounding box center [749, 320] width 568 height 58
type paper-radio-button "on"
click at [928, 501] on div "Deseja enviar o album para seu cliente aprovar online? Sim, enviar o álbum para…" at bounding box center [749, 342] width 626 height 333
click at [0, 0] on slot "Próximo" at bounding box center [0, 0] width 0 height 0
type input "Alta, 300 DPI"
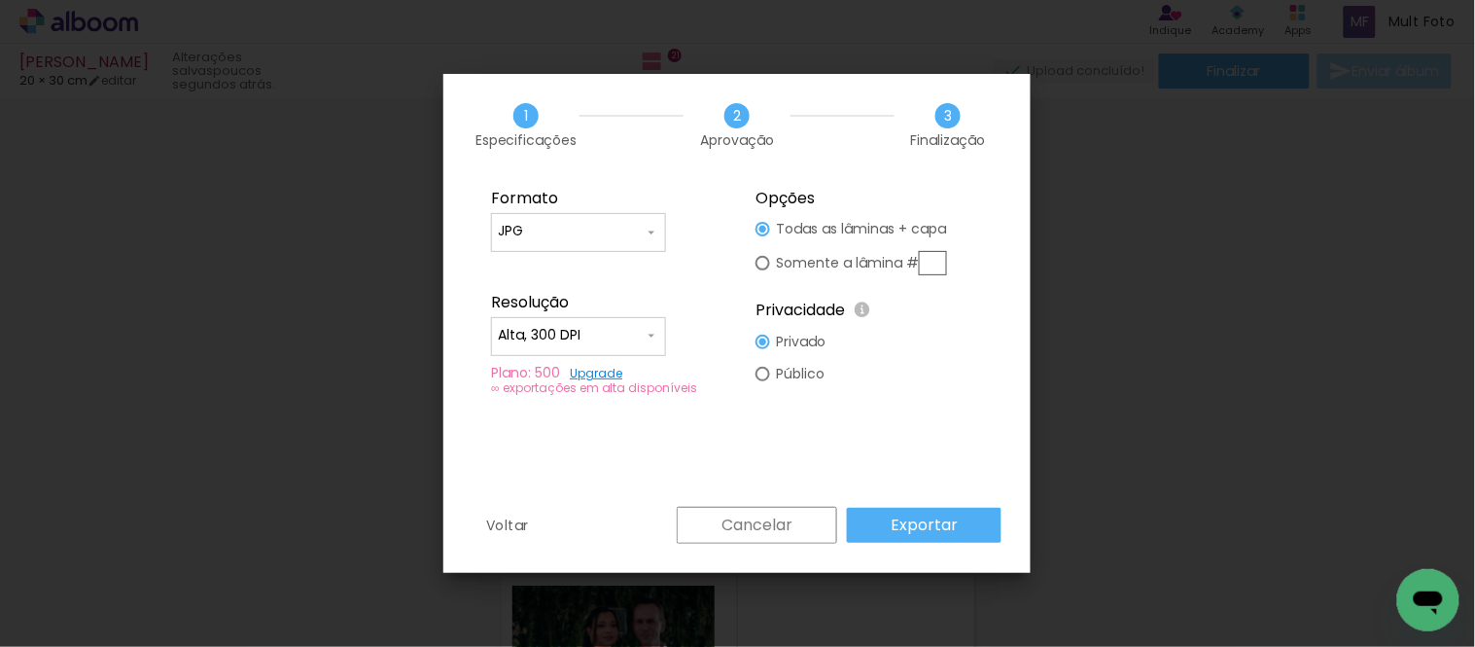
click at [944, 552] on div "Voltar Cancelar Exportar" at bounding box center [736, 540] width 587 height 66
click at [930, 541] on paper-button "Exportar" at bounding box center [924, 525] width 155 height 35
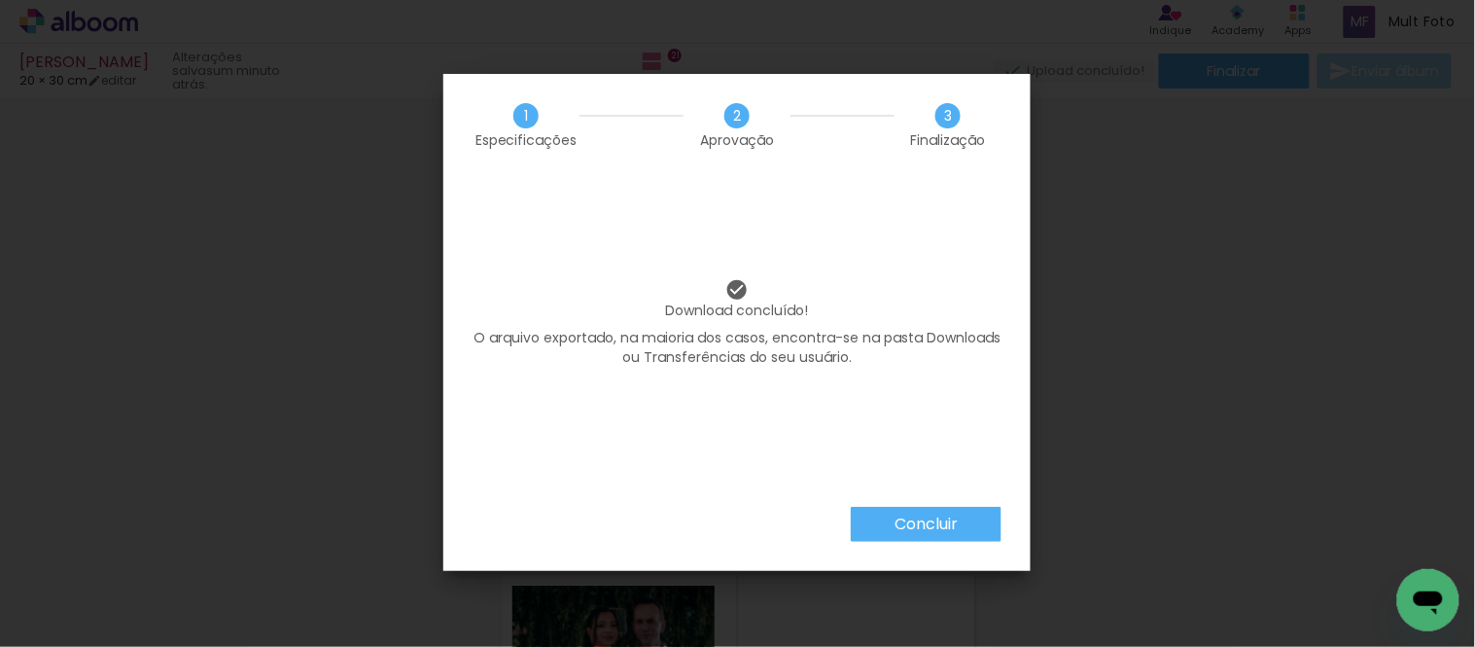
click at [977, 522] on paper-button "Concluir" at bounding box center [926, 524] width 151 height 35
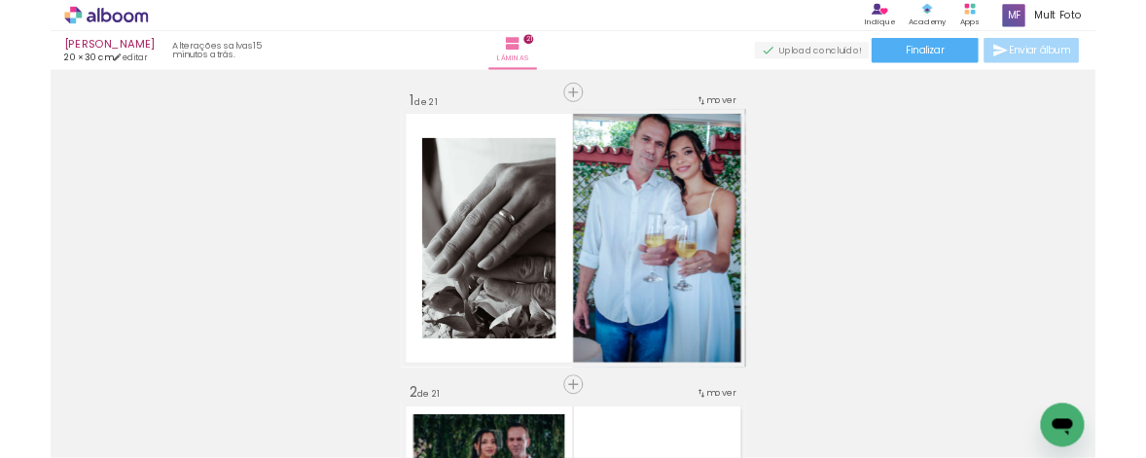
scroll to position [0, 5224]
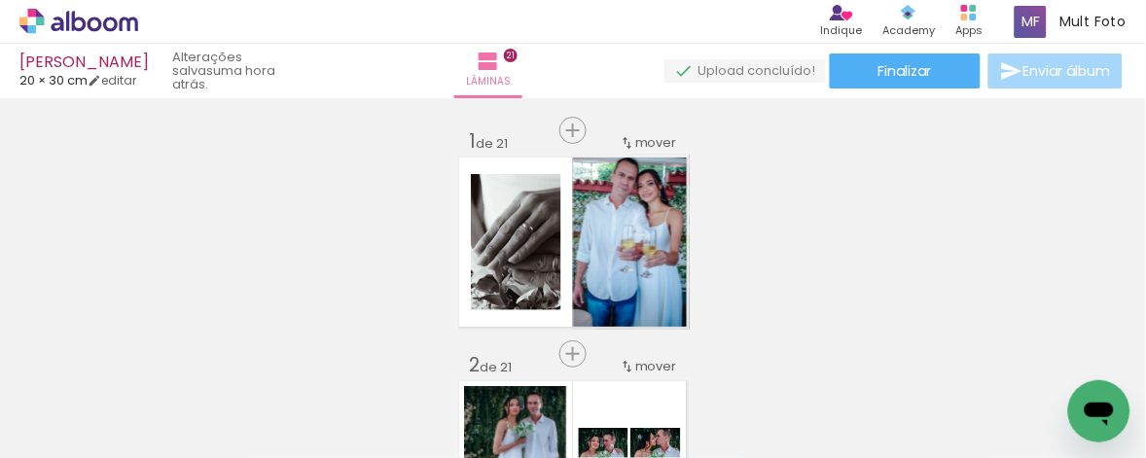
scroll to position [0, 5224]
